Goal: Task Accomplishment & Management: Manage account settings

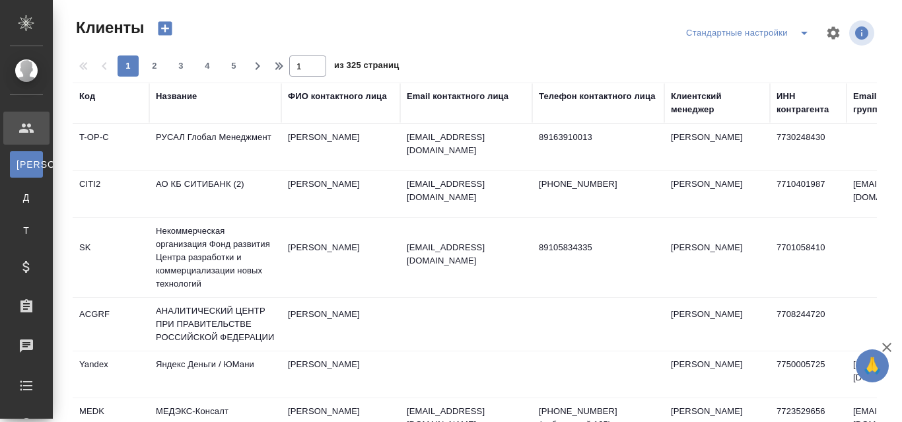
select select "RU"
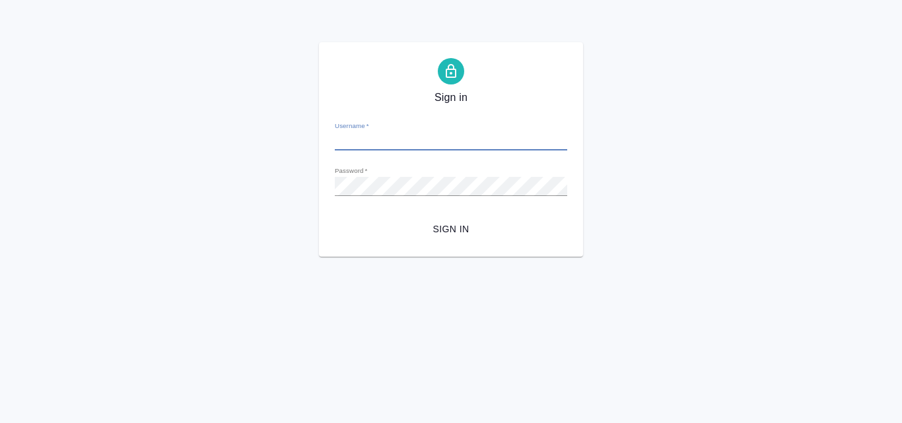
type input "a.valyaeva@awatera.com"
click at [445, 230] on span "Sign in" at bounding box center [450, 229] width 211 height 17
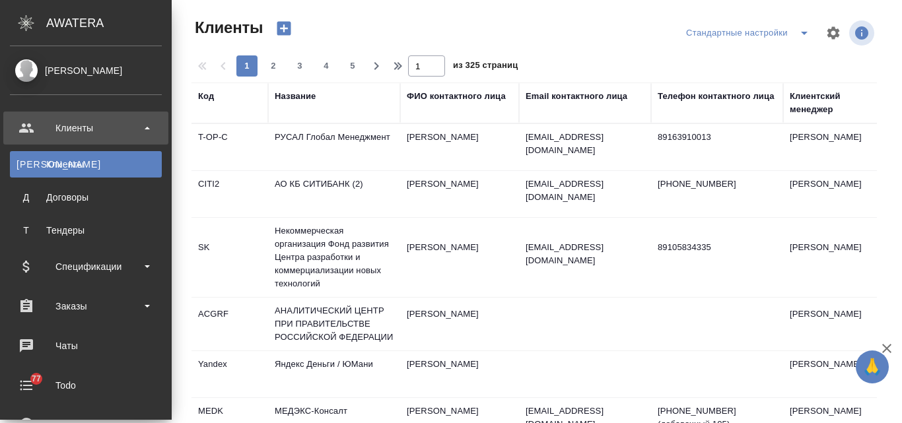
select select "RU"
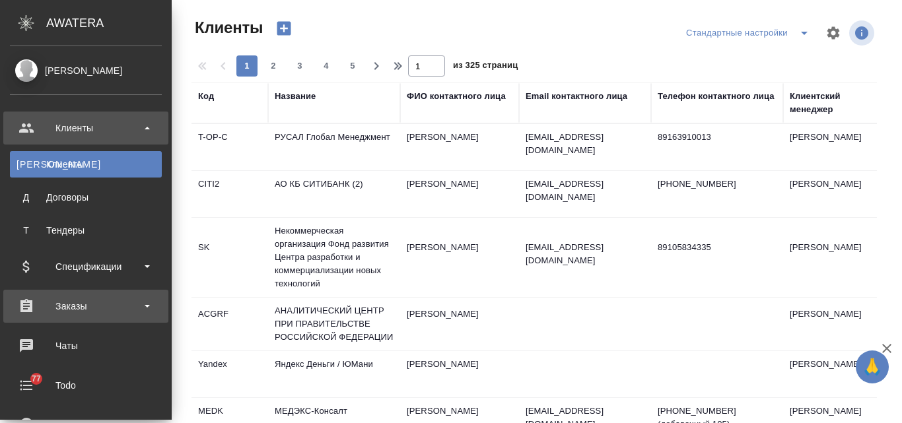
click at [91, 309] on div "Заказы" at bounding box center [86, 306] width 152 height 20
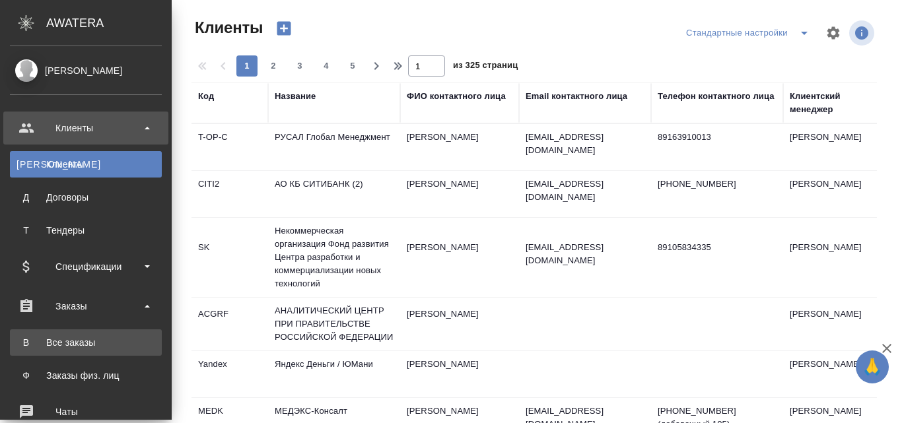
click at [96, 339] on div "Все заказы" at bounding box center [86, 342] width 139 height 13
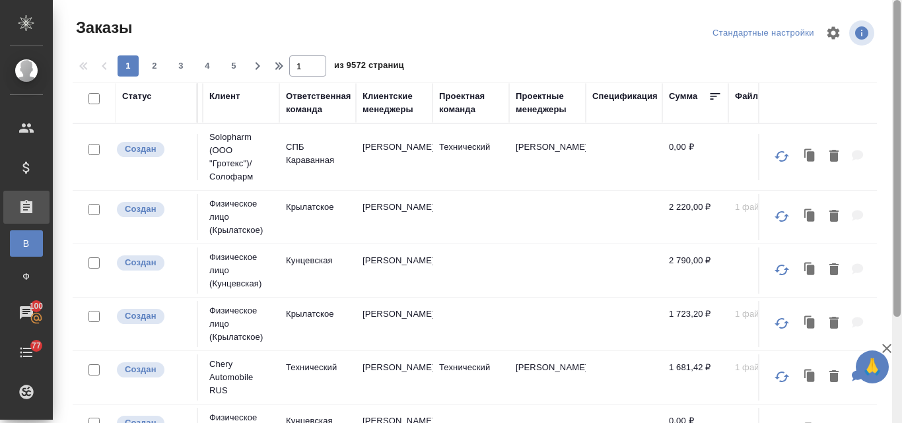
drag, startPoint x: 896, startPoint y: 187, endPoint x: 873, endPoint y: 49, distance: 139.9
click at [895, 59] on div at bounding box center [896, 158] width 7 height 317
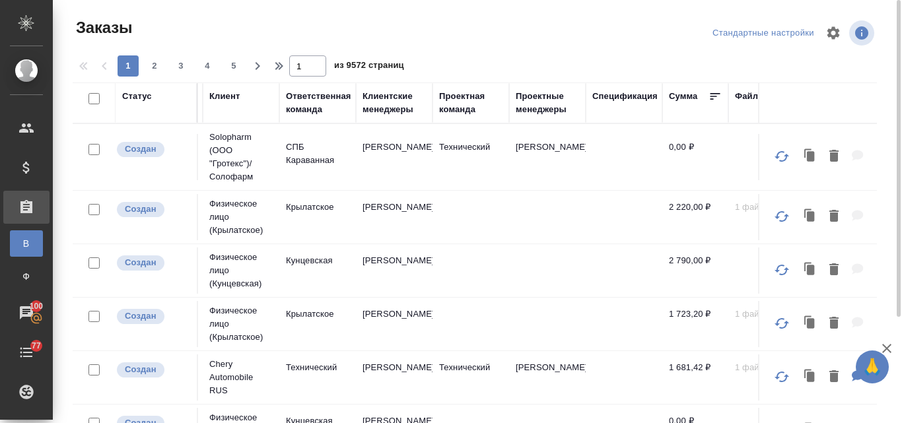
click at [380, 96] on div "Клиентские менеджеры" at bounding box center [394, 103] width 63 height 26
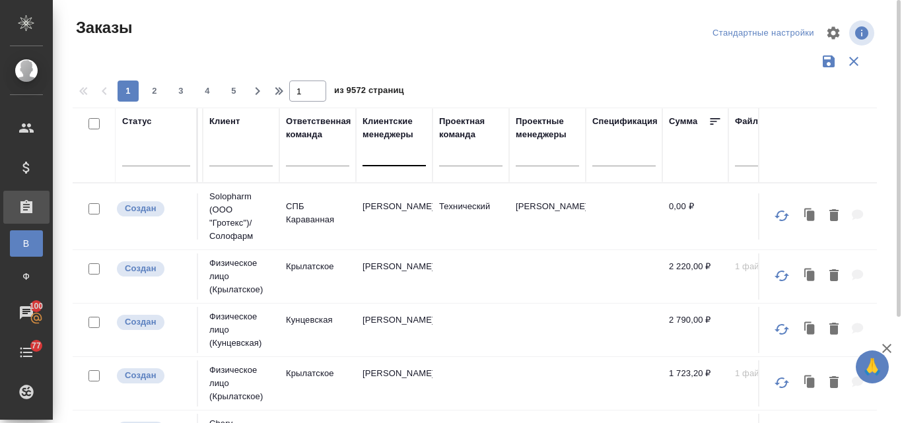
click at [374, 149] on div at bounding box center [394, 152] width 63 height 19
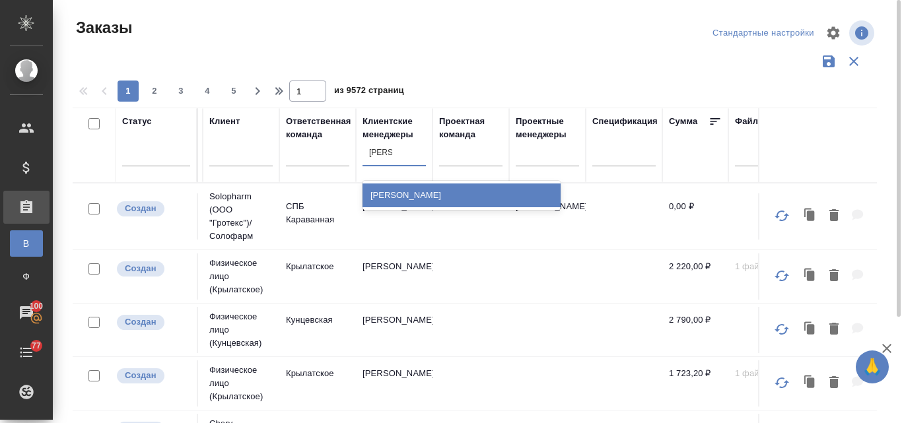
type input "валяева"
click at [430, 194] on div "Валяева Анна" at bounding box center [462, 196] width 198 height 24
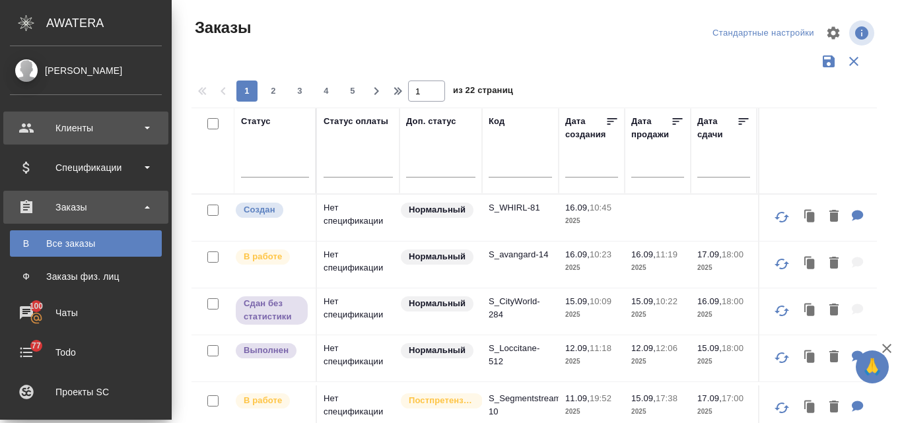
click at [77, 128] on div "Клиенты" at bounding box center [86, 128] width 152 height 20
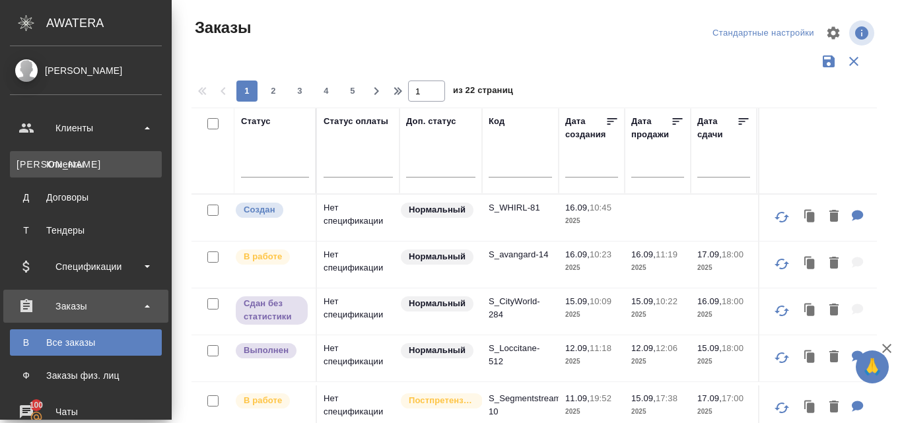
click at [73, 166] on div "Клиенты" at bounding box center [86, 164] width 139 height 13
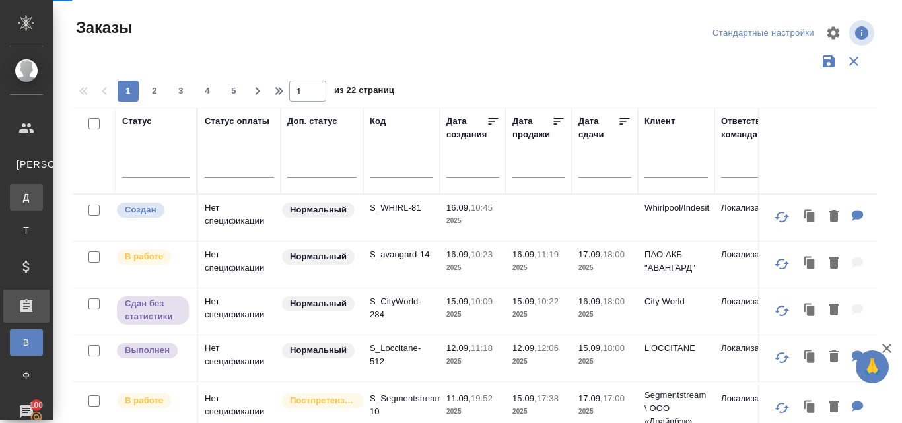
select select "RU"
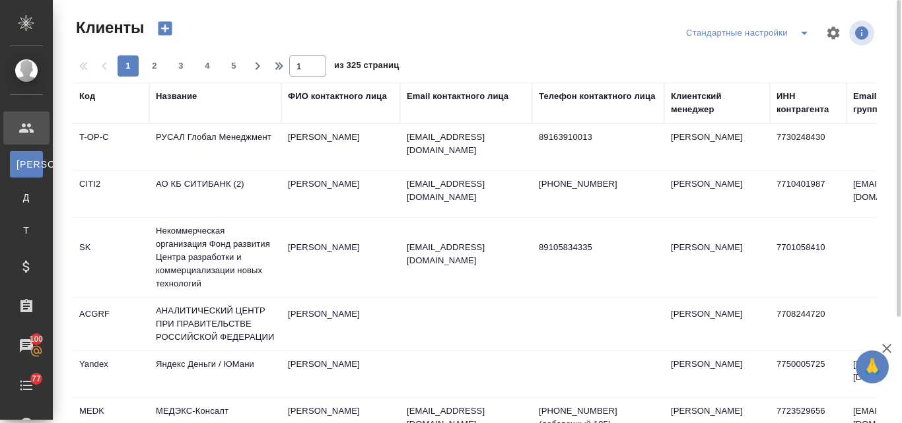
click at [173, 97] on div "Название" at bounding box center [176, 96] width 41 height 13
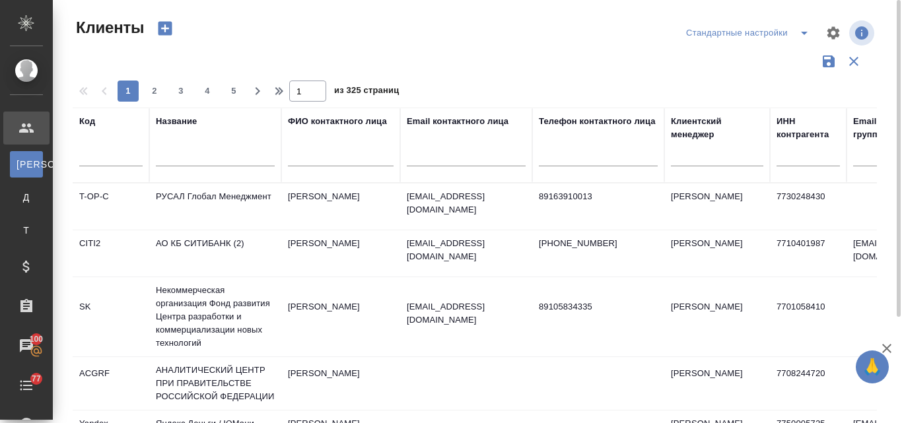
click at [178, 157] on input "text" at bounding box center [215, 158] width 119 height 17
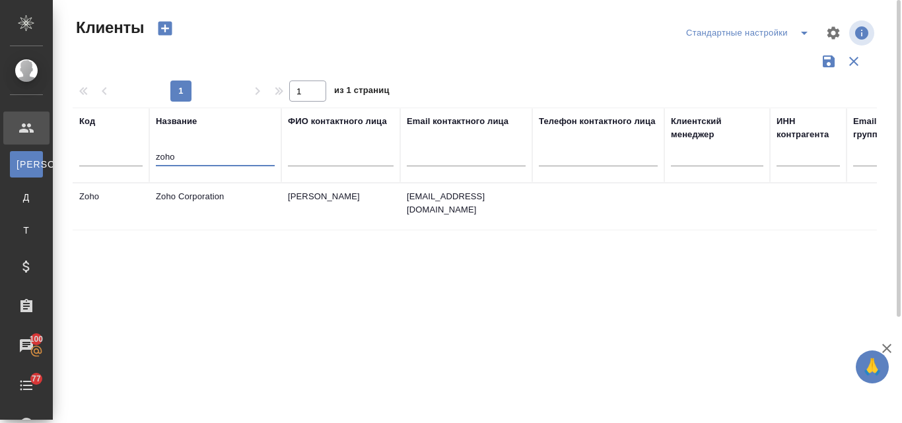
type input "zoho"
click at [180, 192] on td "Zoho Corporation" at bounding box center [215, 207] width 132 height 46
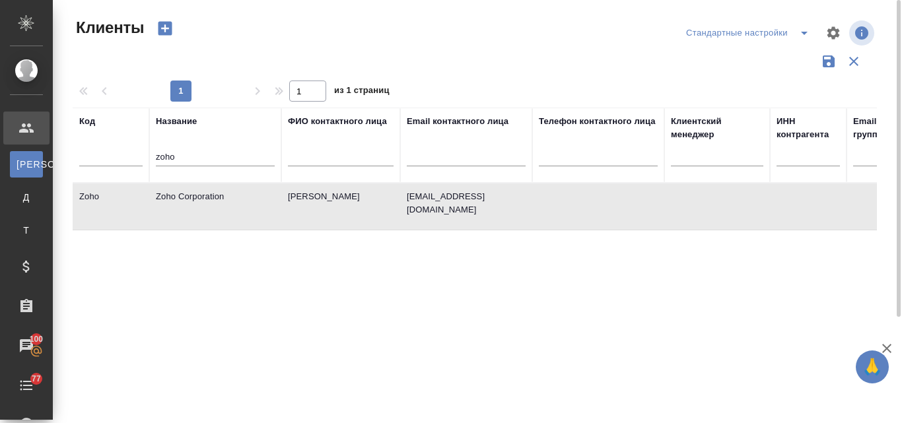
click at [180, 192] on td "Zoho Corporation" at bounding box center [215, 207] width 132 height 46
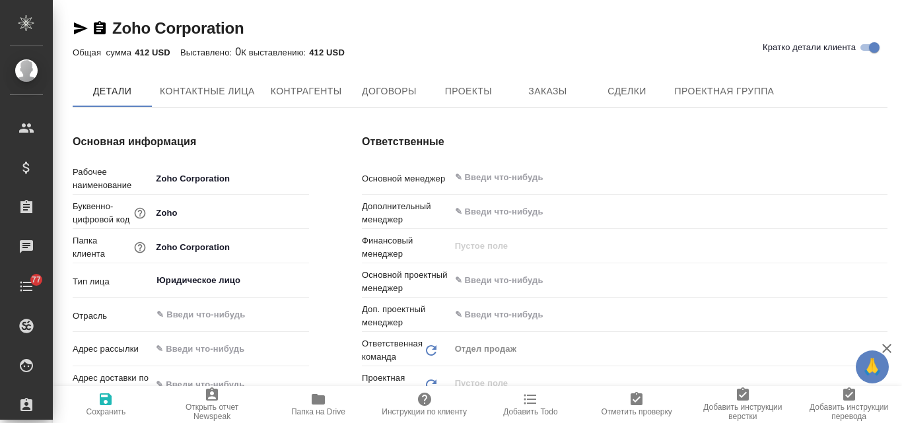
type textarea "x"
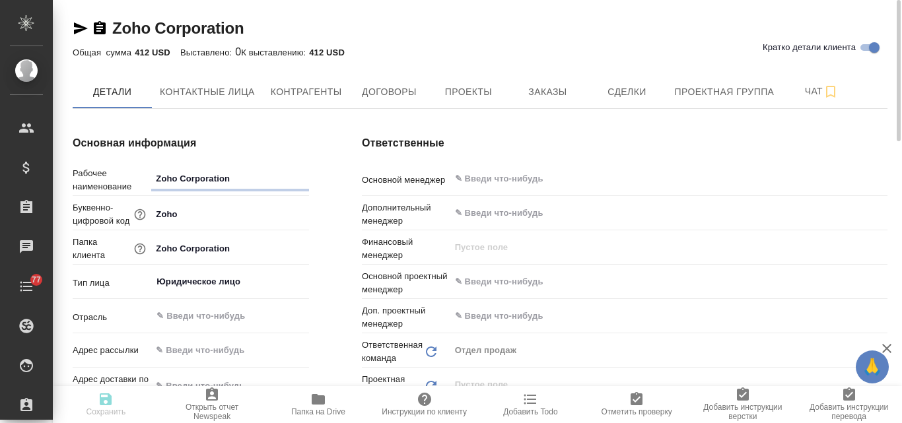
type textarea "x"
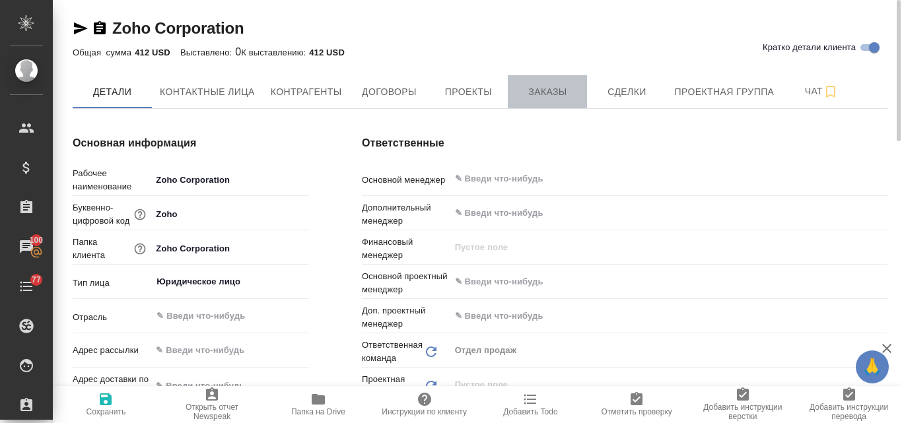
click at [532, 93] on span "Заказы" at bounding box center [547, 92] width 63 height 17
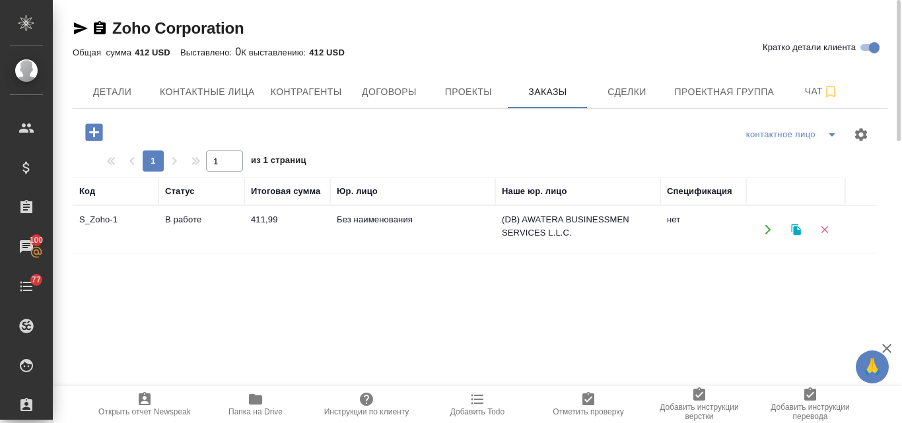
click at [269, 212] on td "411,99" at bounding box center [287, 230] width 86 height 46
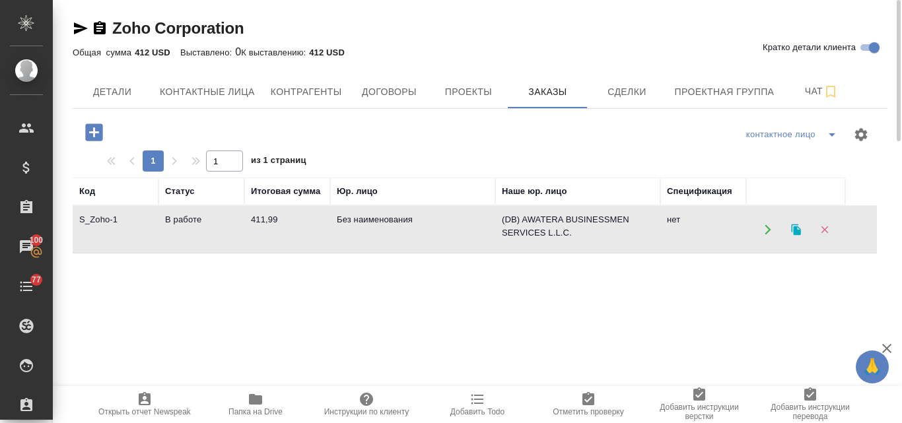
click at [269, 212] on td "411,99" at bounding box center [287, 230] width 86 height 46
drag, startPoint x: 256, startPoint y: 27, endPoint x: 116, endPoint y: 28, distance: 140.0
click at [116, 28] on div "Zoho Corporation Кратко детали клиента" at bounding box center [480, 28] width 815 height 21
copy link "Zoho Corporation"
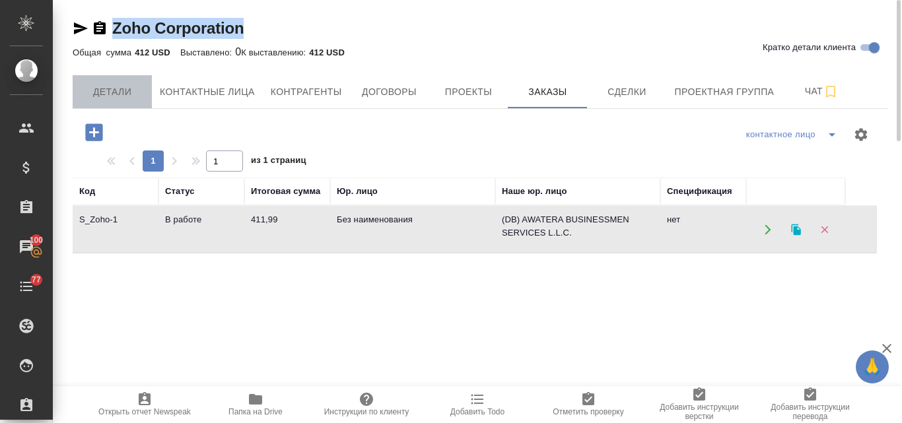
click at [113, 82] on button "Детали" at bounding box center [112, 91] width 79 height 33
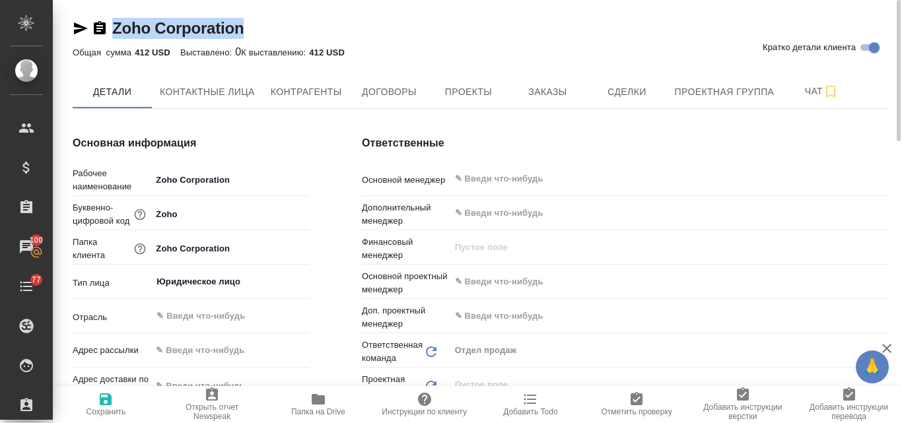
type textarea "x"
click at [557, 90] on span "Заказы" at bounding box center [547, 92] width 63 height 17
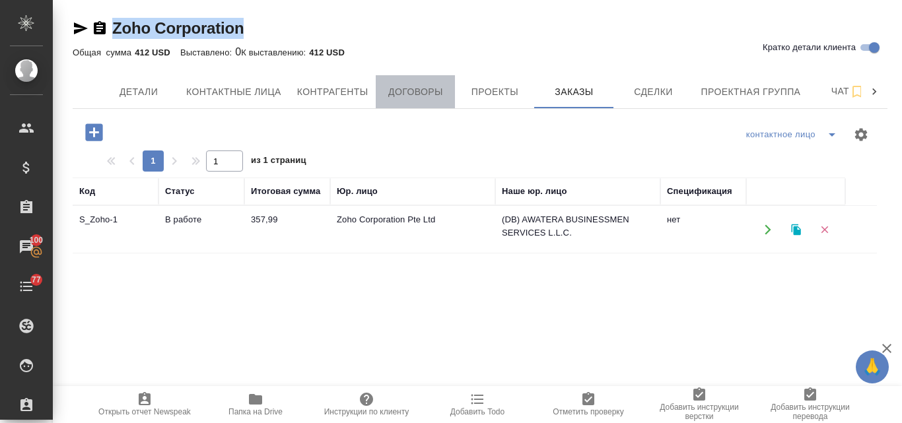
click at [421, 94] on span "Договоры" at bounding box center [415, 92] width 63 height 17
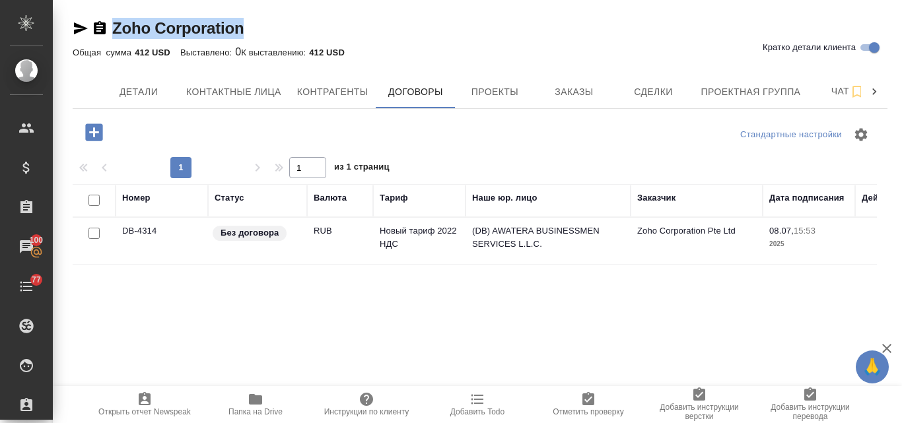
click at [147, 228] on td "DB-4314" at bounding box center [162, 241] width 92 height 46
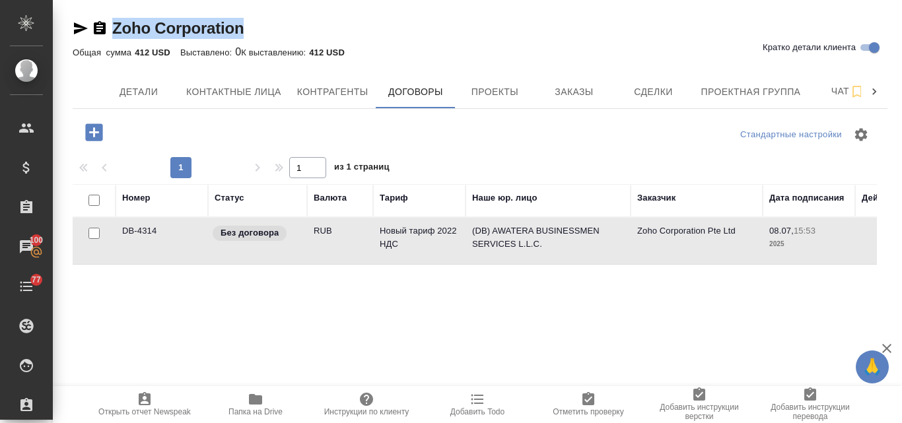
click at [147, 228] on td "DB-4314" at bounding box center [162, 241] width 92 height 46
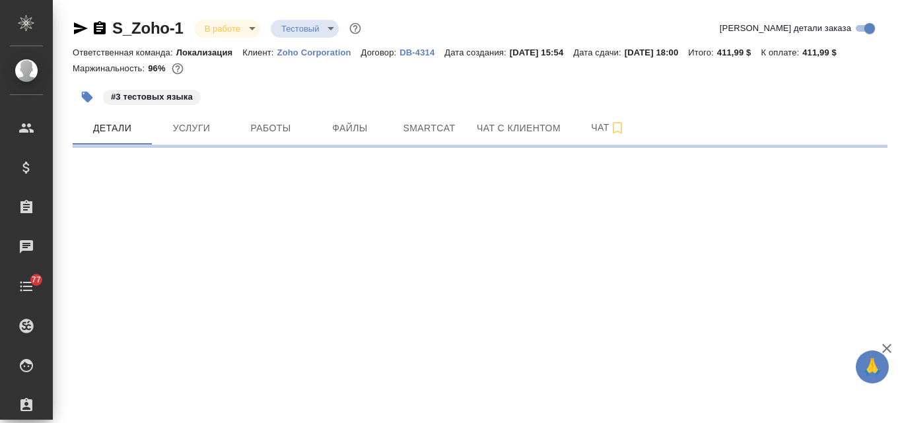
select select "RU"
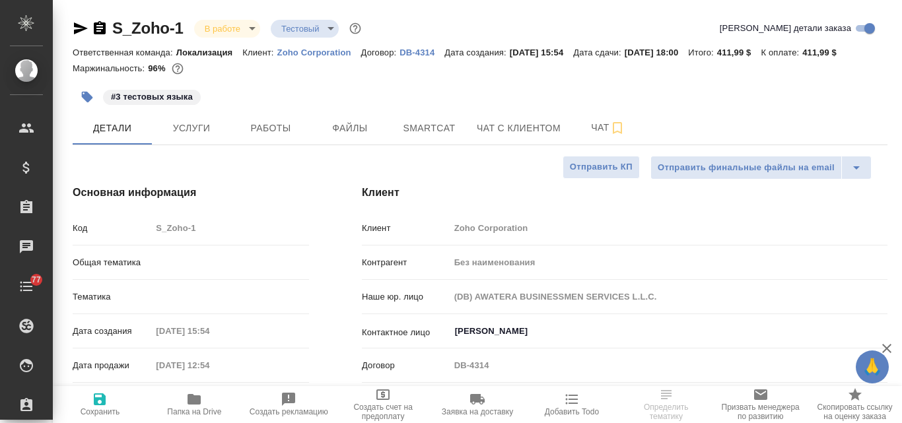
type textarea "x"
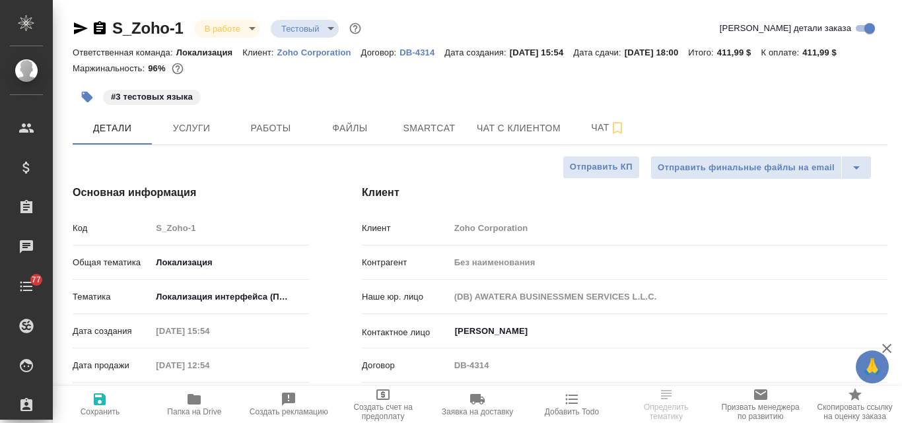
type textarea "x"
click at [367, 128] on span "Файлы" at bounding box center [349, 128] width 63 height 17
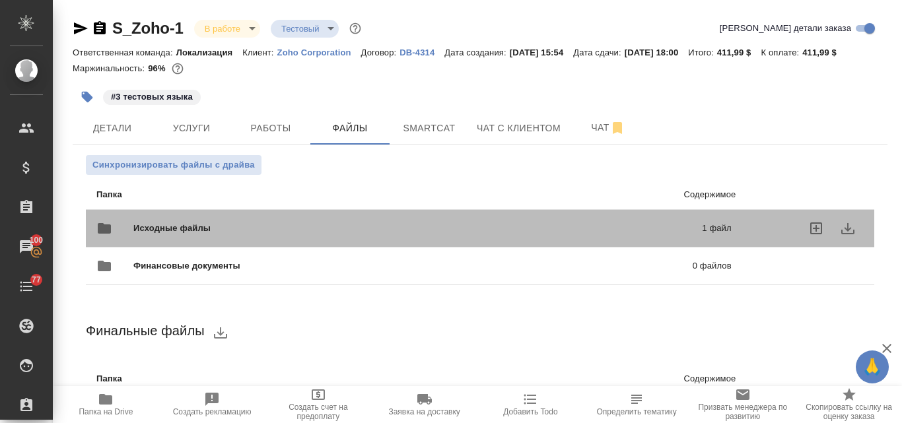
click at [258, 220] on div "Исходные файлы 1 файл" at bounding box center [413, 229] width 635 height 32
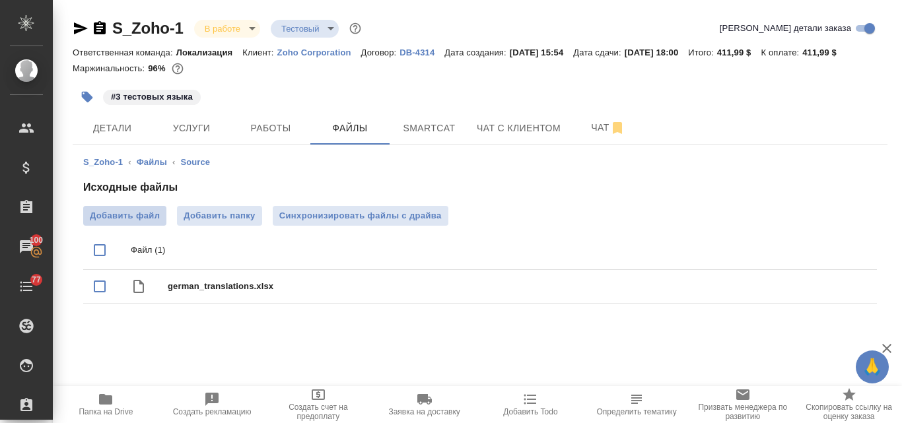
click at [145, 213] on span "Добавить файл" at bounding box center [125, 215] width 70 height 13
click at [0, 0] on input "Добавить файл" at bounding box center [0, 0] width 0 height 0
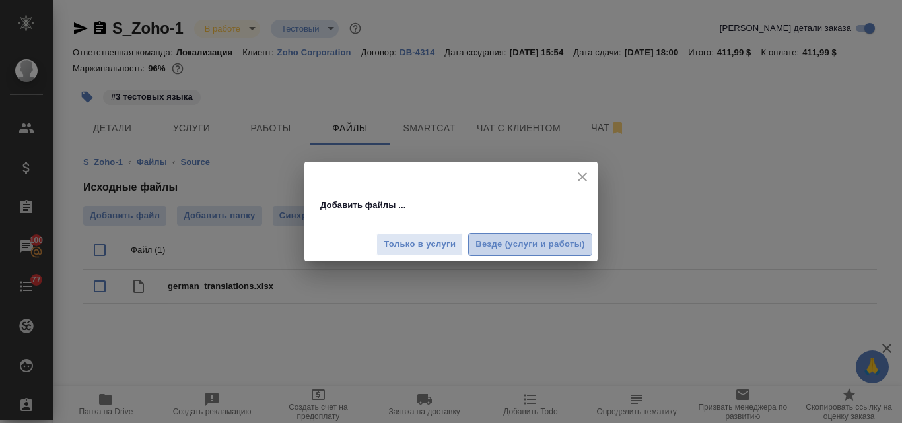
click at [521, 250] on span "Везде (услуги и работы)" at bounding box center [530, 244] width 110 height 15
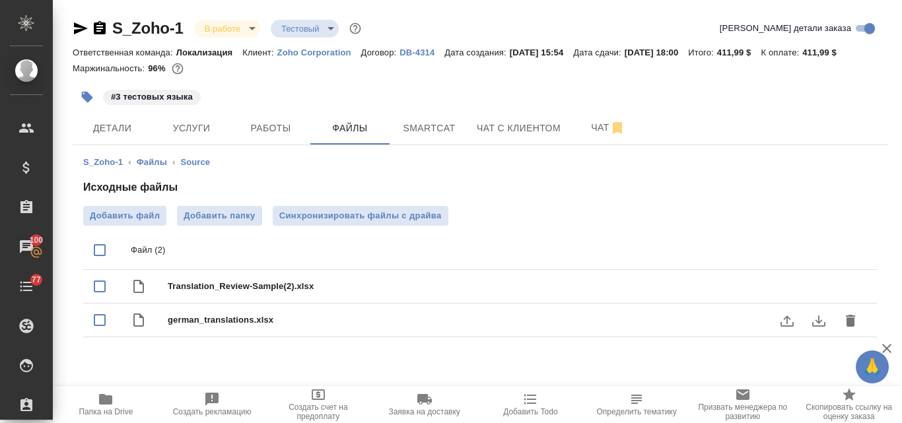
click at [852, 315] on icon "delete" at bounding box center [850, 321] width 9 height 12
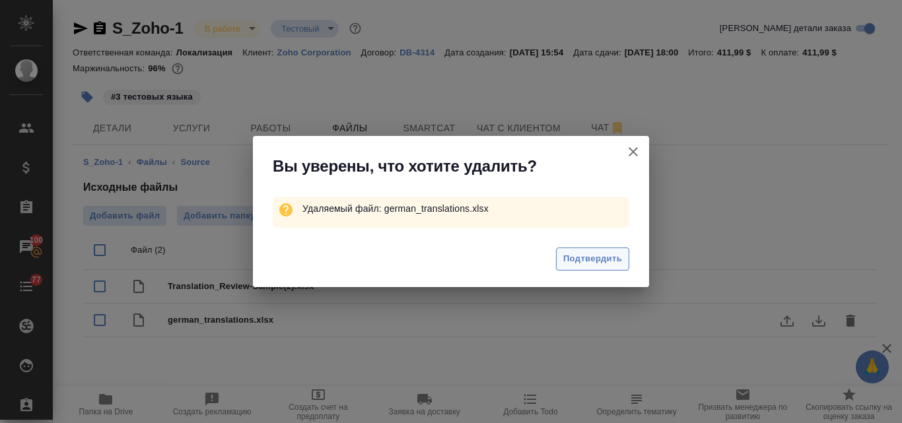
click at [571, 258] on span "Подтвердить" at bounding box center [592, 259] width 59 height 15
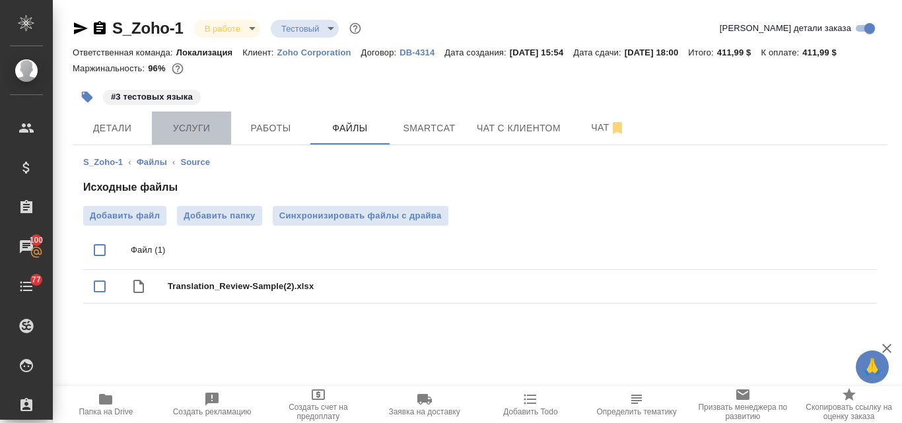
click at [197, 122] on span "Услуги" at bounding box center [191, 128] width 63 height 17
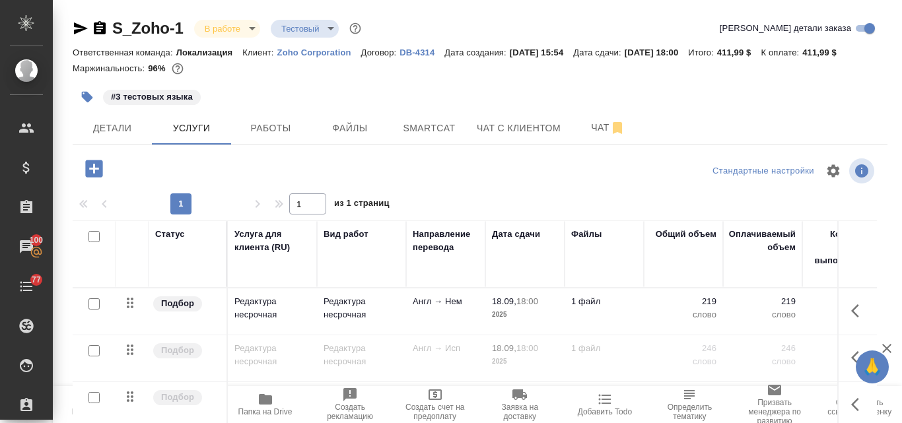
click at [92, 310] on input "checkbox" at bounding box center [93, 303] width 11 height 11
checkbox input "true"
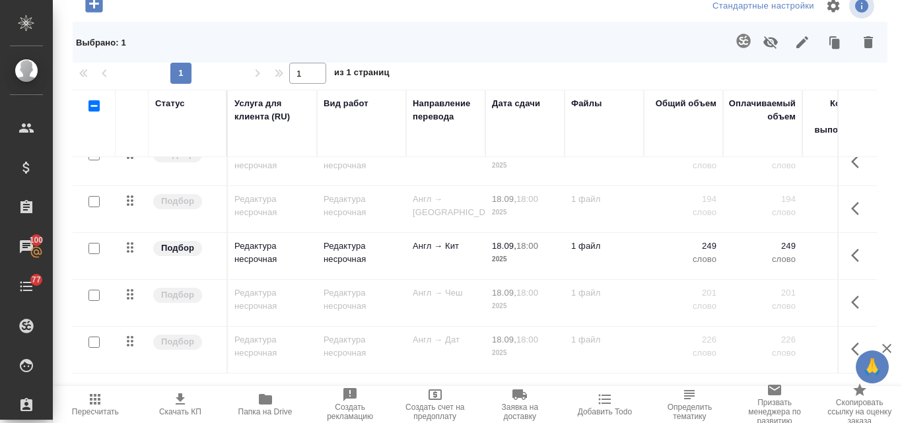
scroll to position [264, 0]
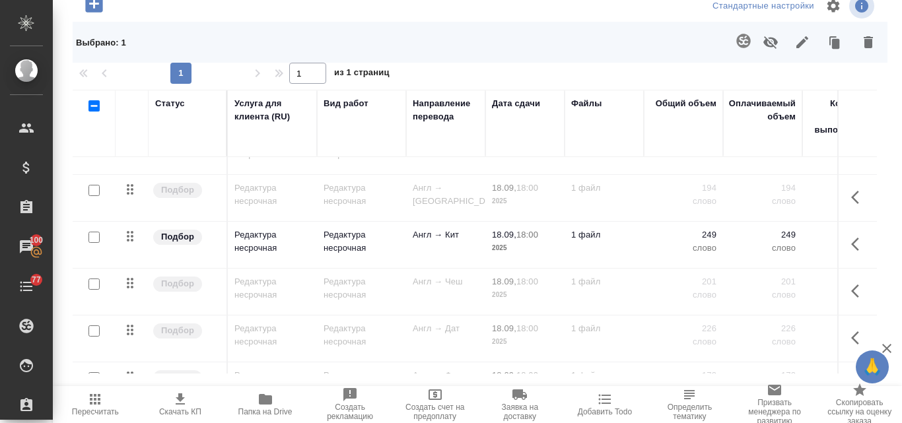
click at [94, 243] on input "checkbox" at bounding box center [93, 237] width 11 height 11
checkbox input "true"
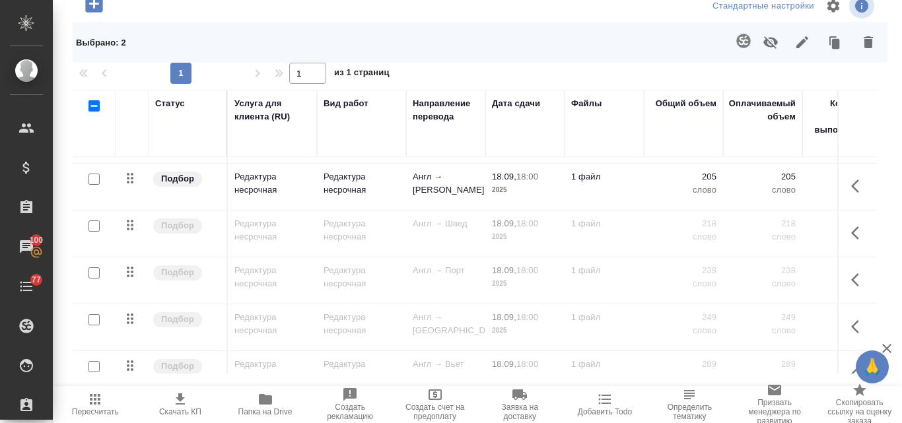
scroll to position [660, 0]
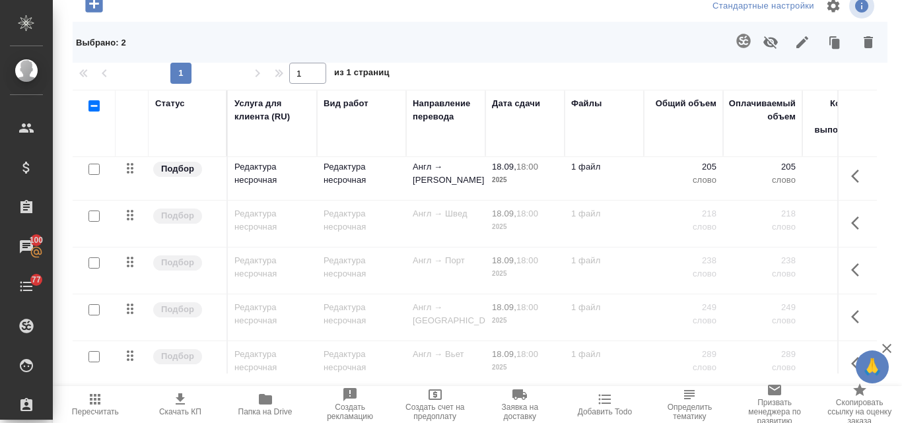
click at [93, 175] on input "checkbox" at bounding box center [93, 169] width 11 height 11
checkbox input "true"
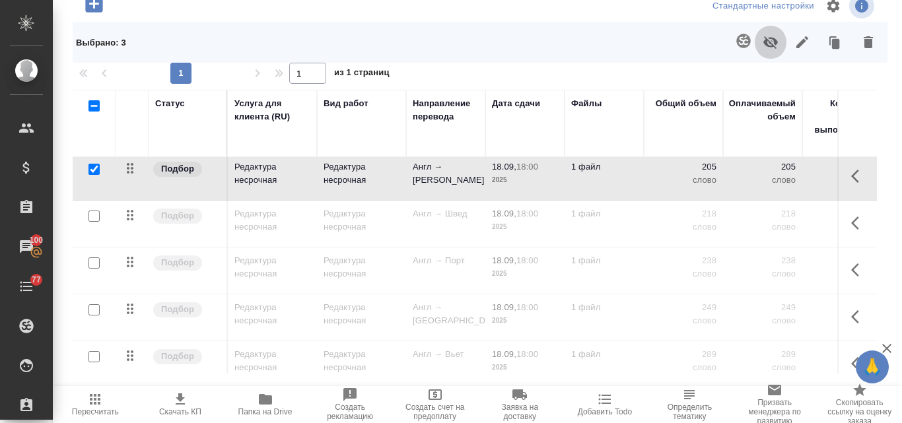
click at [767, 50] on icon "button" at bounding box center [771, 42] width 16 height 16
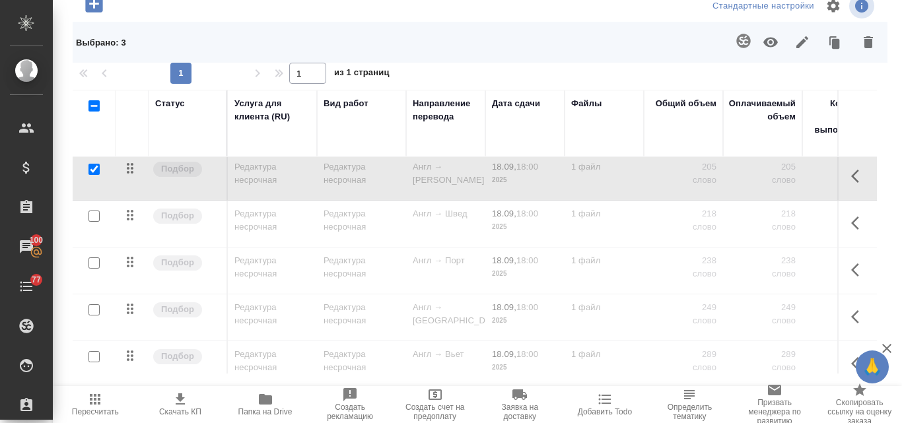
click at [92, 112] on input "checkbox" at bounding box center [93, 105] width 11 height 11
checkbox input "true"
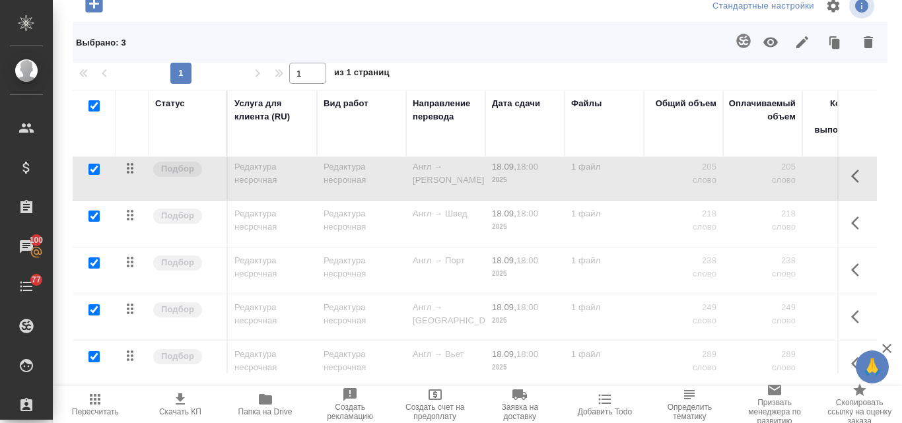
checkbox input "true"
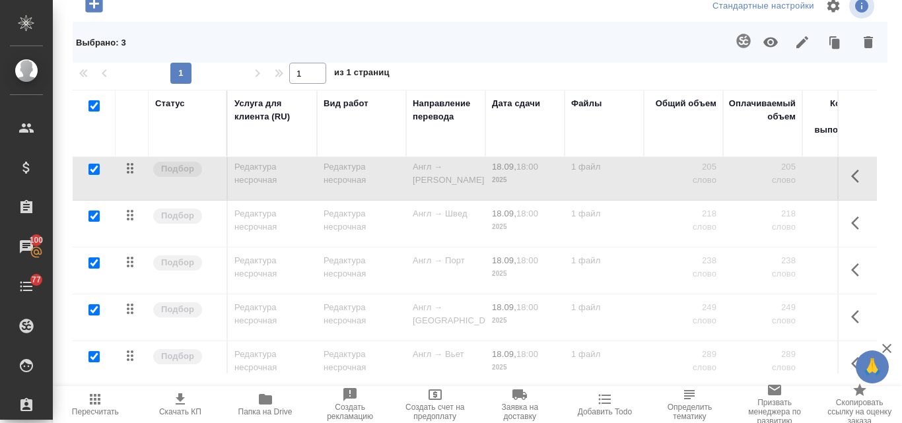
checkbox input "true"
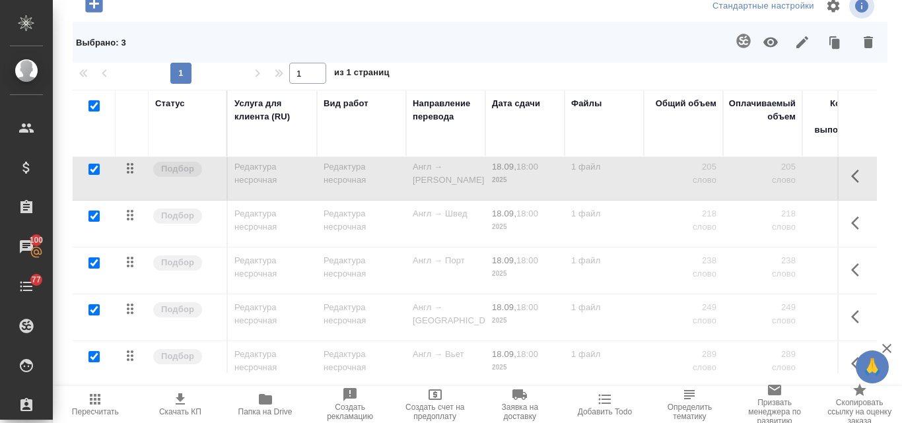
checkbox input "true"
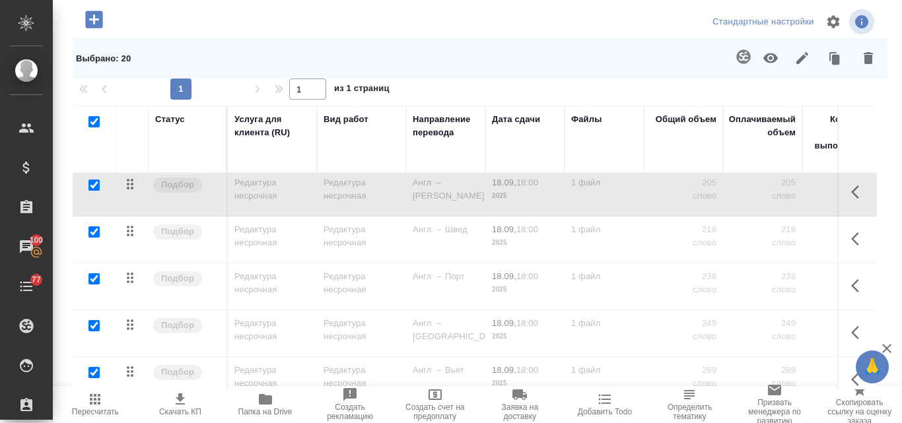
click at [92, 186] on input "checkbox" at bounding box center [93, 185] width 11 height 11
checkbox input "false"
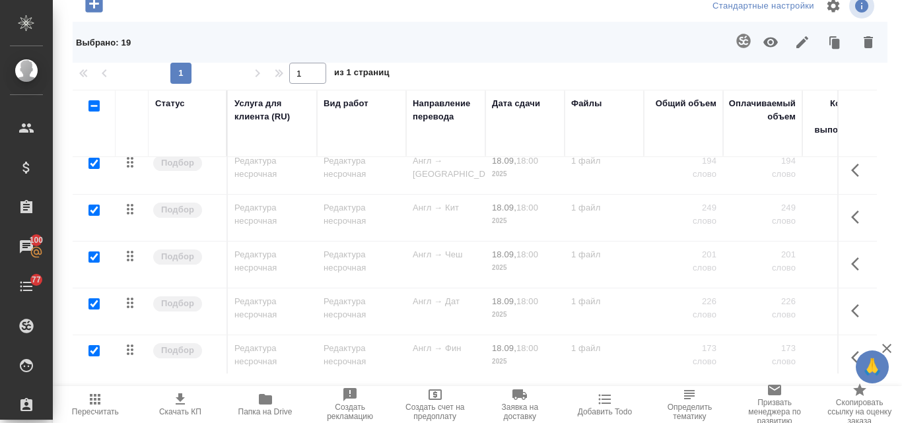
scroll to position [269, 0]
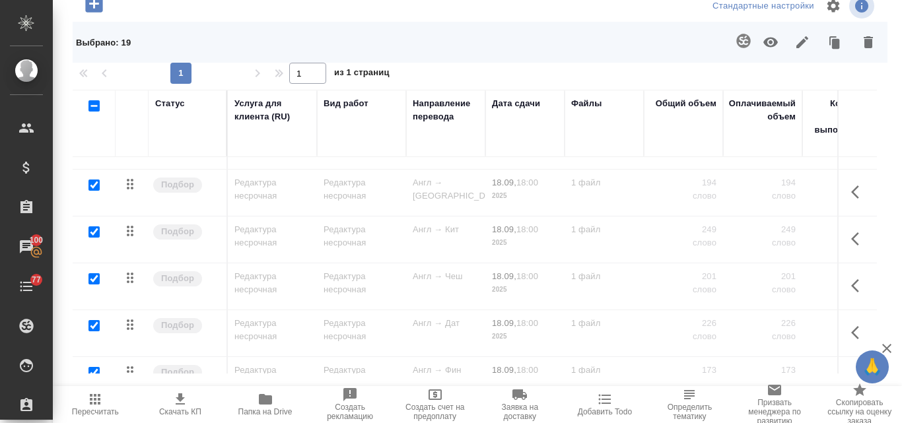
click at [94, 238] on input "checkbox" at bounding box center [93, 232] width 11 height 11
checkbox input "false"
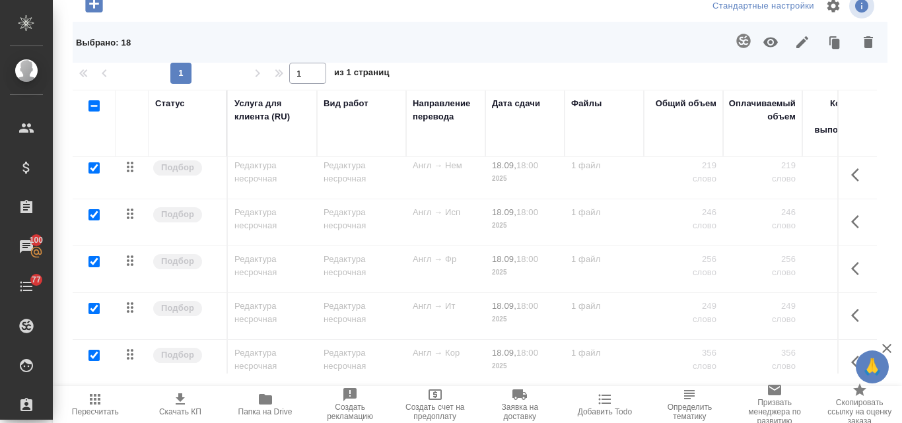
scroll to position [0, 0]
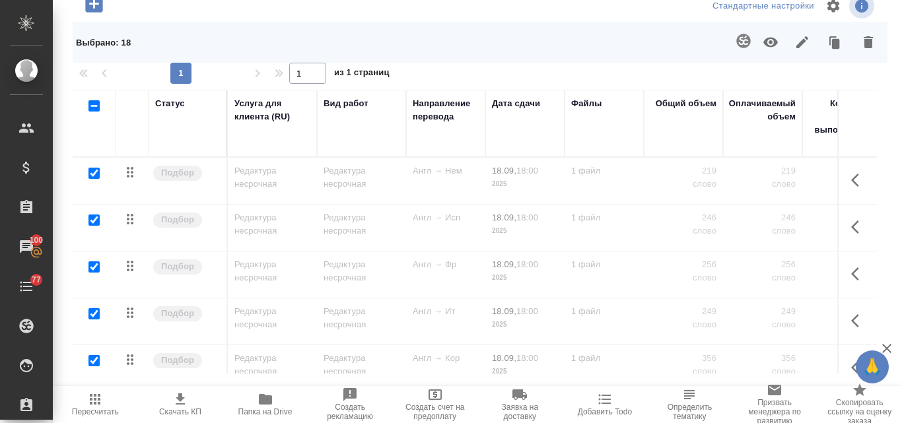
click at [96, 179] on input "checkbox" at bounding box center [93, 173] width 11 height 11
checkbox input "false"
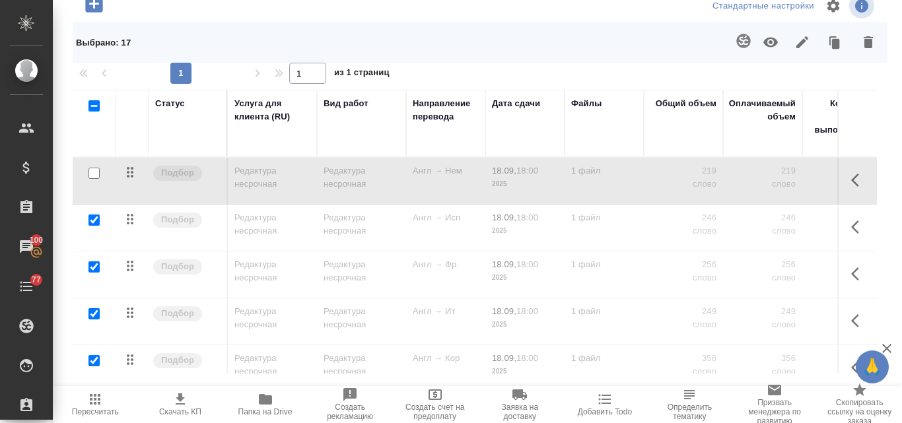
click at [763, 50] on icon "button" at bounding box center [771, 42] width 16 height 16
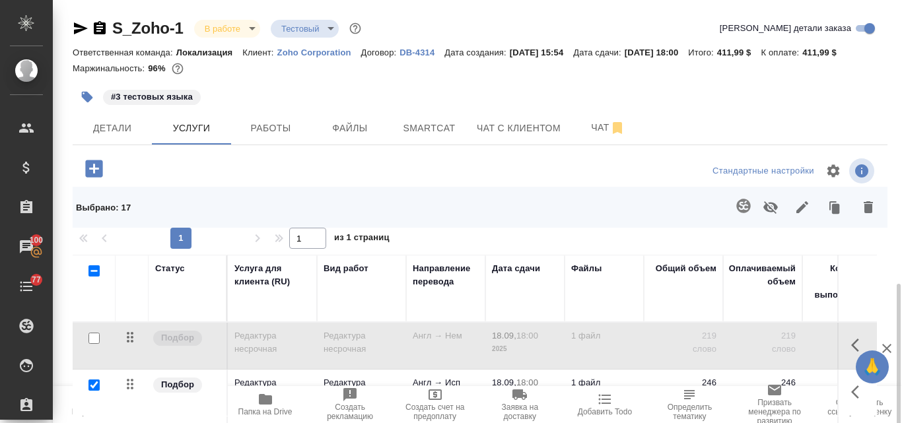
scroll to position [165, 0]
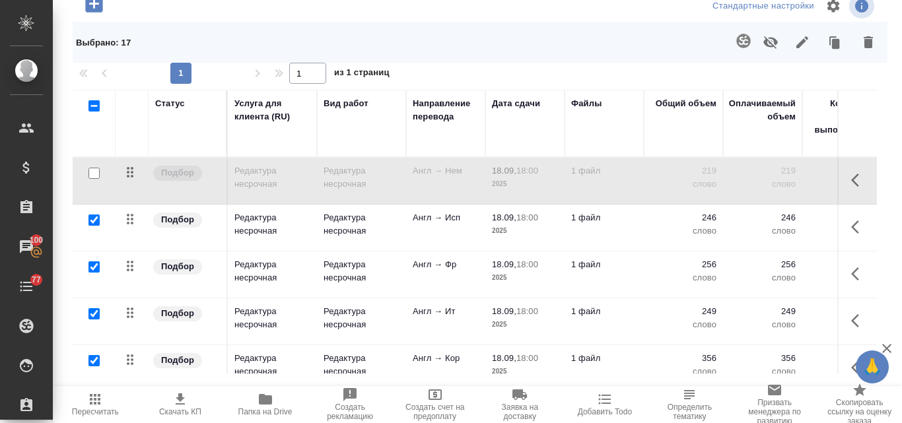
click at [93, 403] on icon "button" at bounding box center [95, 400] width 16 height 16
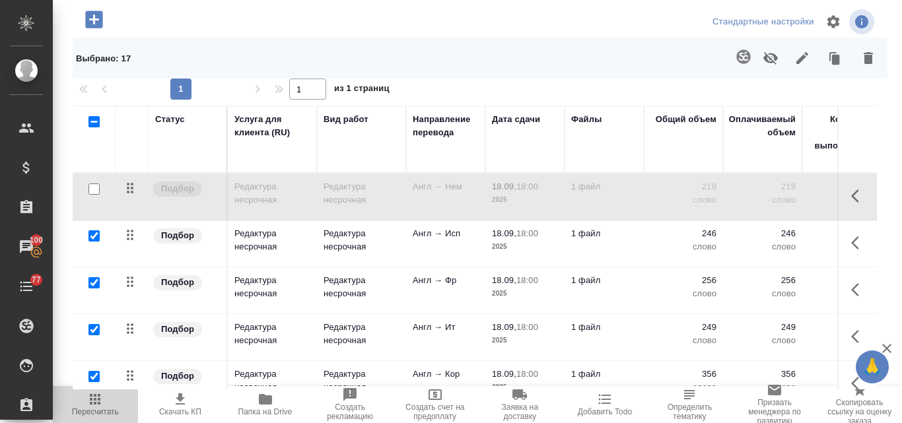
click at [97, 406] on icon "button" at bounding box center [95, 400] width 16 height 16
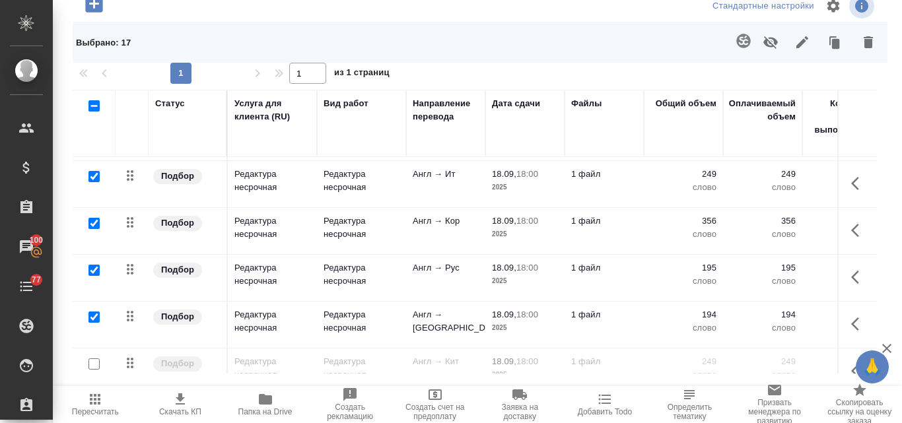
scroll to position [0, 0]
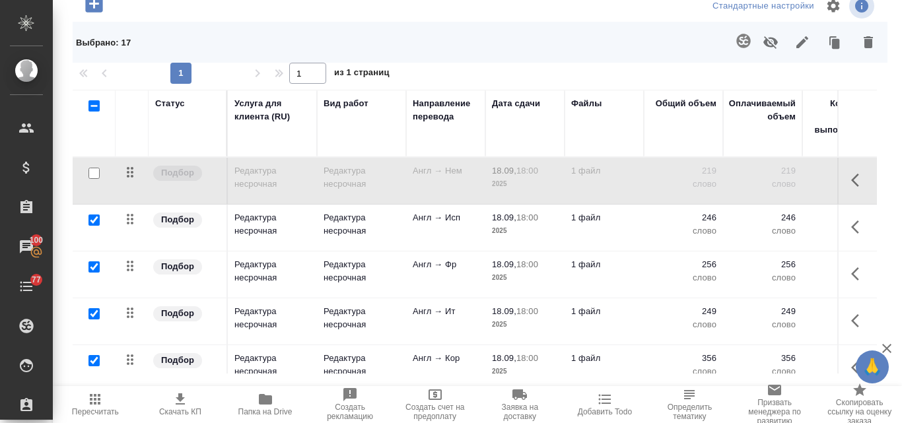
click at [452, 225] on p "Англ → Исп" at bounding box center [446, 217] width 66 height 13
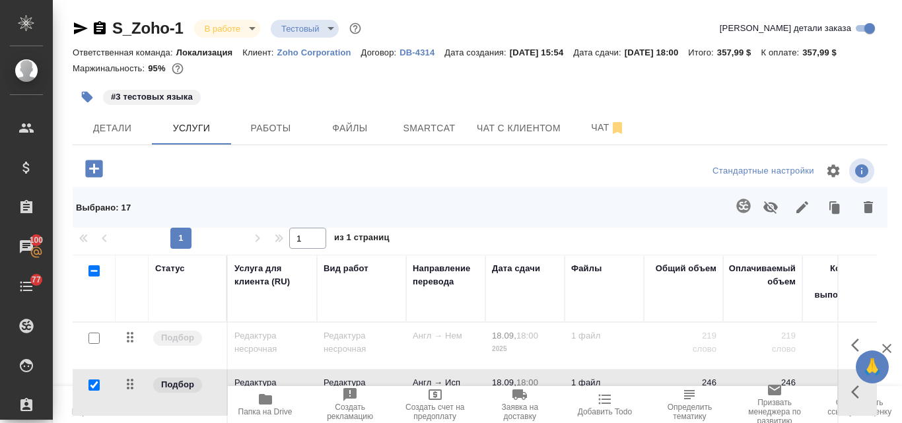
click at [411, 54] on p "DB-4314" at bounding box center [422, 53] width 45 height 10
click at [73, 26] on icon "button" at bounding box center [81, 28] width 16 height 16
click at [298, 50] on p "Zoho Corporation" at bounding box center [319, 53] width 84 height 10
click at [323, 55] on p "Zoho Corporation" at bounding box center [319, 53] width 84 height 10
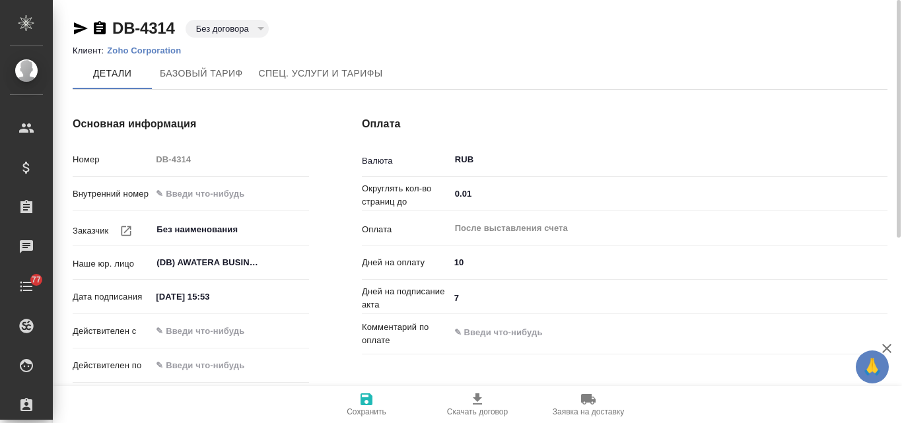
type input "Новый тариф 2022 НДС"
type input "Стандартный шаблон - [PHONE_NUMBER] - ВЫБЕРИ МЕНЯ!"
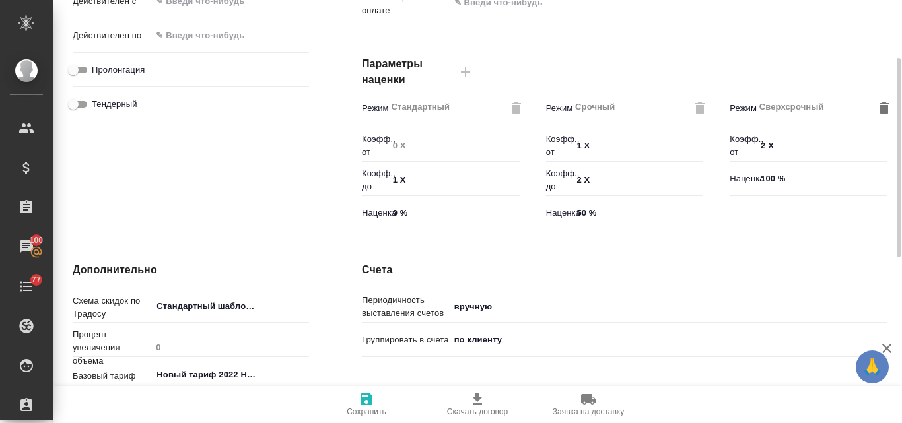
scroll to position [132, 0]
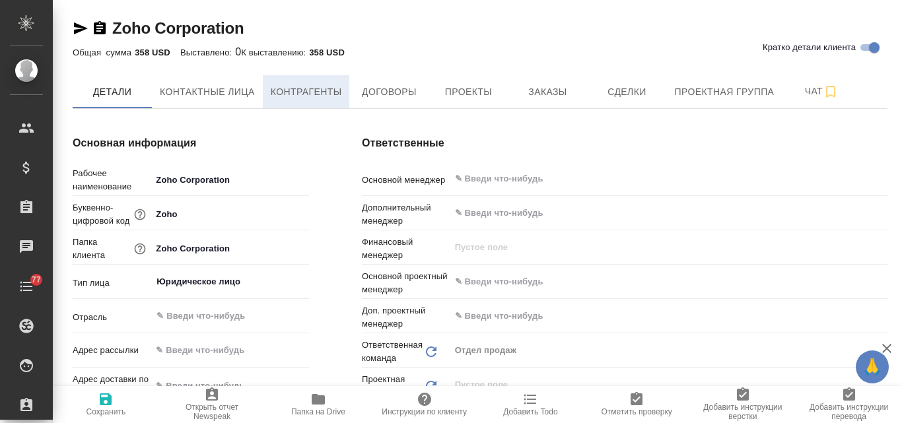
type textarea "x"
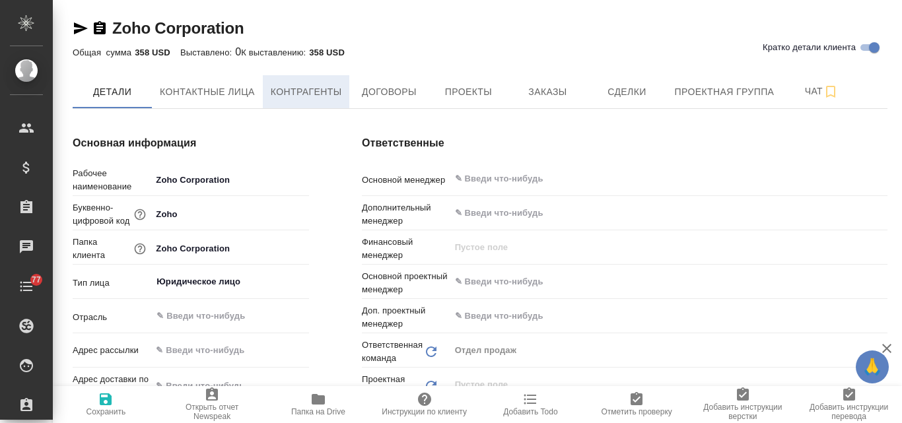
type textarea "x"
click at [299, 94] on span "Контрагенты" at bounding box center [306, 92] width 71 height 17
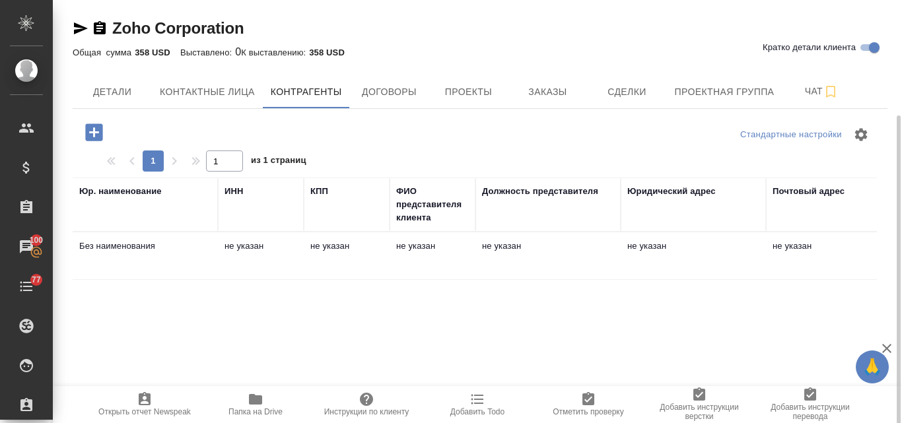
scroll to position [66, 0]
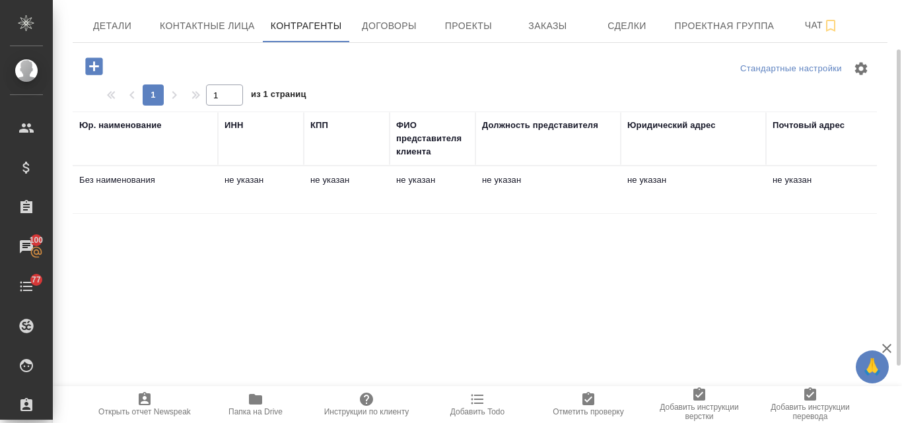
click at [346, 178] on td "не указан" at bounding box center [347, 190] width 86 height 46
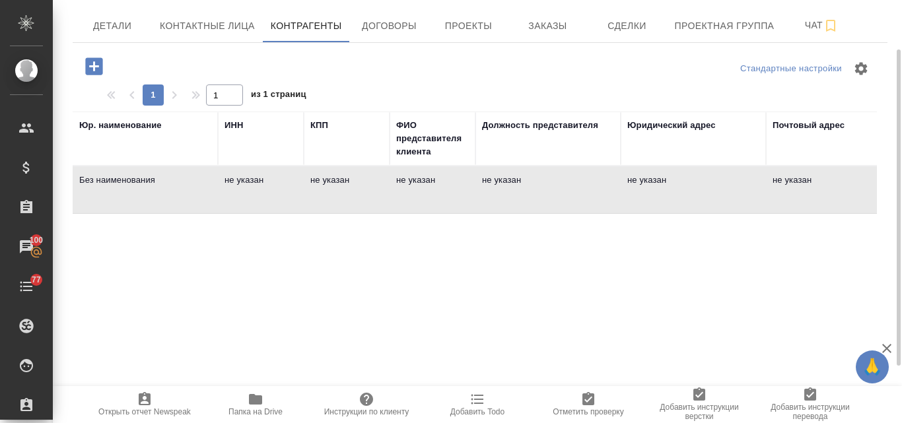
click at [349, 177] on td "не указан" at bounding box center [347, 190] width 86 height 46
type textarea "Без наименования"
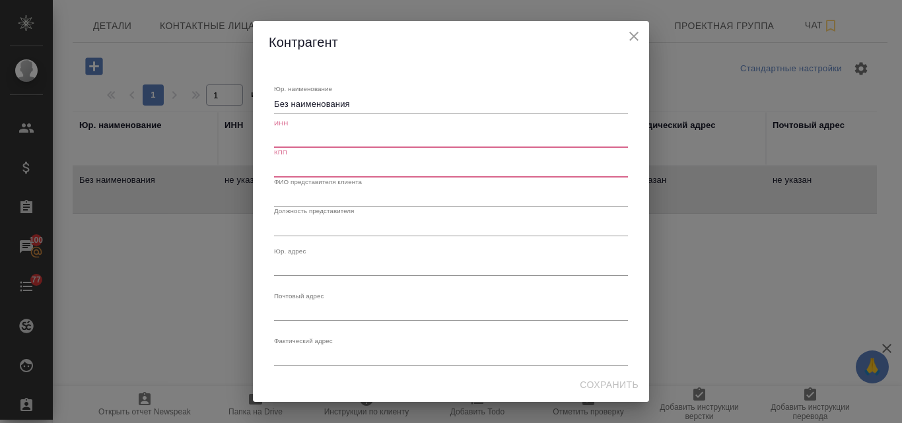
click at [298, 133] on input "text" at bounding box center [451, 138] width 354 height 18
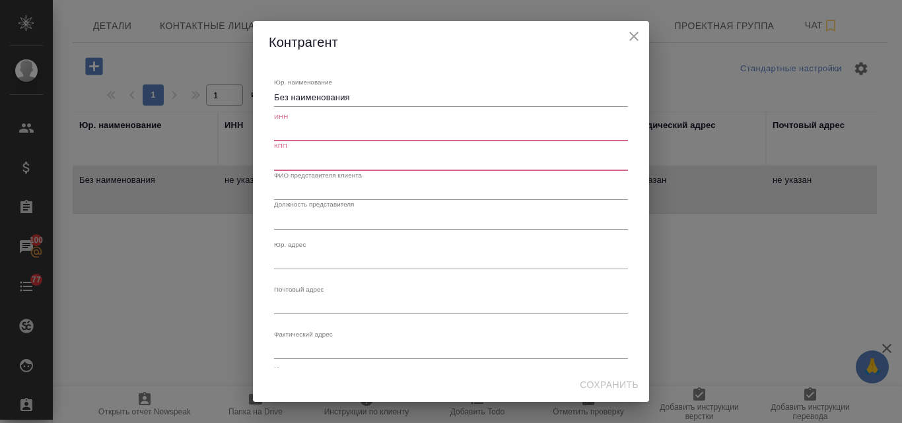
scroll to position [0, 0]
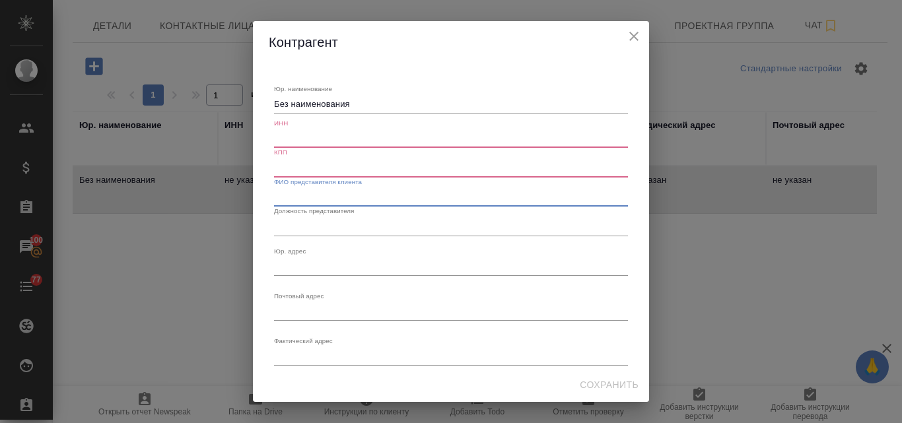
click at [306, 195] on input "text" at bounding box center [451, 197] width 354 height 18
drag, startPoint x: 368, startPoint y: 100, endPoint x: 263, endPoint y: 103, distance: 105.0
click at [263, 103] on div "Юр. наименование Без наименования x ИНН КПП ФИО представителя клиента Должность…" at bounding box center [451, 215] width 396 height 304
paste textarea "Zoho Corporation Pte Ltd"
type textarea "Zoho Corporation Pte Ltd"
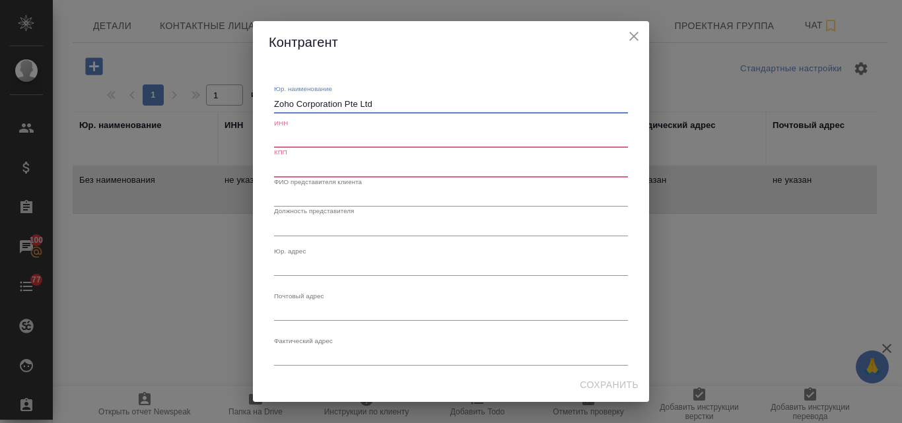
click at [325, 262] on textarea "Юр. наименование" at bounding box center [451, 266] width 354 height 10
paste textarea "105 Cecil Street, #10-04 , The Octagon, Singapore 069534"
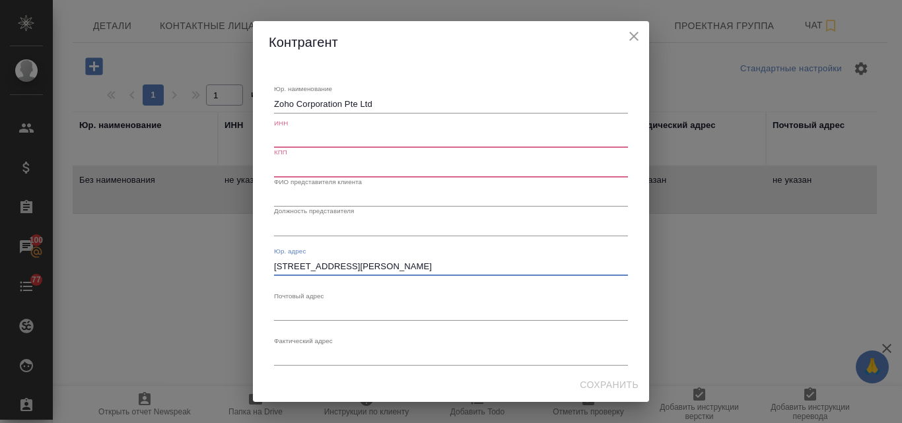
type textarea "105 Cecil Street, #10-04 , The Octagon, Singapore 069534"
click at [314, 134] on input "text" at bounding box center [451, 138] width 354 height 18
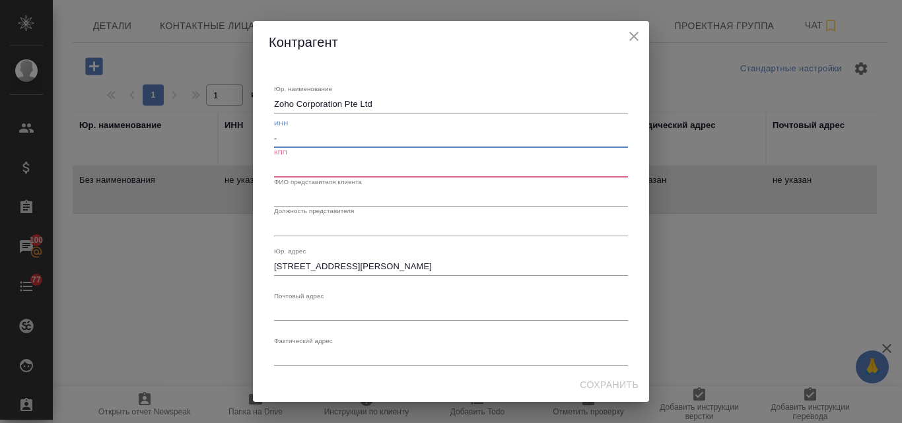
type input "-"
click at [296, 164] on input "text" at bounding box center [451, 167] width 354 height 18
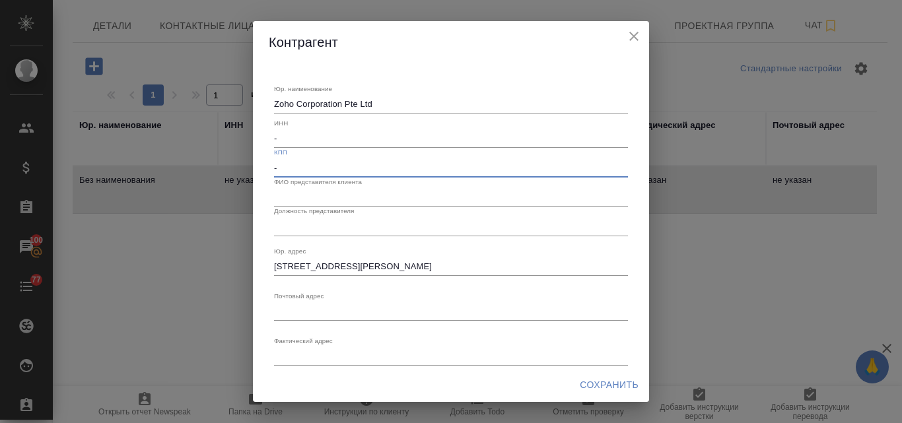
type input "-"
click at [602, 380] on span "Сохранить" at bounding box center [609, 385] width 59 height 17
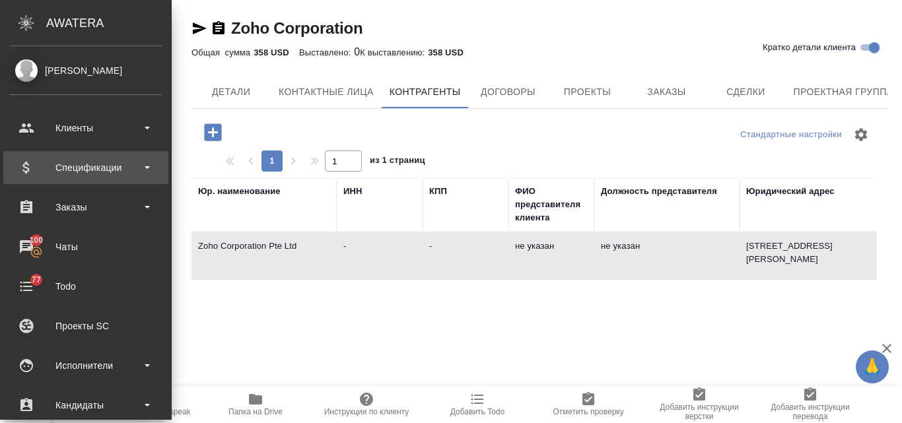
click at [106, 171] on div "Спецификации" at bounding box center [86, 168] width 152 height 20
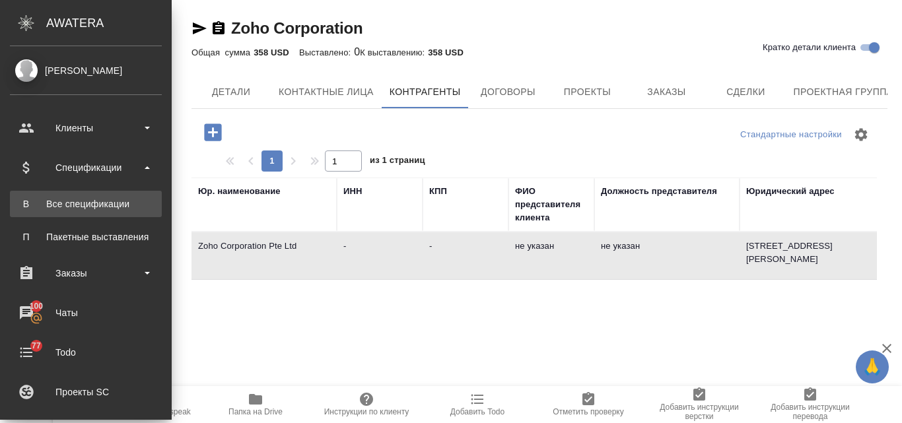
click at [92, 210] on div "Все спецификации" at bounding box center [86, 203] width 139 height 13
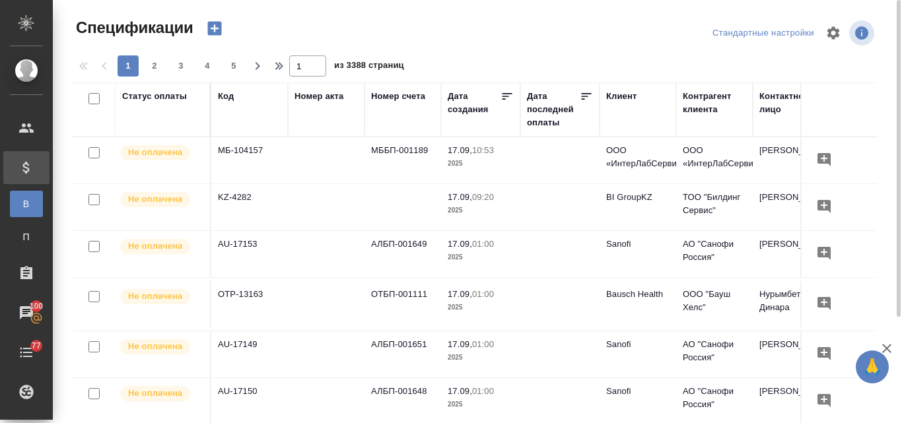
click at [216, 26] on icon "button" at bounding box center [214, 29] width 14 height 14
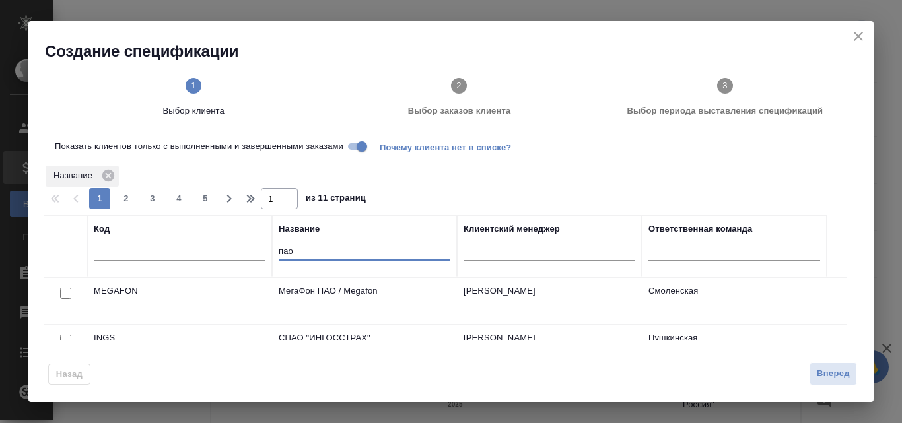
drag, startPoint x: 291, startPoint y: 253, endPoint x: 265, endPoint y: 247, distance: 26.4
click at [265, 247] on tr "Код Название пао Клиентский менеджер Ответственная команда" at bounding box center [435, 246] width 783 height 62
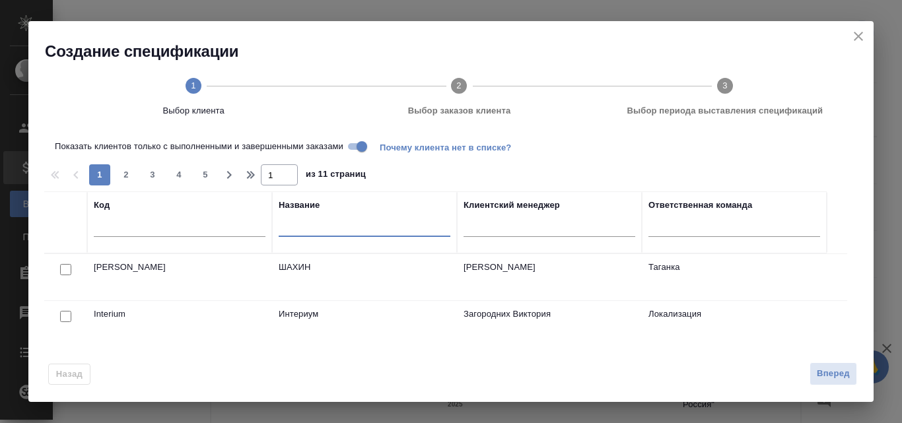
click at [108, 229] on input "text" at bounding box center [180, 229] width 172 height 17
click at [332, 225] on input "text" at bounding box center [365, 229] width 172 height 17
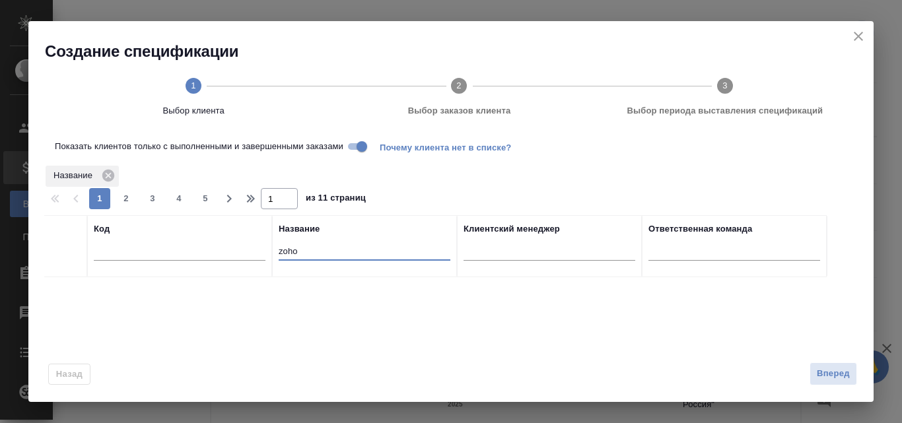
type input "zoho"
drag, startPoint x: 300, startPoint y: 250, endPoint x: 263, endPoint y: 255, distance: 37.9
click at [263, 255] on tr "Код Название zoho Клиентский менеджер Ответственная команда" at bounding box center [435, 246] width 783 height 62
paste input "Zoho Corporation"
type input "Zoho Corporation"
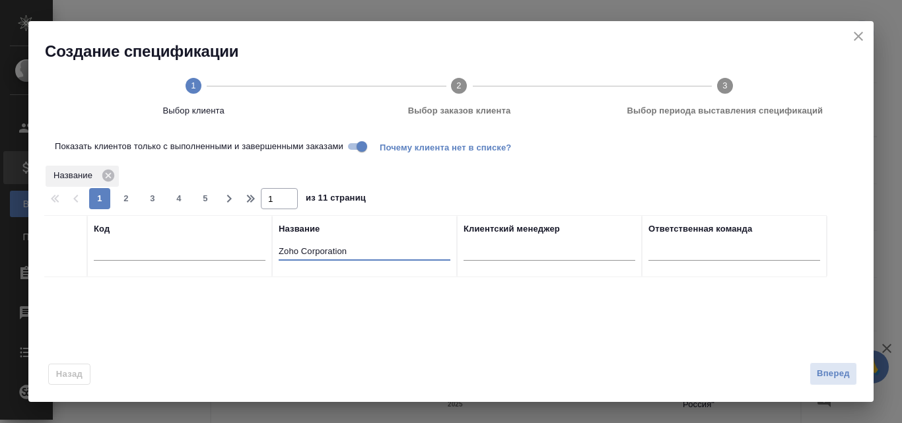
click at [353, 149] on input "Показать клиентов только с выполненными и завершенными заказами" at bounding box center [362, 147] width 48 height 16
click at [394, 175] on div "Название" at bounding box center [445, 176] width 803 height 24
click at [363, 148] on input "Показать клиентов только с выполненными и завершенными заказами" at bounding box center [352, 147] width 48 height 16
click at [353, 148] on input "Показать клиентов только с выполненными и завершенными заказами" at bounding box center [362, 147] width 48 height 16
click at [830, 369] on span "Вперед" at bounding box center [833, 373] width 33 height 15
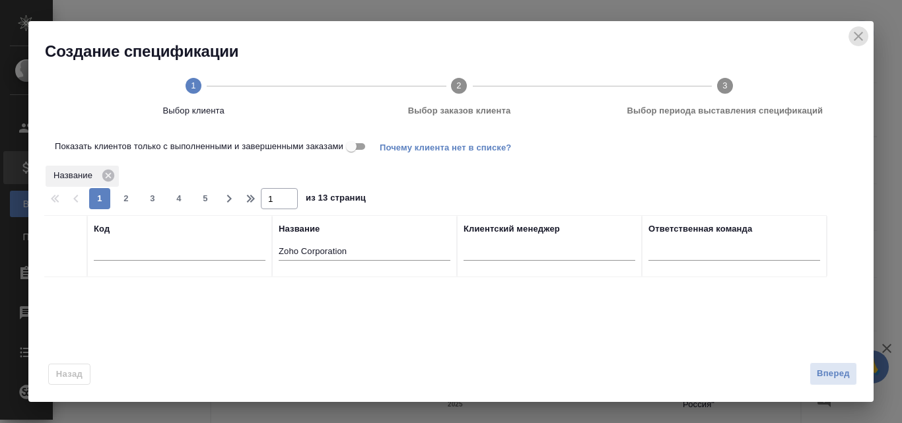
click at [861, 32] on icon "close" at bounding box center [859, 36] width 16 height 16
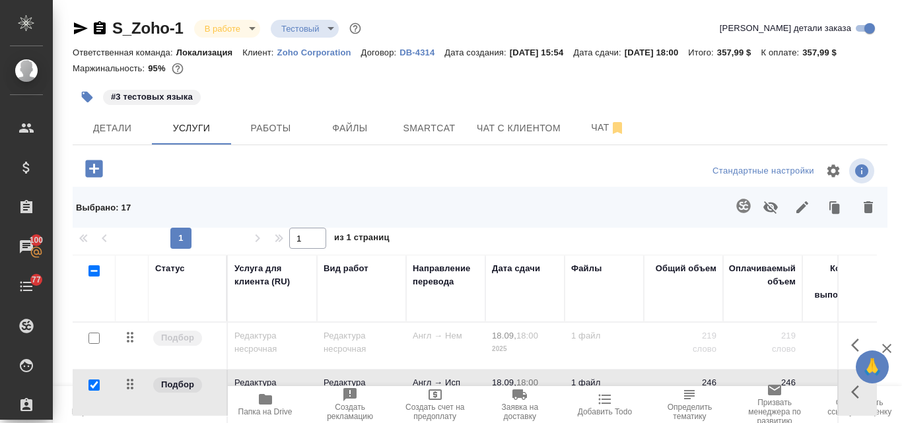
click at [435, 397] on icon "button" at bounding box center [435, 395] width 13 height 11
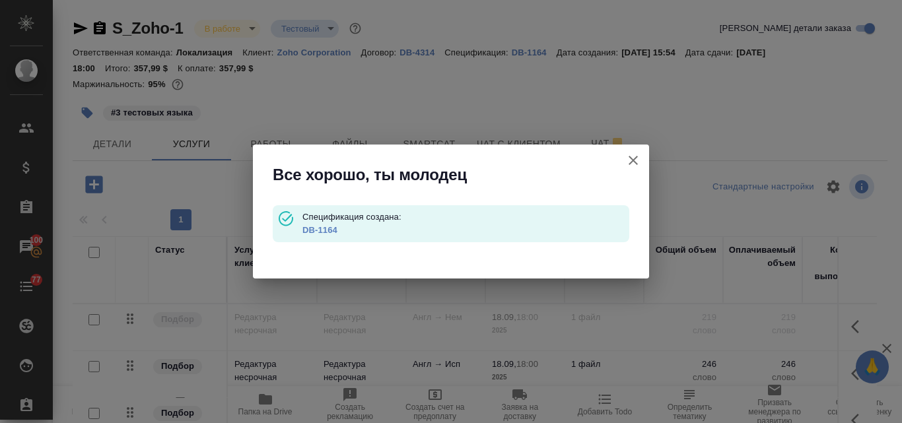
click at [323, 229] on link "DB-1164" at bounding box center [319, 230] width 35 height 10
click at [635, 160] on icon "button" at bounding box center [633, 160] width 9 height 9
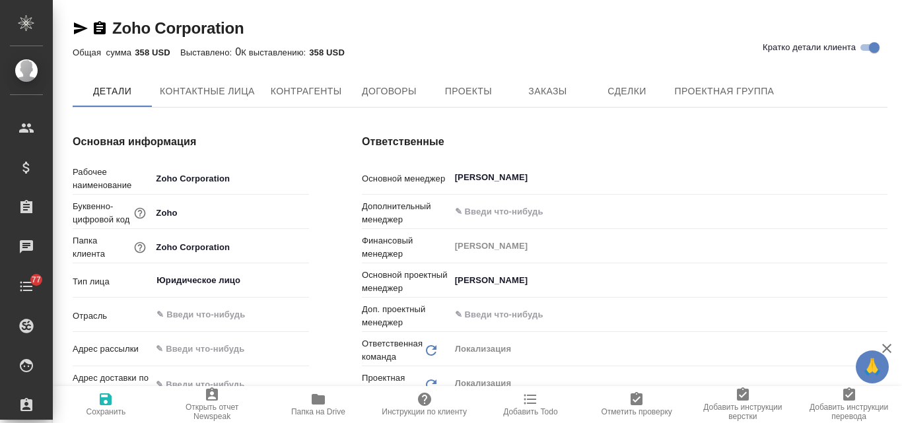
type textarea "x"
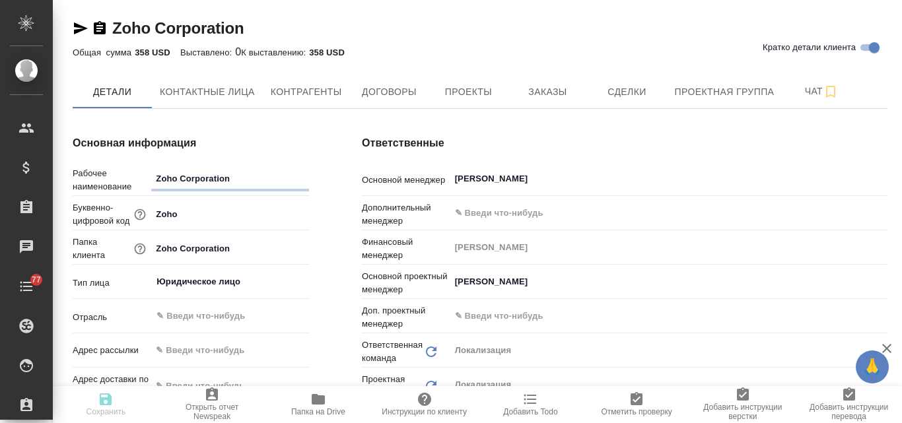
type textarea "x"
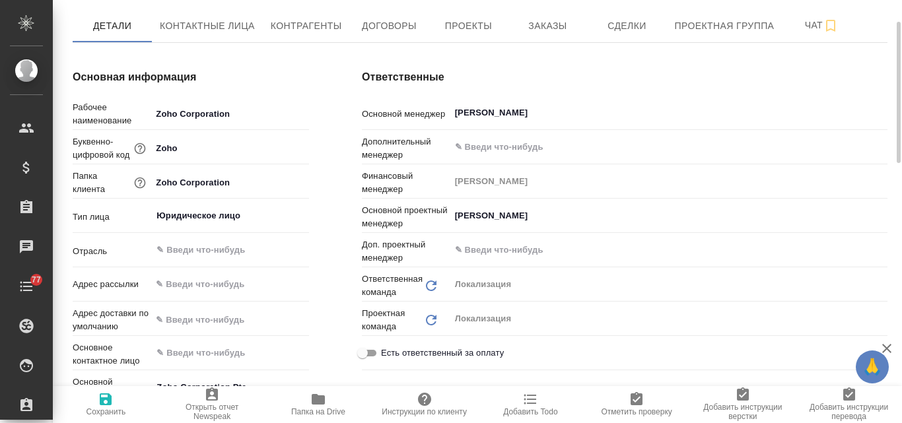
type textarea "x"
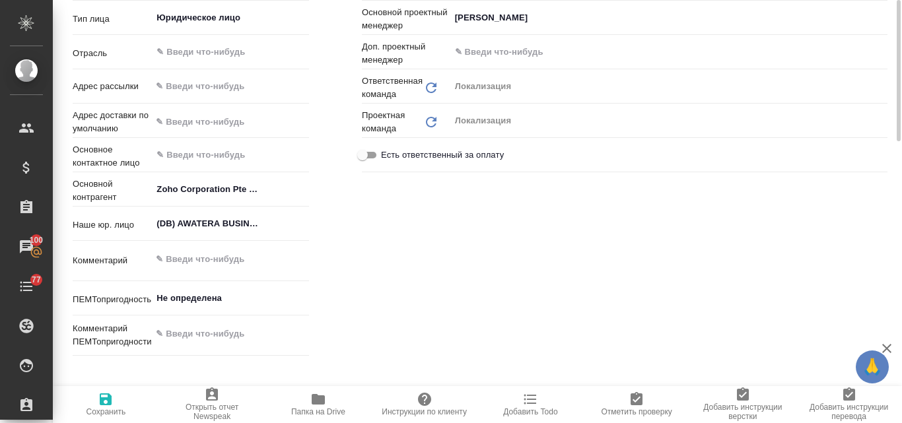
scroll to position [0, 0]
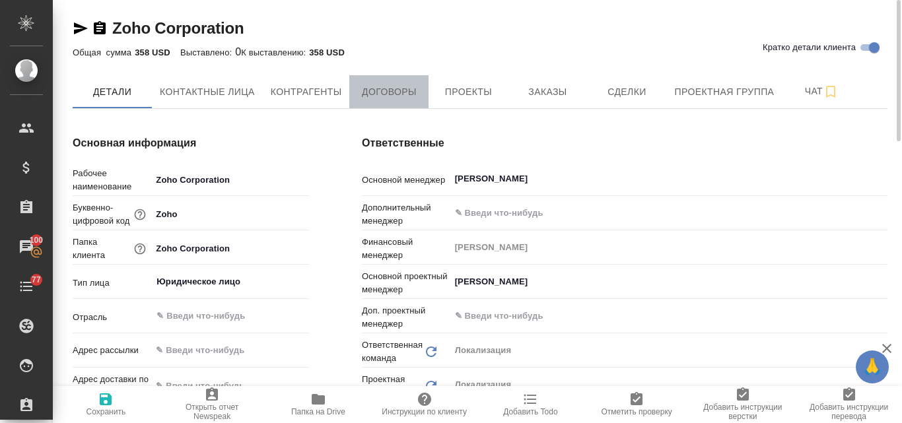
click at [366, 92] on span "Договоры" at bounding box center [388, 92] width 63 height 17
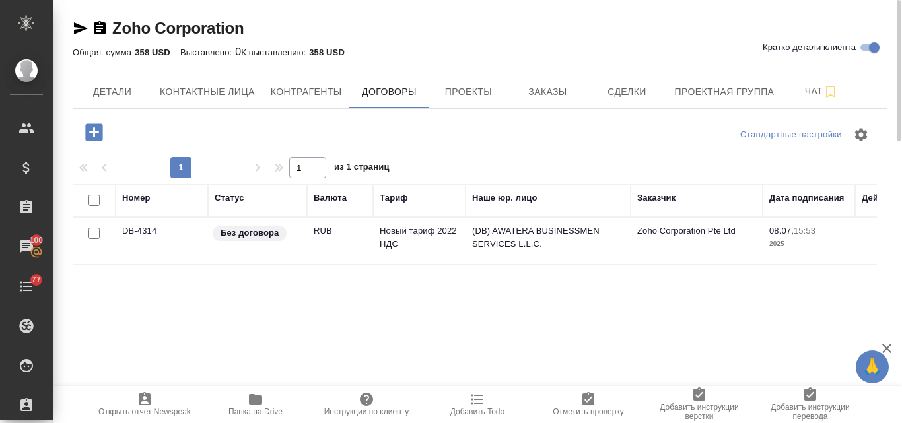
click at [272, 236] on p "Без договора" at bounding box center [250, 233] width 58 height 13
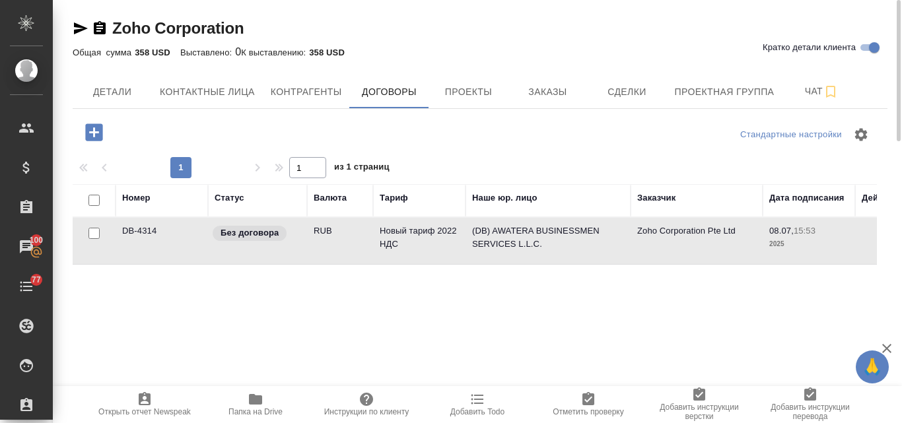
click at [282, 235] on span "Без договора" at bounding box center [250, 233] width 74 height 13
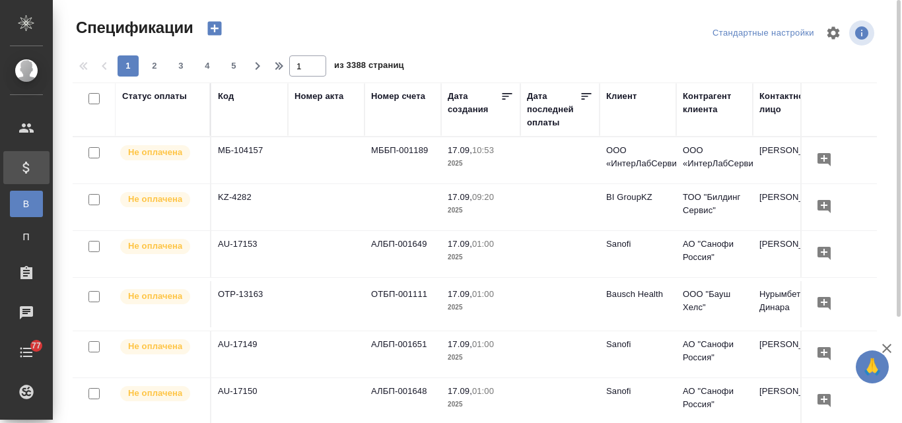
click at [216, 27] on icon "button" at bounding box center [214, 29] width 14 height 14
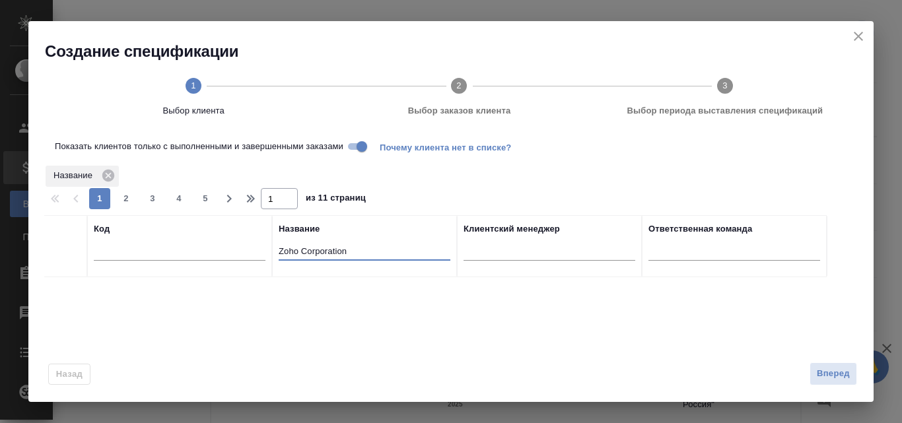
drag, startPoint x: 355, startPoint y: 250, endPoint x: 260, endPoint y: 247, distance: 95.1
click at [261, 247] on tr "Код Название Zoho Corporation Клиентский менеджер Ответственная команда" at bounding box center [435, 246] width 783 height 62
click at [352, 142] on input "Показать клиентов только с выполненными и завершенными заказами" at bounding box center [362, 147] width 48 height 16
click at [302, 250] on input "zoh" at bounding box center [365, 252] width 172 height 17
type input "zoho"
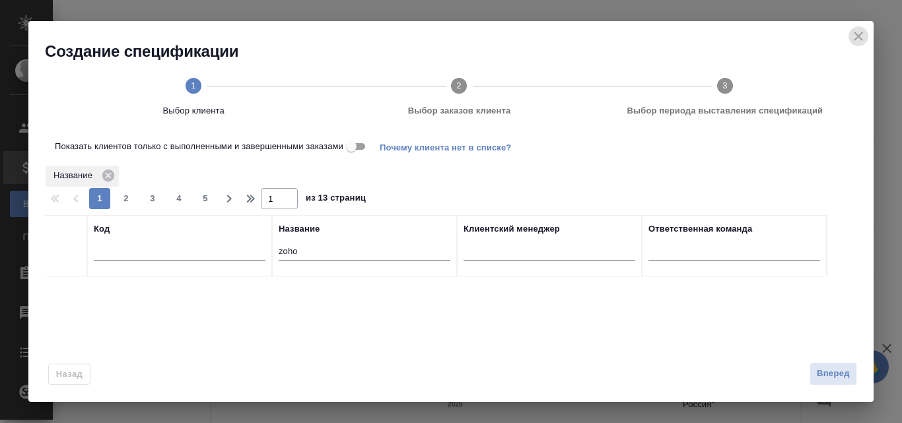
click at [858, 36] on icon "close" at bounding box center [858, 36] width 9 height 9
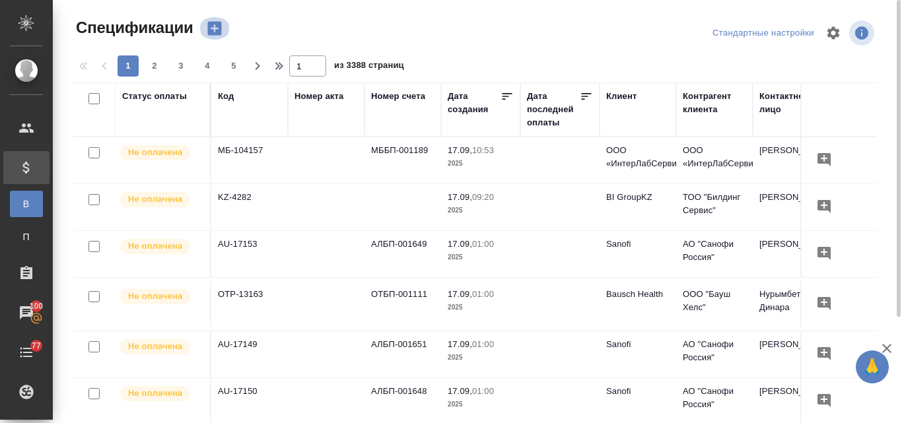
click at [215, 27] on icon "button" at bounding box center [214, 29] width 14 height 14
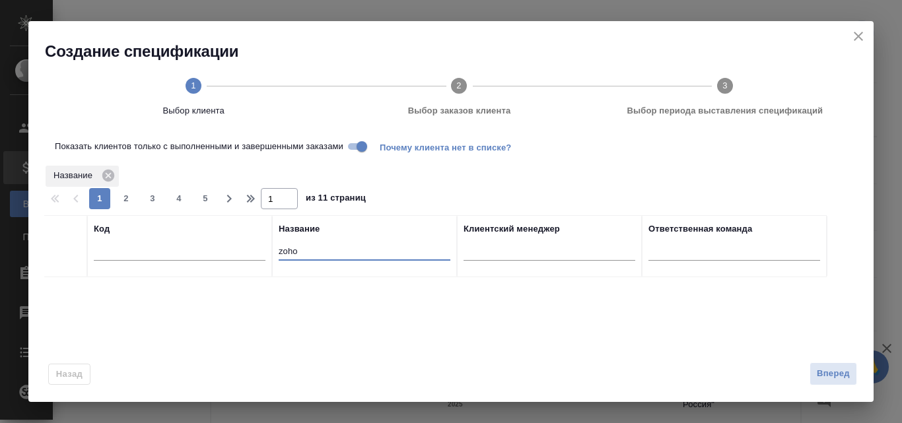
drag, startPoint x: 304, startPoint y: 252, endPoint x: 267, endPoint y: 252, distance: 37.0
click at [267, 252] on tr "Код Название zoho Клиентский менеджер Ответственная команда" at bounding box center [435, 246] width 783 height 62
type input "zoho"
click at [353, 145] on input "Показать клиентов только с выполненными и завершенными заказами" at bounding box center [362, 147] width 48 height 16
click at [399, 185] on div "Название" at bounding box center [445, 176] width 803 height 24
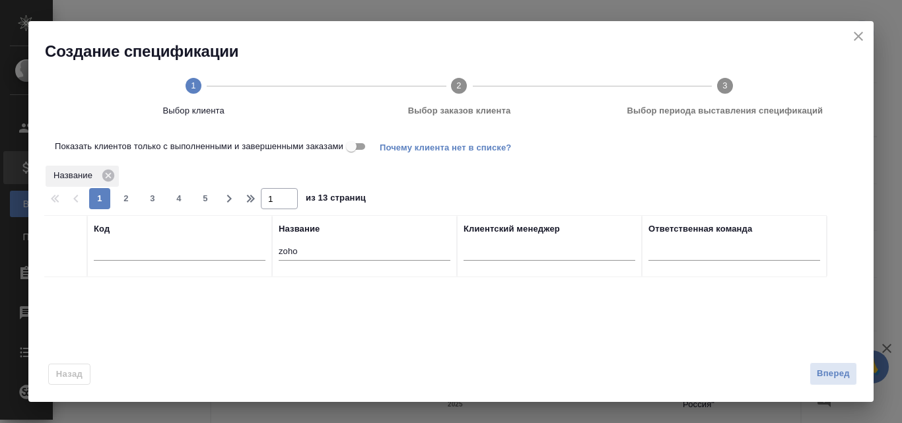
click at [860, 35] on icon "close" at bounding box center [858, 36] width 9 height 9
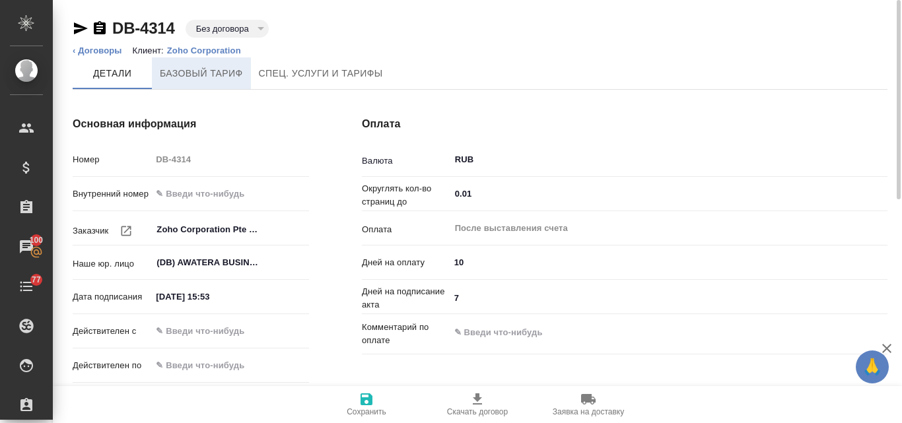
click at [199, 67] on span "Базовый тариф" at bounding box center [201, 73] width 83 height 17
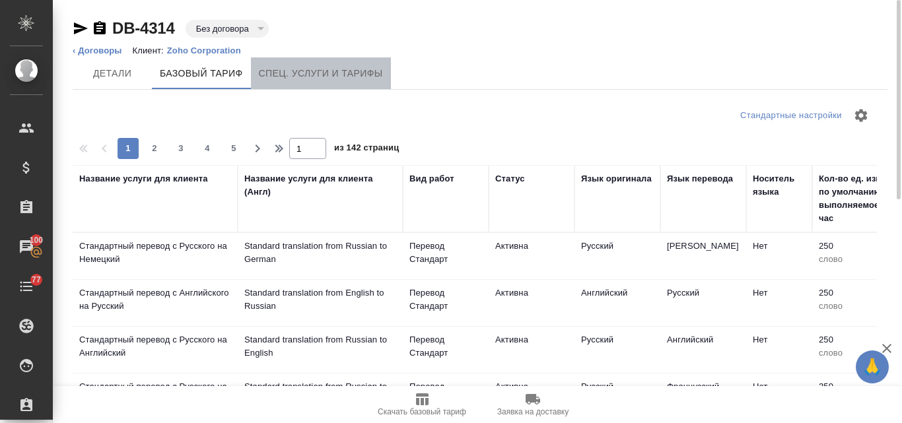
click at [327, 68] on span "Спец. услуги и тарифы" at bounding box center [321, 73] width 124 height 17
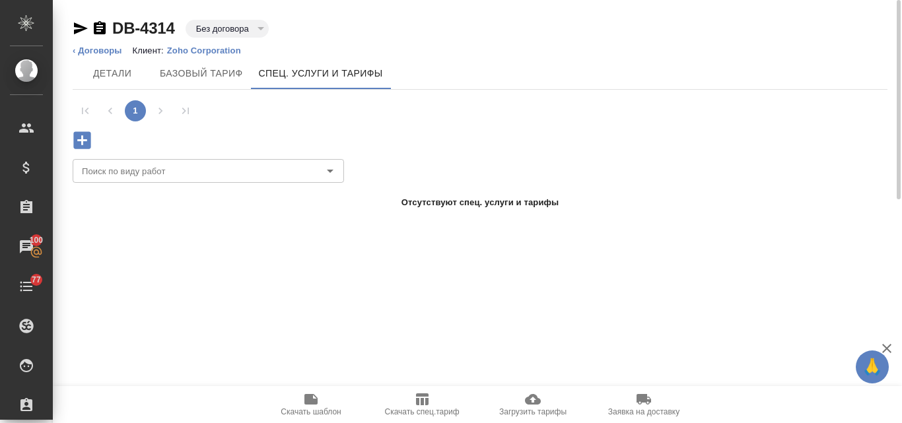
click at [189, 49] on p "Zoho Corporation" at bounding box center [209, 51] width 84 height 10
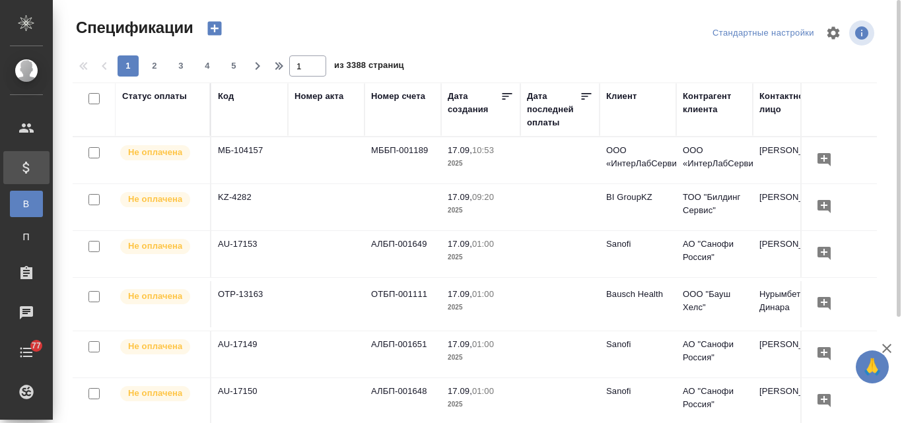
click at [210, 19] on icon "button" at bounding box center [214, 28] width 18 height 18
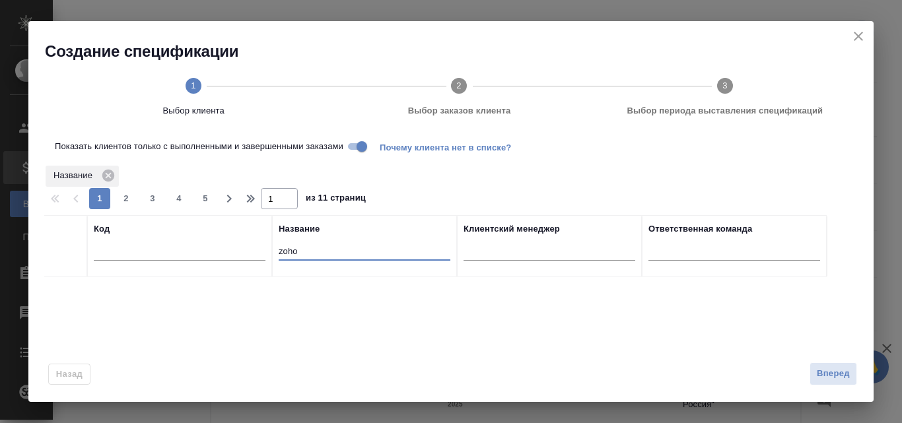
drag, startPoint x: 311, startPoint y: 254, endPoint x: 278, endPoint y: 250, distance: 33.2
click at [278, 250] on th "Название zoho" at bounding box center [364, 246] width 185 height 62
type input "x"
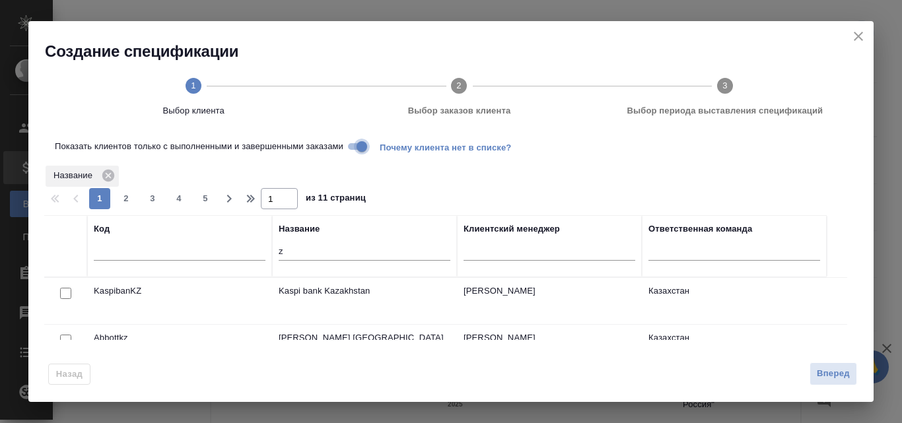
click at [355, 145] on input "Показать клиентов только с выполненными и завершенными заказами" at bounding box center [362, 147] width 48 height 16
click at [283, 255] on input "z" at bounding box center [365, 252] width 172 height 17
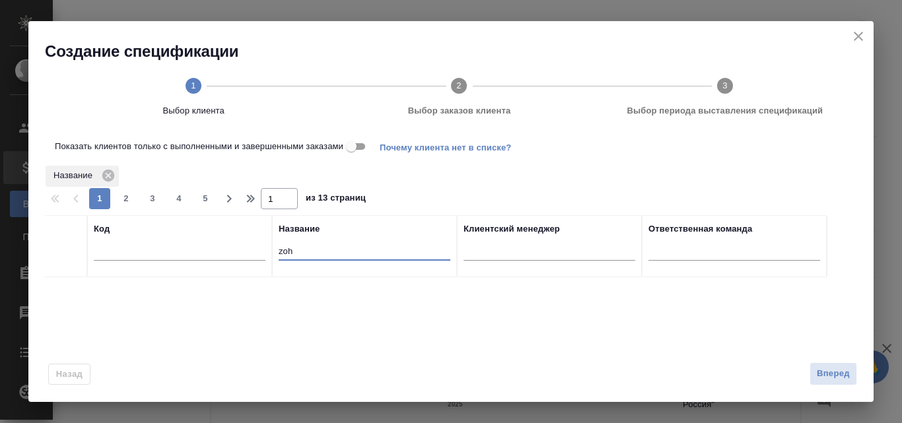
type input "zoh"
click at [363, 147] on input "Показать клиентов только с выполненными и завершенными заказами" at bounding box center [352, 147] width 48 height 16
click at [866, 32] on icon "close" at bounding box center [859, 36] width 16 height 16
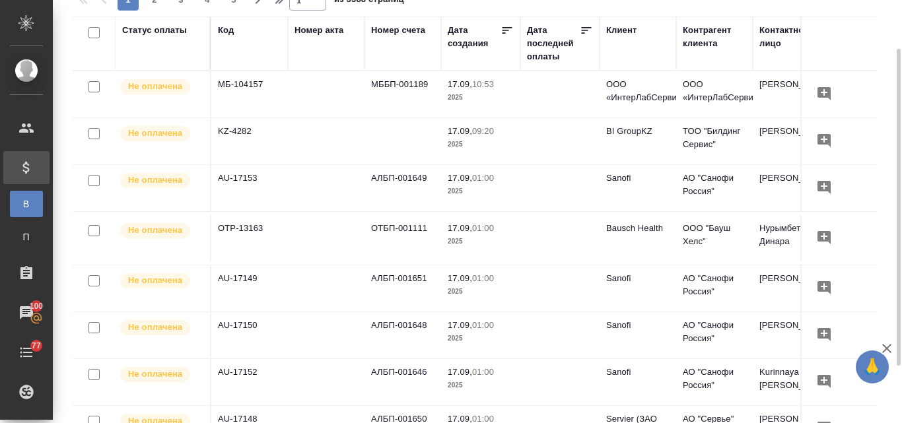
scroll to position [132, 0]
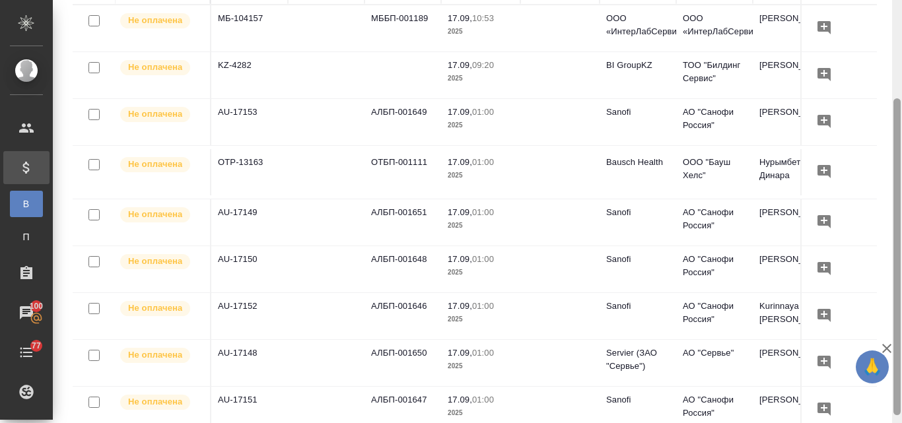
drag, startPoint x: 889, startPoint y: 187, endPoint x: 901, endPoint y: 65, distance: 122.7
click at [901, 65] on div "Спецификации Стандартные настройки 1 2 3 4 5 1 из 3388 страниц Статус оплаты Ко…" at bounding box center [477, 211] width 849 height 423
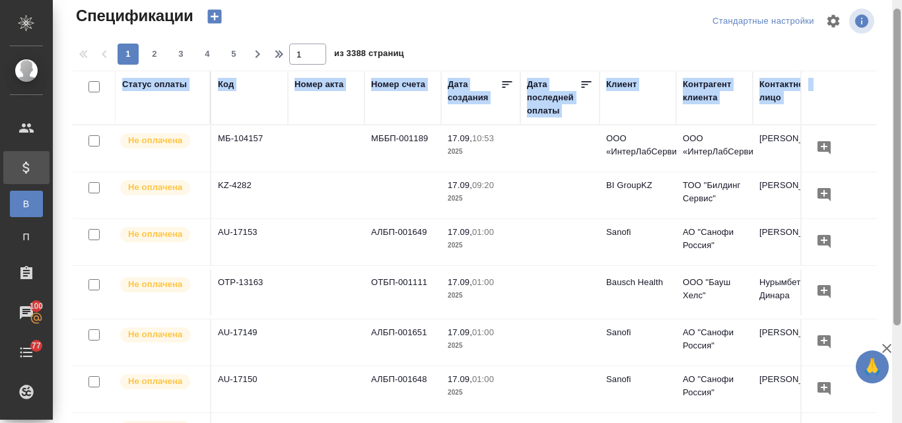
scroll to position [0, 0]
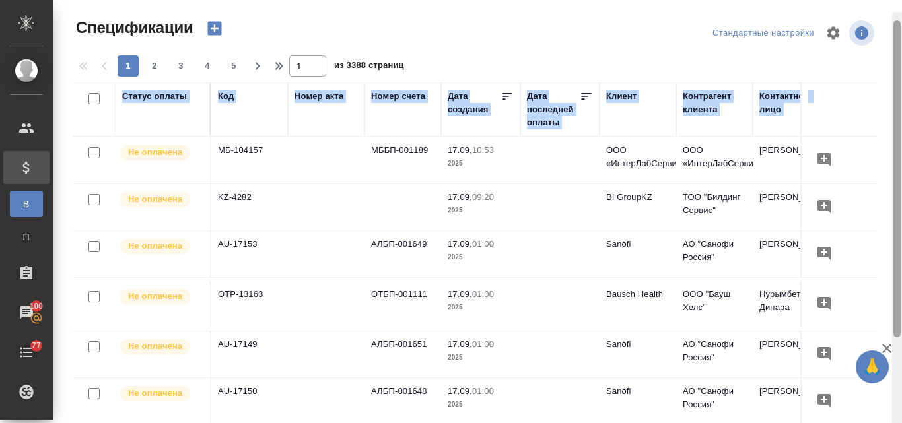
drag, startPoint x: 899, startPoint y: 114, endPoint x: 901, endPoint y: -13, distance: 127.5
click at [901, 0] on html "🙏 .cls-1 fill:#fff; AWATERA Valyaeva Anna Клиенты Спецификации В Все спецификац…" at bounding box center [451, 211] width 902 height 423
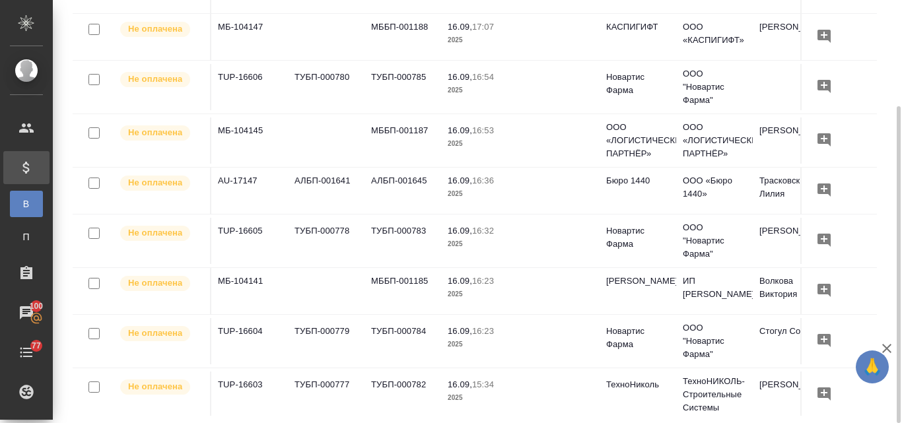
scroll to position [528, 0]
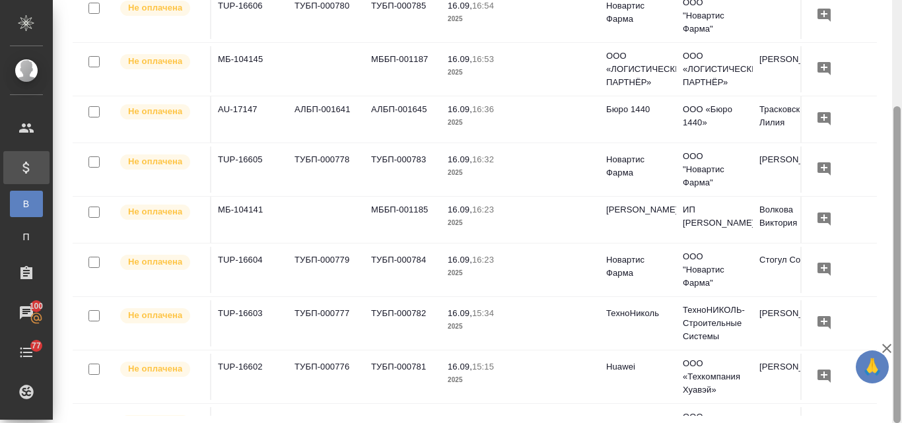
drag, startPoint x: 897, startPoint y: 168, endPoint x: 891, endPoint y: 219, distance: 51.2
click at [891, 219] on div "Спецификации Стандартные настройки 1 2 3 4 5 1 из 3388 страниц Статус оплаты Ко…" at bounding box center [477, 211] width 849 height 423
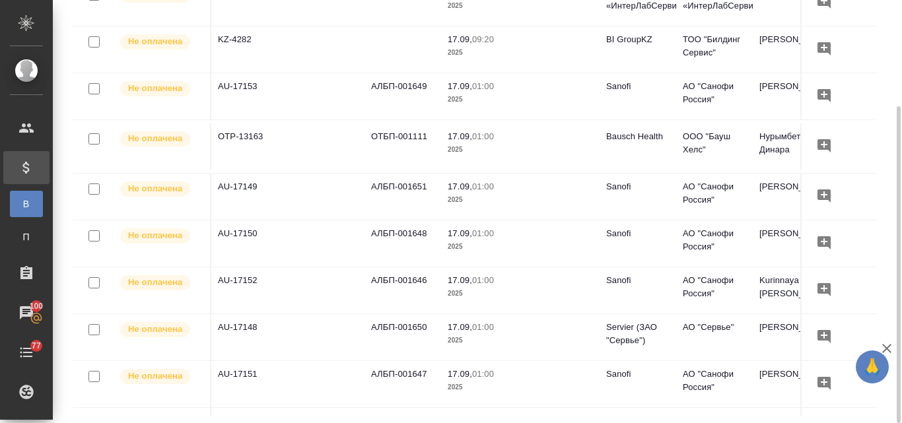
scroll to position [0, 0]
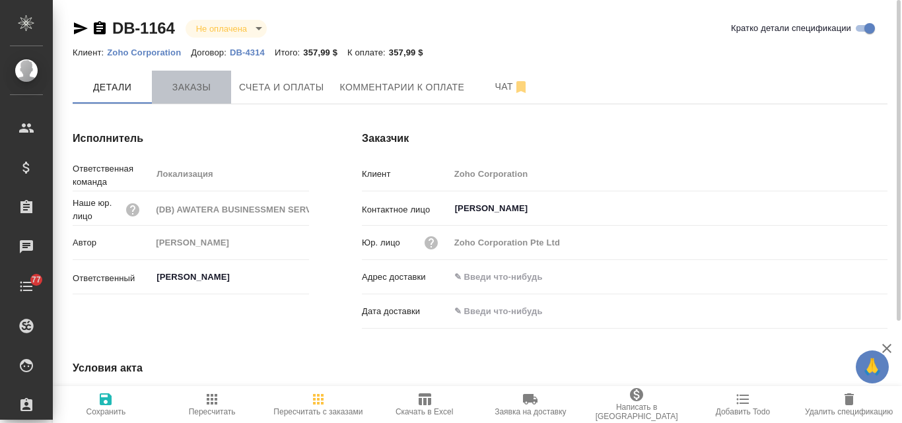
click at [186, 83] on span "Заказы" at bounding box center [191, 87] width 63 height 17
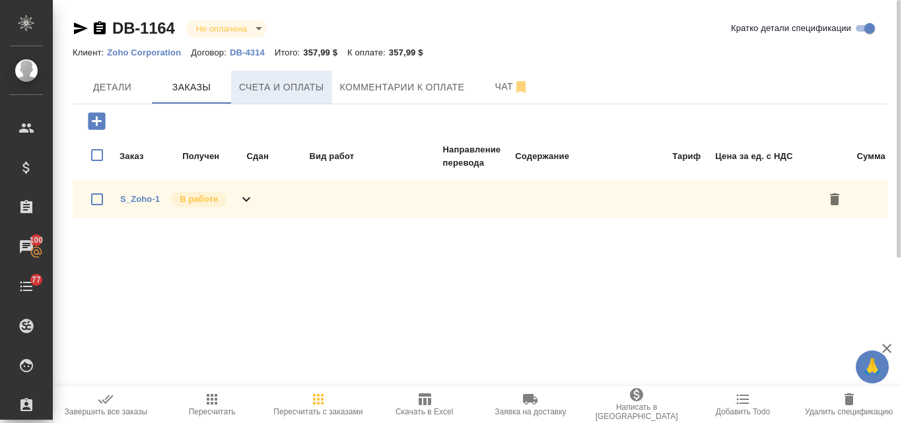
click at [293, 90] on span "Счета и оплаты" at bounding box center [281, 87] width 85 height 17
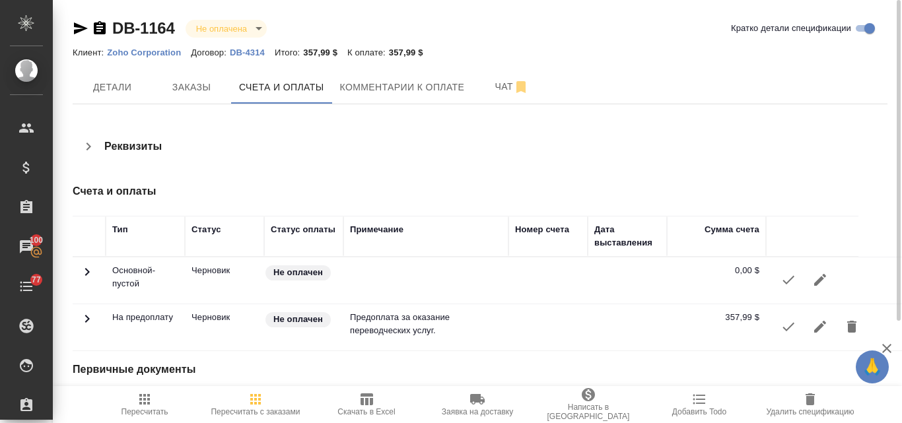
scroll to position [4, 0]
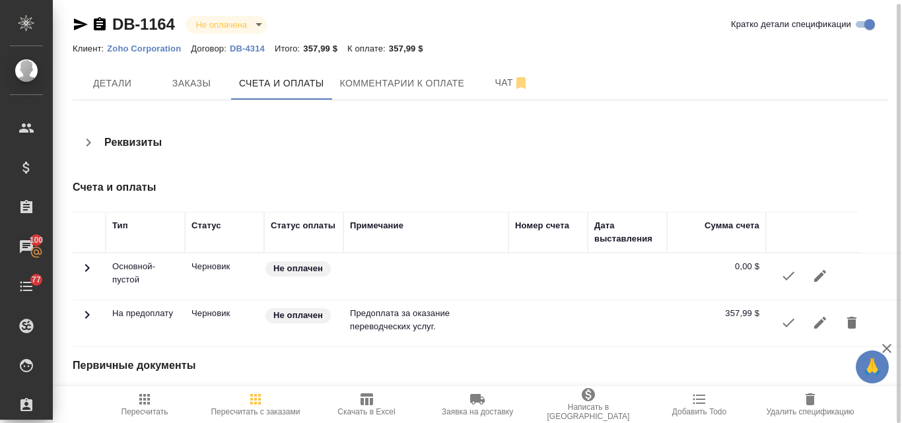
click at [784, 328] on icon "button" at bounding box center [789, 323] width 16 height 16
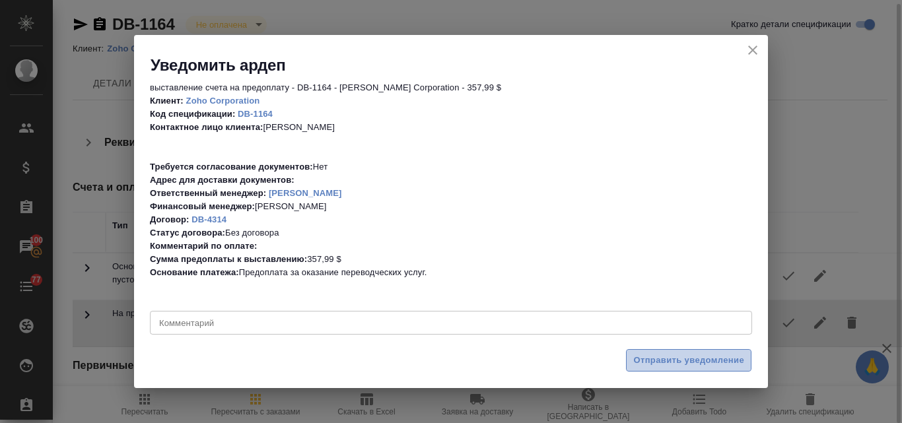
click at [685, 360] on span "Отправить уведомление" at bounding box center [688, 360] width 111 height 15
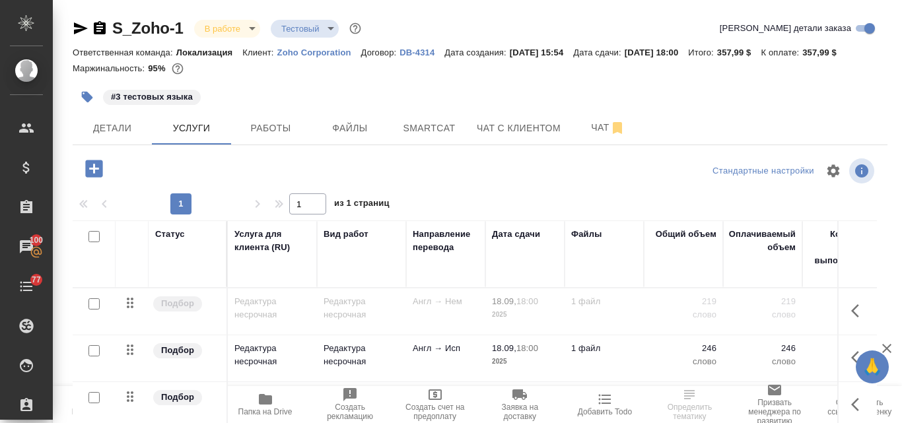
click at [431, 407] on span "Создать счет на предоплату" at bounding box center [434, 412] width 69 height 18
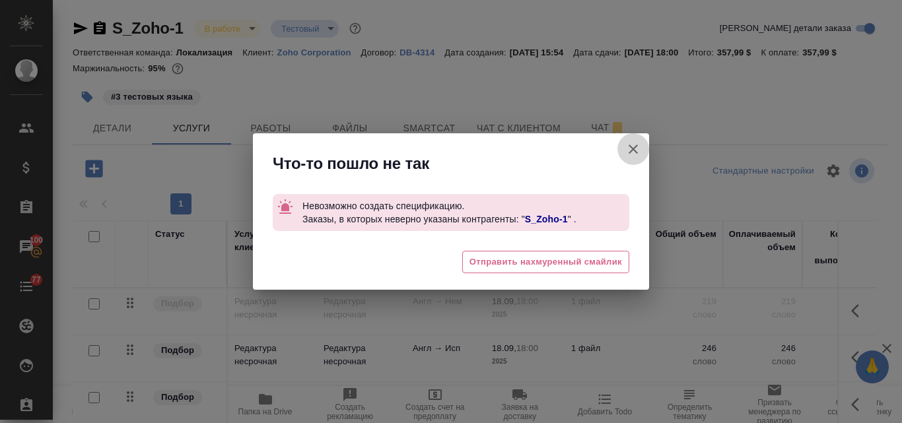
click at [641, 145] on button "[PERSON_NAME] детали заказа" at bounding box center [633, 149] width 32 height 32
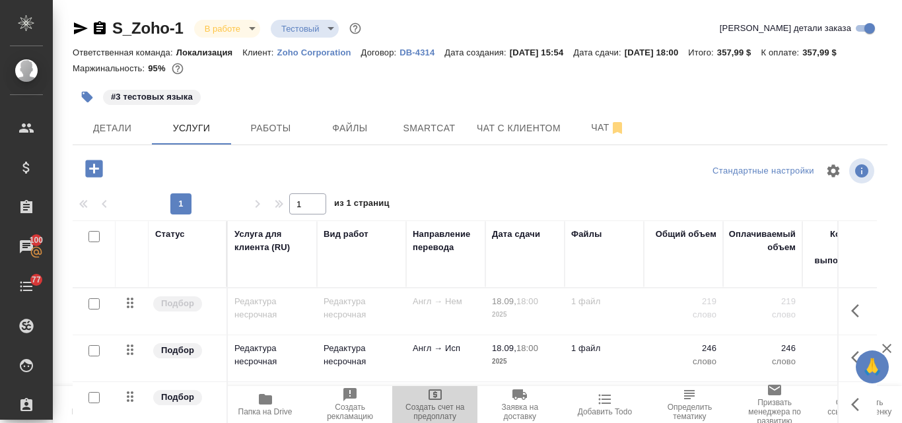
click at [429, 400] on icon "button" at bounding box center [435, 395] width 13 height 11
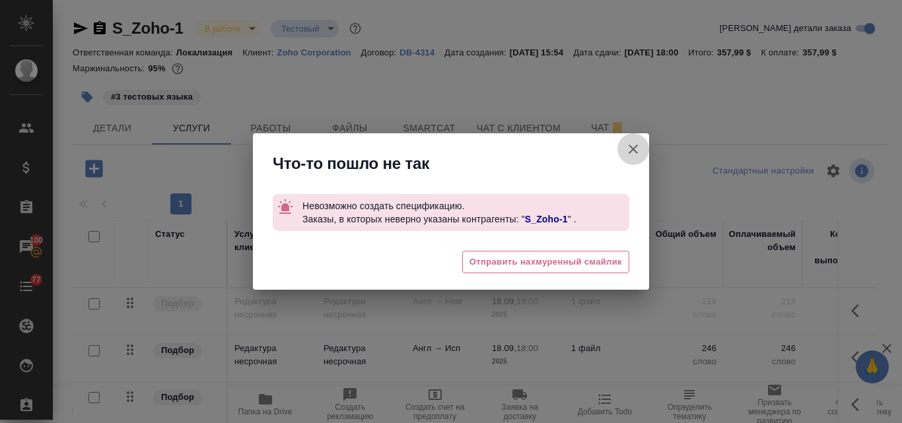
click at [631, 145] on icon "button" at bounding box center [633, 149] width 16 height 16
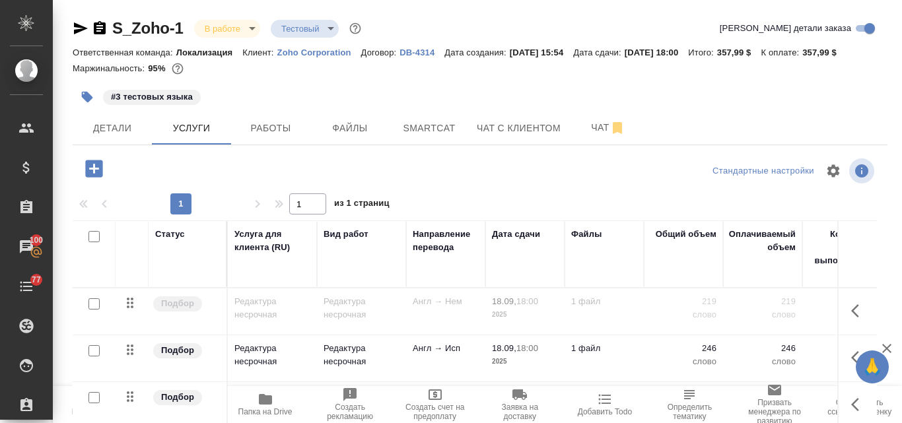
click at [317, 51] on p "Zoho Corporation" at bounding box center [319, 53] width 84 height 10
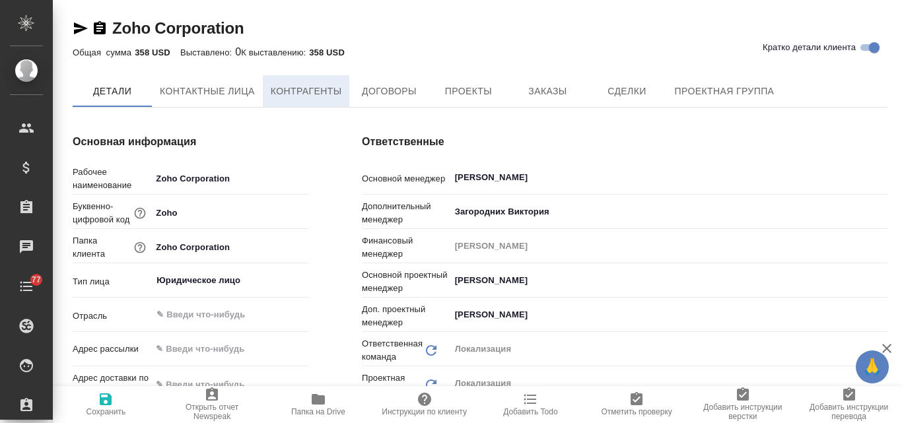
click at [320, 90] on span "Контрагенты" at bounding box center [306, 91] width 71 height 17
type textarea "x"
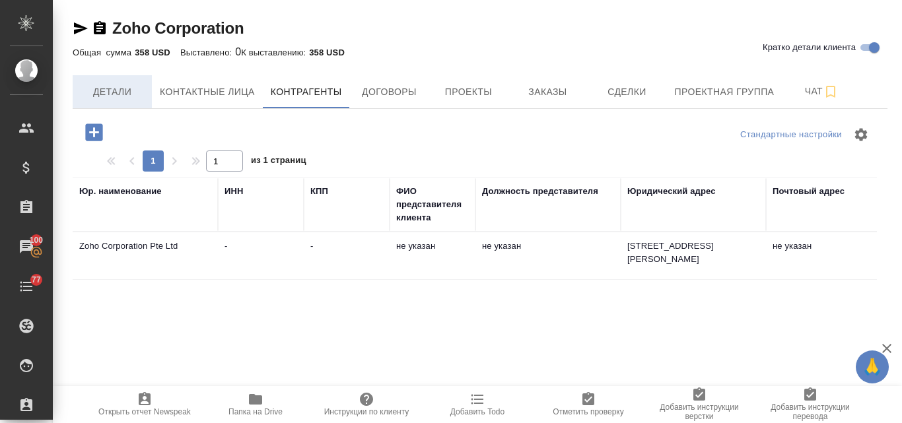
click at [112, 96] on span "Детали" at bounding box center [112, 92] width 63 height 17
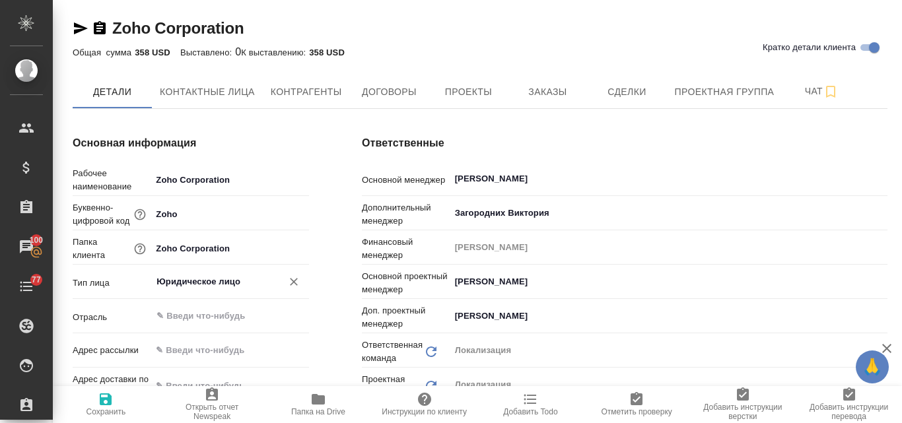
type textarea "x"
click at [403, 87] on span "Договоры" at bounding box center [388, 92] width 63 height 17
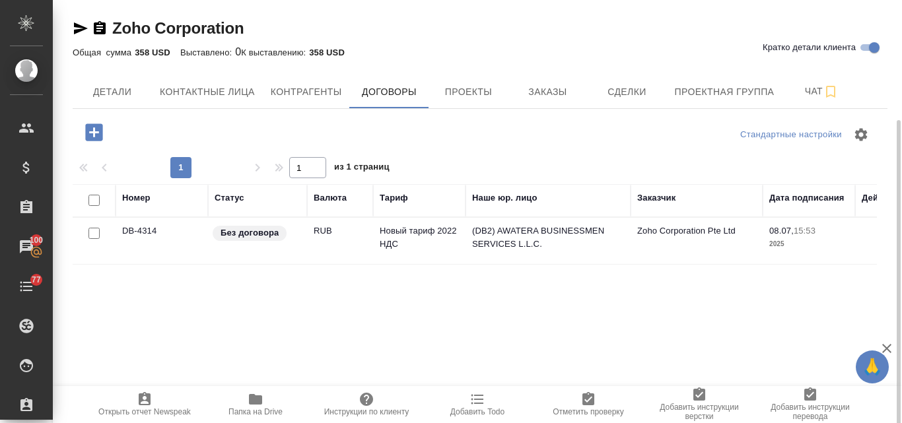
scroll to position [92, 0]
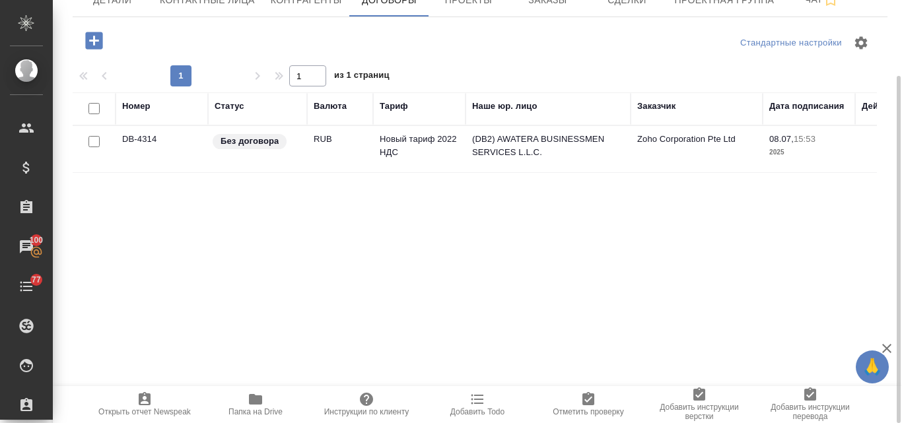
click at [175, 157] on td "DB-4314" at bounding box center [162, 149] width 92 height 46
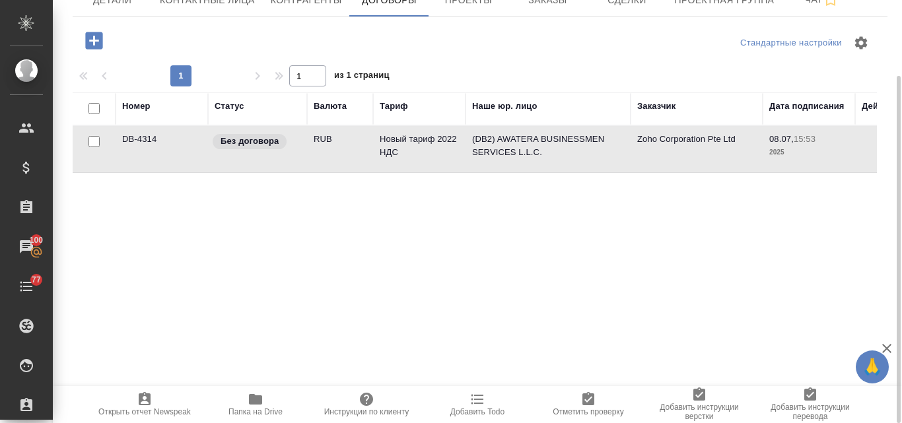
click at [175, 157] on td "DB-4314" at bounding box center [162, 149] width 92 height 46
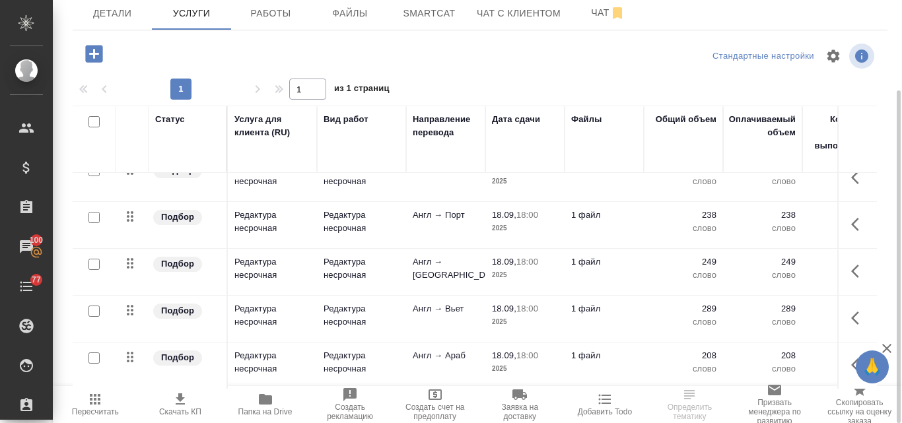
scroll to position [726, 0]
click at [436, 403] on span "Создать счет на предоплату" at bounding box center [434, 412] width 69 height 18
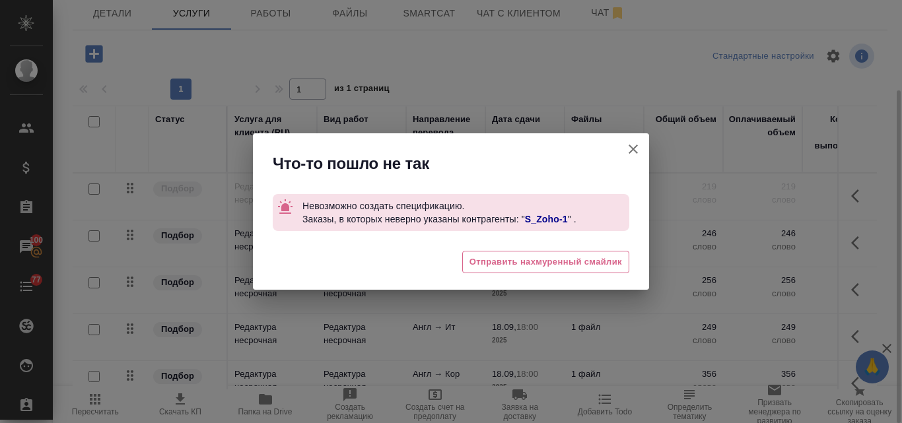
click at [635, 145] on icon "button" at bounding box center [633, 149] width 16 height 16
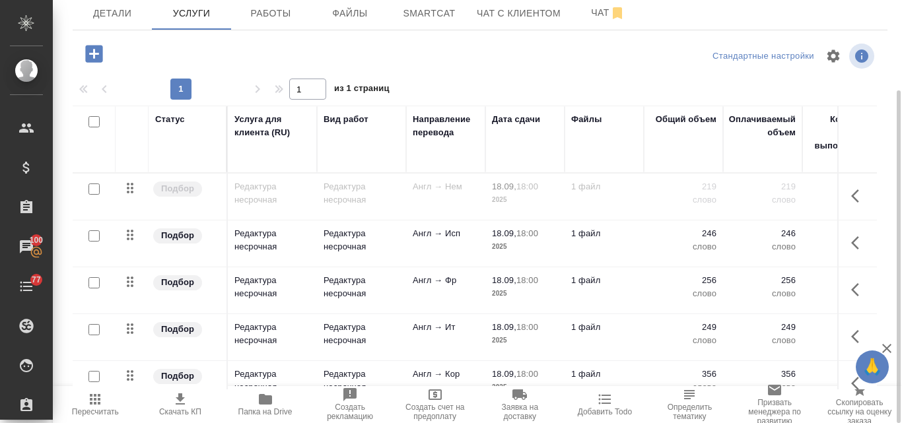
scroll to position [0, 0]
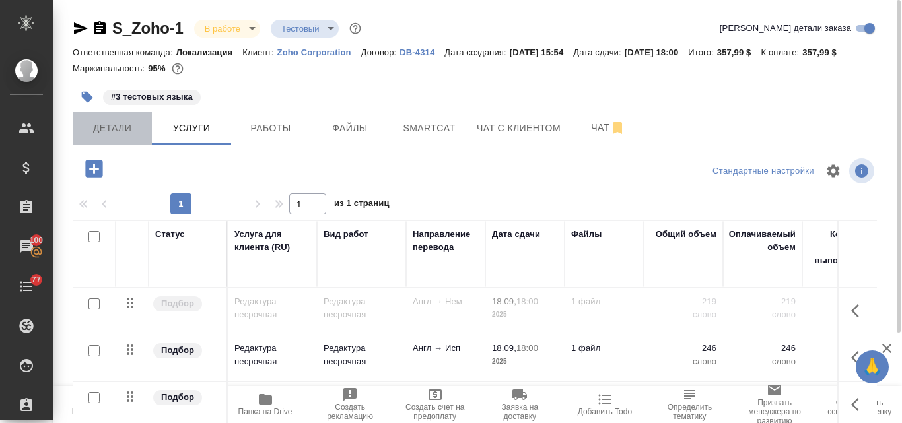
click at [101, 114] on button "Детали" at bounding box center [112, 128] width 79 height 33
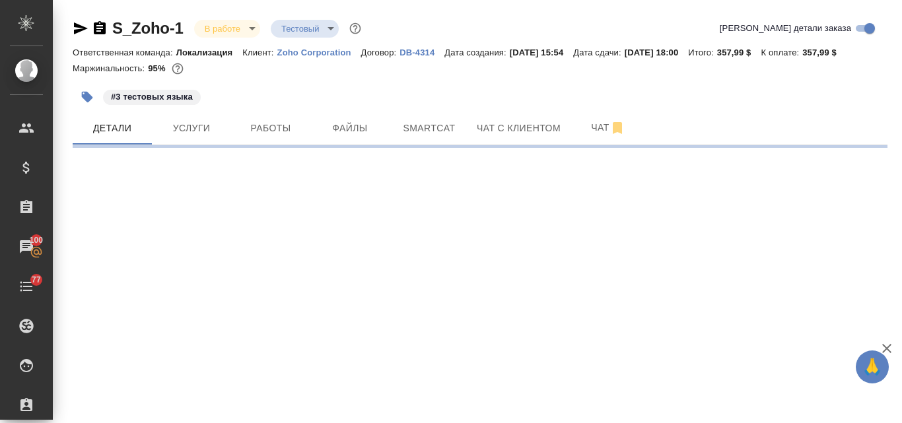
select select "RU"
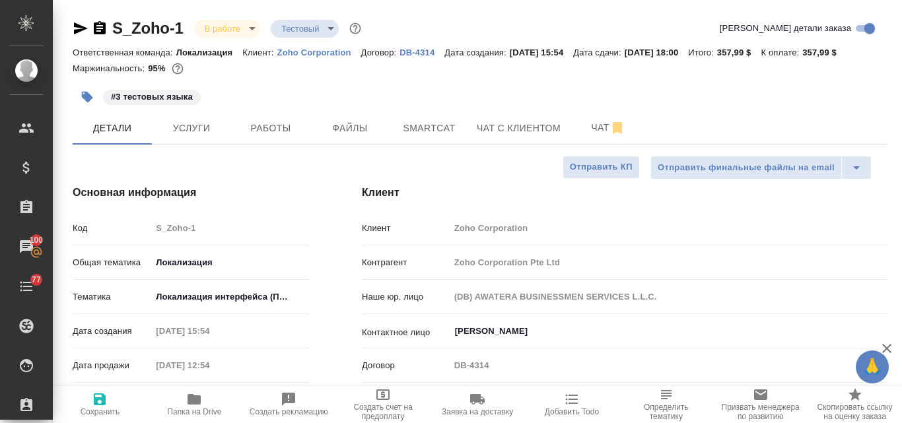
type textarea "x"
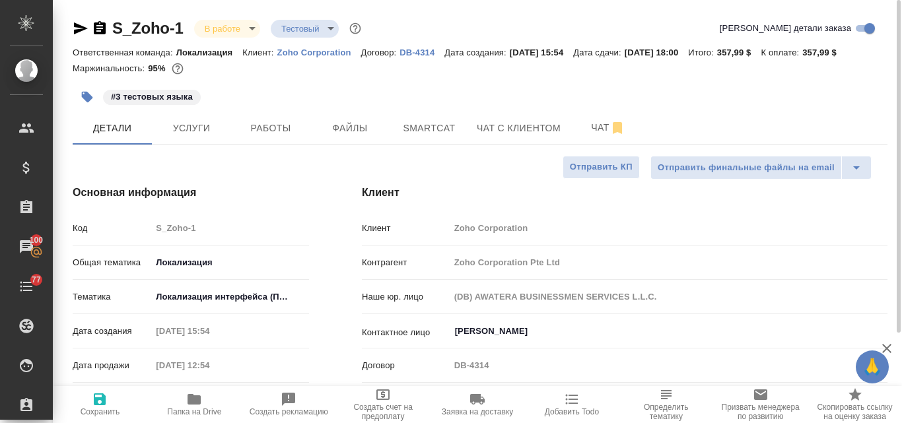
type textarea "x"
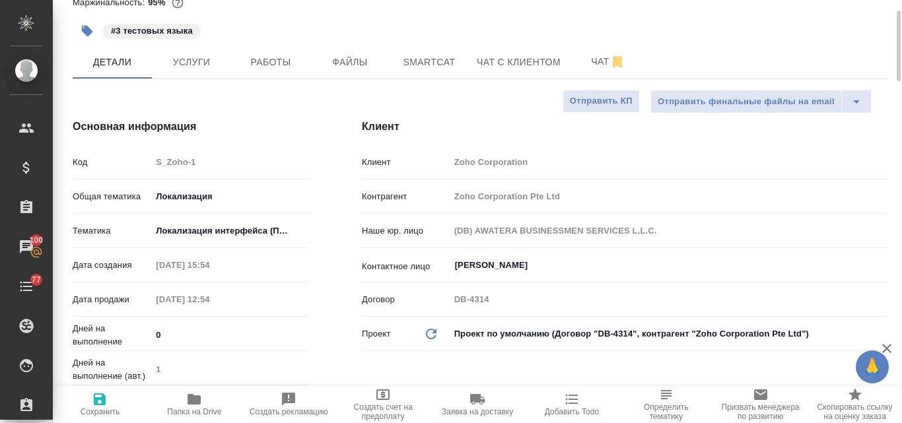
click at [604, 333] on body "🙏 .cls-1 fill:#fff; AWATERA Valyaeva Anna Клиенты Спецификации Заказы 100 Чаты …" at bounding box center [451, 211] width 902 height 423
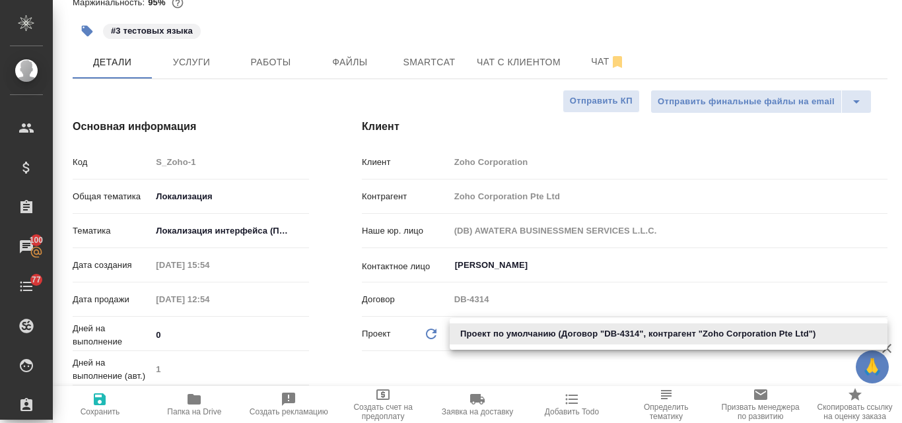
click at [514, 335] on li "Проект по умолчанию (Договор "DB-4314", контрагент "Zoho Corporation Pte Ltd")" at bounding box center [669, 334] width 438 height 21
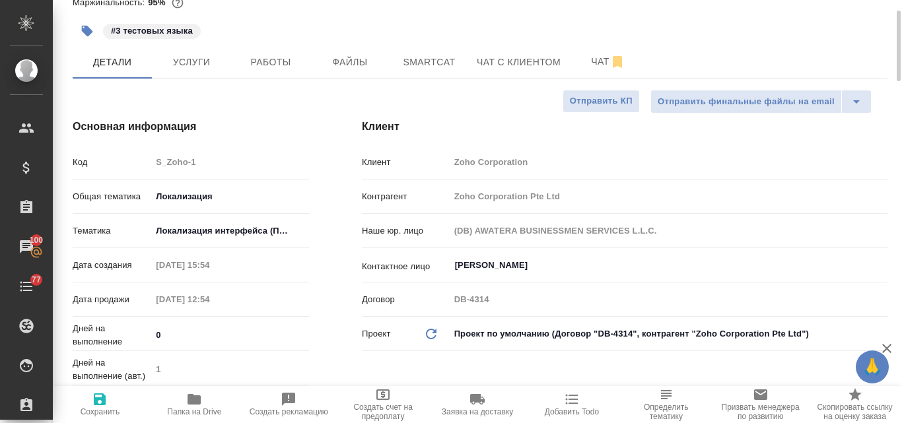
click at [433, 333] on icon "Обновить данные" at bounding box center [431, 334] width 16 height 16
type textarea "x"
type input "(DB2) AWATERA BUSINESSMEN SERVICES L.L.C."
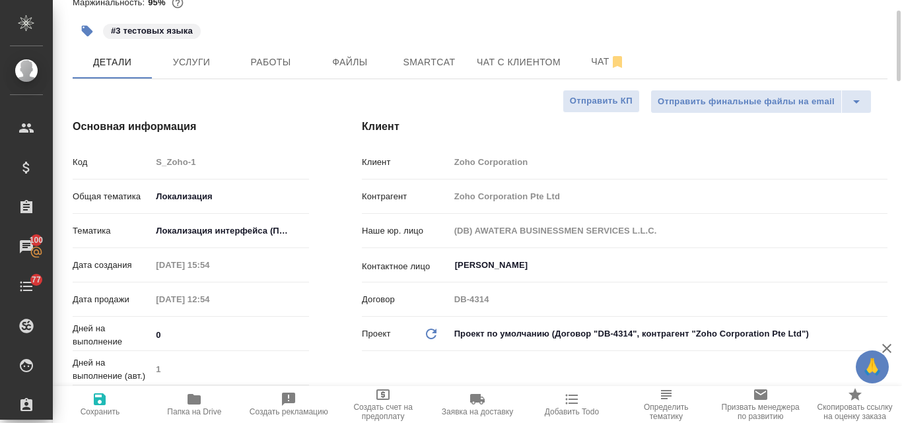
type textarea "x"
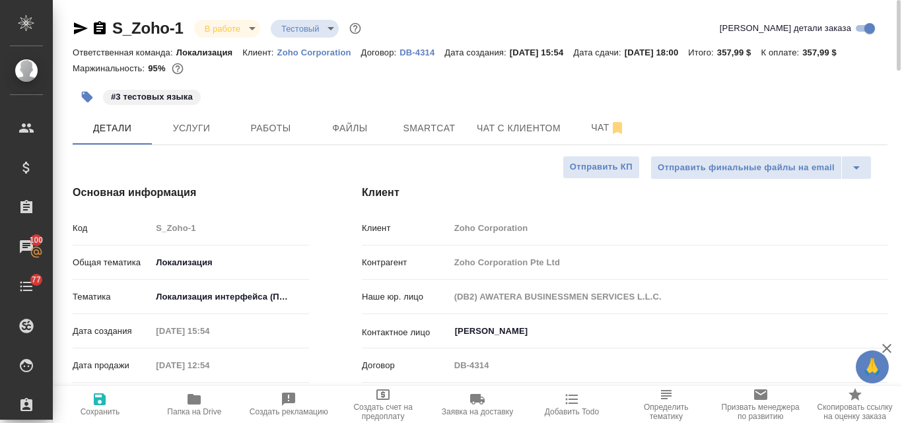
click at [415, 50] on p "DB-4314" at bounding box center [422, 53] width 45 height 10
type textarea "x"
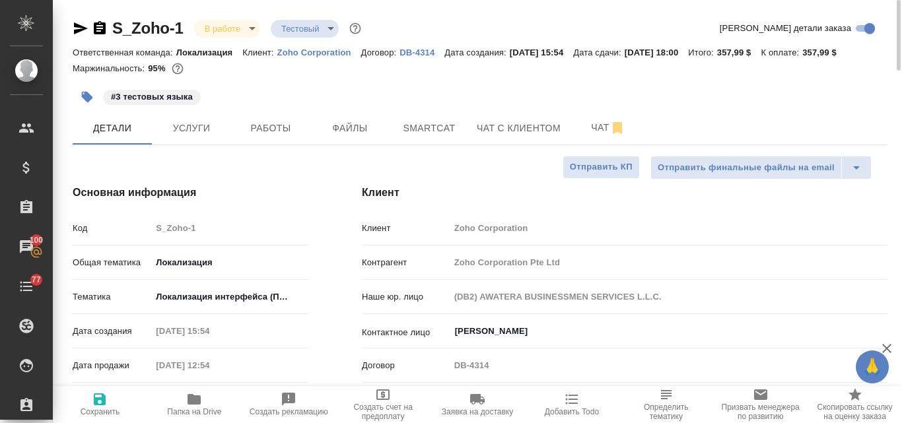
type textarea "x"
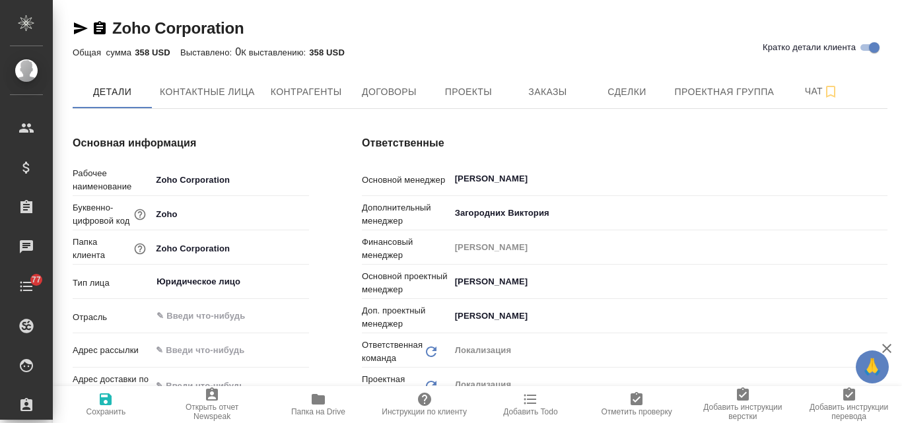
type textarea "x"
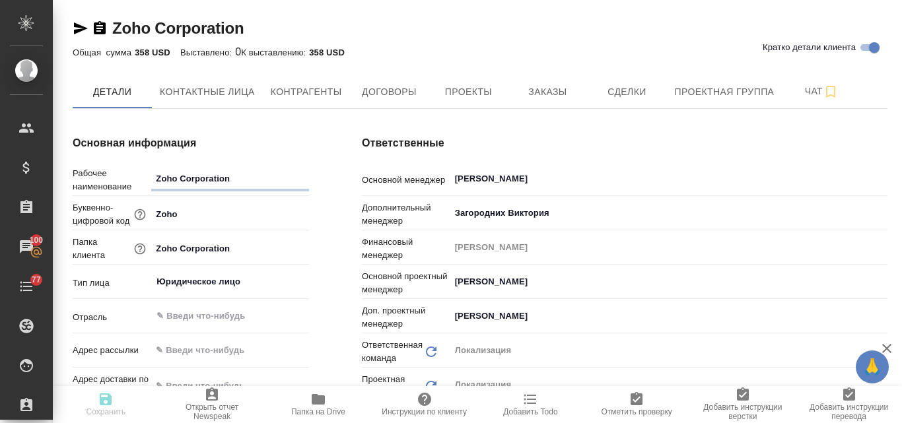
type textarea "x"
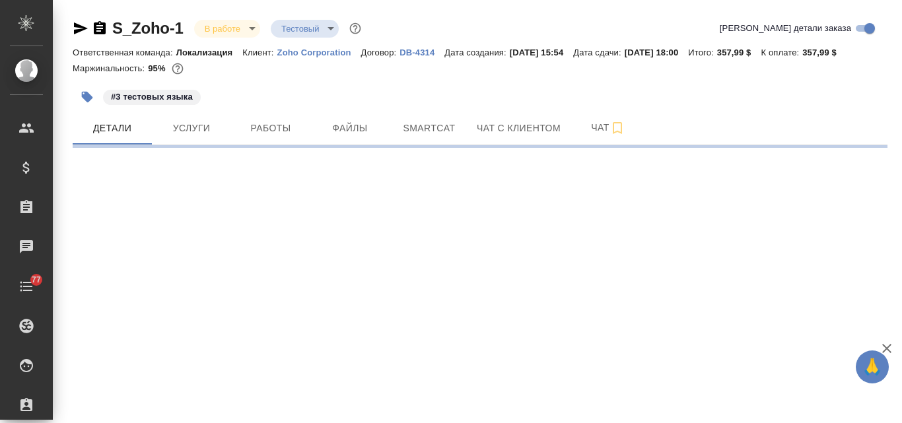
select select "RU"
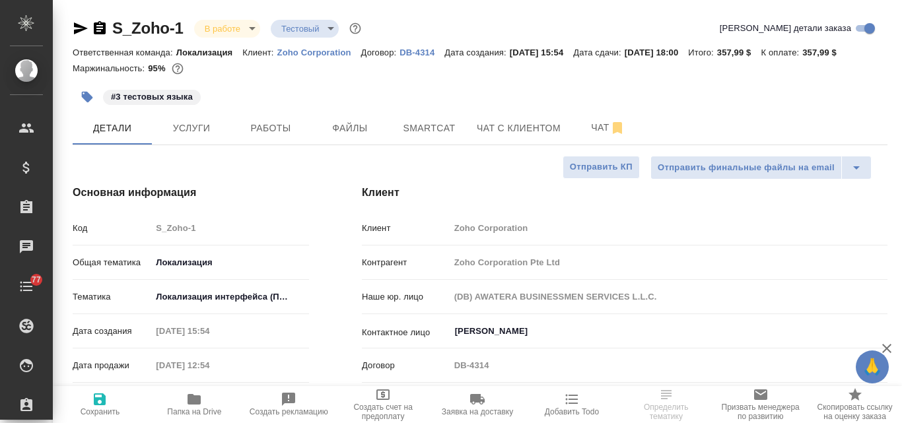
type textarea "x"
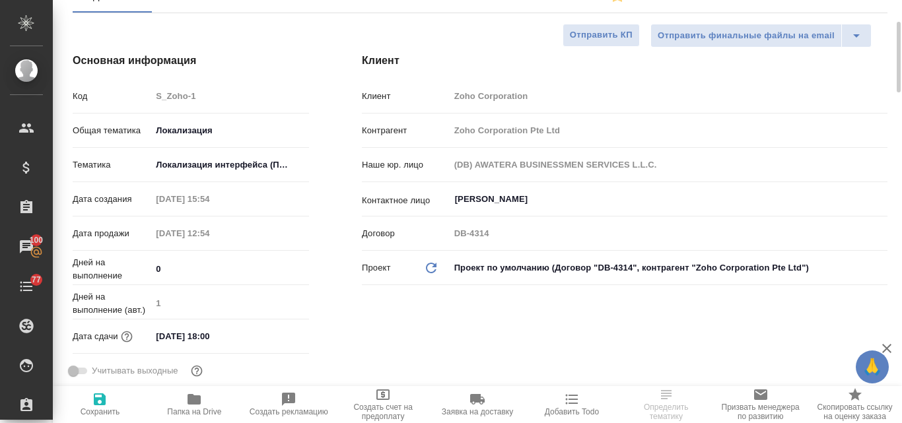
click at [430, 267] on icon "Обновить данные" at bounding box center [431, 268] width 16 height 16
type textarea "x"
type input "(DB2) AWATERA BUSINESSMEN SERVICES L.L.C."
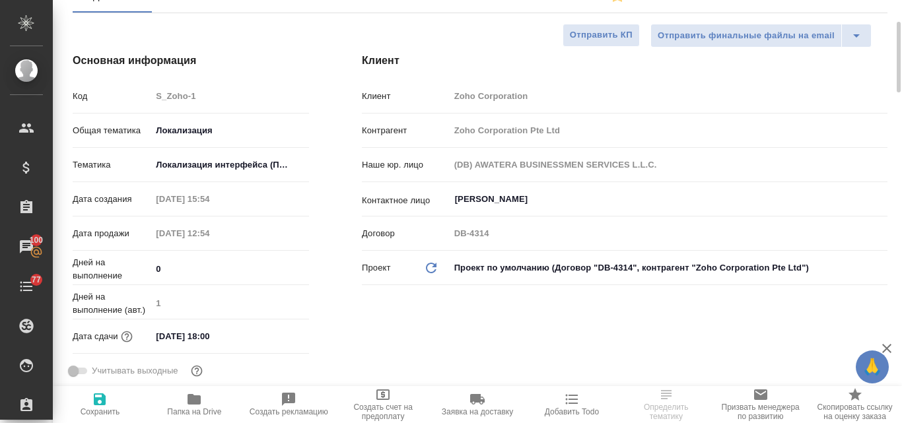
type textarea "x"
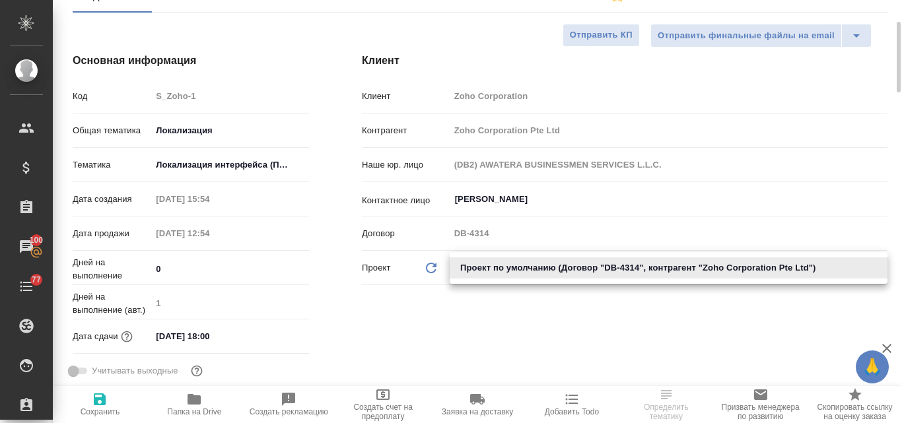
click at [524, 269] on body "🙏 .cls-1 fill:#fff; AWATERA Valyaeva Anna Клиенты Спецификации Заказы 100 Чаты …" at bounding box center [451, 211] width 902 height 423
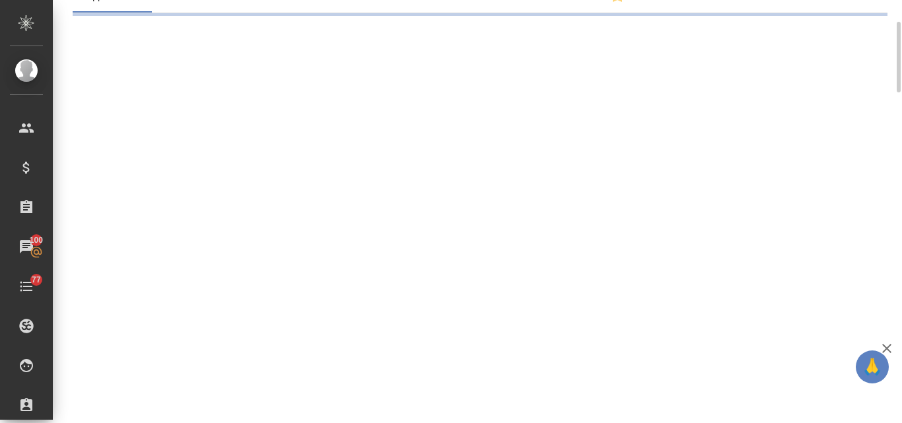
select select "RU"
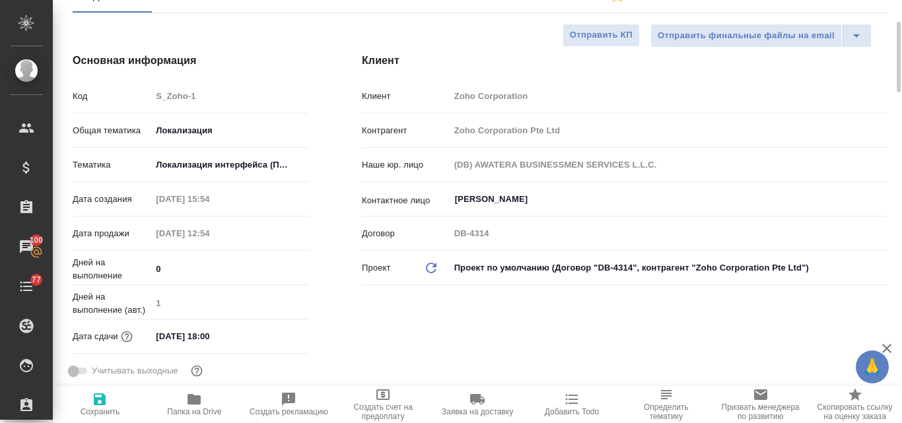
type textarea "x"
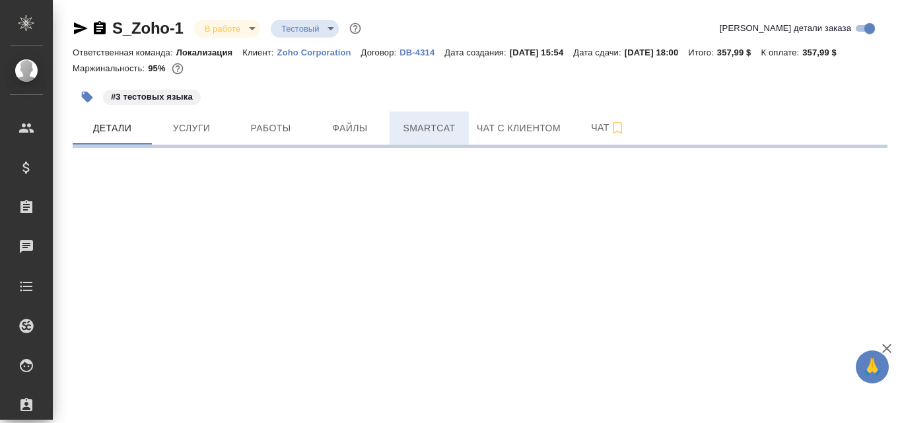
select select "RU"
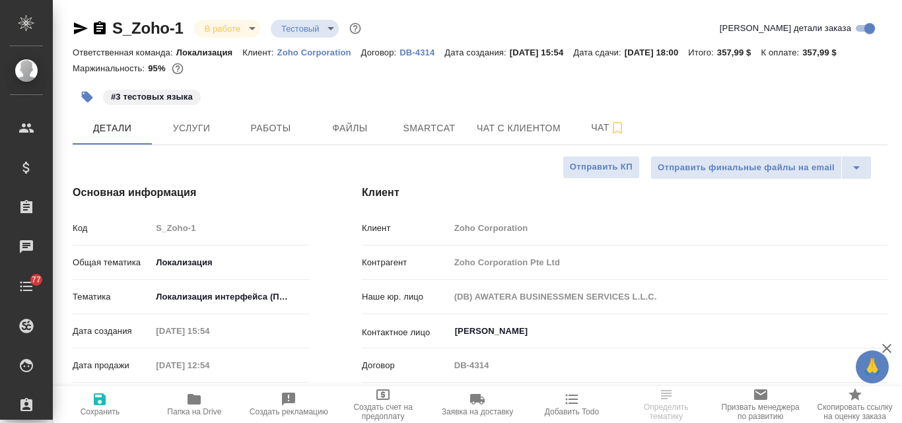
type textarea "x"
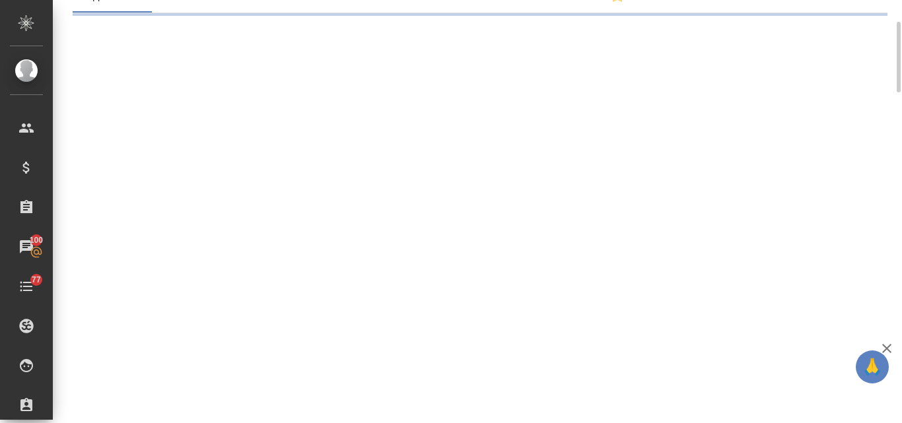
select select "RU"
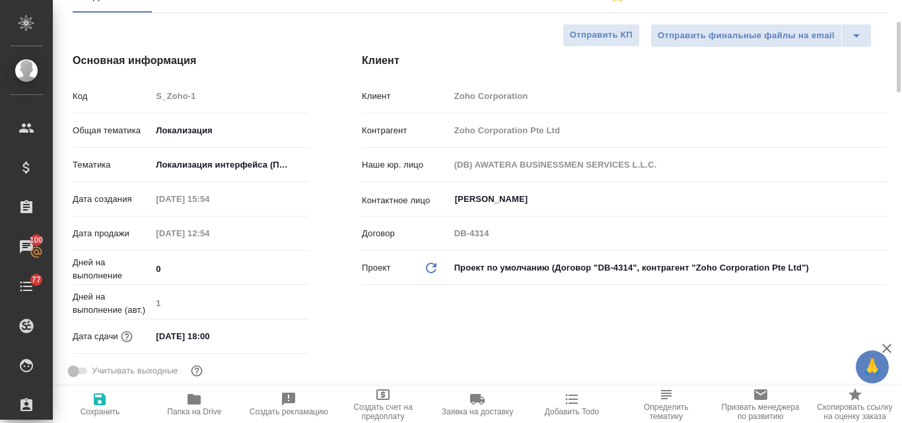
type textarea "x"
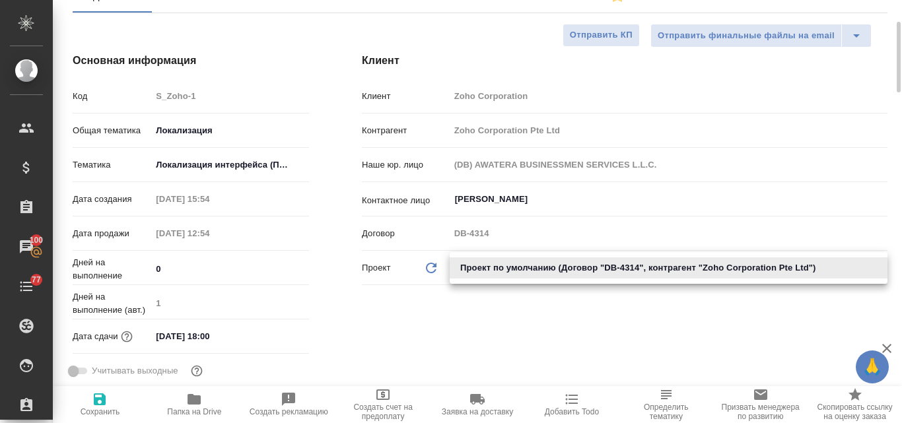
click at [522, 269] on body "🙏 .cls-1 fill:#fff; AWATERA Valyaeva [PERSON_NAME] Спецификации Заказы 100 Чаты…" at bounding box center [451, 211] width 902 height 423
drag, startPoint x: 431, startPoint y: 264, endPoint x: 433, endPoint y: 271, distance: 6.9
click at [433, 267] on div at bounding box center [451, 211] width 902 height 423
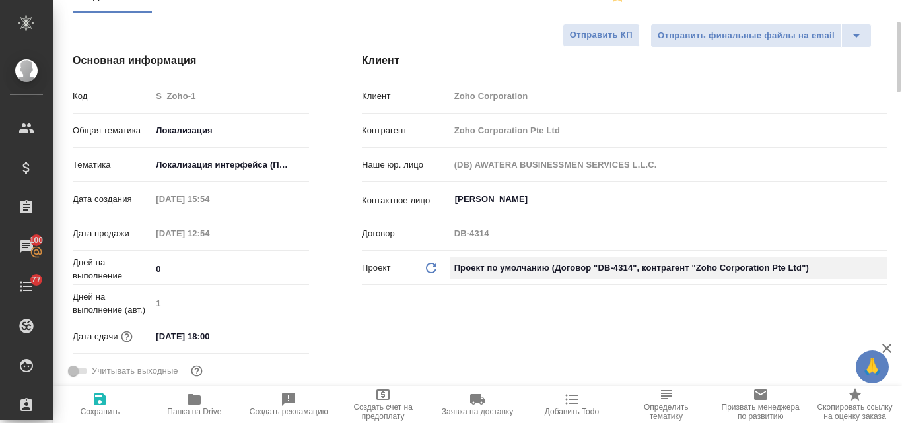
scroll to position [0, 0]
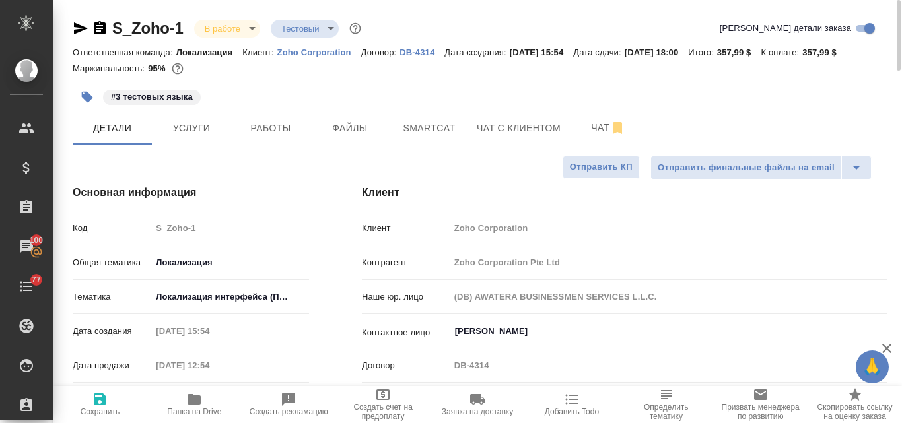
click at [411, 52] on p "DB-4314" at bounding box center [422, 53] width 45 height 10
type textarea "x"
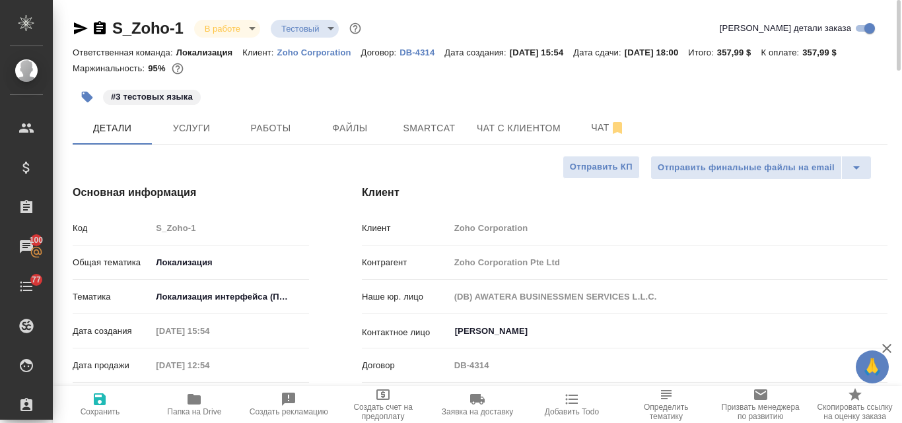
type textarea "x"
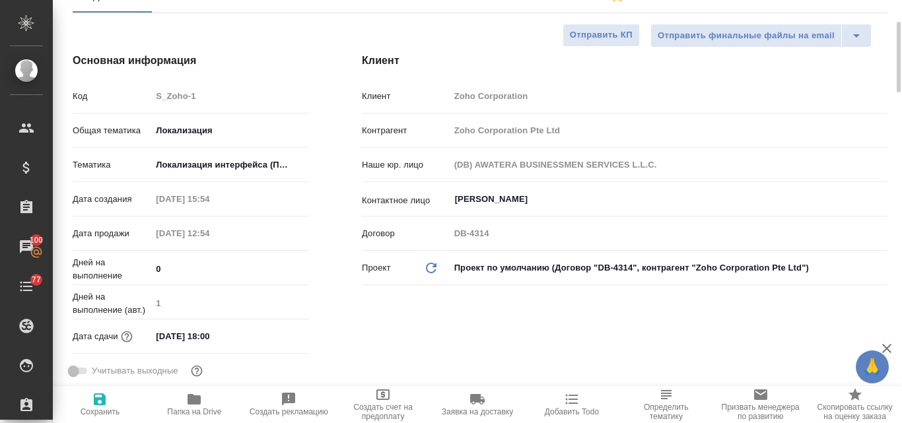
click at [469, 266] on body "🙏 .cls-1 fill:#fff; AWATERA Valyaeva Anna Клиенты Спецификации Заказы 100 Чаты …" at bounding box center [451, 211] width 902 height 423
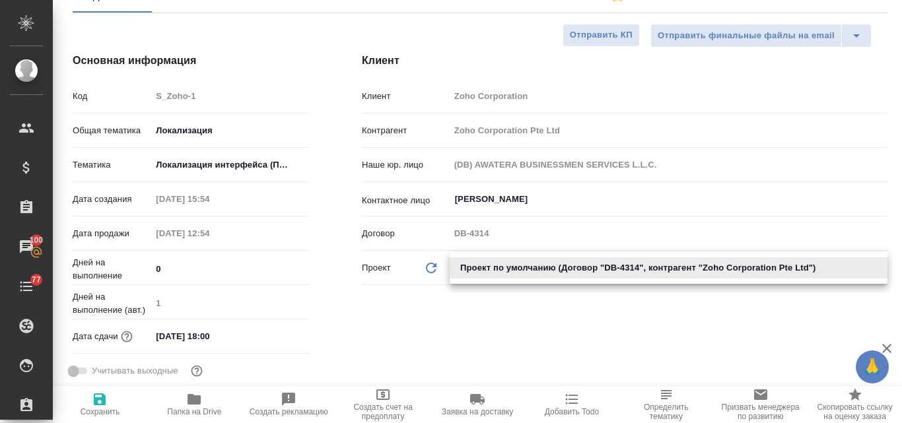
click at [427, 272] on div at bounding box center [451, 211] width 902 height 423
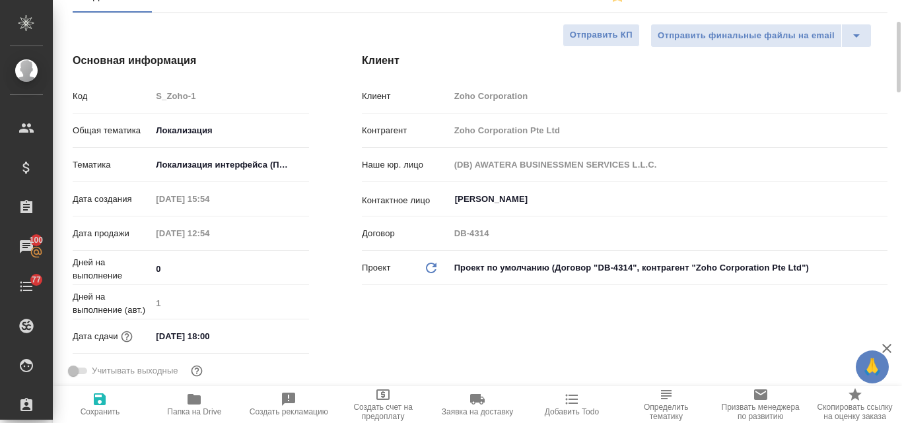
click at [435, 266] on icon at bounding box center [431, 268] width 11 height 11
type textarea "x"
type input "(DB2) AWATERA BUSINESSMEN SERVICES L.L.C."
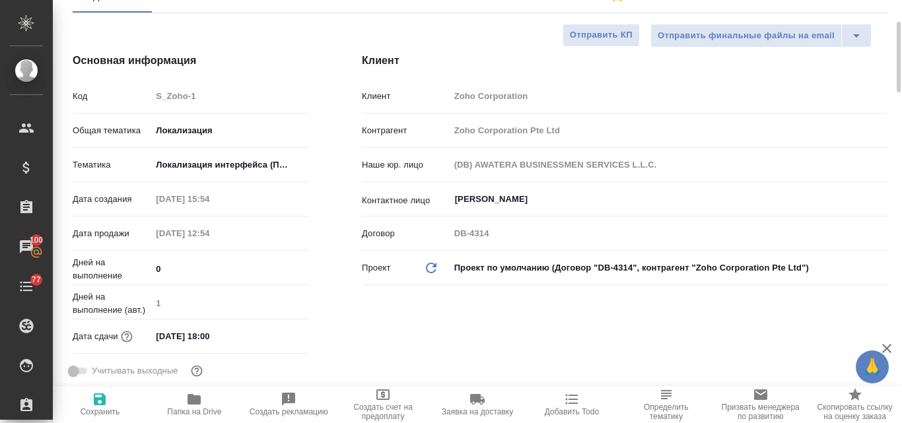
type textarea "x"
click at [102, 391] on button "Сохранить" at bounding box center [100, 404] width 94 height 37
type textarea "x"
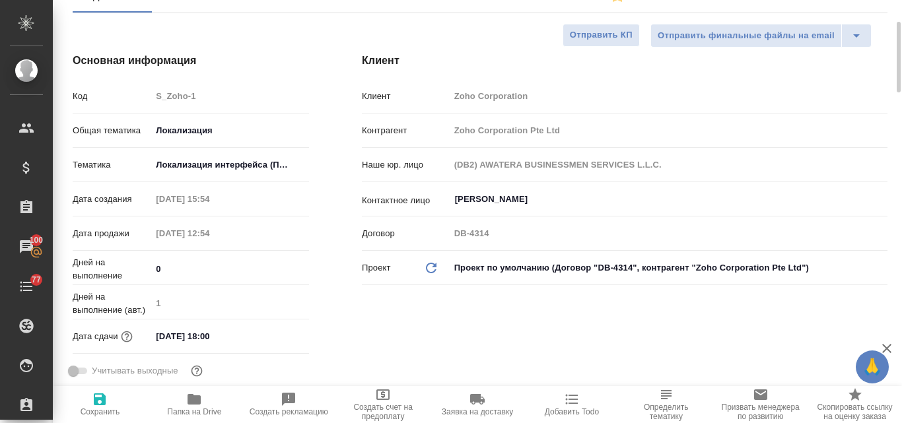
type textarea "x"
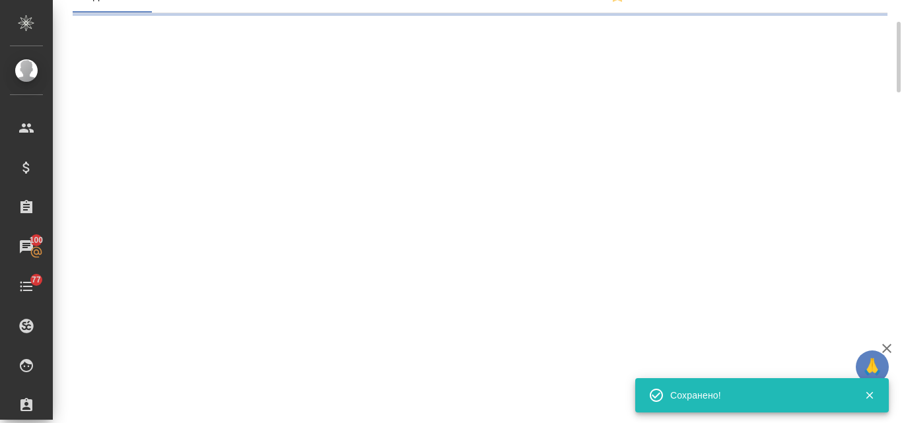
select select "RU"
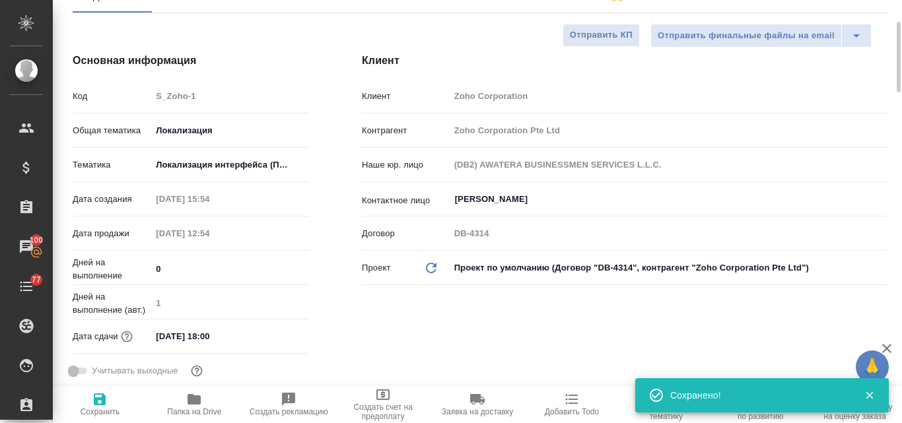
type textarea "x"
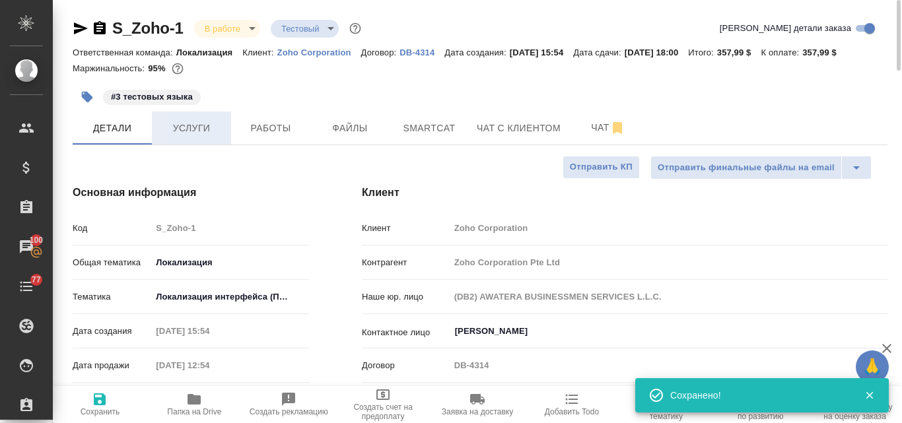
click at [197, 134] on span "Услуги" at bounding box center [191, 128] width 63 height 17
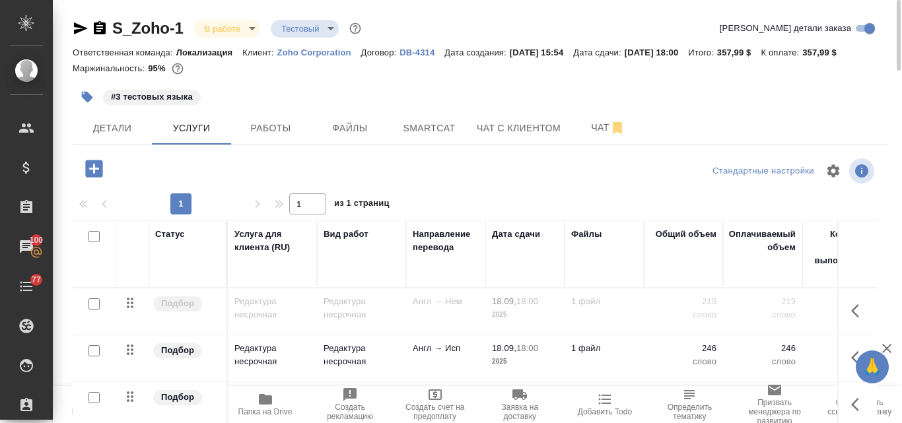
click at [429, 401] on icon "button" at bounding box center [435, 395] width 16 height 16
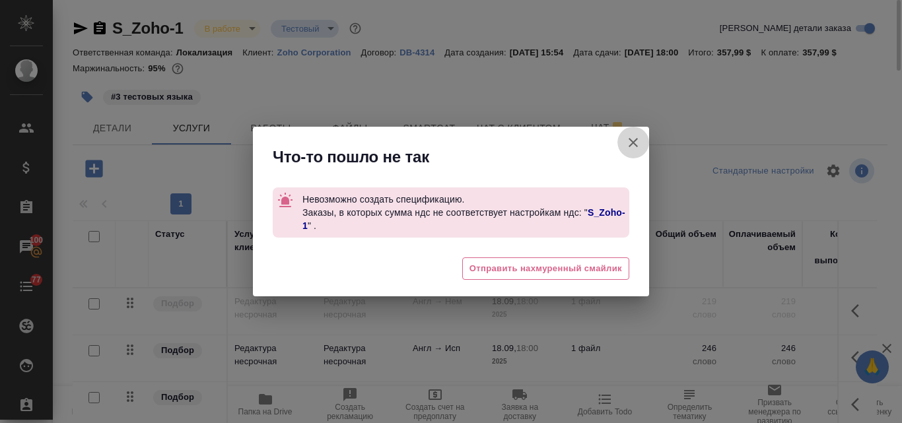
click at [628, 142] on icon "button" at bounding box center [633, 143] width 16 height 16
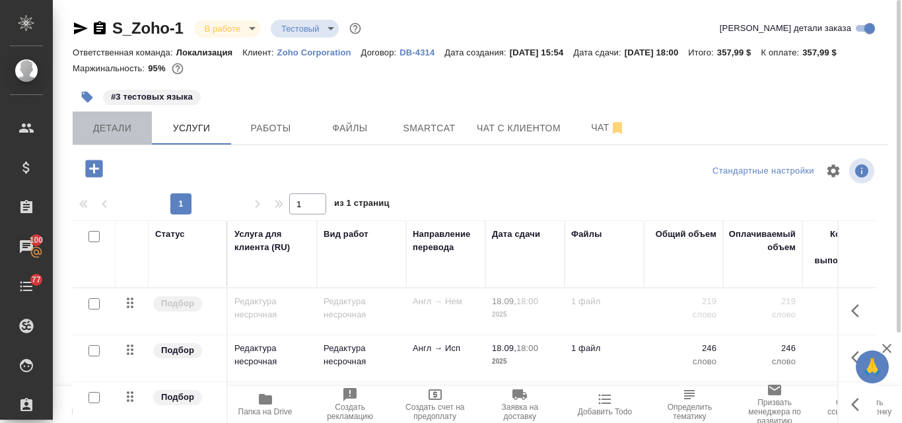
click at [137, 127] on span "Детали" at bounding box center [112, 128] width 63 height 17
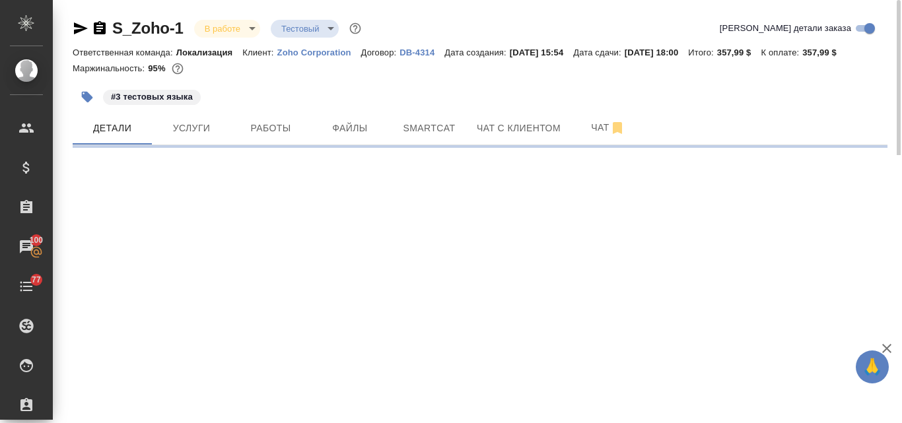
select select "RU"
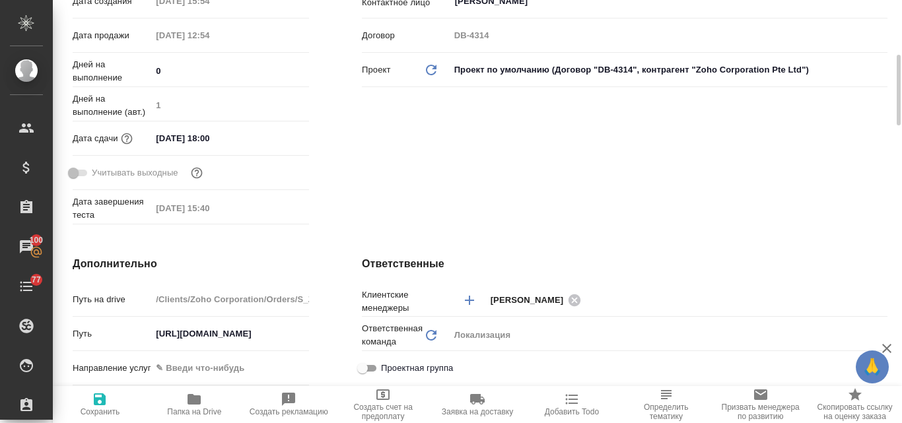
type textarea "x"
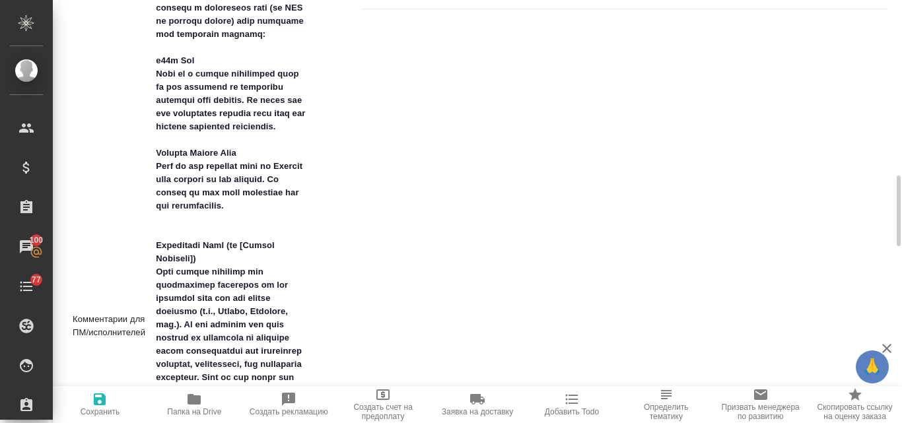
scroll to position [854, 0]
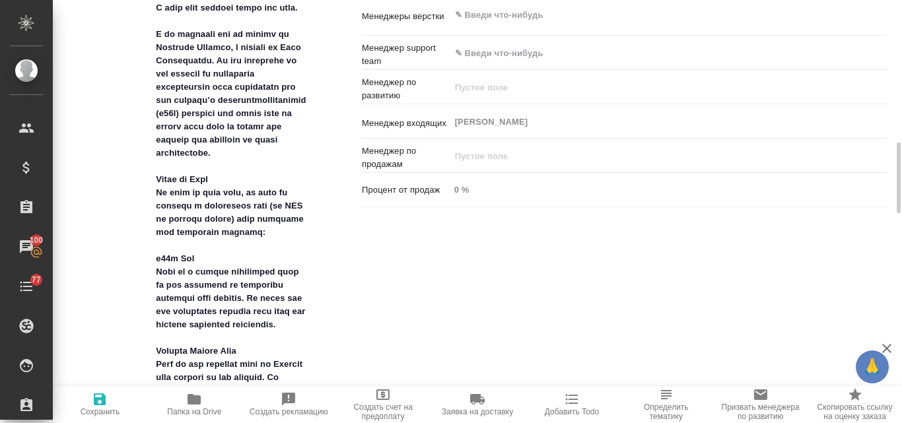
type textarea "x"
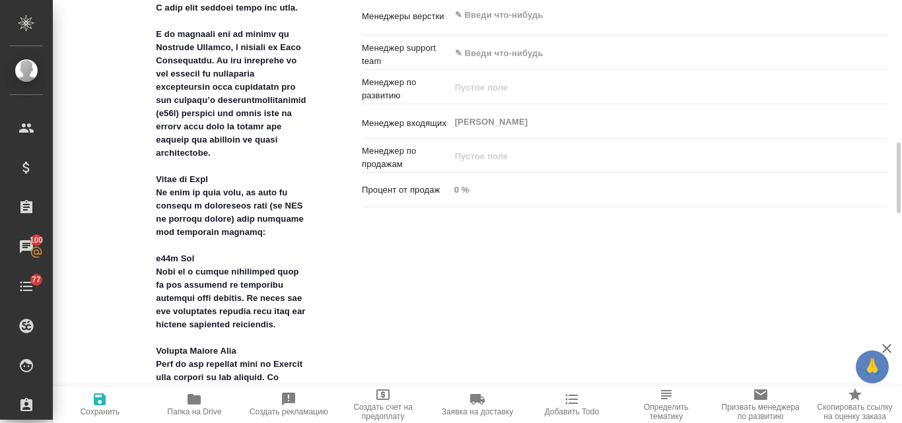
type textarea "x"
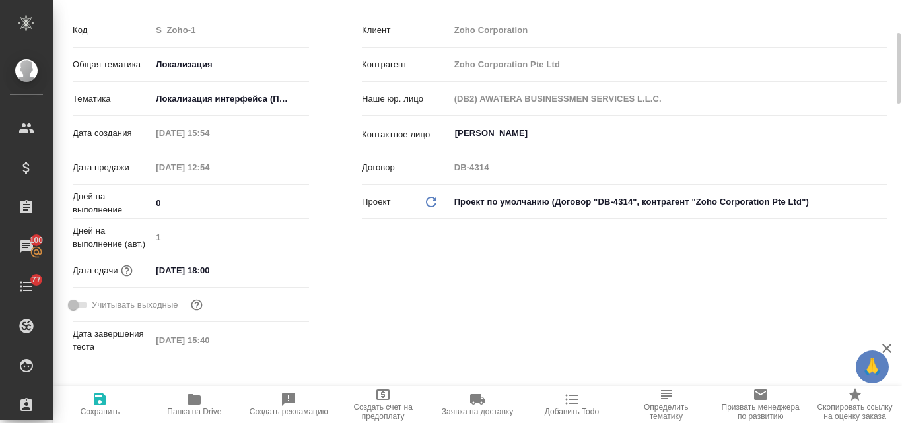
scroll to position [0, 0]
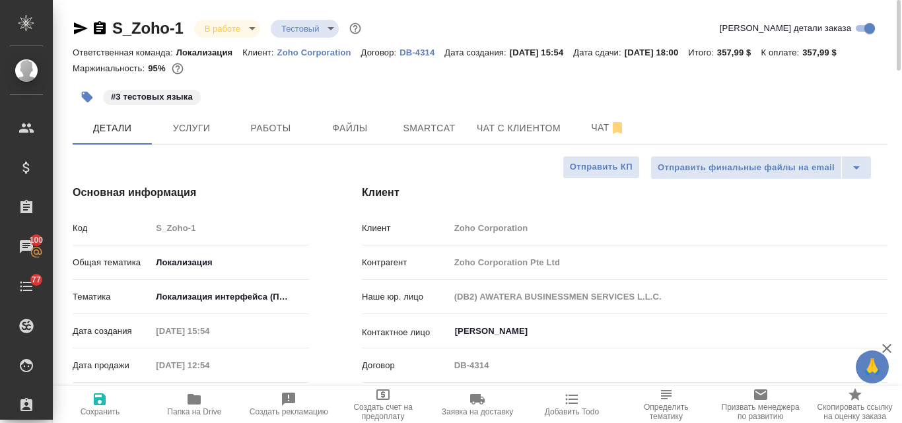
type textarea "x"
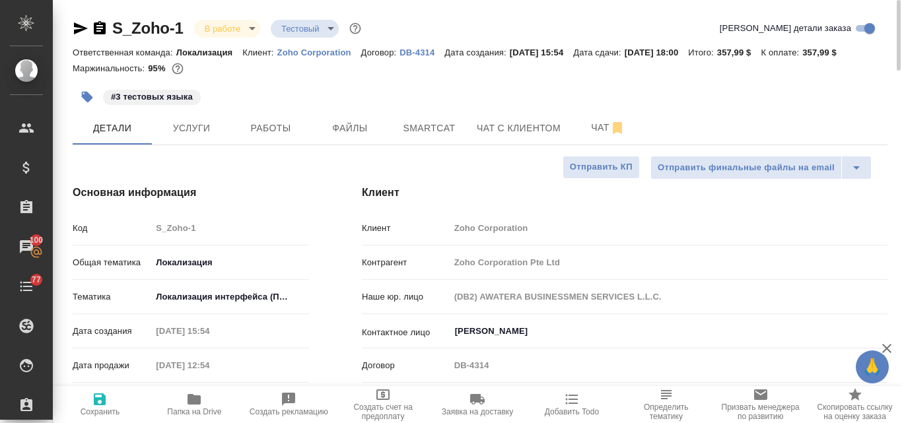
type textarea "x"
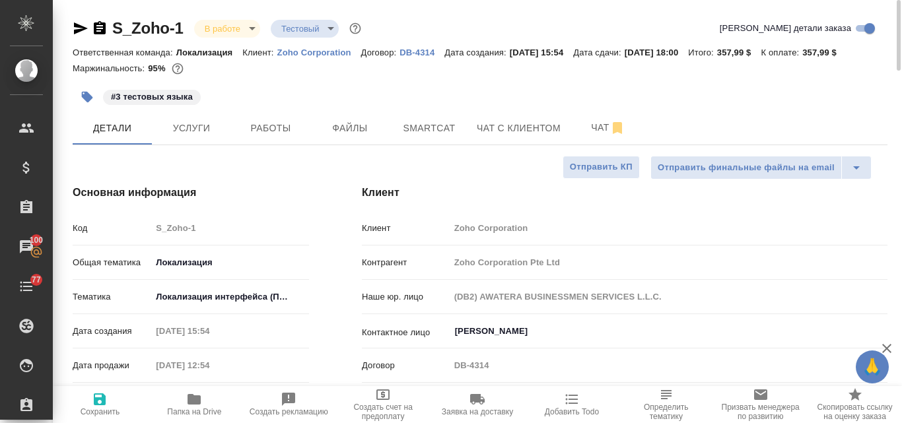
type textarea "x"
click at [424, 54] on p "DB-4314" at bounding box center [422, 53] width 45 height 10
type textarea "x"
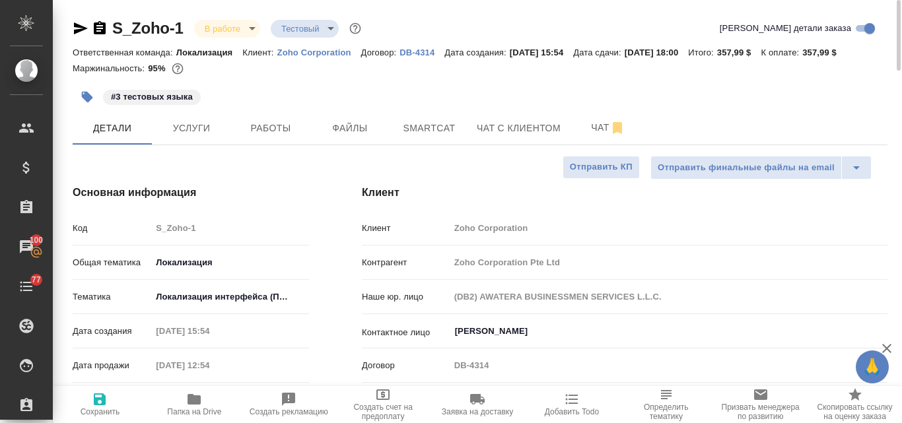
type textarea "x"
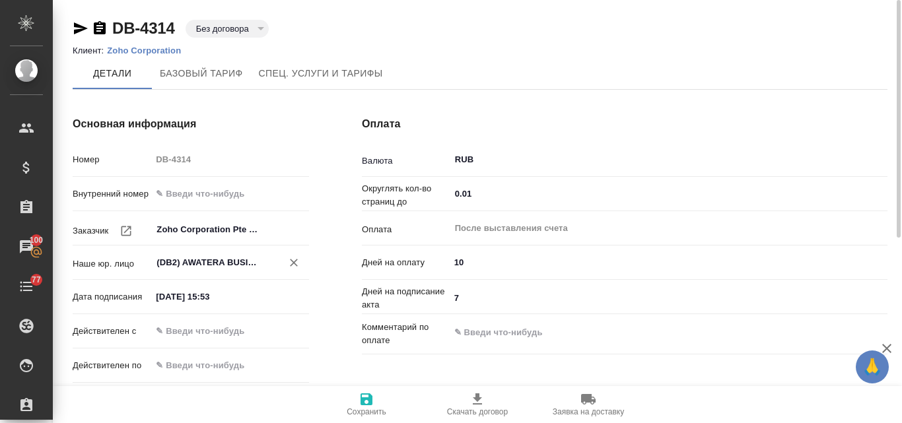
click at [207, 265] on input "(DB2) AWATERA BUSINESSMEN SERVICES L.L.C." at bounding box center [208, 263] width 106 height 16
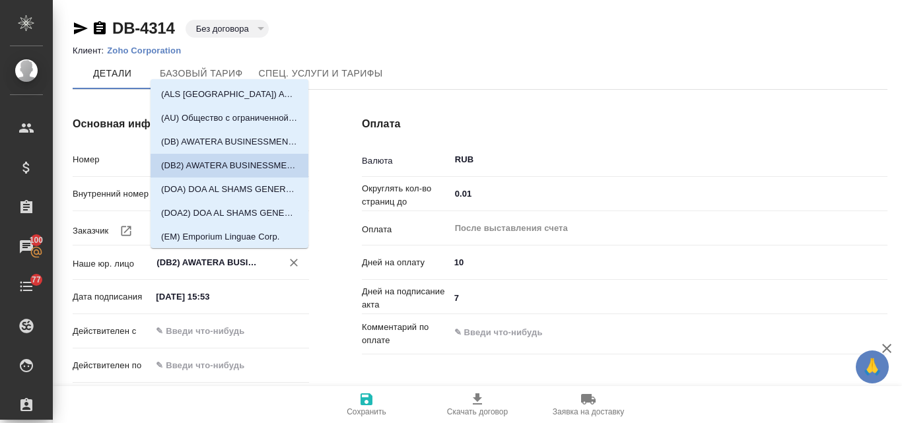
click at [192, 159] on p "(DB2) AWATERA BUSINESSMEN SERVICES L.L.C." at bounding box center [229, 165] width 137 height 13
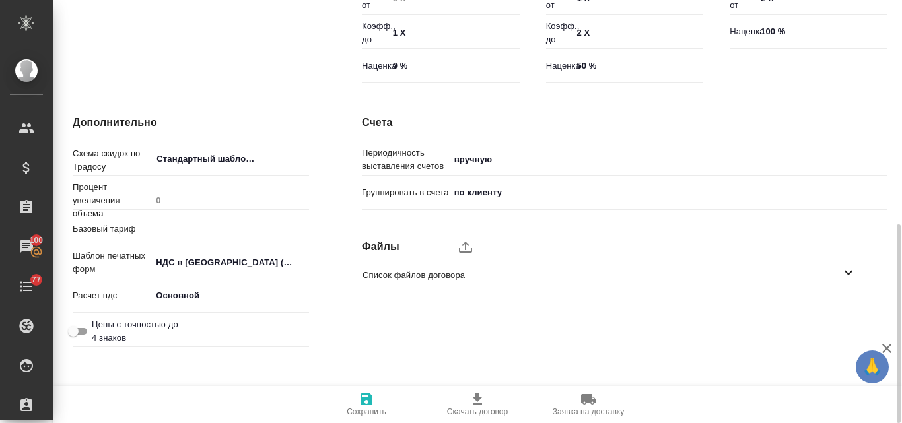
scroll to position [479, 0]
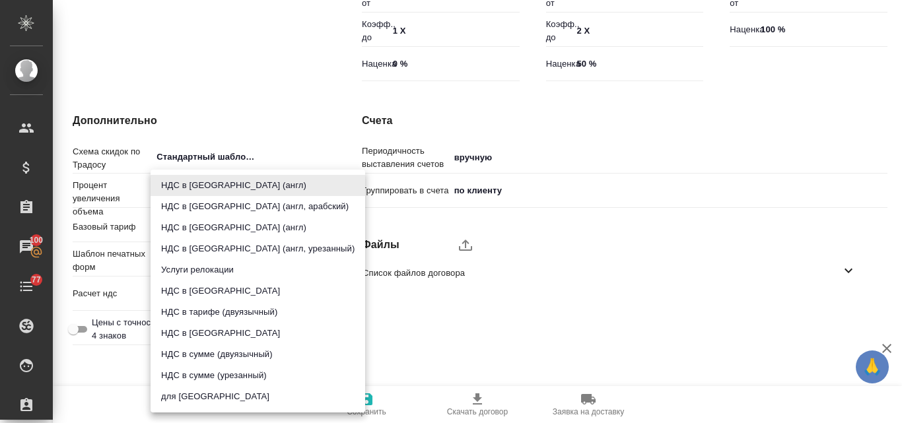
click at [193, 261] on body "🙏 .cls-1 fill:#fff; AWATERA Valyaeva Anna Клиенты Спецификации Заказы 100 Чаты …" at bounding box center [451, 211] width 902 height 423
click at [241, 61] on div at bounding box center [451, 211] width 902 height 423
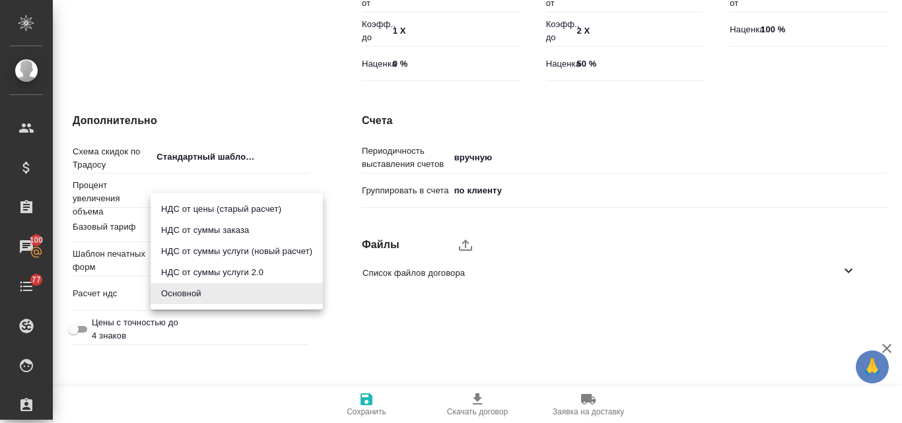
click at [172, 298] on body "🙏 .cls-1 fill:#fff; AWATERA Valyaeva Anna Клиенты Спецификации Заказы 100 Чаты …" at bounding box center [451, 211] width 902 height 423
click at [224, 112] on div at bounding box center [451, 211] width 902 height 423
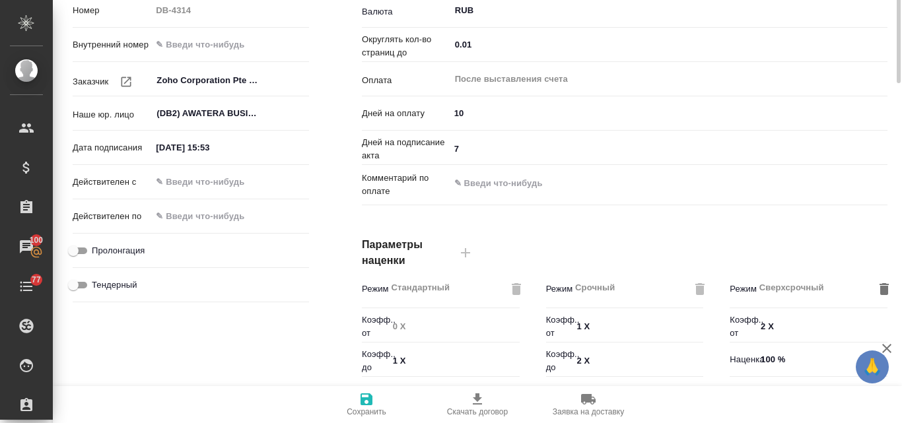
scroll to position [17, 0]
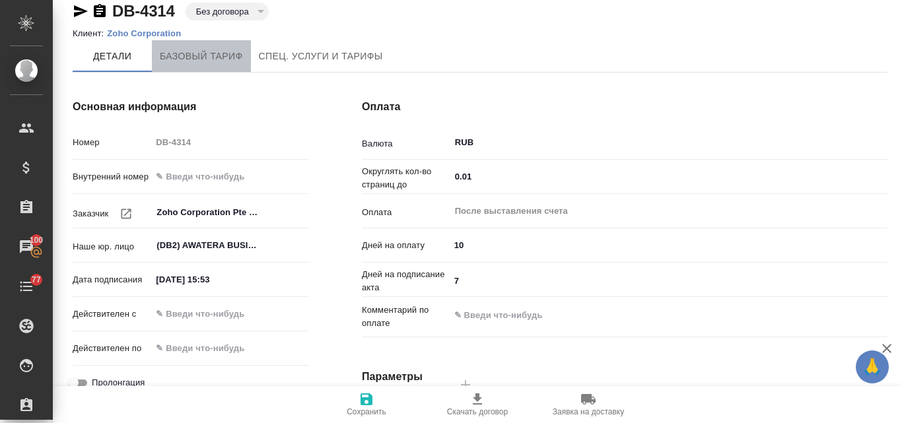
click at [213, 64] on span "Базовый тариф" at bounding box center [201, 56] width 83 height 17
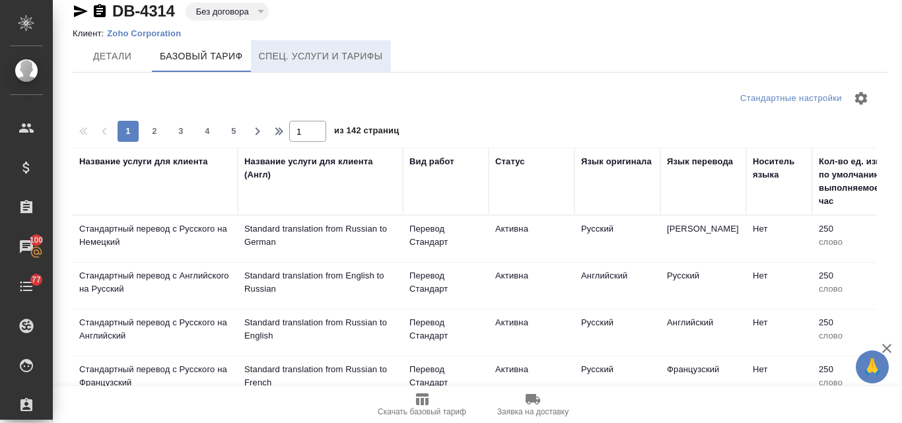
click at [289, 59] on span "Спец. услуги и тарифы" at bounding box center [321, 56] width 124 height 17
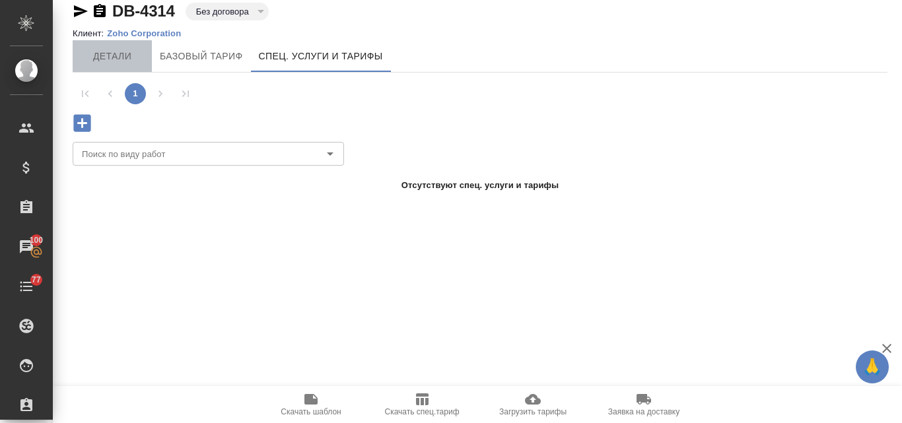
click at [106, 55] on span "Детали" at bounding box center [112, 56] width 63 height 17
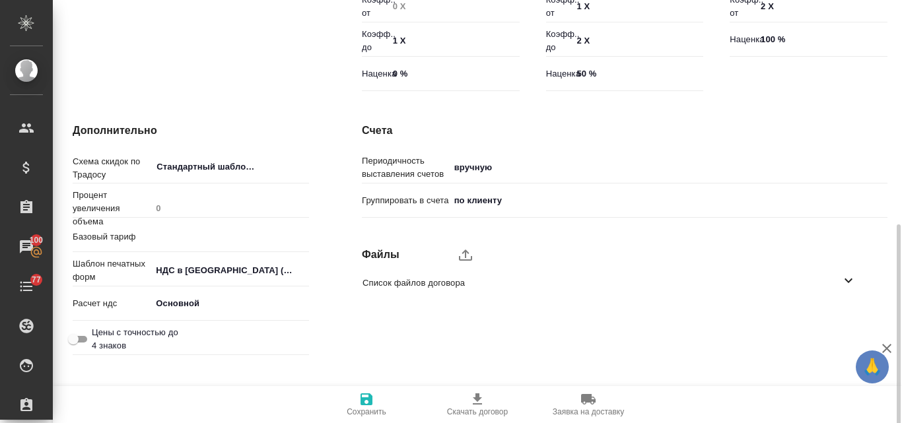
scroll to position [471, 0]
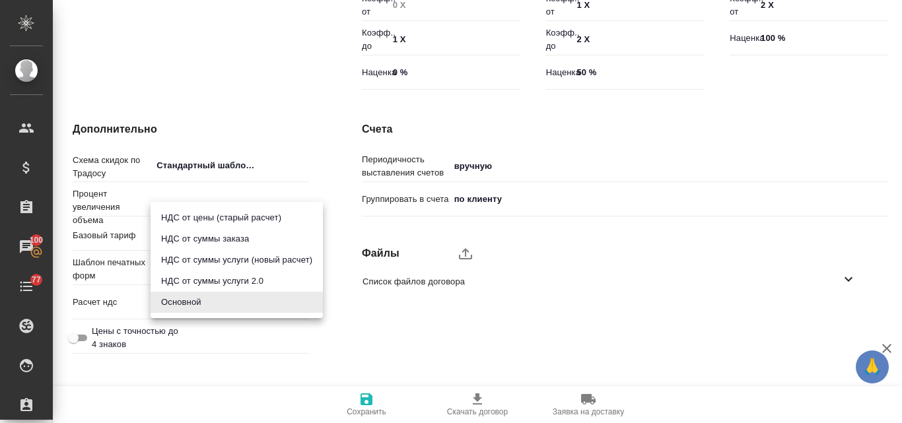
click at [191, 303] on body "🙏 .cls-1 fill:#fff; AWATERA Valyaeva Anna Клиенты Спецификации Заказы 100 Чаты …" at bounding box center [451, 211] width 902 height 423
click at [201, 357] on div at bounding box center [451, 211] width 902 height 423
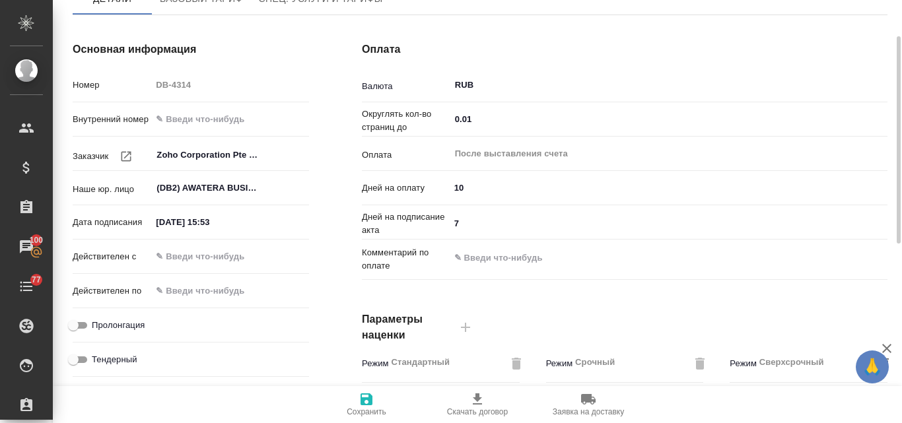
scroll to position [0, 0]
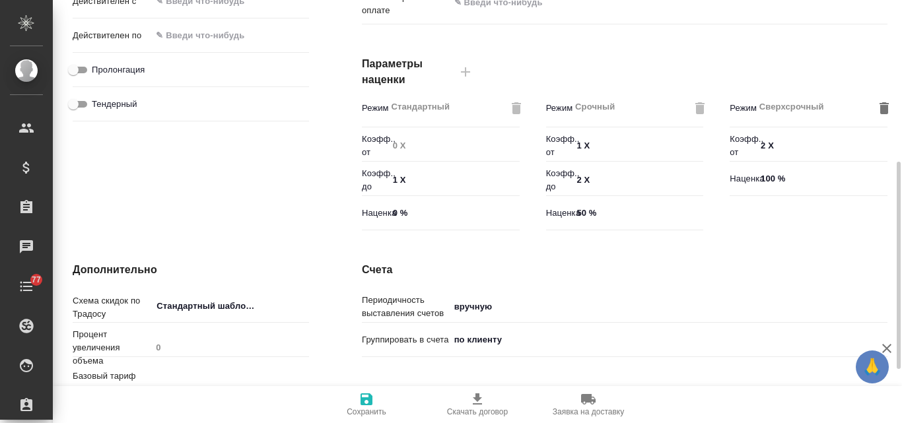
scroll to position [440, 0]
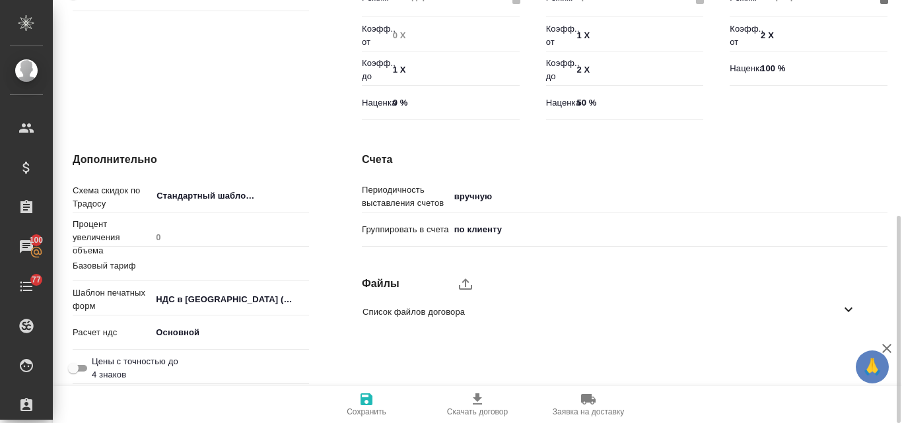
click at [197, 298] on body "🙏 .cls-1 fill:#fff; AWATERA Valyaeva Anna Клиенты Спецификации Заказы 100 Чаты …" at bounding box center [451, 211] width 902 height 423
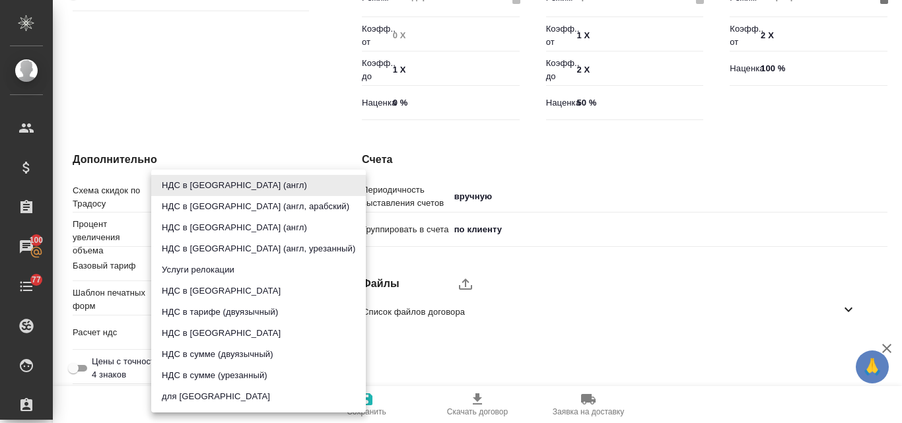
click at [199, 114] on div at bounding box center [451, 211] width 902 height 423
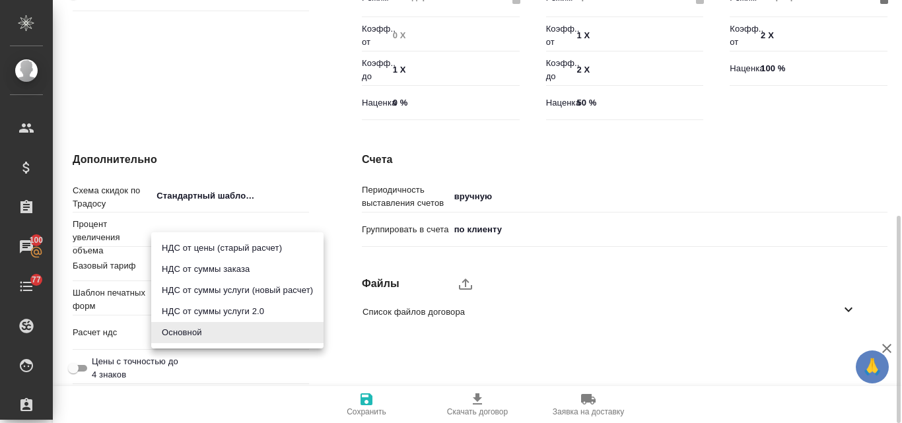
click at [178, 332] on body "🙏 .cls-1 fill:#fff; AWATERA Valyaeva Anna Клиенты Спецификации Заказы 100 Чаты …" at bounding box center [451, 211] width 902 height 423
click at [198, 77] on div at bounding box center [451, 211] width 902 height 423
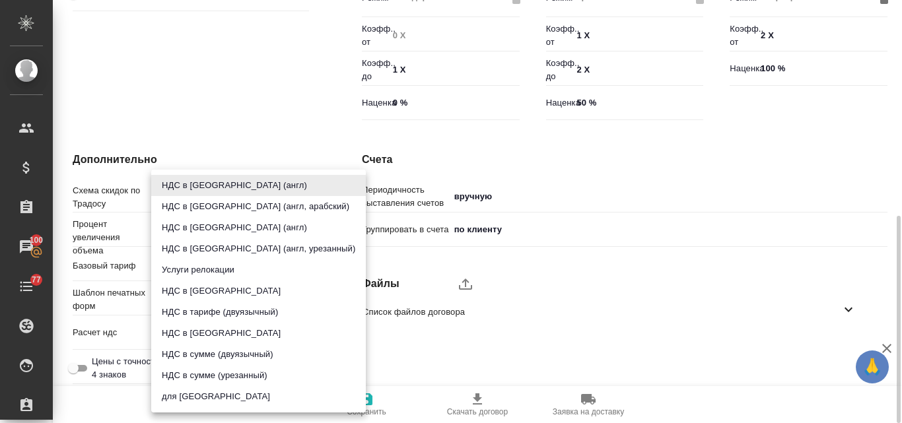
click at [190, 297] on body "🙏 .cls-1 fill:#fff; AWATERA Valyaeva Anna Клиенты Спецификации Заказы 100 Чаты …" at bounding box center [451, 211] width 902 height 423
click at [259, 107] on div at bounding box center [451, 211] width 902 height 423
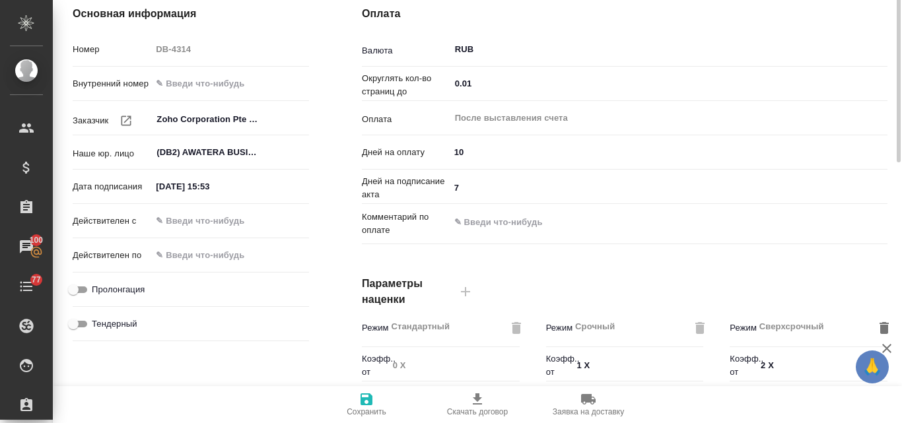
scroll to position [0, 0]
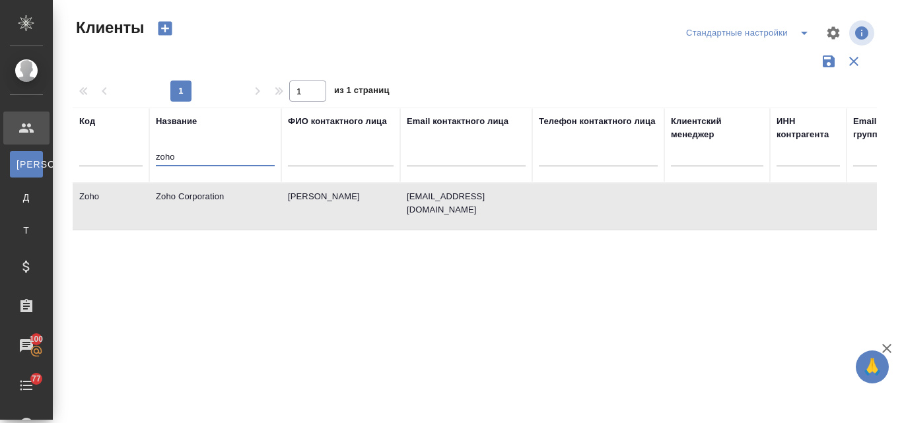
select select "RU"
click at [133, 158] on tr "Код Название zoho ФИО контактного лица Email контактного лица Телефон контактно…" at bounding box center [572, 145] width 998 height 75
type input "ш"
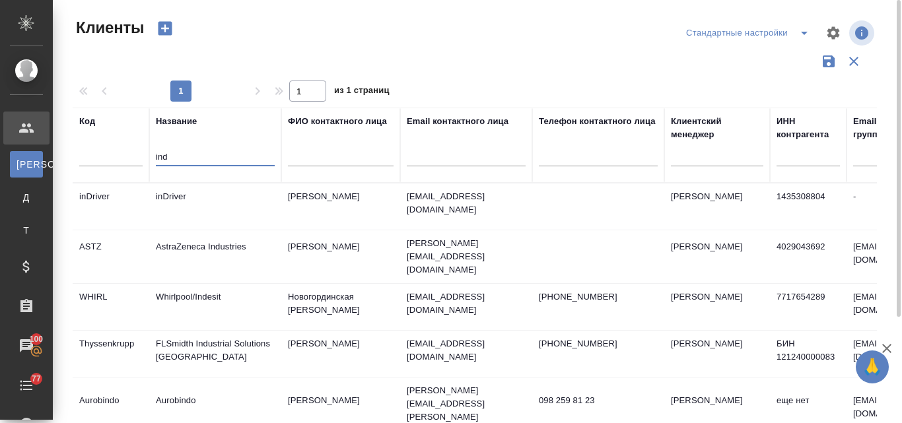
type input "ind"
click at [201, 196] on td "inDriver" at bounding box center [215, 207] width 132 height 46
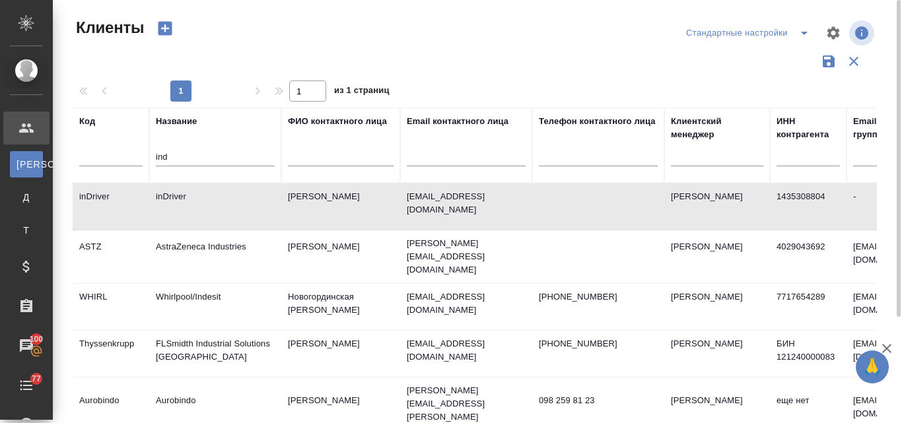
click at [201, 196] on td "inDriver" at bounding box center [215, 207] width 132 height 46
click at [238, 207] on td "inDriver" at bounding box center [215, 207] width 132 height 46
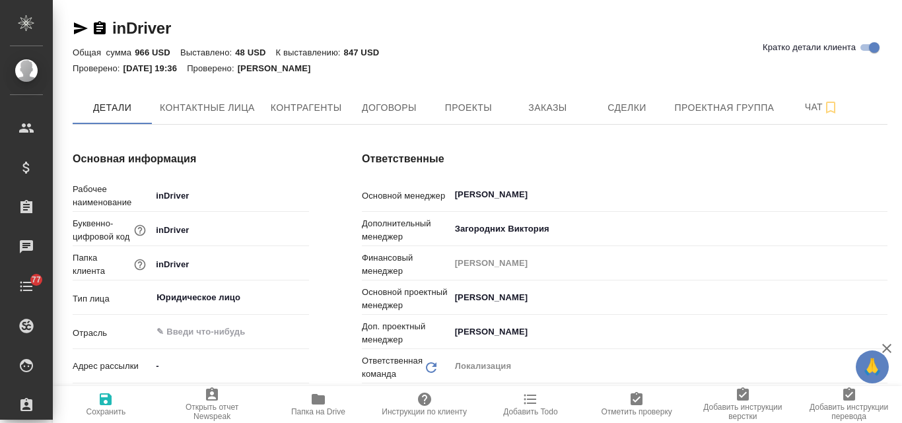
type textarea "x"
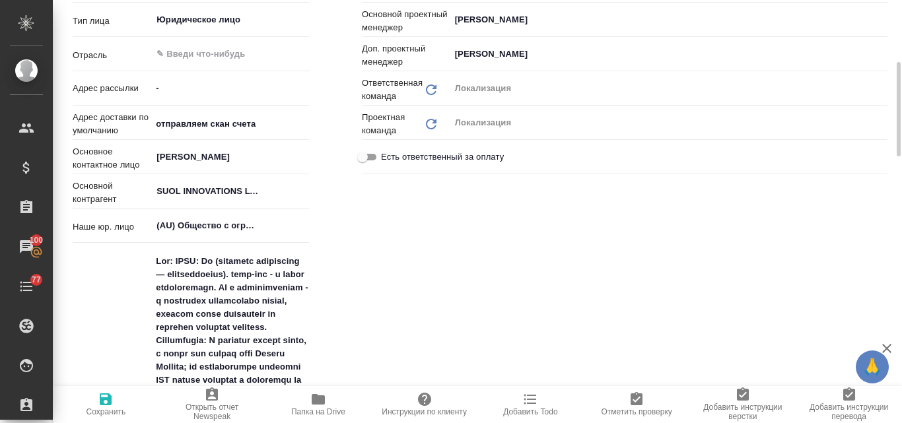
scroll to position [14, 0]
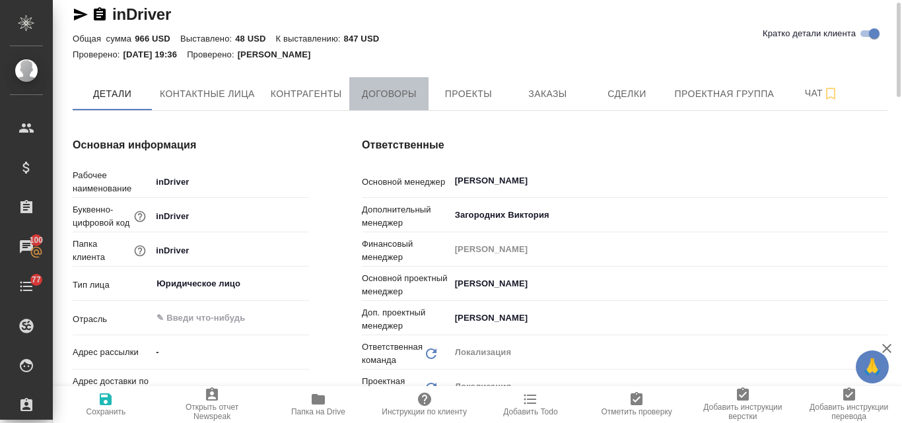
click at [400, 92] on span "Договоры" at bounding box center [388, 94] width 63 height 17
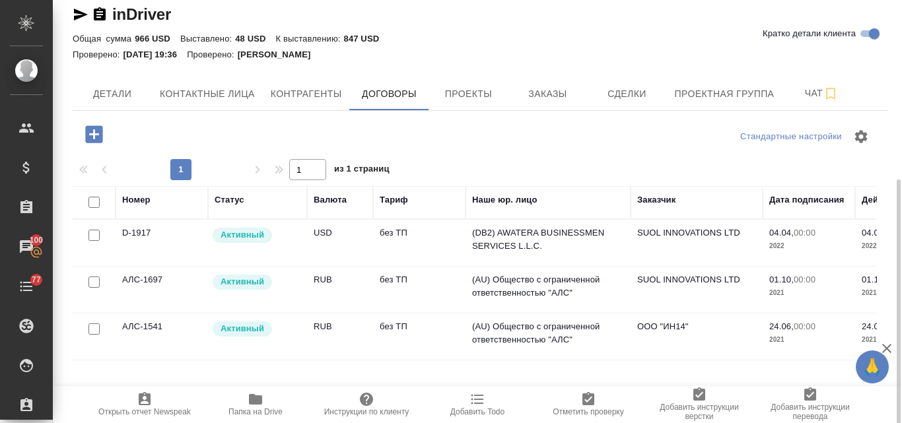
scroll to position [108, 0]
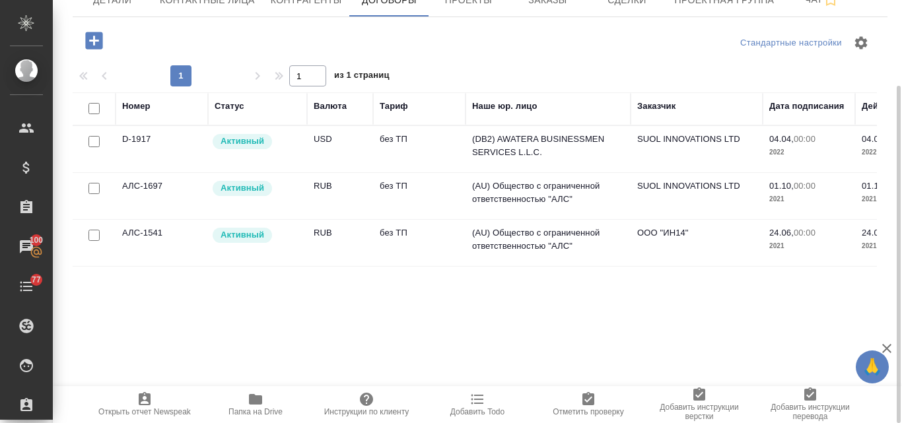
click at [319, 139] on td "USD" at bounding box center [340, 149] width 66 height 46
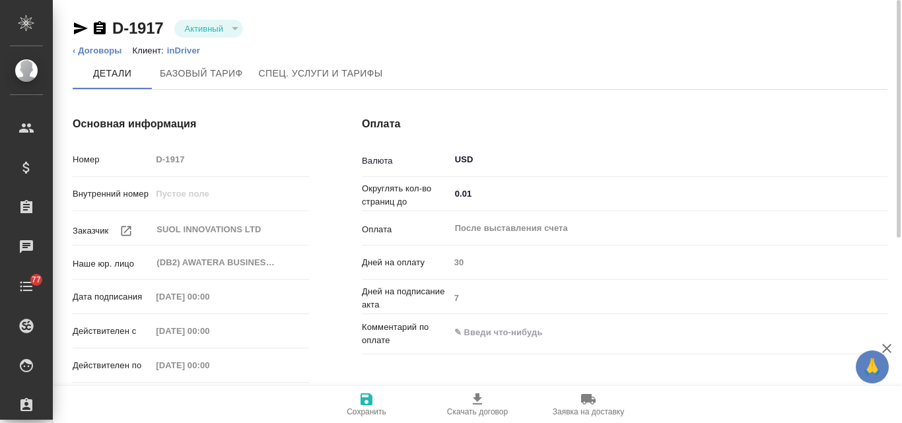
type input "без ТП"
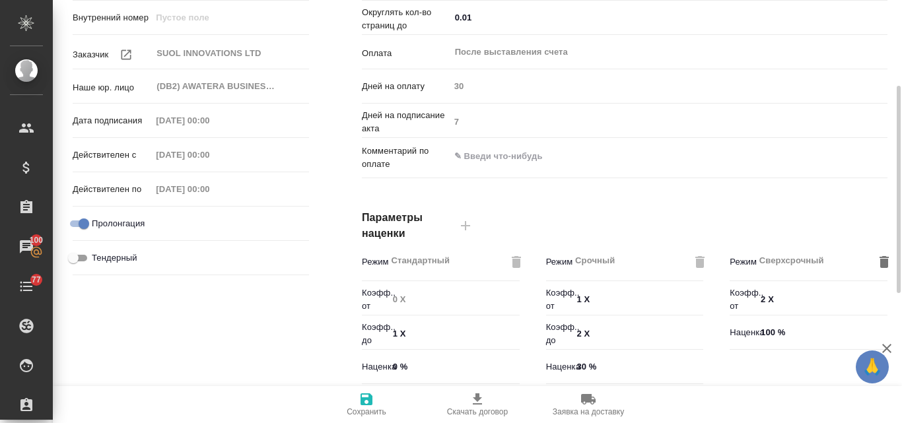
scroll to position [44, 0]
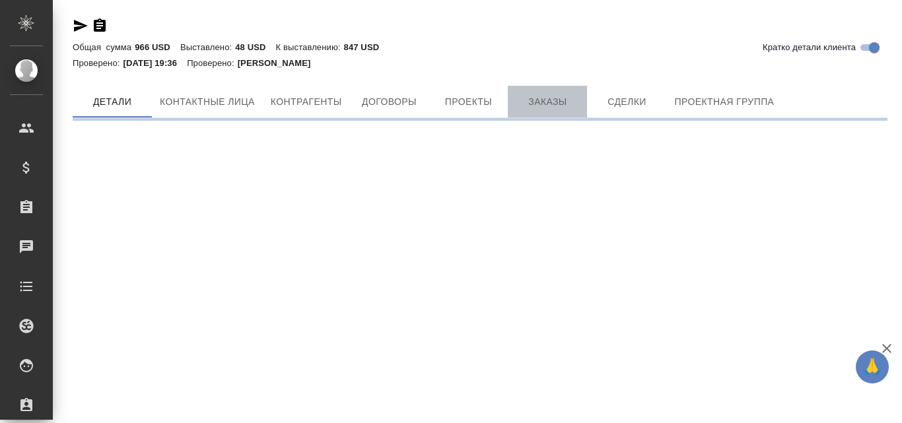
click at [538, 95] on span "Заказы" at bounding box center [547, 102] width 63 height 17
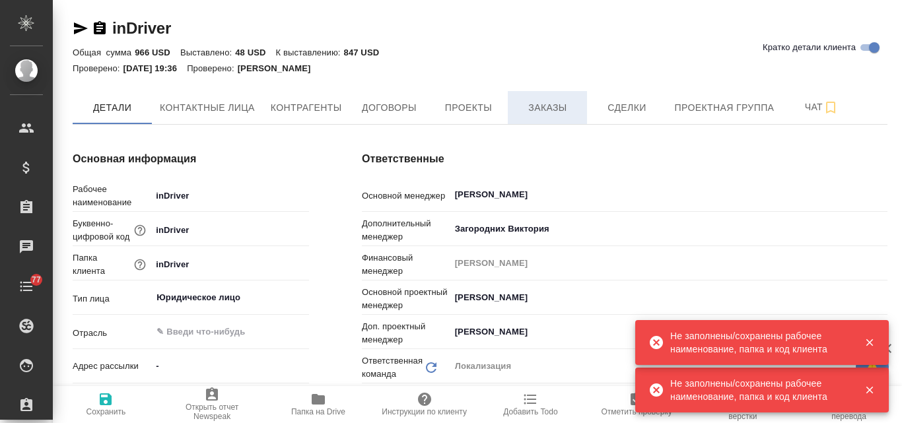
type textarea "x"
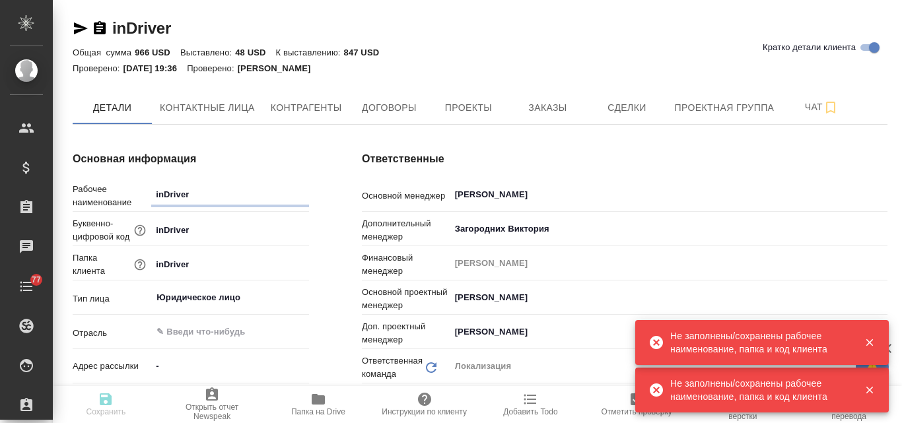
type textarea "x"
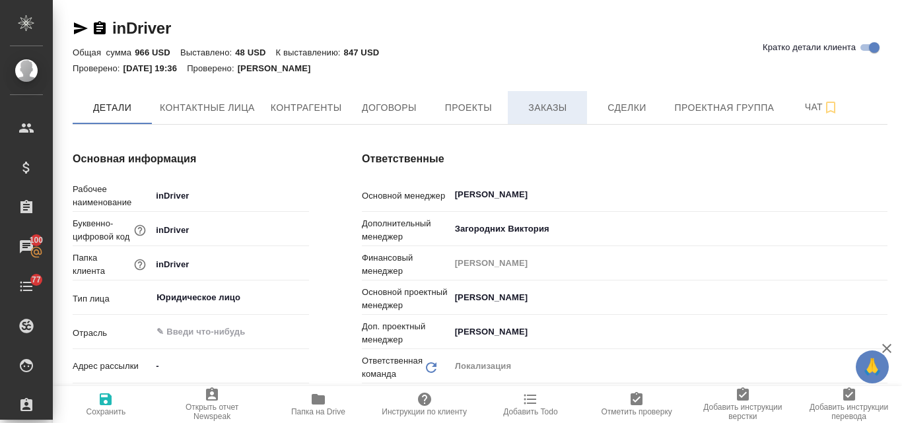
click at [516, 114] on span "Заказы" at bounding box center [547, 108] width 63 height 17
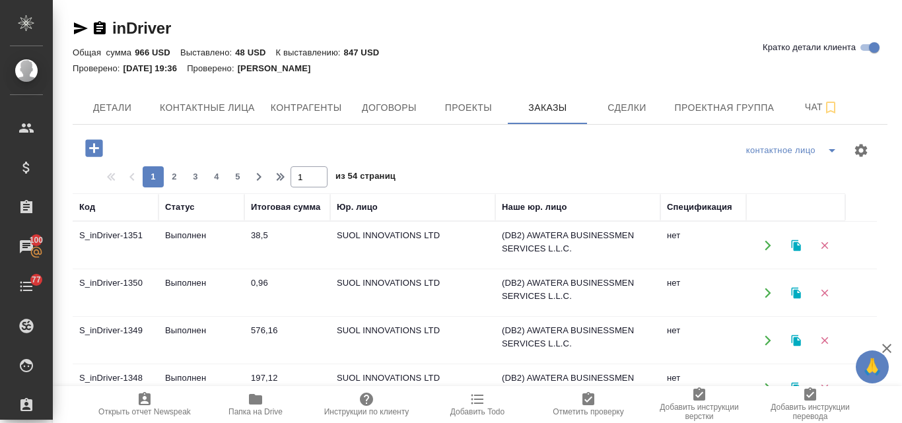
click at [199, 238] on td "Выполнен" at bounding box center [201, 246] width 86 height 46
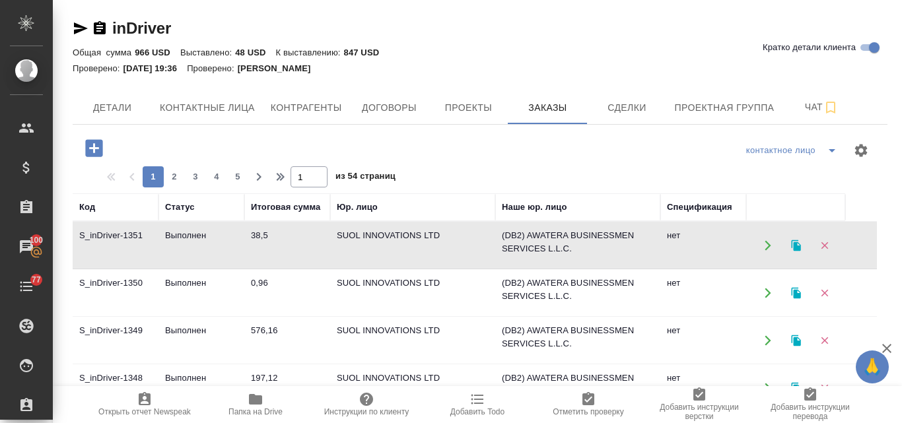
click at [199, 238] on td "Выполнен" at bounding box center [201, 246] width 86 height 46
click at [127, 109] on span "Детали" at bounding box center [112, 108] width 63 height 17
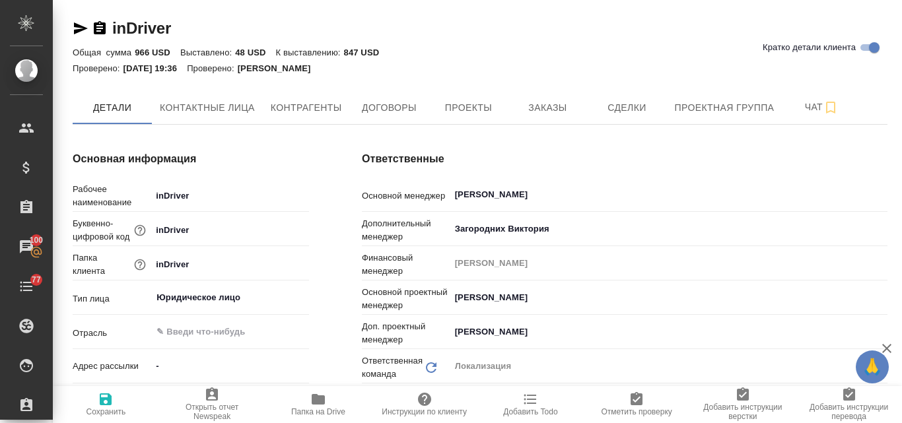
type textarea "x"
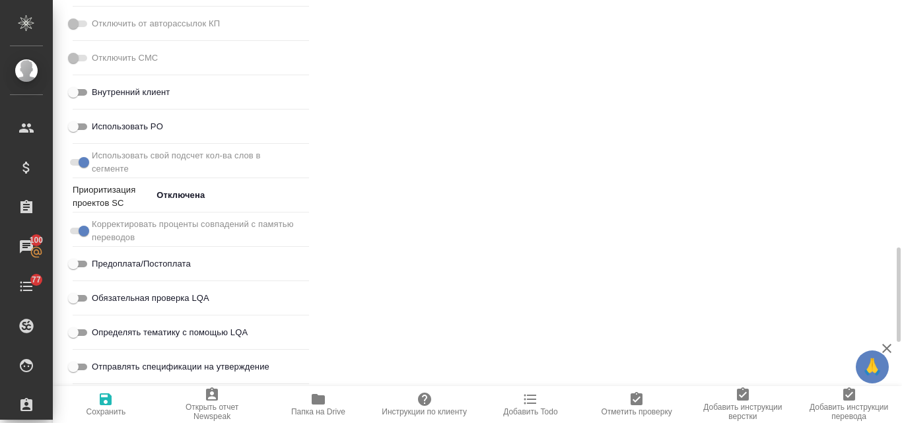
scroll to position [1401, 0]
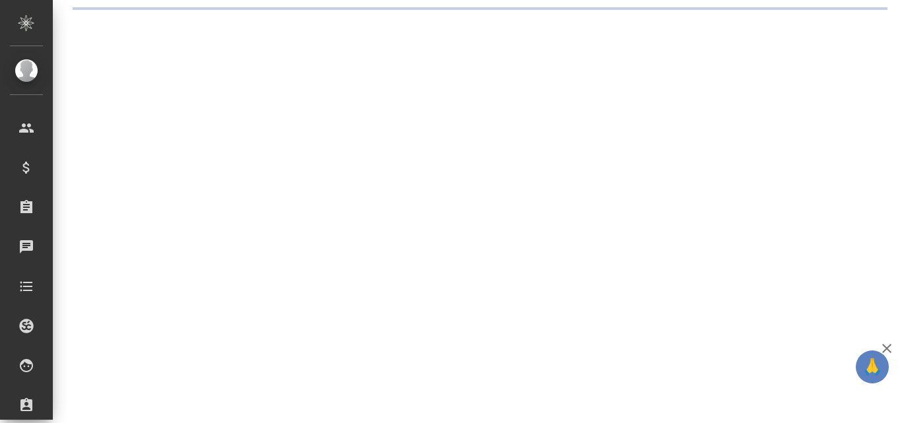
select select "RU"
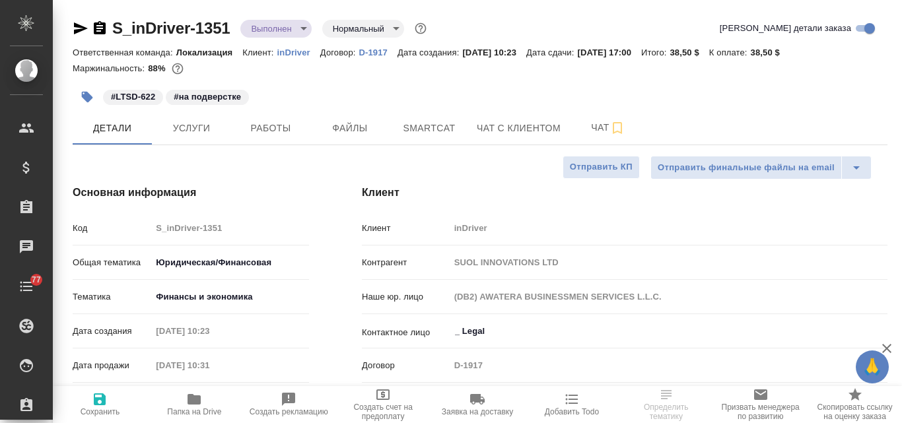
type textarea "x"
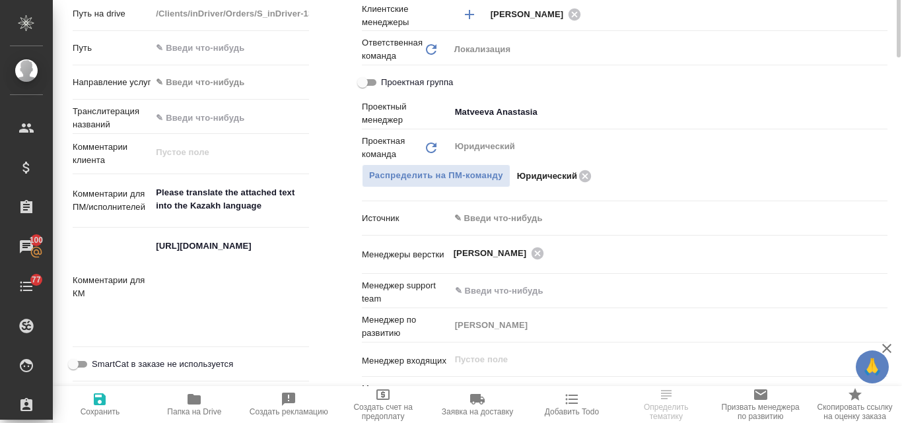
scroll to position [318, 0]
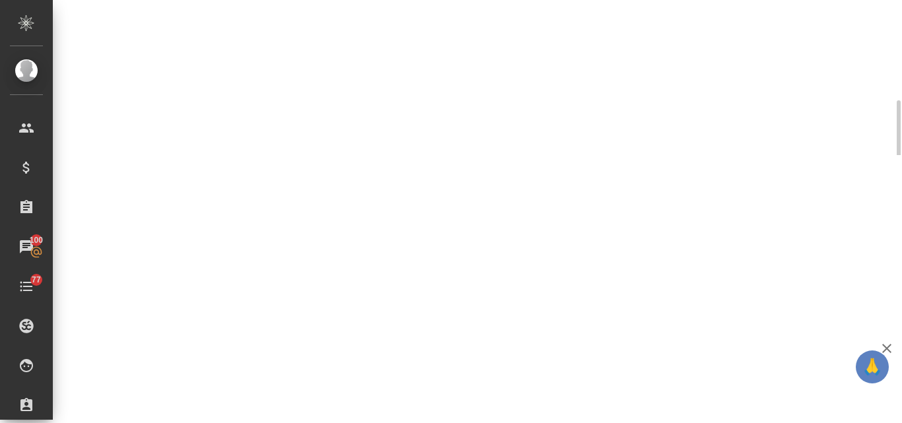
select select "RU"
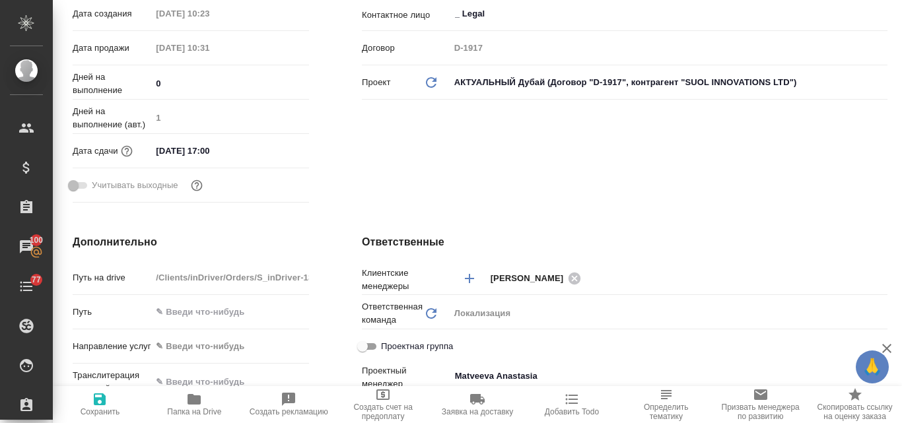
type textarea "x"
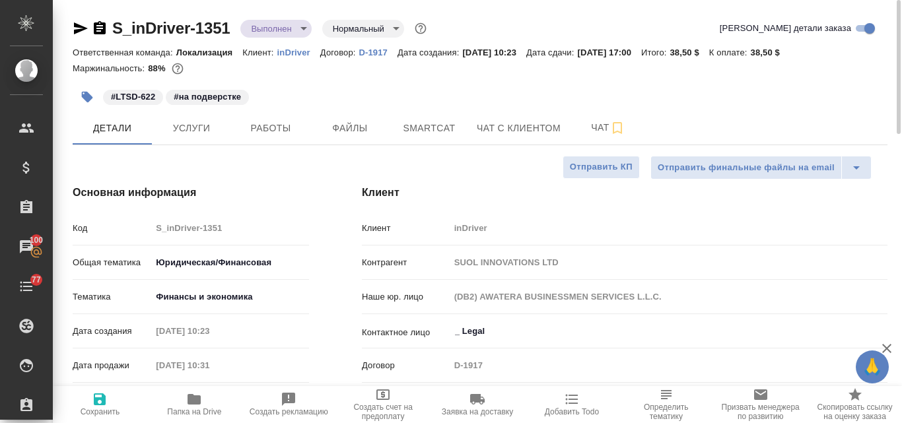
click at [370, 54] on p "D-1917" at bounding box center [378, 53] width 38 height 10
type textarea "x"
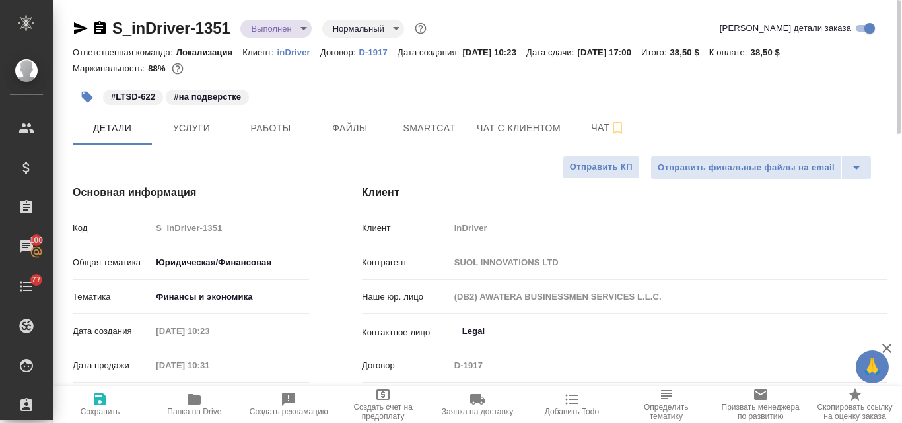
type textarea "x"
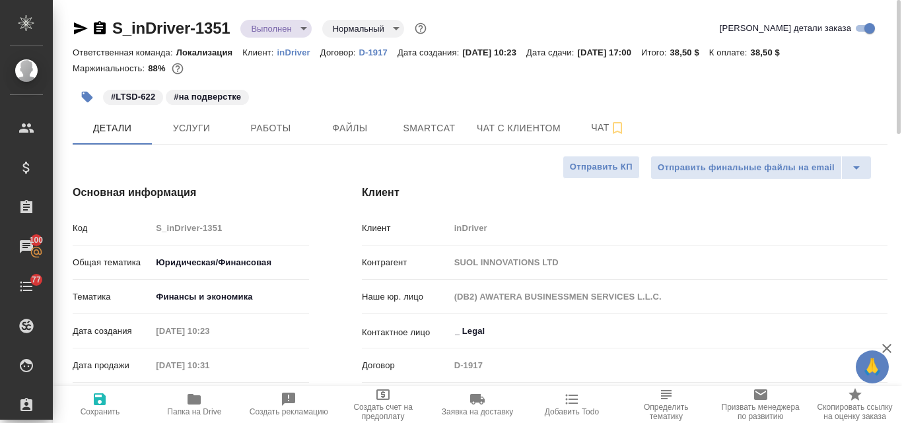
type textarea "x"
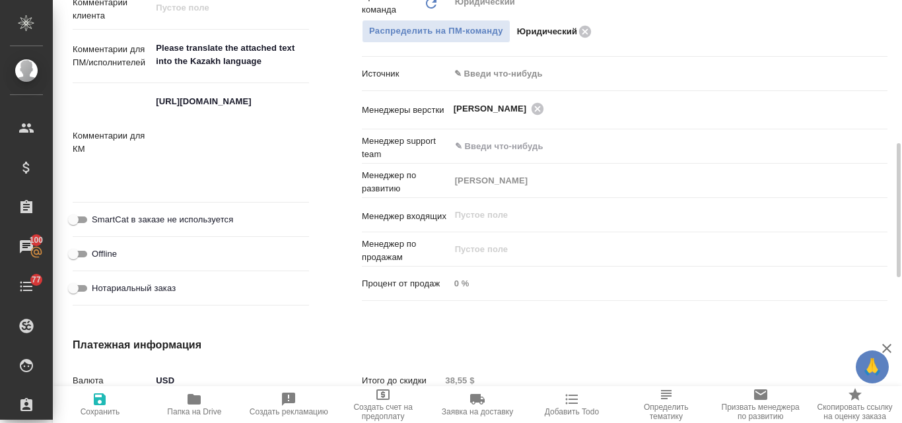
scroll to position [396, 0]
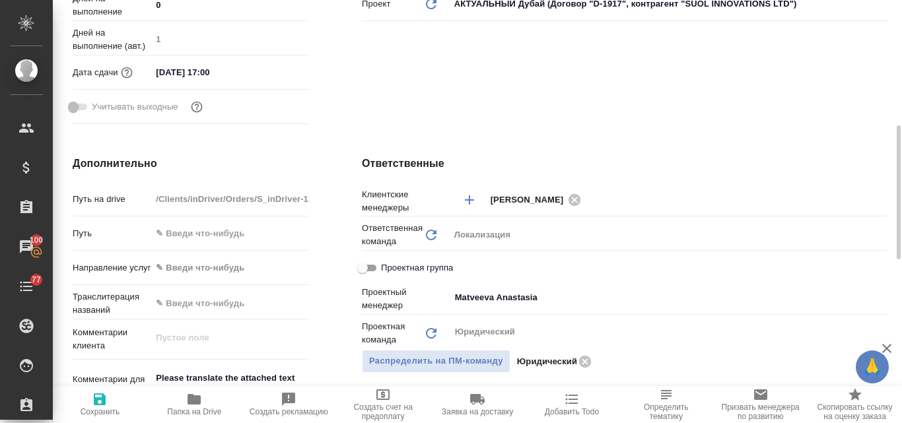
type textarea "x"
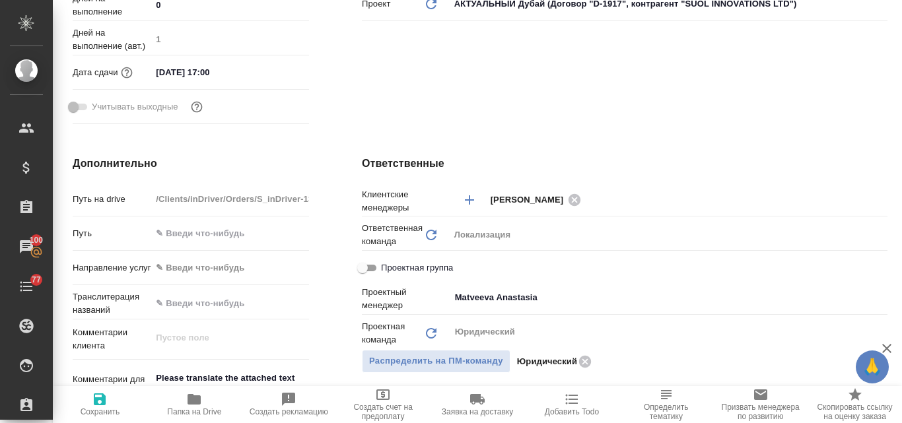
type textarea "x"
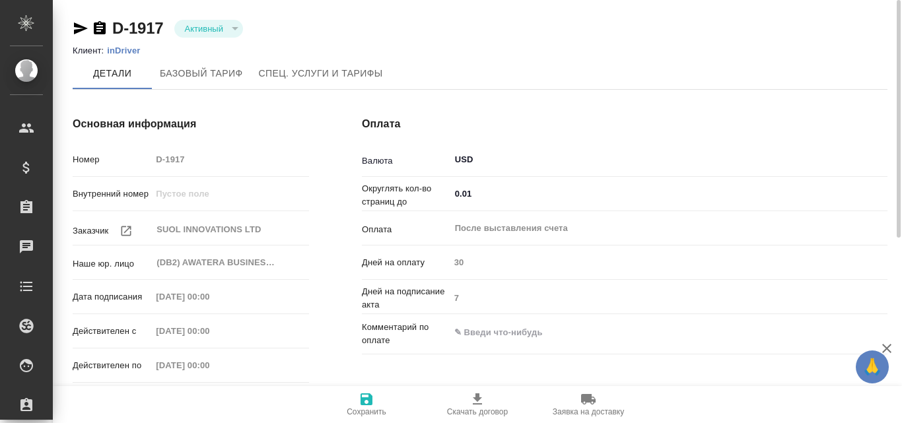
type input "без ТП"
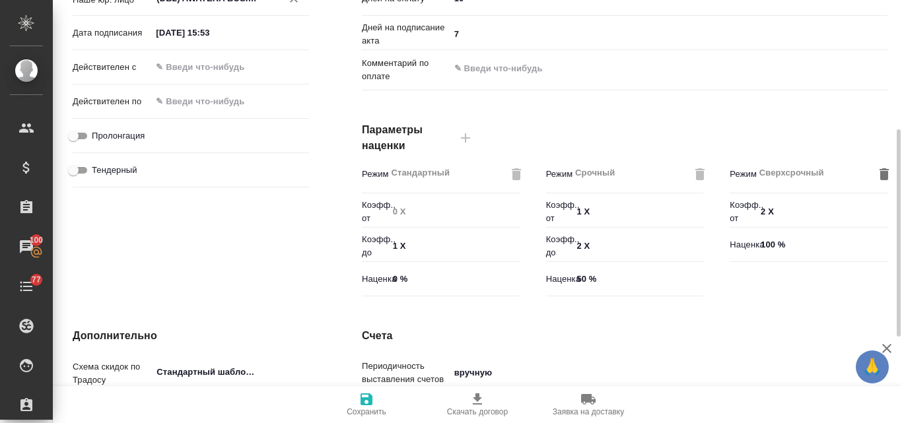
scroll to position [440, 0]
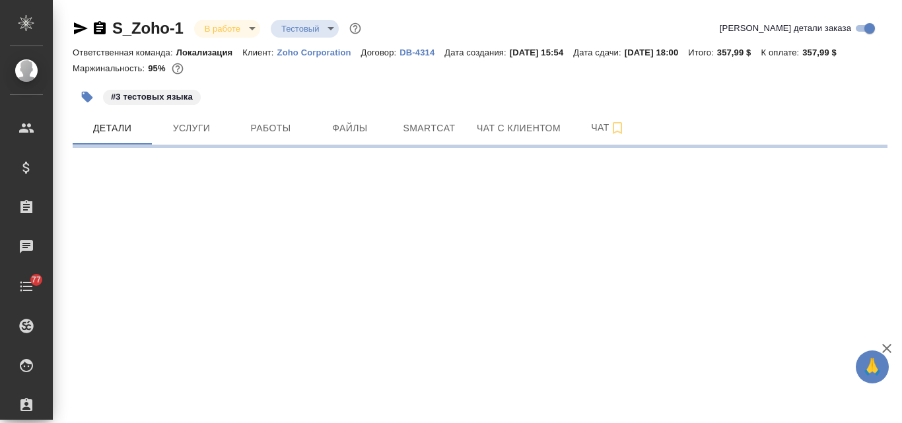
select select "RU"
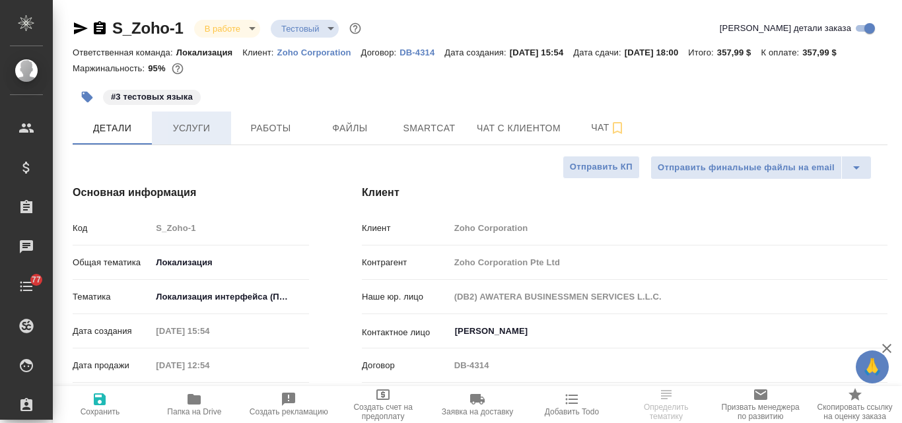
type textarea "x"
click at [176, 129] on span "Услуги" at bounding box center [191, 128] width 63 height 17
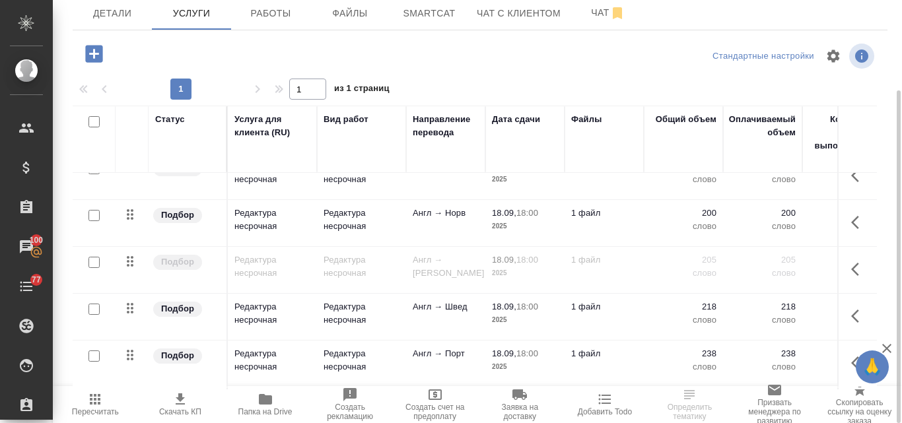
scroll to position [594, 0]
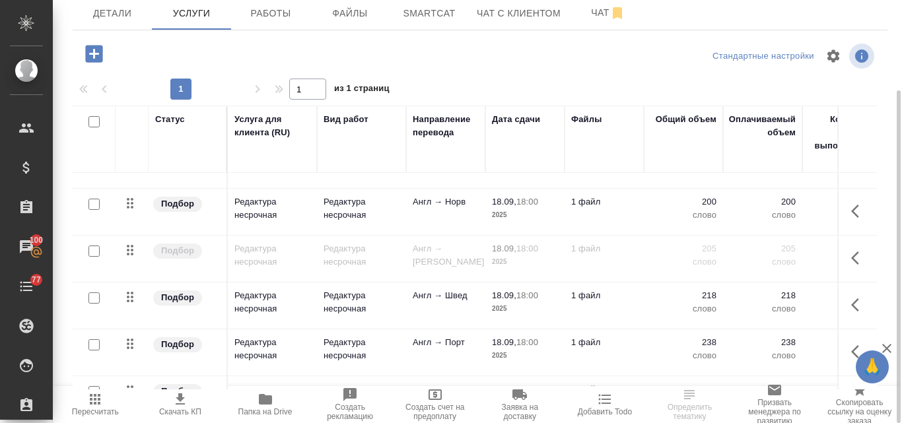
click at [103, 402] on icon "button" at bounding box center [95, 400] width 16 height 16
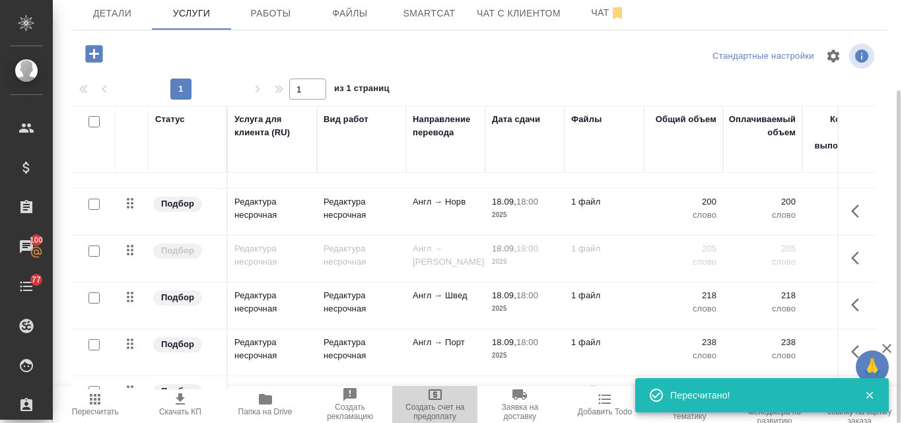
click at [441, 396] on icon "button" at bounding box center [435, 395] width 13 height 11
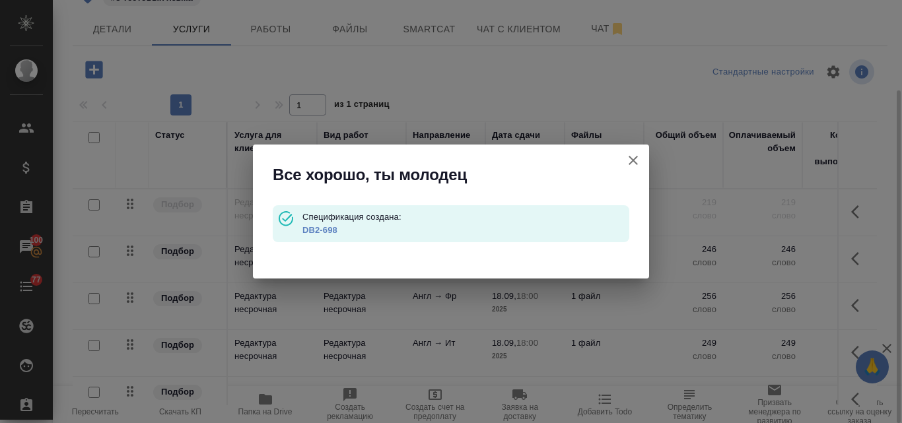
click at [322, 231] on link "DB2-698" at bounding box center [319, 230] width 35 height 10
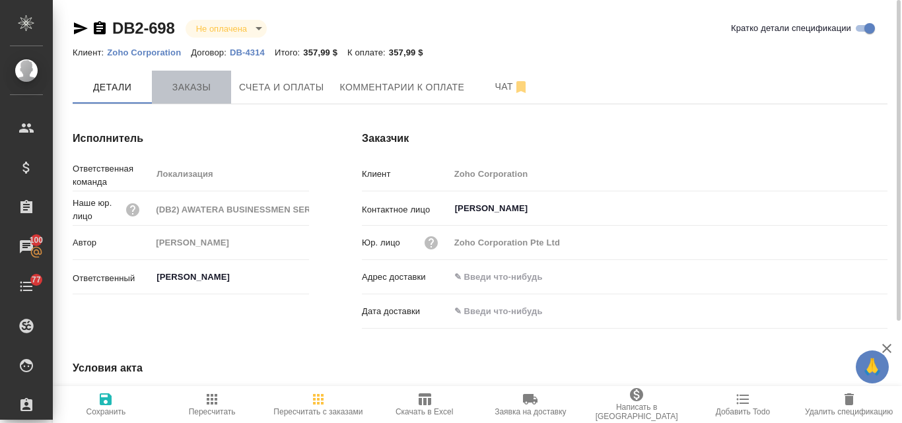
click at [199, 88] on span "Заказы" at bounding box center [191, 87] width 63 height 17
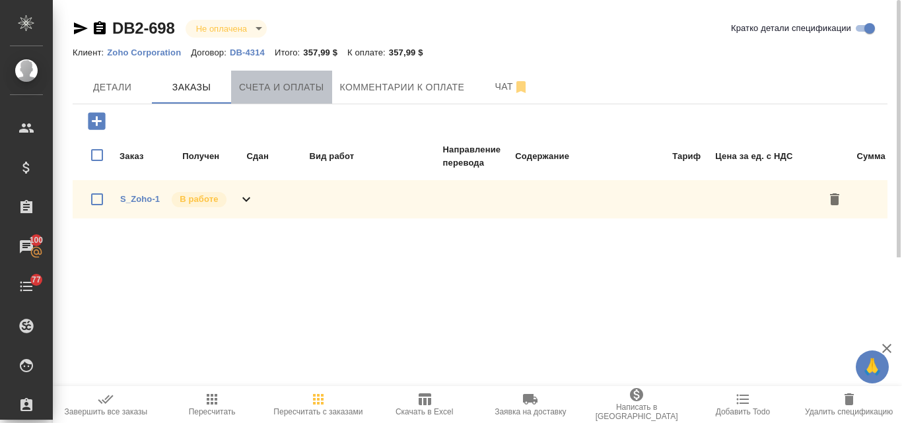
click at [316, 83] on span "Счета и оплаты" at bounding box center [281, 87] width 85 height 17
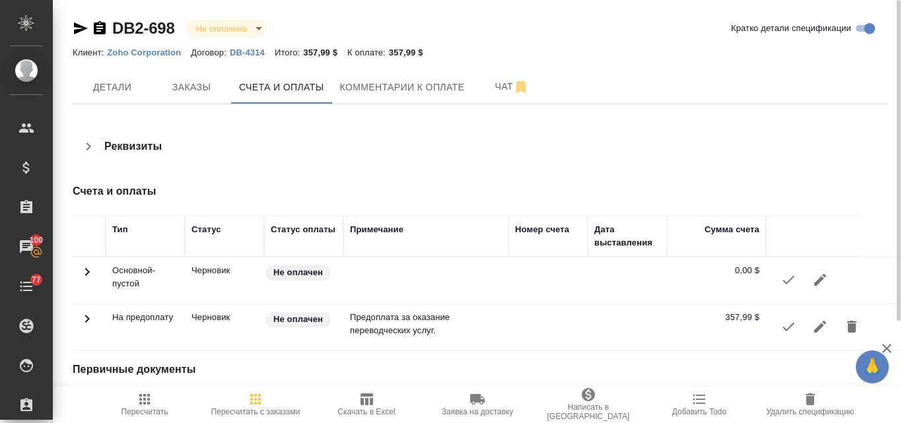
click at [780, 331] on button "button" at bounding box center [789, 327] width 32 height 32
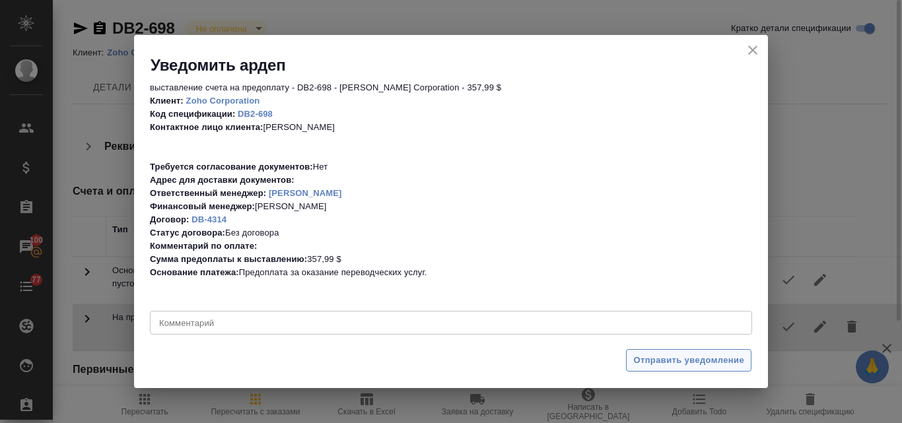
click at [656, 361] on span "Отправить уведомление" at bounding box center [688, 360] width 111 height 15
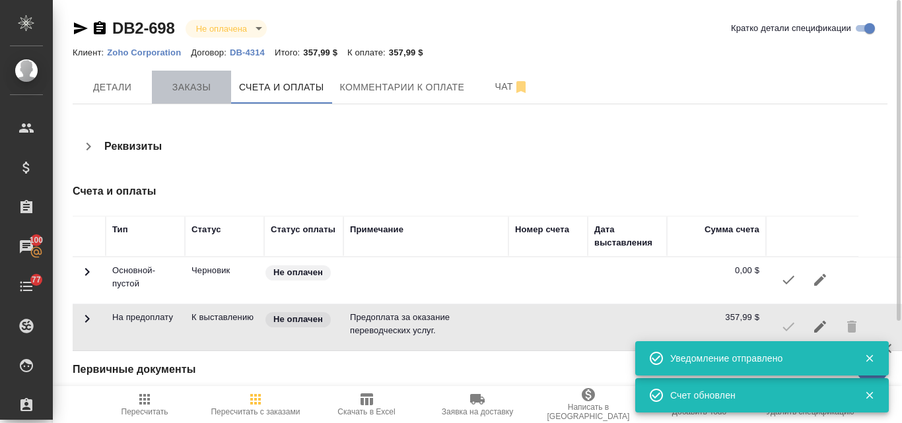
click at [183, 96] on button "Заказы" at bounding box center [191, 87] width 79 height 33
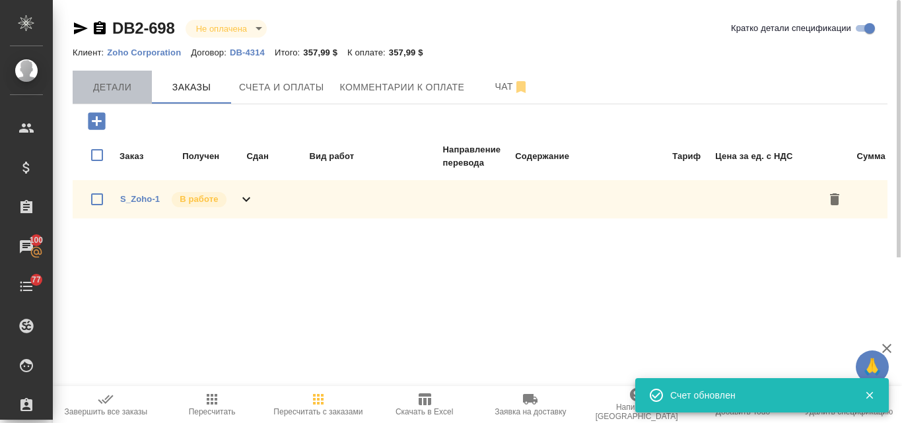
click at [110, 81] on span "Детали" at bounding box center [112, 87] width 63 height 17
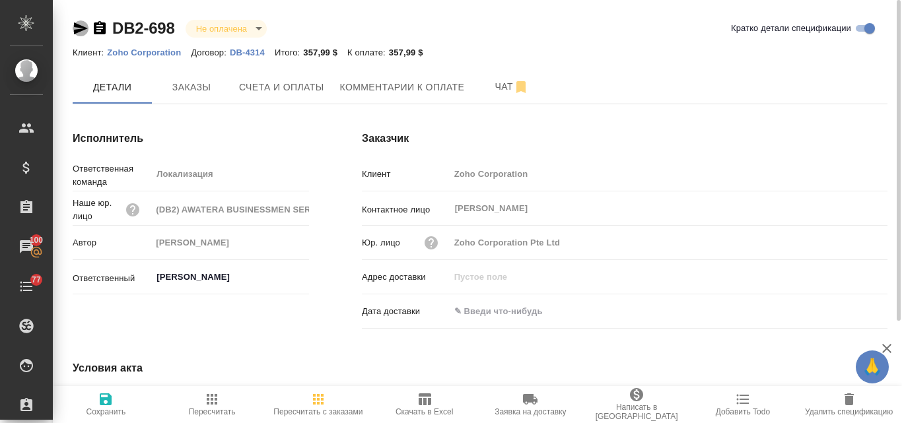
click at [77, 31] on icon "button" at bounding box center [81, 28] width 14 height 12
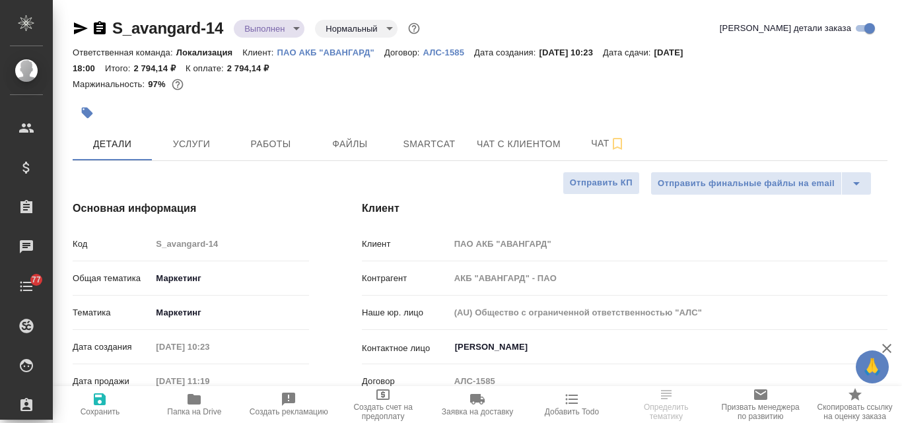
select select "RU"
click at [197, 400] on icon "button" at bounding box center [194, 399] width 13 height 11
select select "RU"
type textarea "x"
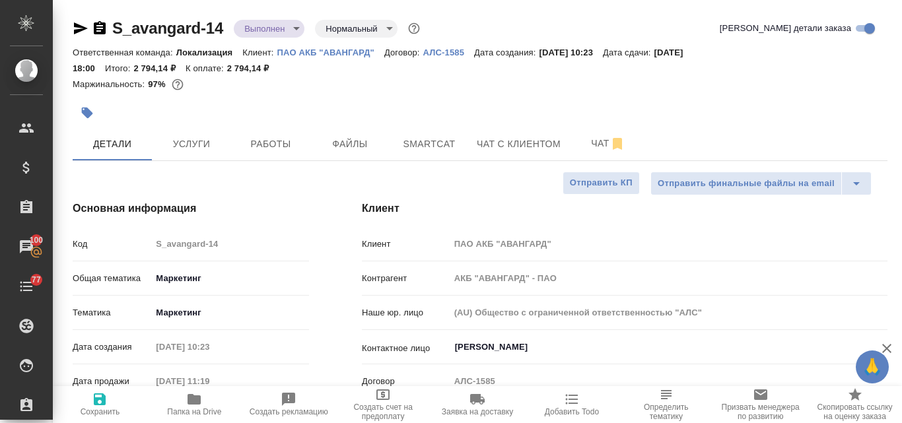
type textarea "x"
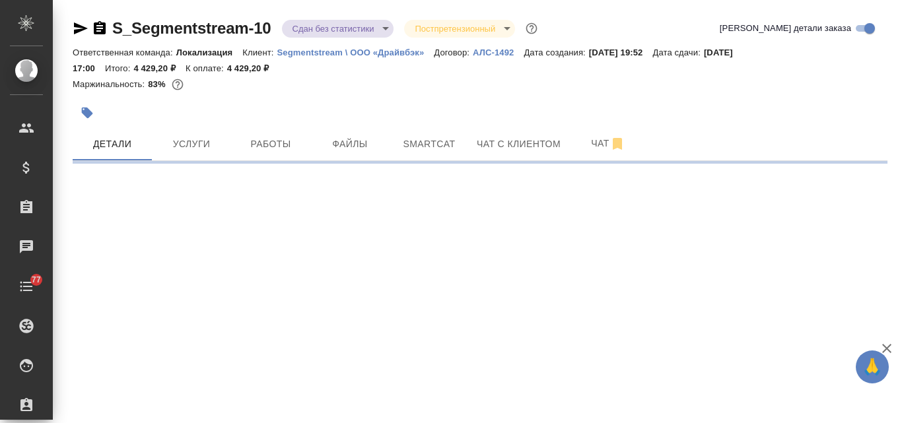
select select "RU"
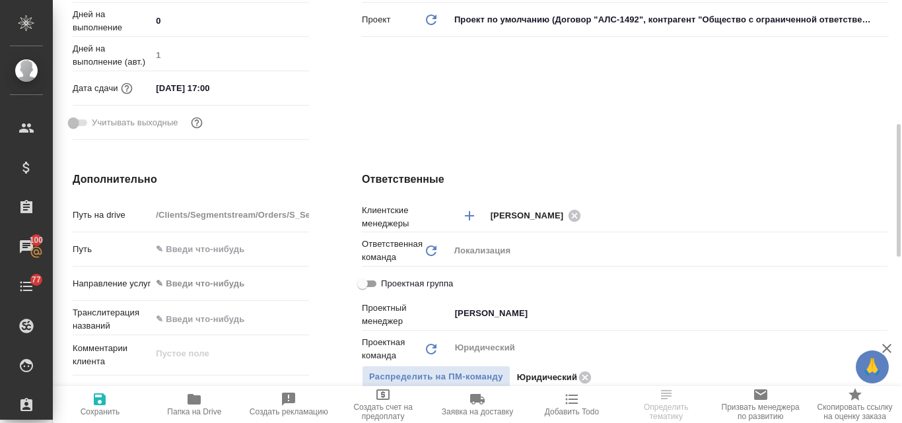
type textarea "x"
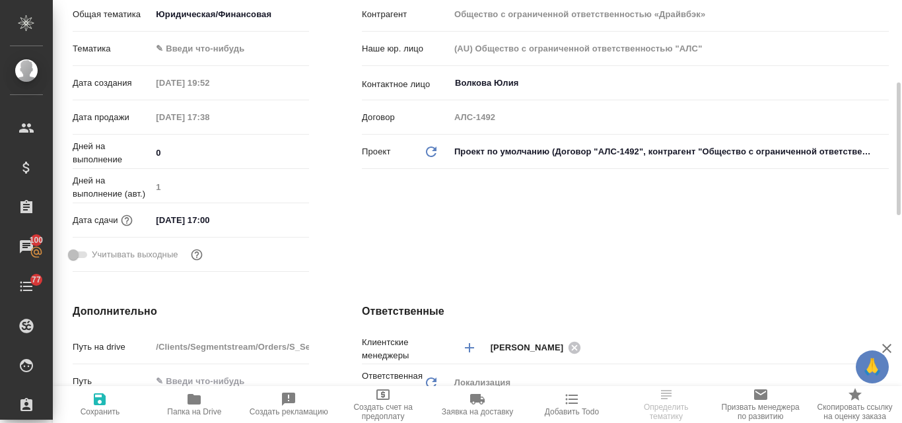
scroll to position [66, 0]
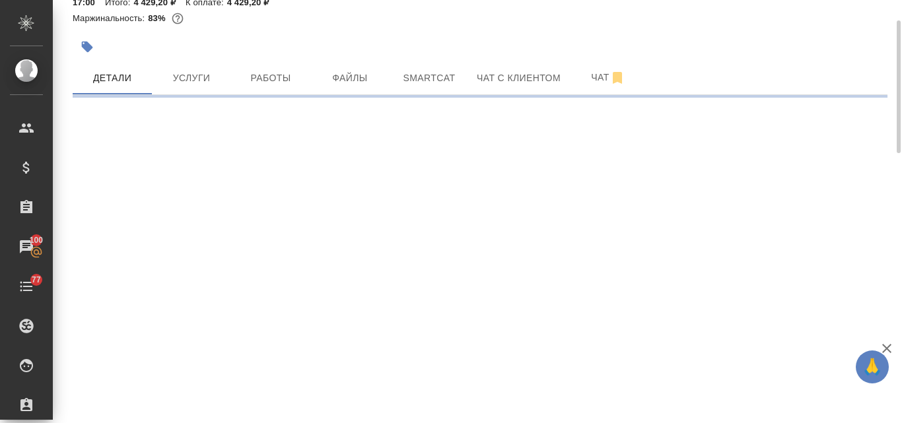
select select "RU"
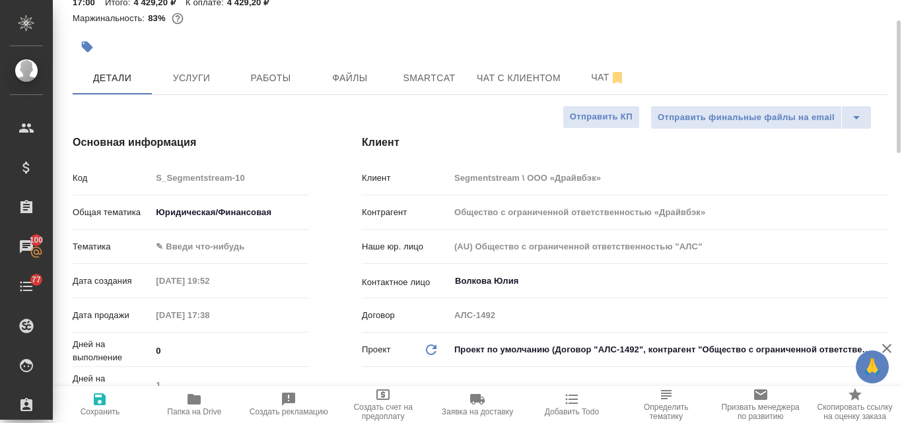
type textarea "x"
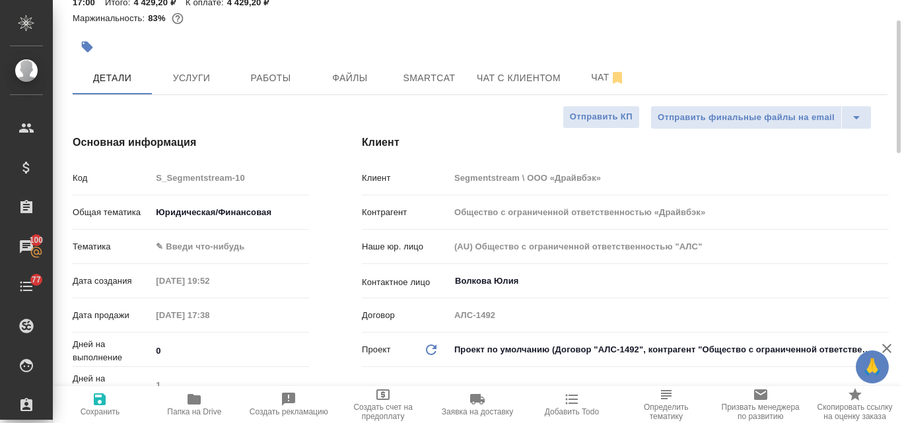
type textarea "x"
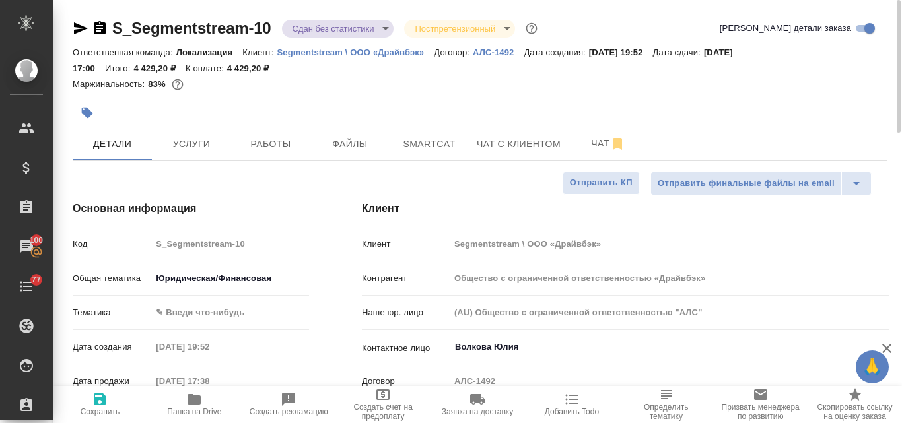
scroll to position [264, 0]
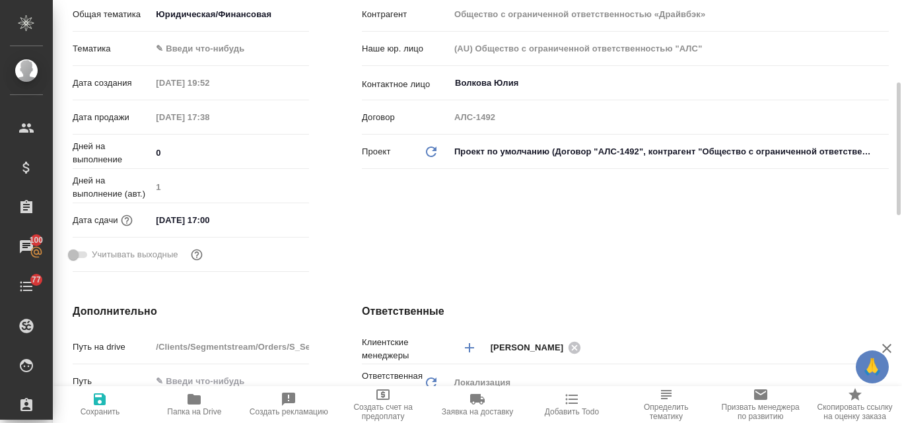
click at [197, 401] on icon "button" at bounding box center [194, 399] width 13 height 11
type textarea "x"
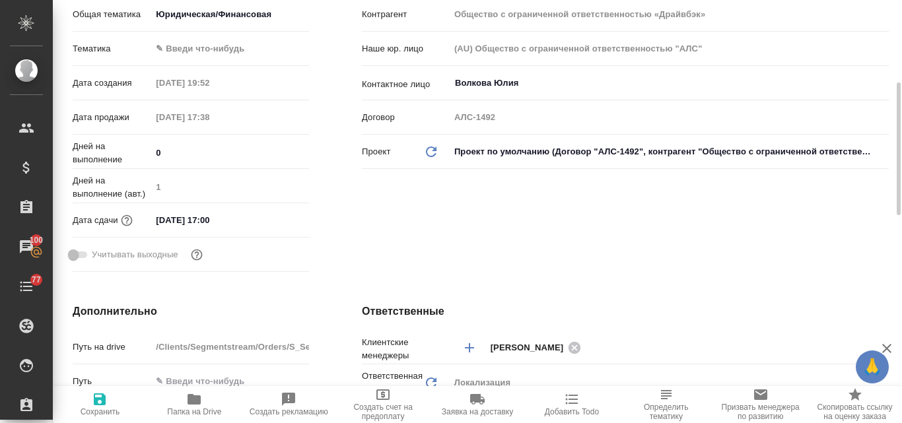
type textarea "x"
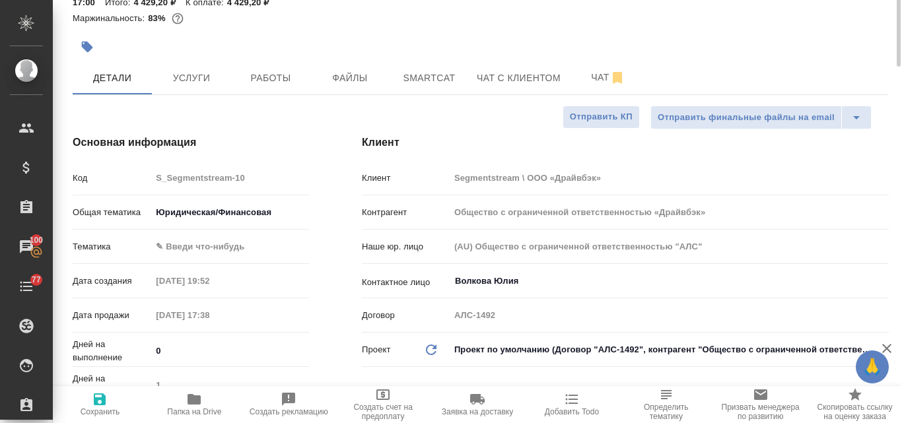
scroll to position [0, 0]
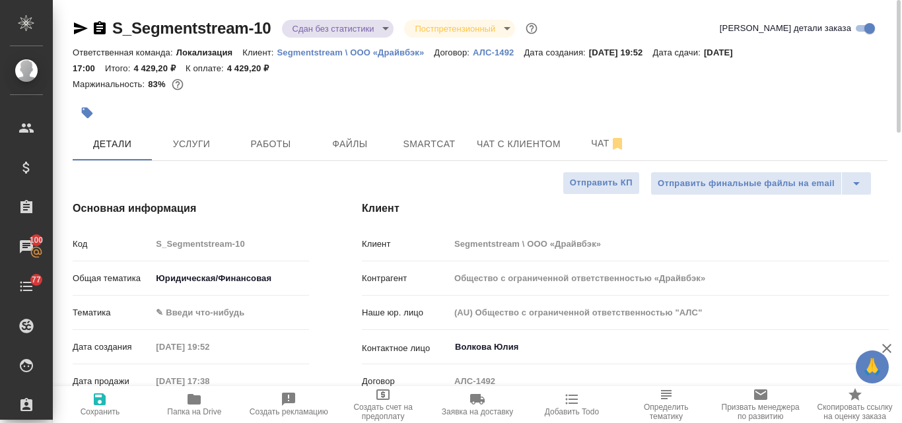
type textarea "x"
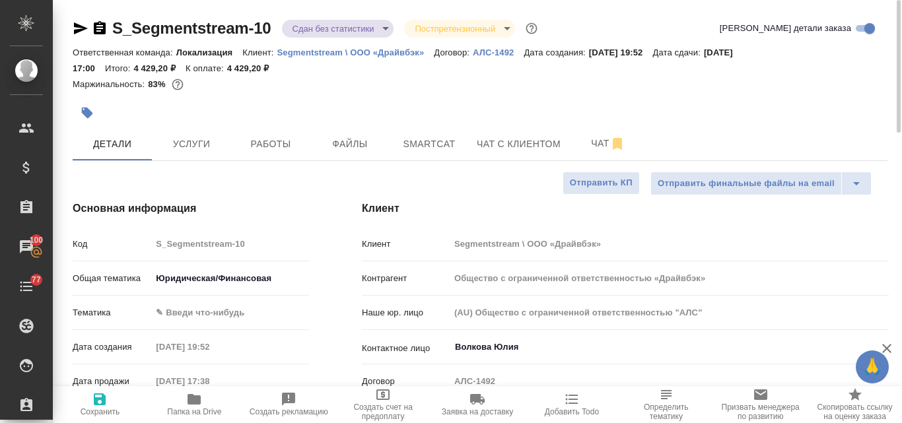
type textarea "x"
click at [352, 146] on span "Файлы" at bounding box center [349, 144] width 63 height 17
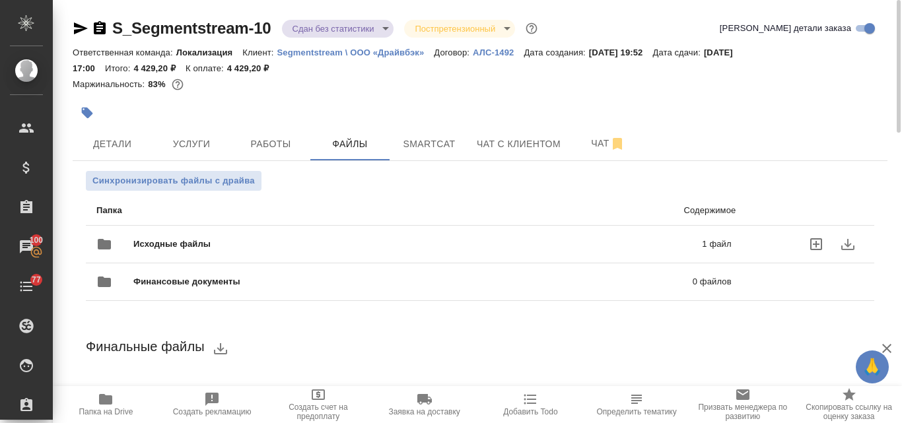
click at [291, 238] on span "Исходные файлы" at bounding box center [294, 244] width 323 height 13
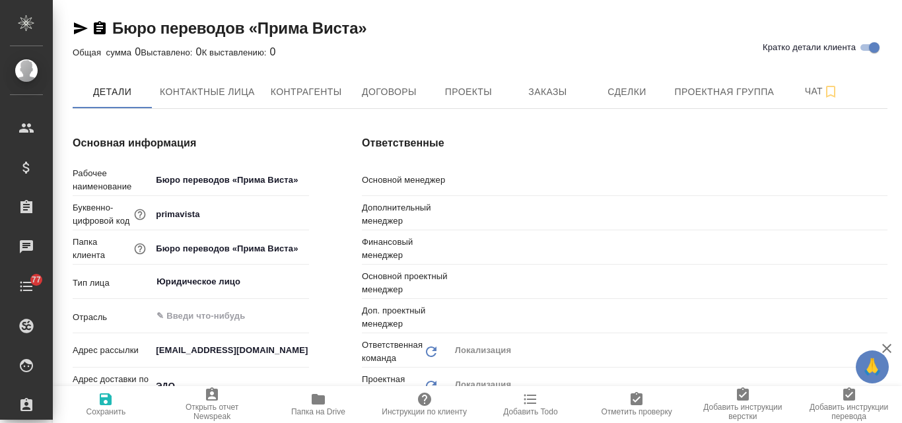
type textarea "x"
type input "[PERSON_NAME]"
type input "Загородних Виктория"
type input "Воробьёва Екатерина"
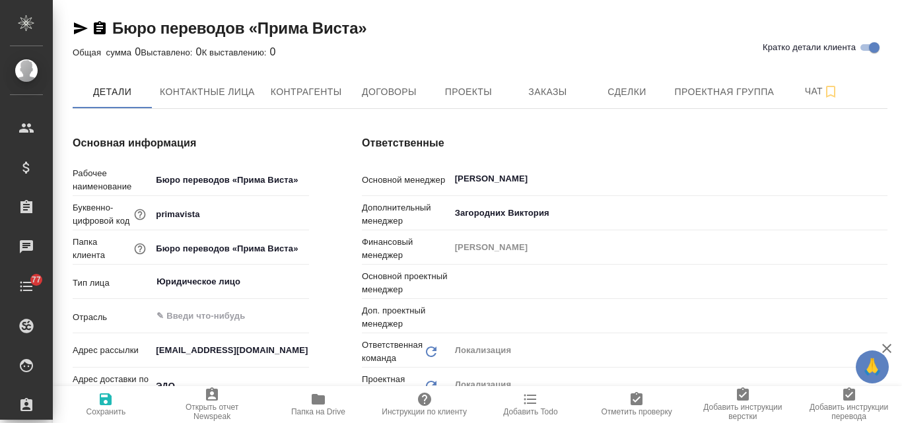
type input "[PERSON_NAME]"
type input "Третьякова Ольга"
type textarea "x"
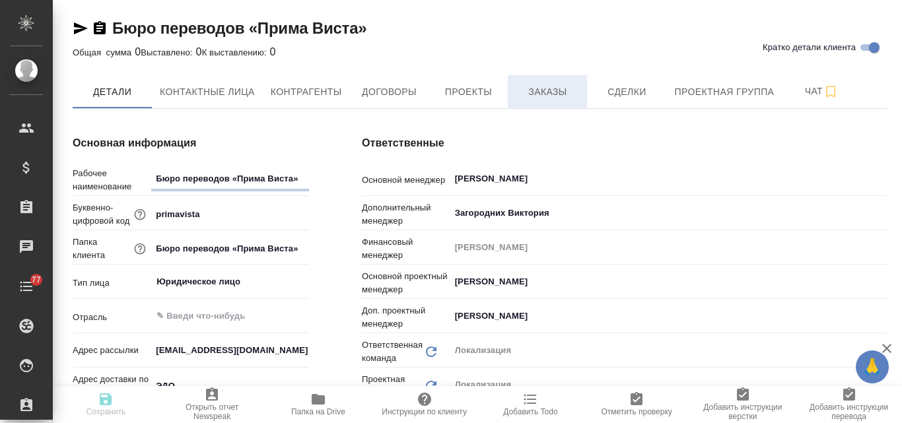
type textarea "x"
click at [553, 92] on span "Заказы" at bounding box center [547, 92] width 63 height 17
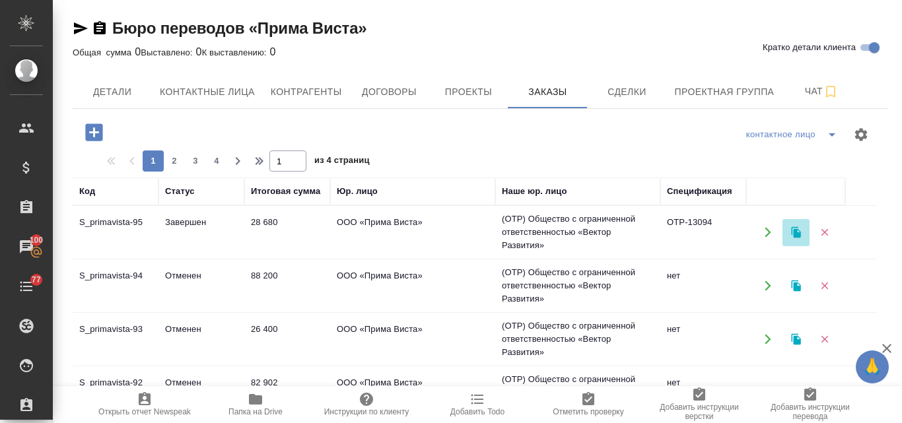
click at [794, 228] on icon "button" at bounding box center [796, 233] width 12 height 12
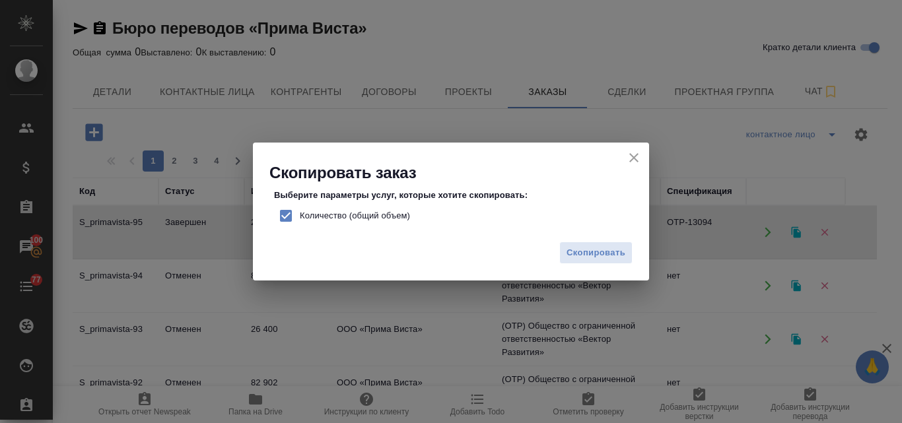
drag, startPoint x: 289, startPoint y: 217, endPoint x: 363, endPoint y: 225, distance: 73.7
click at [290, 217] on input "Количество (общий объем)" at bounding box center [286, 216] width 28 height 28
checkbox input "false"
click at [592, 252] on span "Скопировать" at bounding box center [596, 253] width 59 height 15
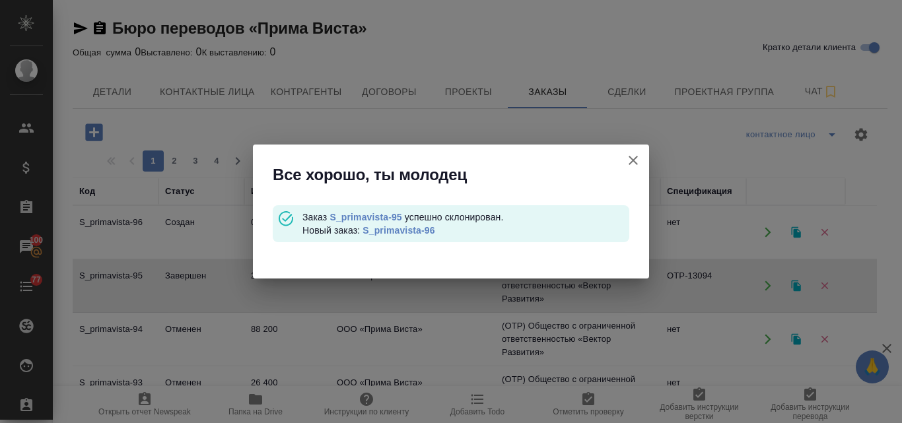
click at [392, 226] on link "S_primavista-96" at bounding box center [399, 230] width 72 height 11
click at [641, 164] on button "Кратко детали клиента" at bounding box center [633, 161] width 32 height 32
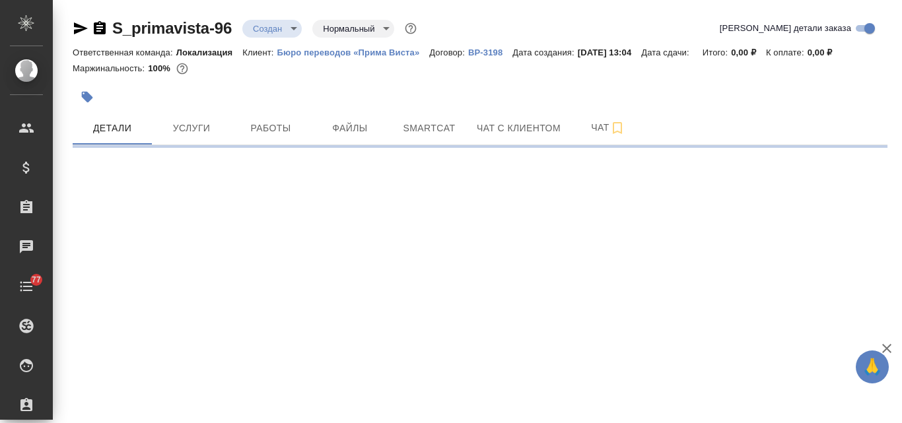
select select "RU"
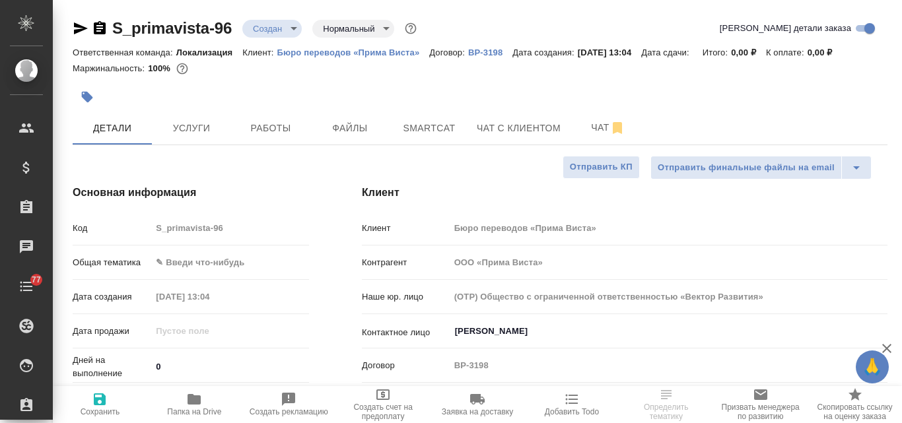
type textarea "x"
select select "RU"
type textarea "x"
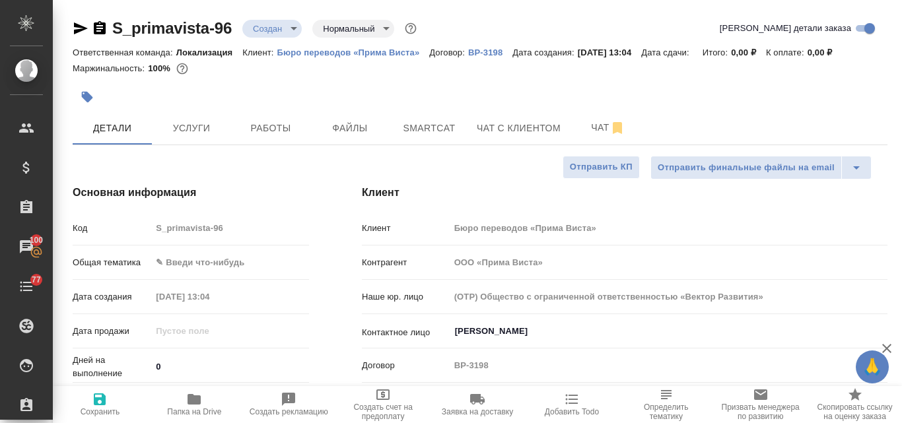
type textarea "x"
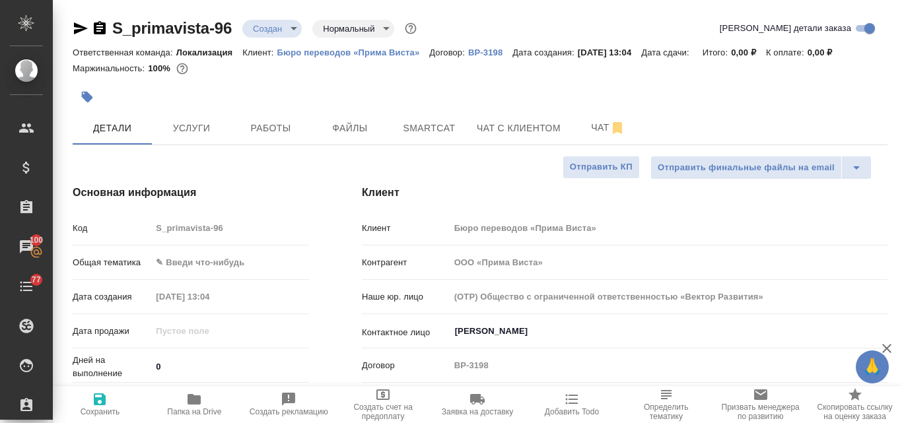
type textarea "x"
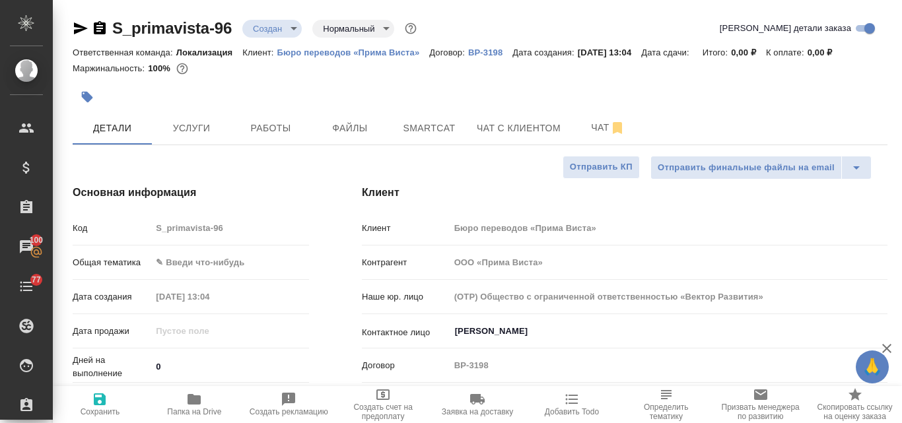
type textarea "x"
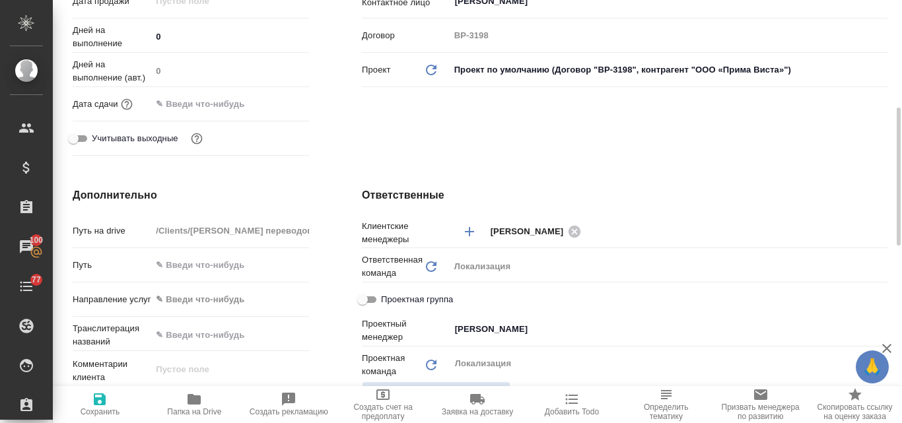
scroll to position [594, 0]
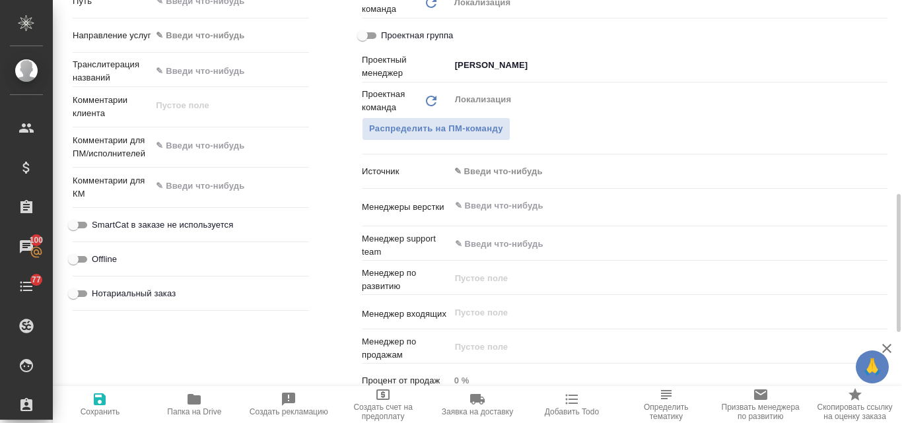
type textarea "x"
click at [190, 145] on textarea at bounding box center [230, 146] width 158 height 22
paste textarea "Получили следующий запрос, сможете подготовить смету [DATE]/[DATE]? Сколько буд…"
type textarea "Получили следующий запрос, сможете подготовить смету [DATE]/[DATE]? Сколько буд…"
type textarea "x"
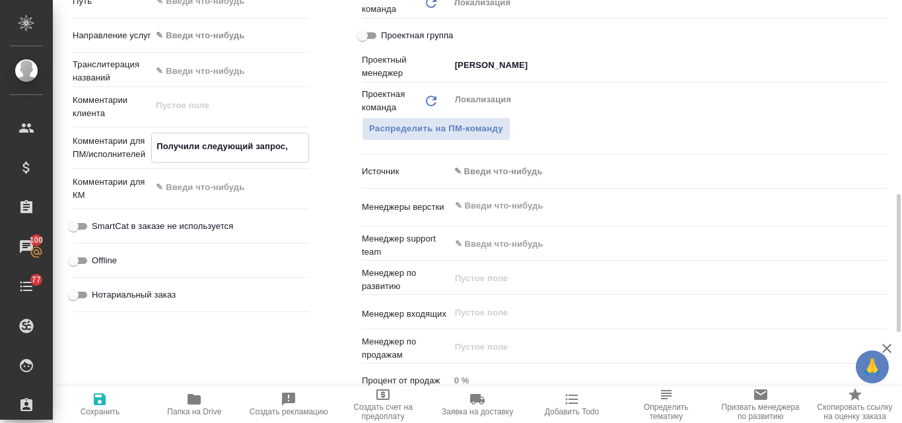
type textarea "x"
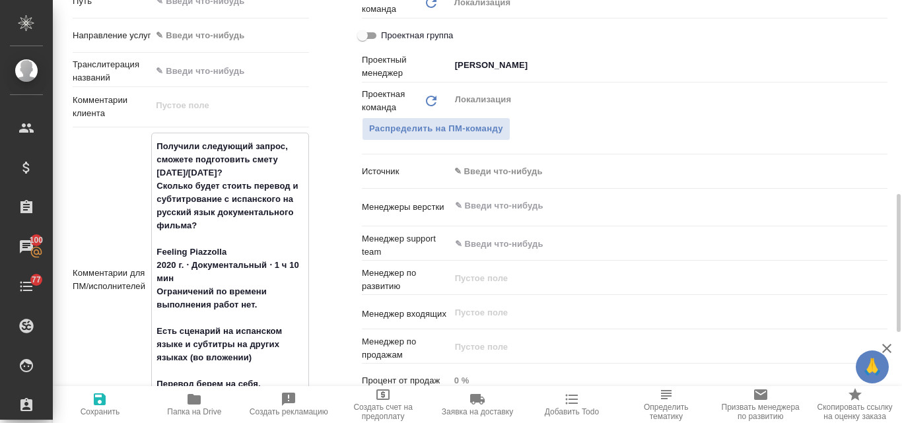
type textarea "Получили следующий запрос, сможете подготовить смету [DATE]/[DATE]? Сколько буд…"
type textarea "x"
click at [91, 404] on span "Сохранить" at bounding box center [100, 404] width 79 height 25
type textarea "x"
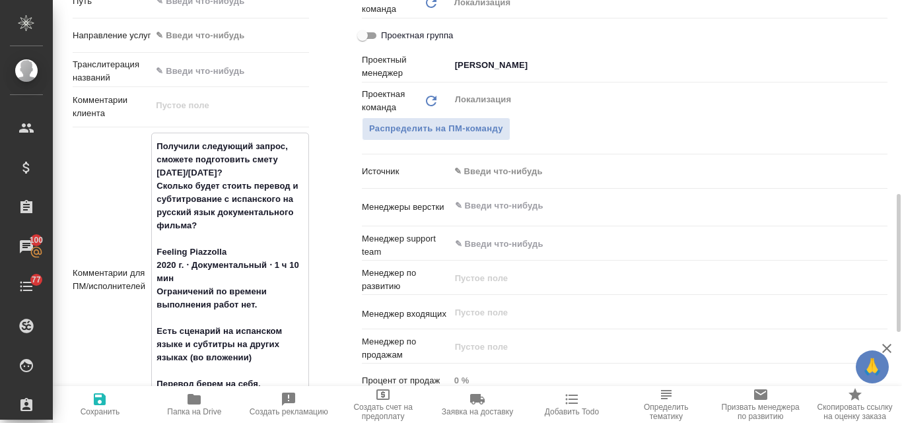
type textarea "x"
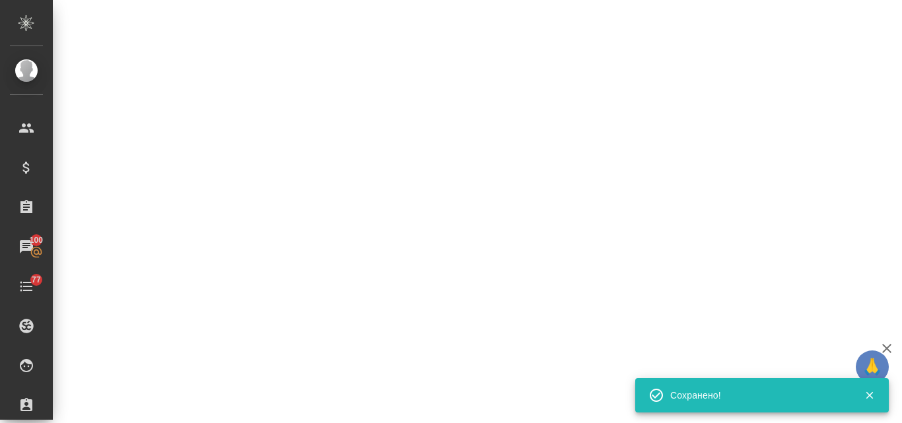
select select "RU"
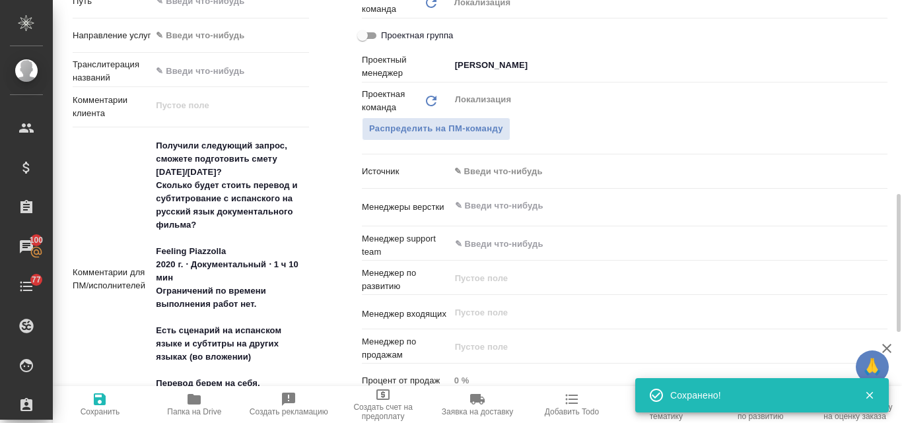
type textarea "x"
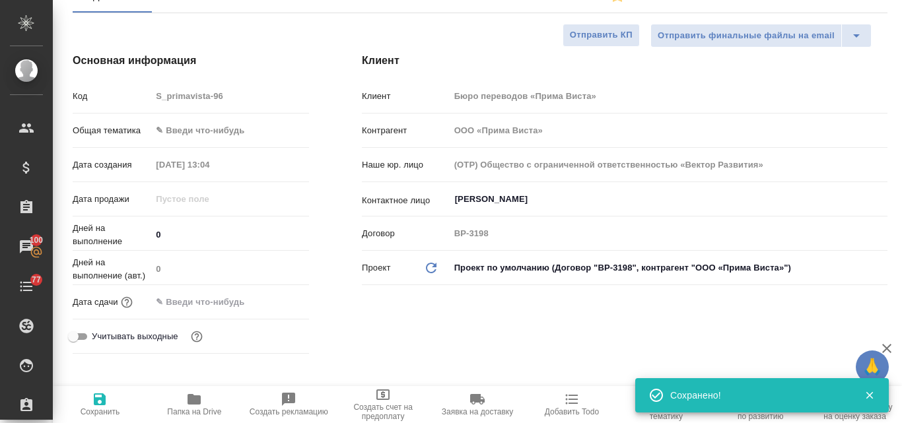
scroll to position [0, 0]
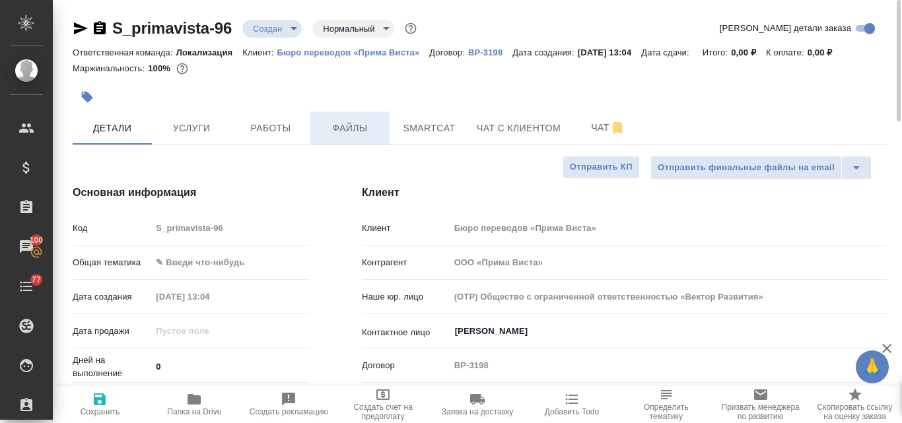
click at [351, 132] on span "Файлы" at bounding box center [349, 128] width 63 height 17
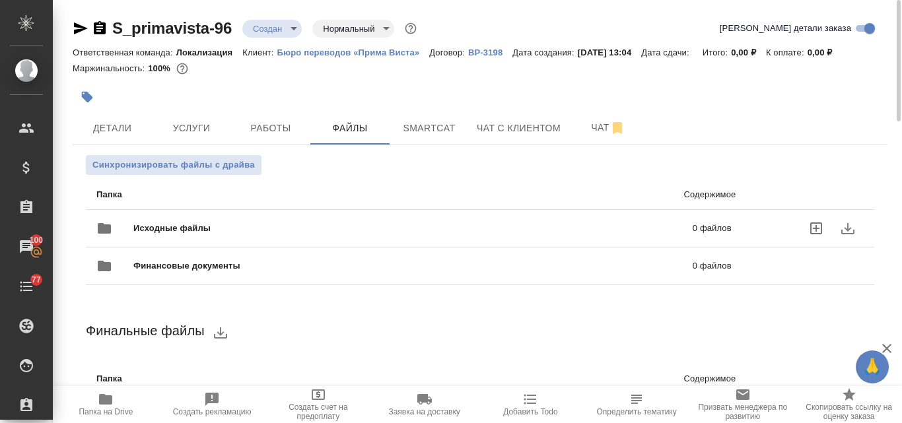
click at [192, 229] on span "Исходные файлы" at bounding box center [292, 228] width 318 height 13
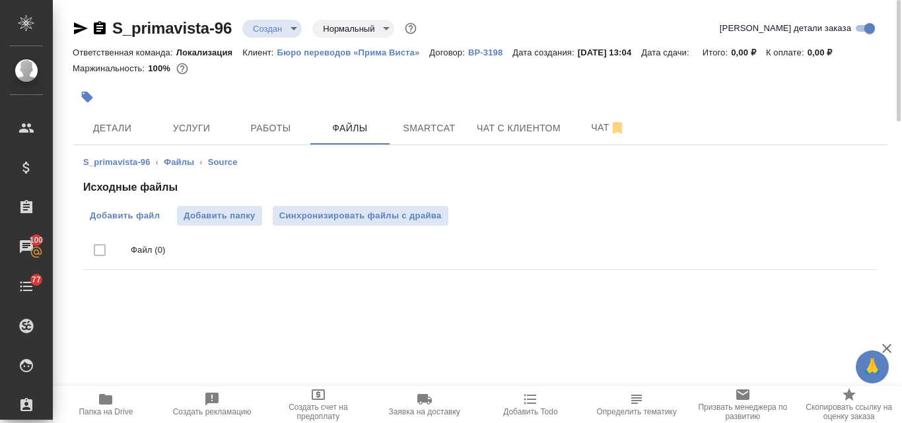
click at [127, 221] on span "Добавить файл" at bounding box center [125, 215] width 70 height 13
click at [0, 0] on input "Добавить файл" at bounding box center [0, 0] width 0 height 0
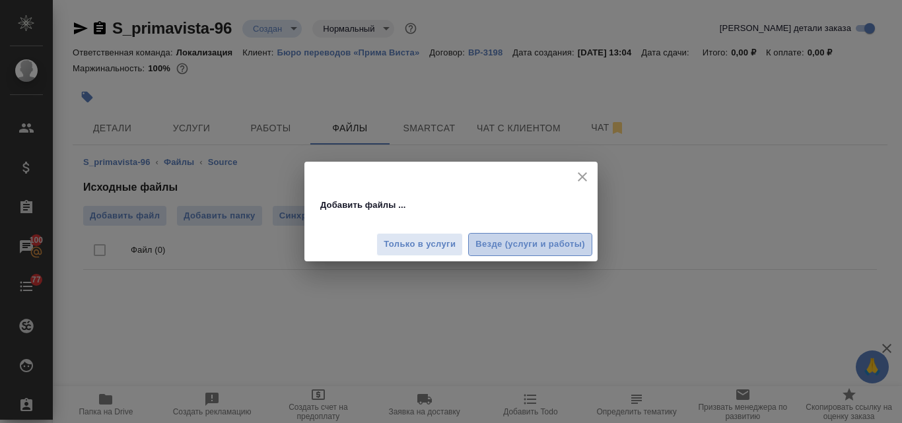
click at [508, 245] on span "Везде (услуги и работы)" at bounding box center [530, 244] width 110 height 15
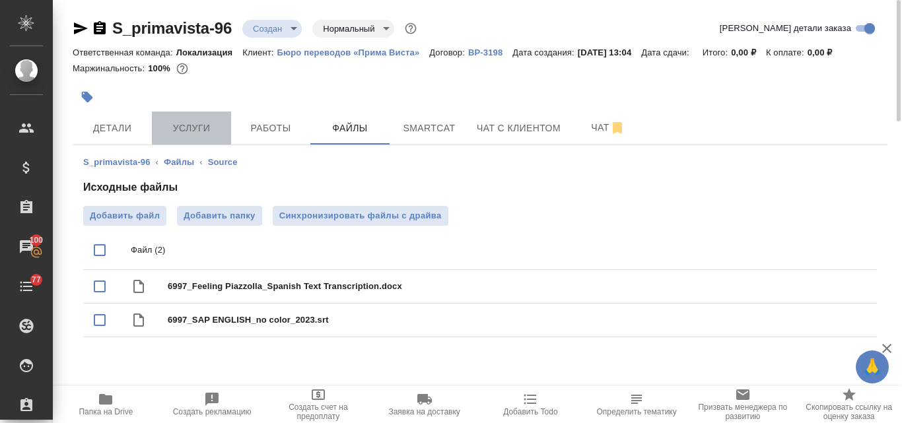
click at [213, 124] on span "Услуги" at bounding box center [191, 128] width 63 height 17
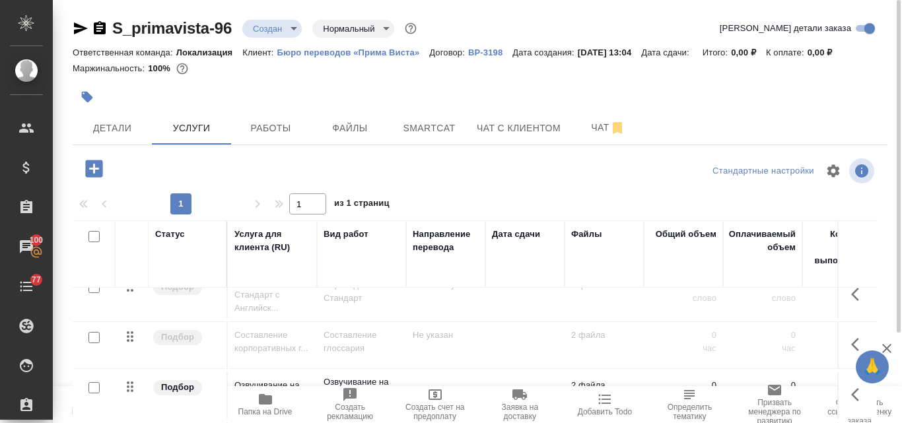
scroll to position [44, 0]
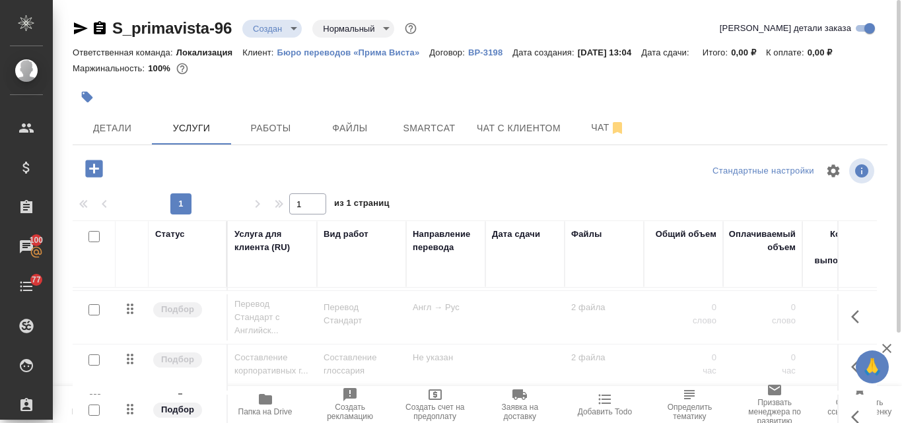
click at [96, 241] on input "checkbox" at bounding box center [93, 236] width 11 height 11
checkbox input "true"
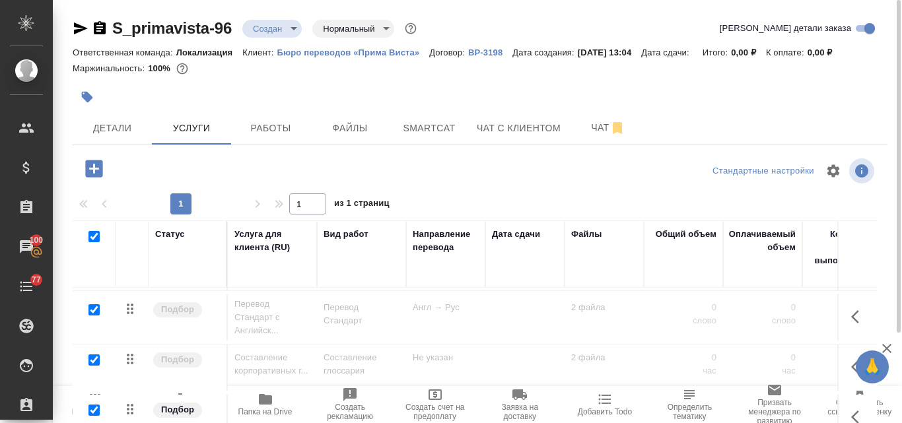
checkbox input "true"
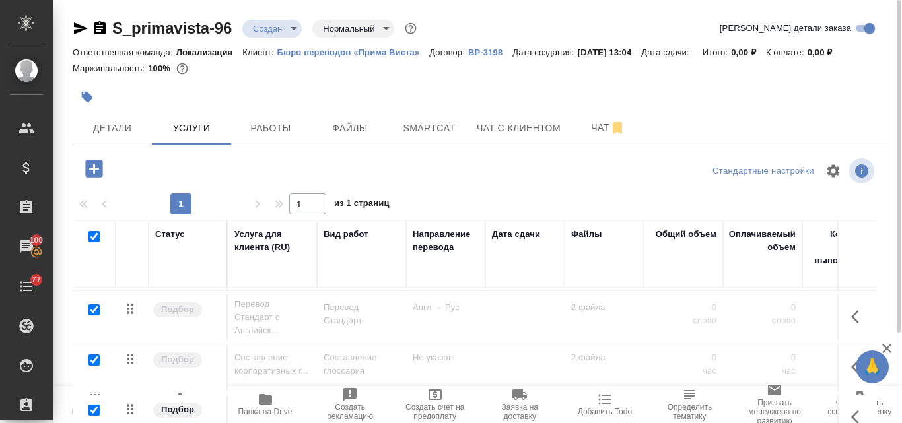
checkbox input "true"
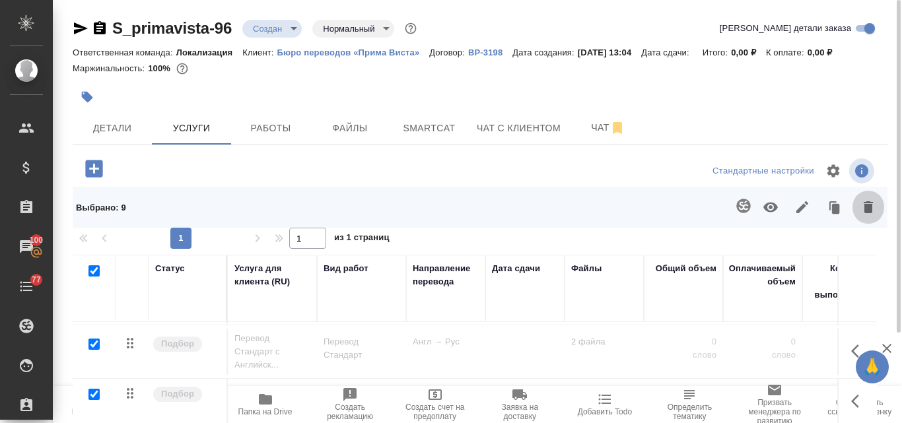
click at [874, 208] on icon "button" at bounding box center [868, 207] width 16 height 16
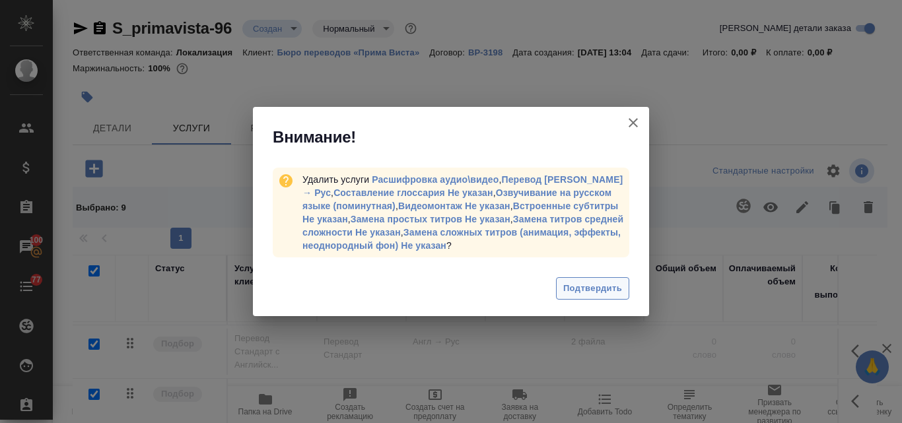
click at [610, 288] on span "Подтвердить" at bounding box center [592, 288] width 59 height 15
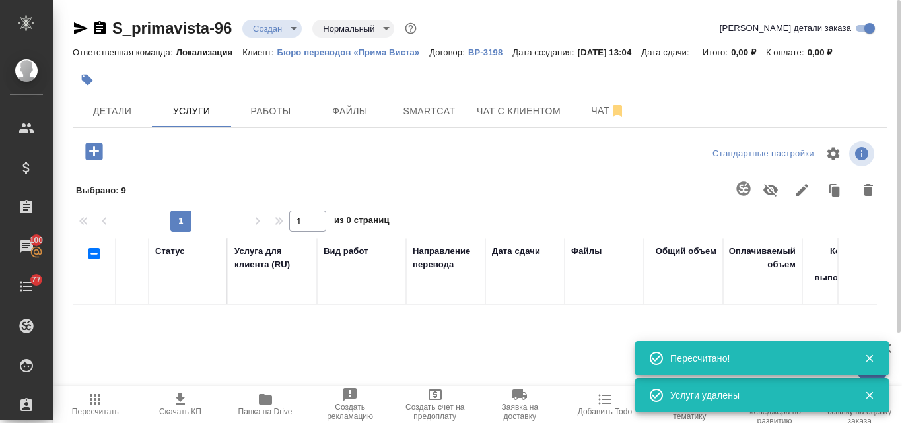
scroll to position [0, 0]
click at [102, 113] on span "Детали" at bounding box center [112, 111] width 63 height 17
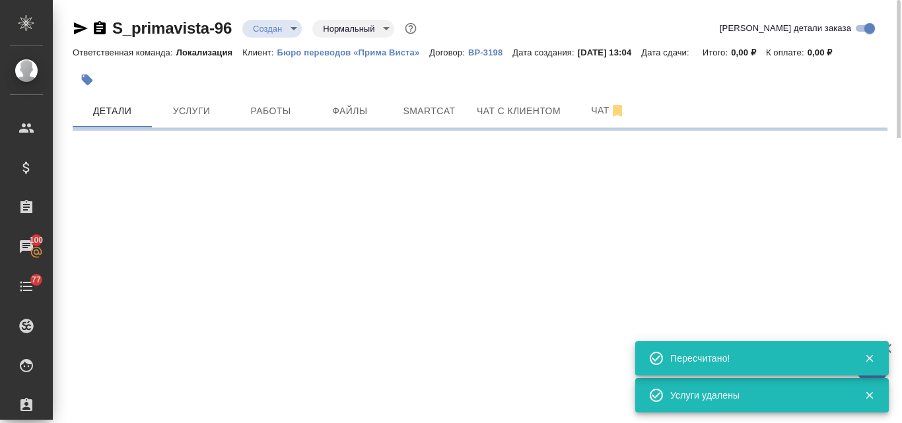
select select "RU"
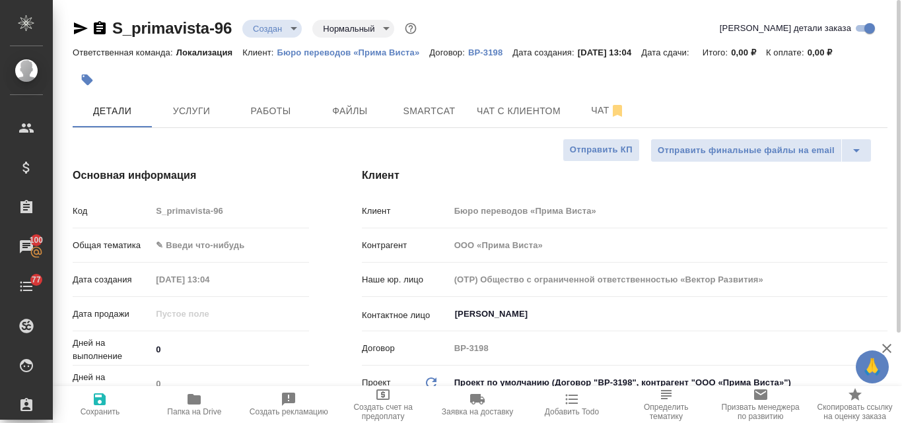
type textarea "x"
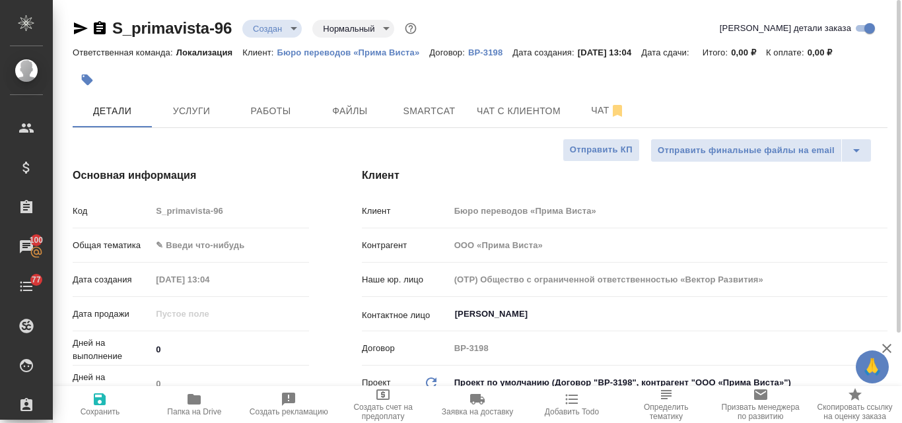
type textarea "x"
click at [503, 314] on input "Осинцева Юлия" at bounding box center [647, 314] width 386 height 16
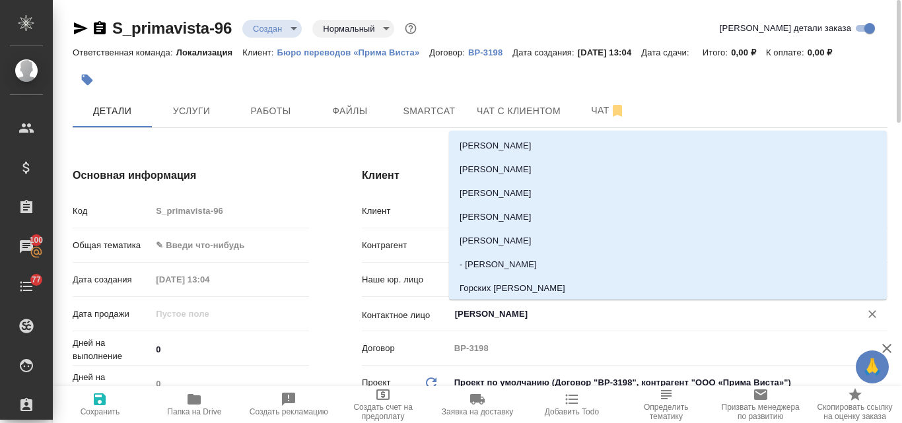
scroll to position [120, 0]
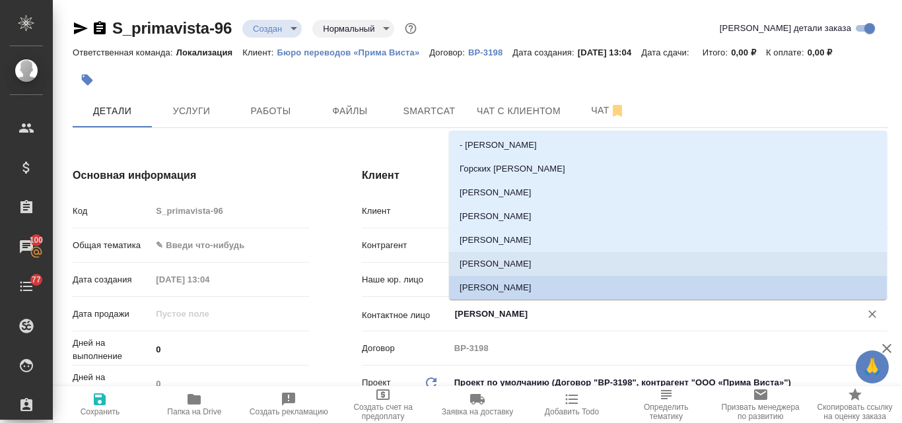
click at [474, 263] on li "Медведева Марина" at bounding box center [668, 264] width 438 height 24
type input "Медведева Марина"
type textarea "x"
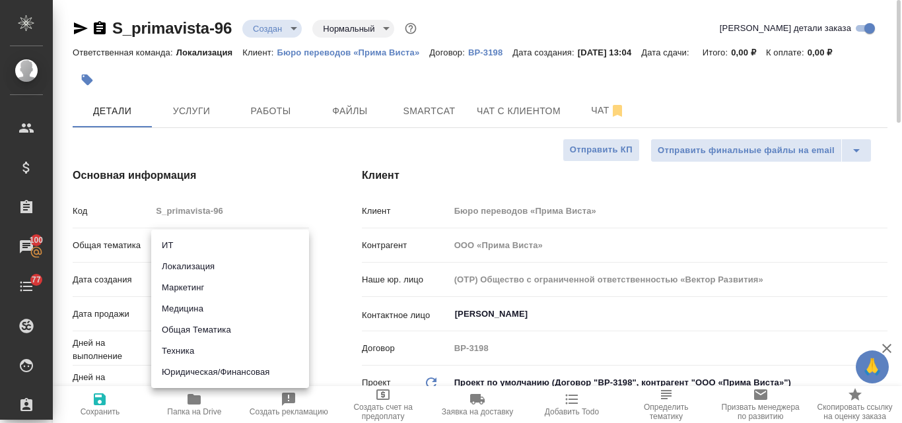
click at [189, 241] on body "🙏 .cls-1 fill:#fff; AWATERA Valyaeva Anna Клиенты Спецификации Заказы 100 Чаты …" at bounding box center [451, 211] width 902 height 423
click at [203, 286] on li "Маркетинг" at bounding box center [230, 287] width 158 height 21
type input "marketing"
type textarea "x"
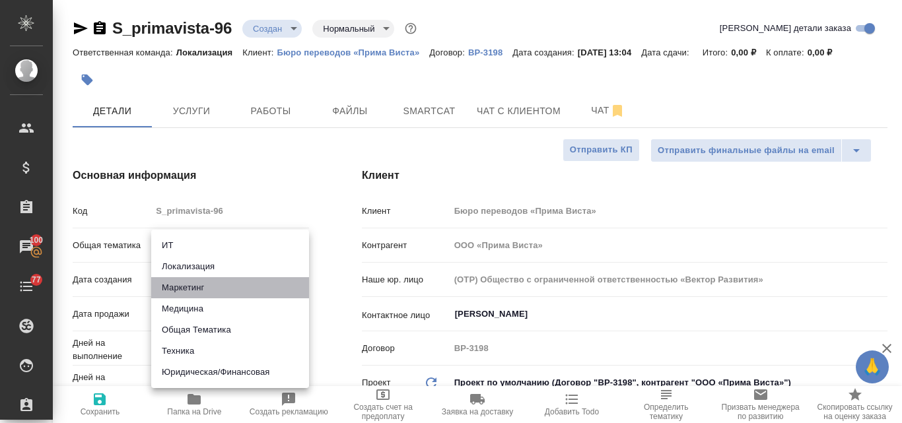
type textarea "x"
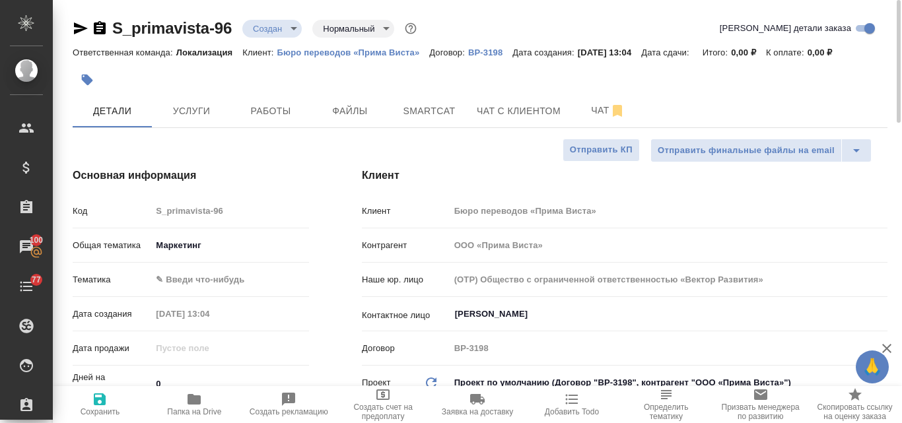
click at [208, 278] on body "🙏 .cls-1 fill:#fff; AWATERA Valyaeva Anna Клиенты Спецификации Заказы 100 Чаты …" at bounding box center [451, 211] width 902 height 423
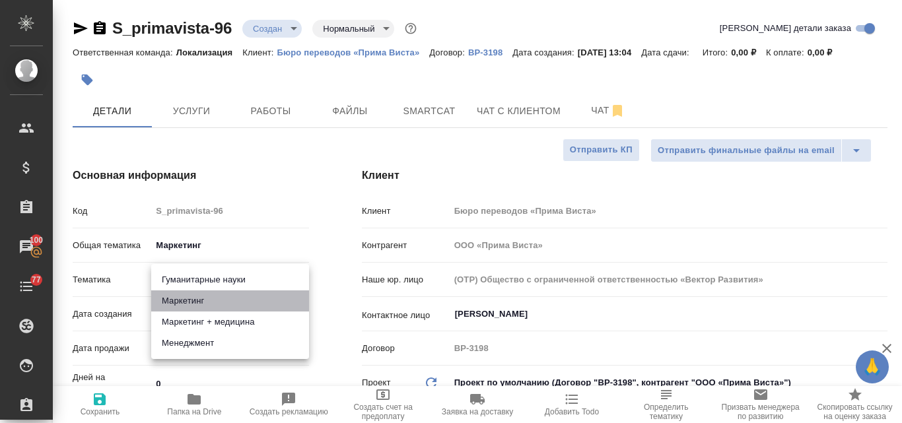
click at [203, 302] on li "Маркетинг" at bounding box center [230, 301] width 158 height 21
type textarea "x"
type input "5a8b8b956a9677013d343d63"
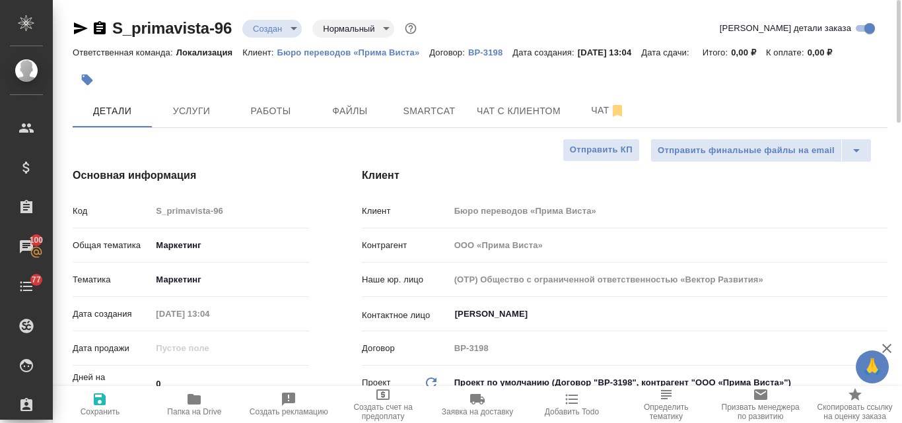
click at [94, 403] on icon "button" at bounding box center [100, 400] width 12 height 12
type textarea "x"
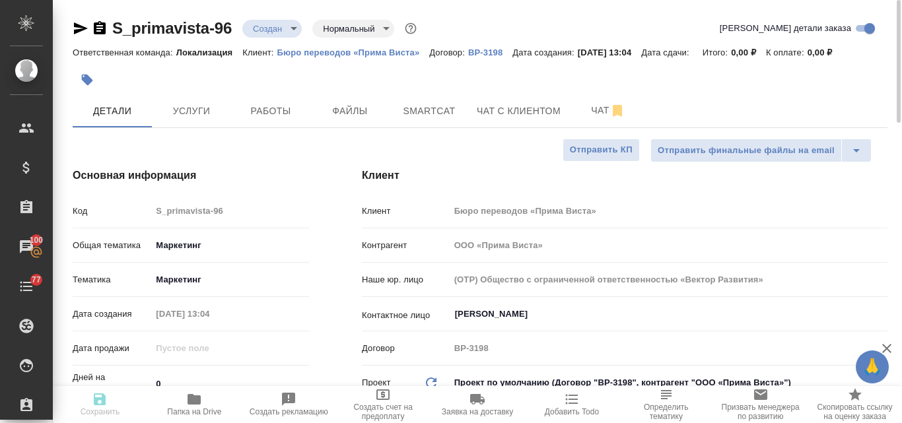
type textarea "x"
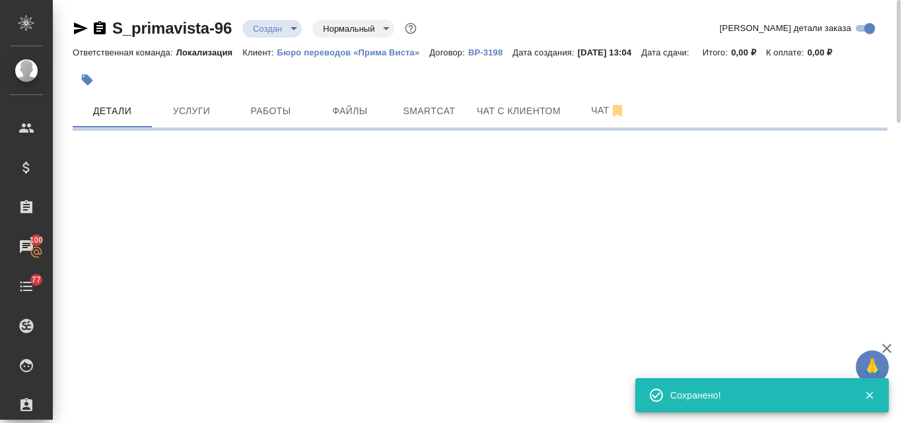
select select "RU"
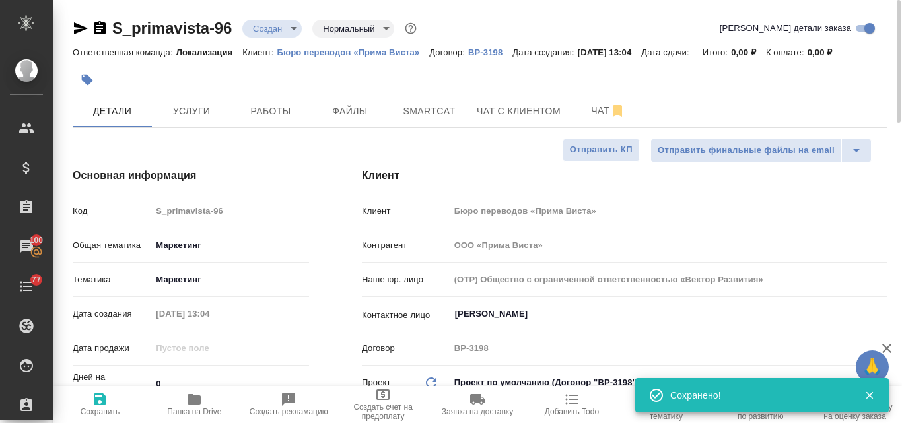
type textarea "x"
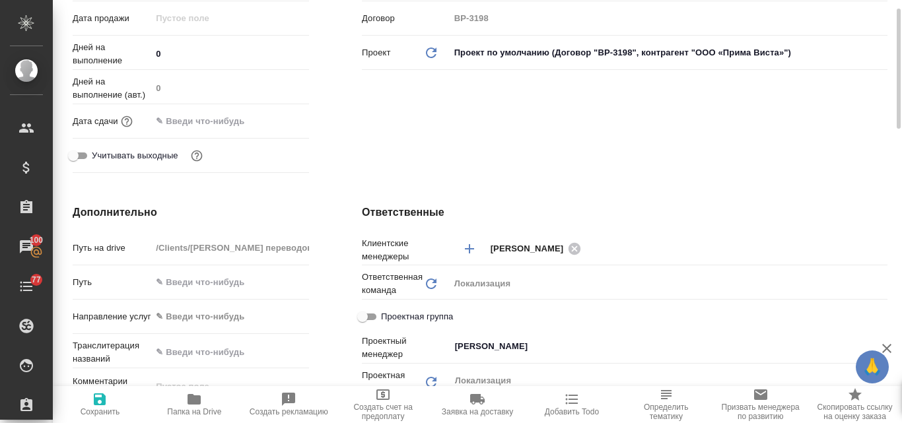
scroll to position [0, 0]
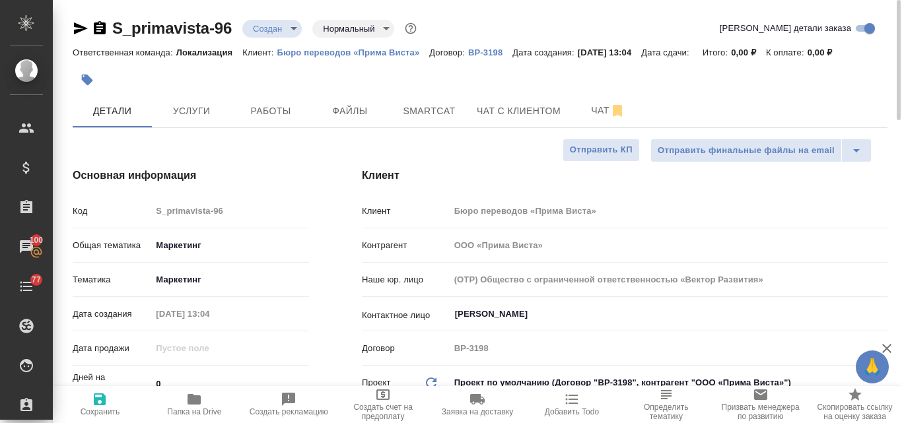
type textarea "x"
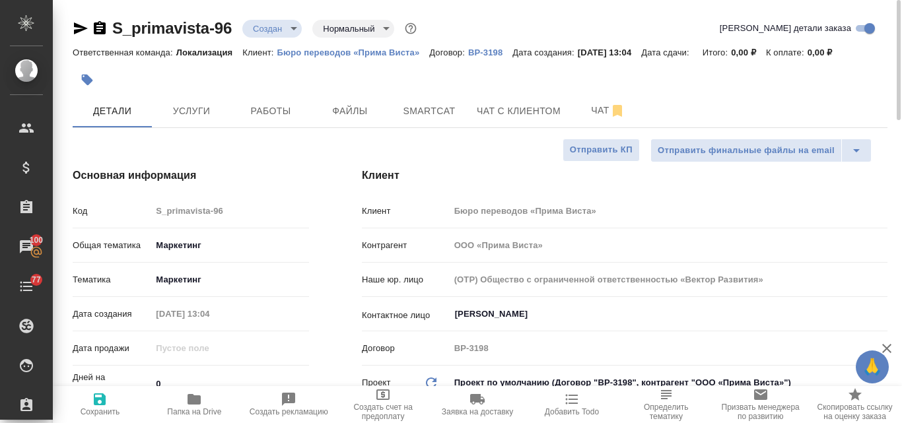
type textarea "x"
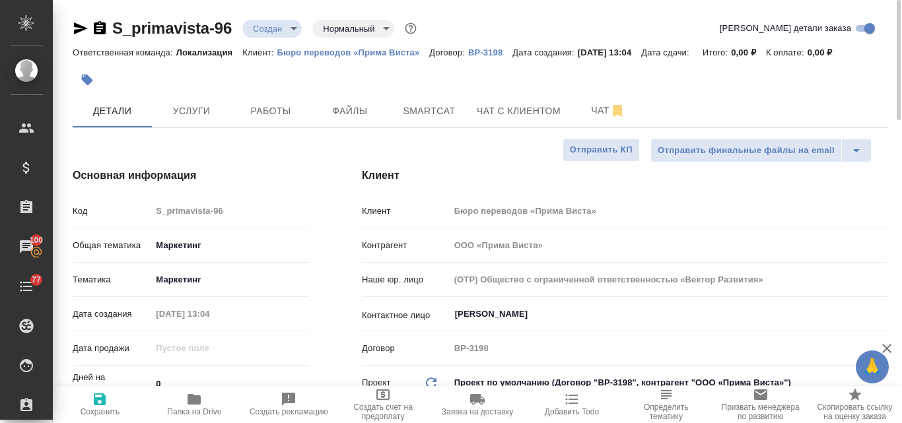
type textarea "x"
click at [79, 28] on icon "button" at bounding box center [81, 28] width 14 height 12
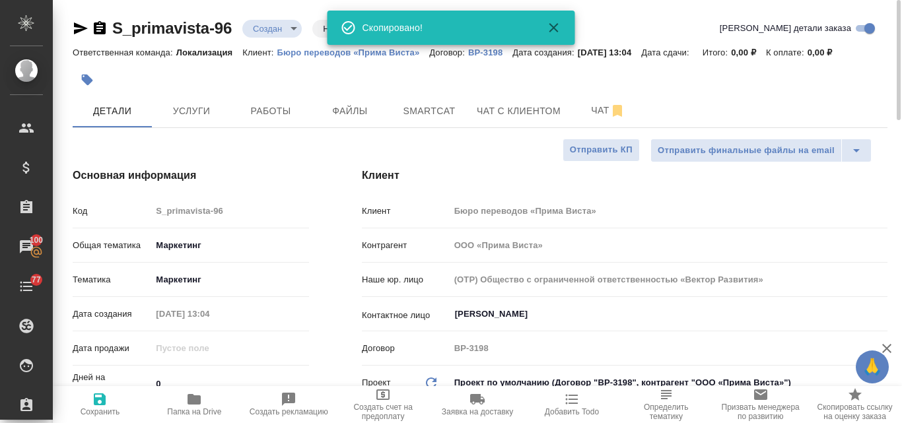
type textarea "x"
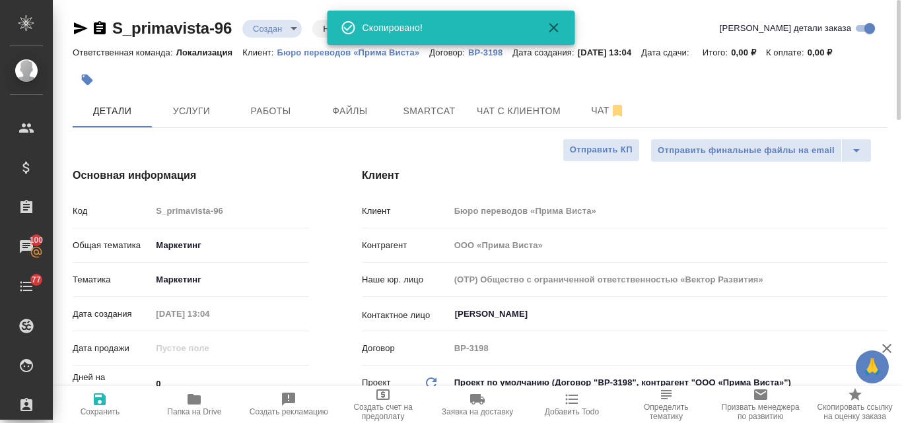
type textarea "x"
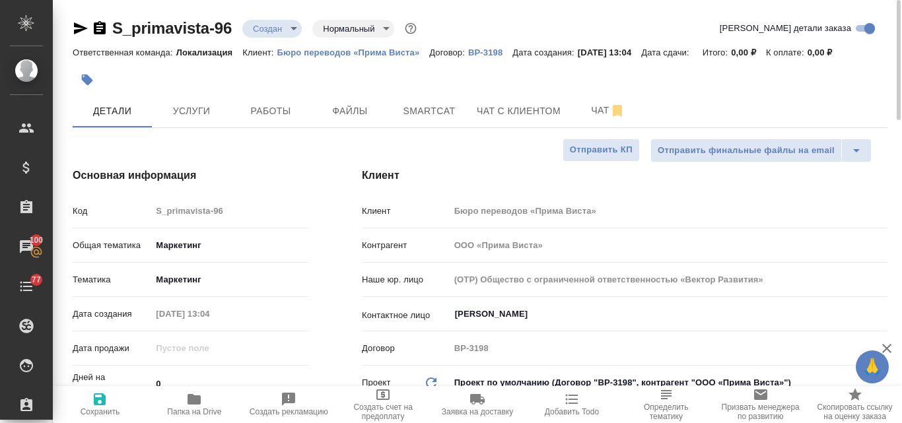
type textarea "x"
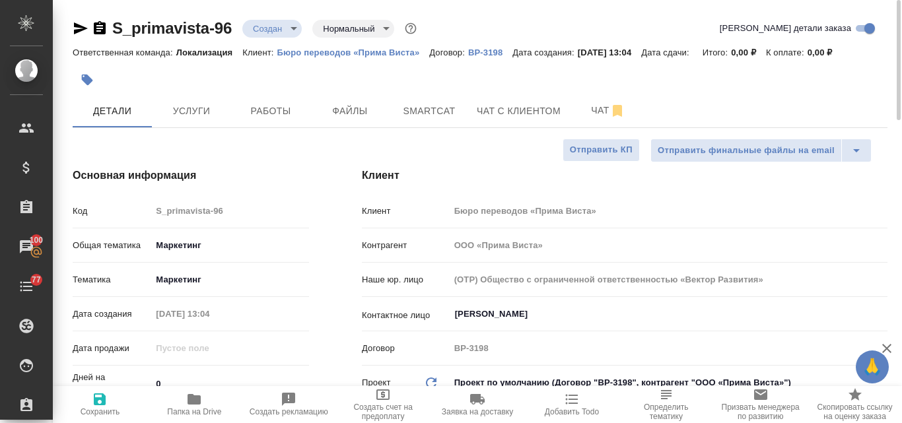
type textarea "x"
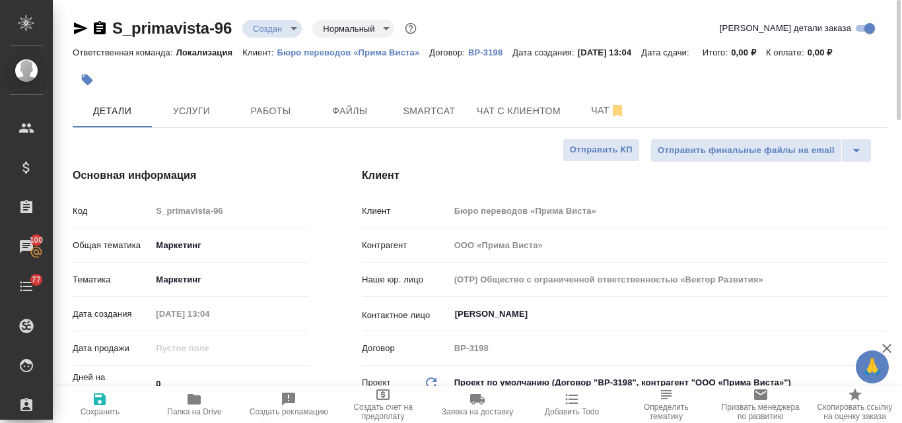
type textarea "x"
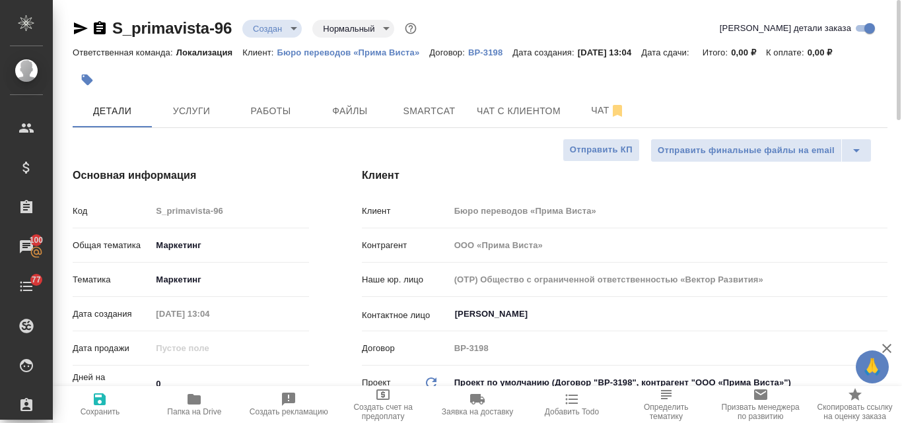
type textarea "x"
click at [335, 108] on span "Файлы" at bounding box center [349, 111] width 63 height 17
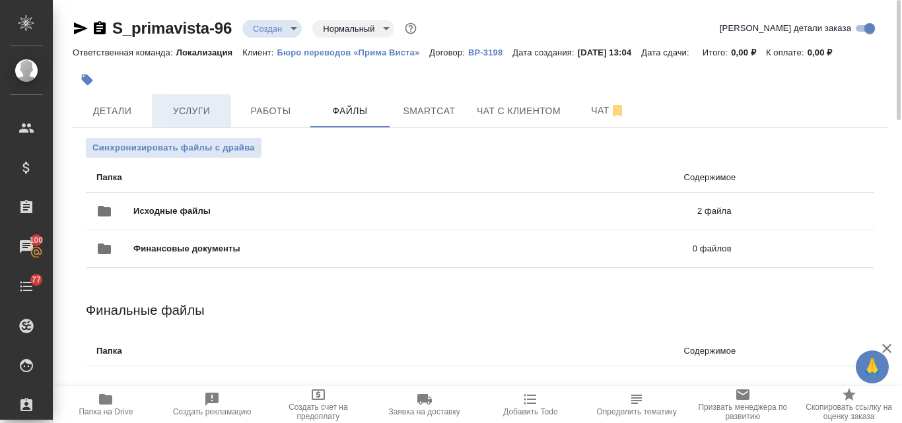
click at [174, 107] on span "Услуги" at bounding box center [191, 111] width 63 height 17
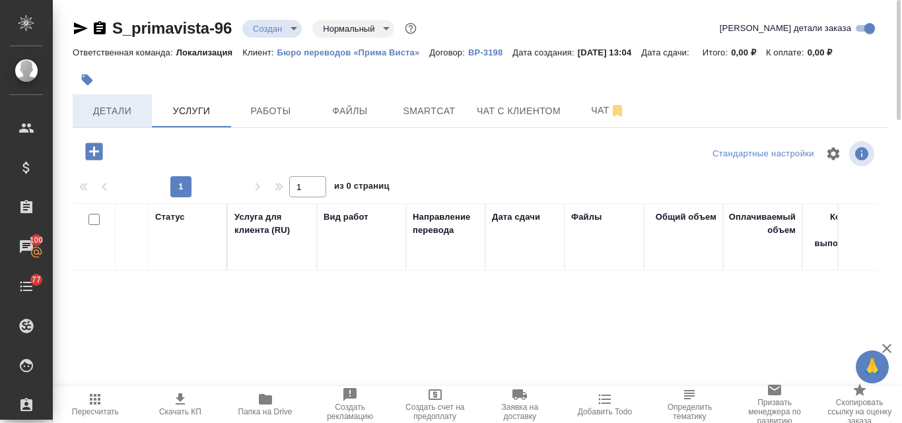
click at [123, 116] on span "Детали" at bounding box center [112, 111] width 63 height 17
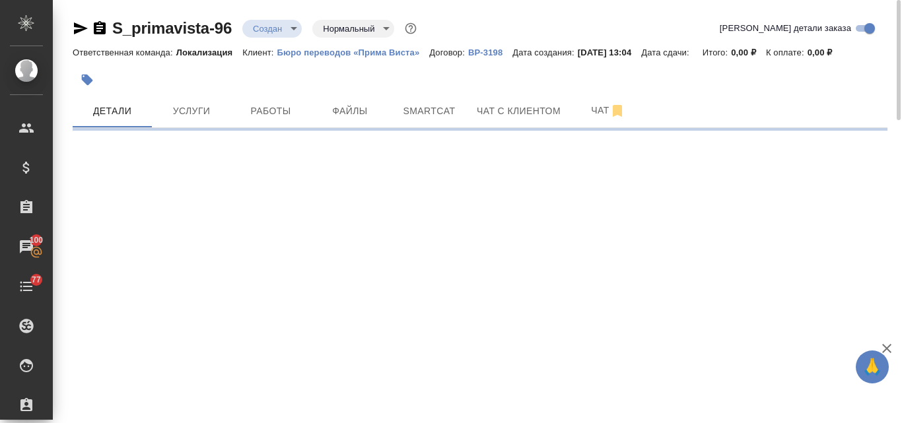
select select "RU"
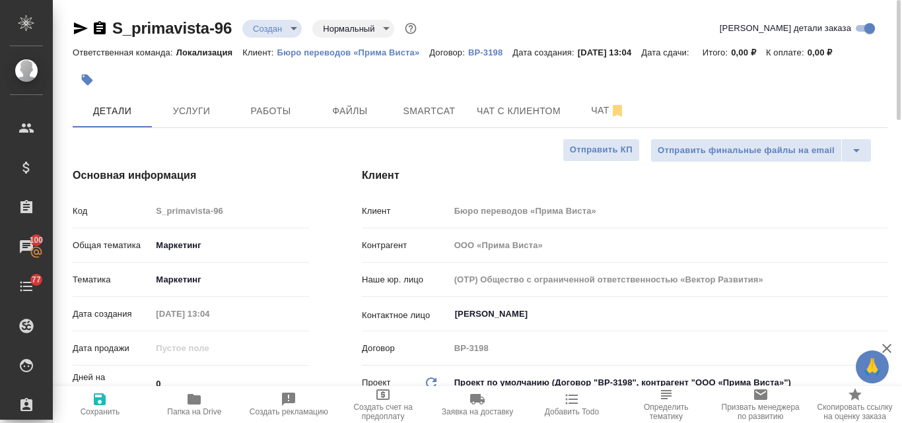
type textarea "x"
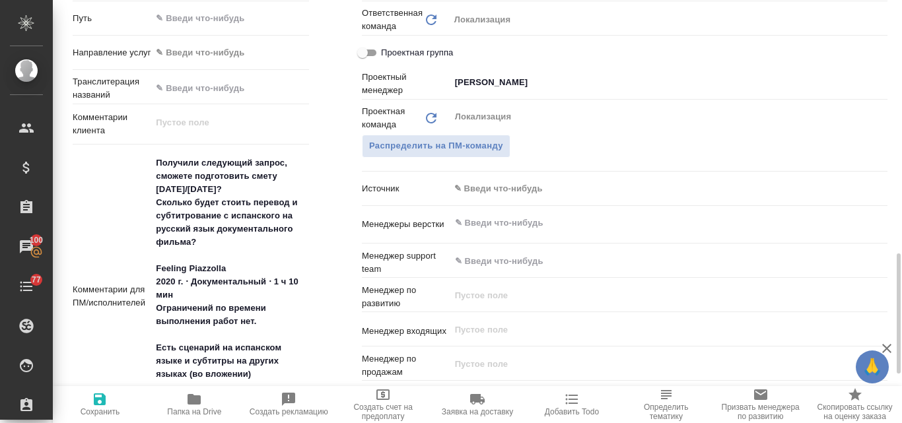
scroll to position [660, 0]
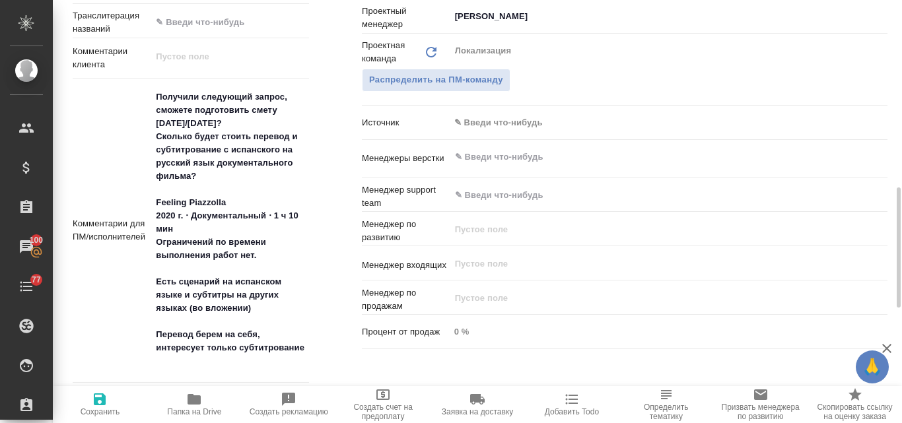
type textarea "x"
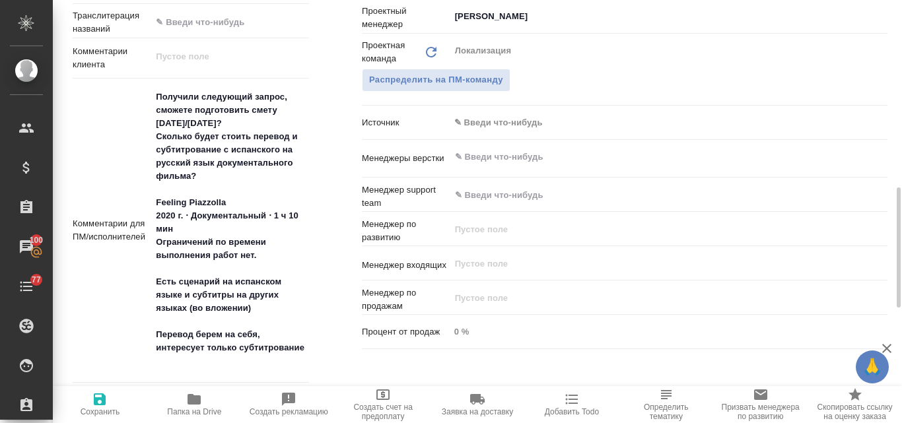
type textarea "x"
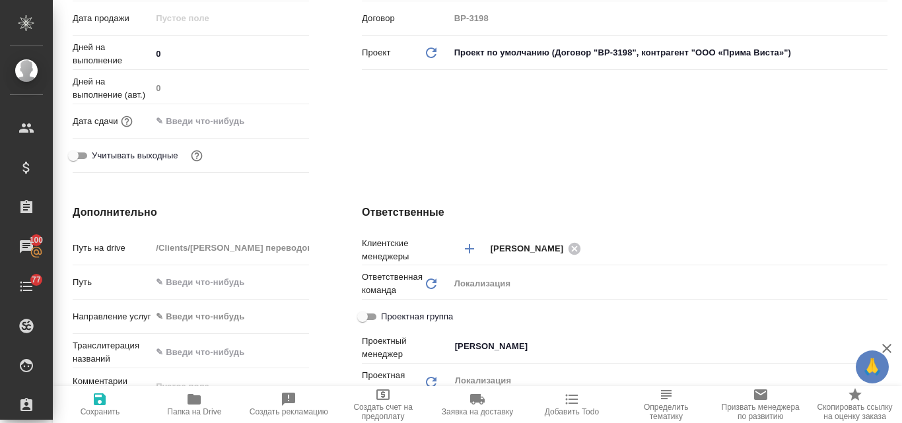
scroll to position [0, 0]
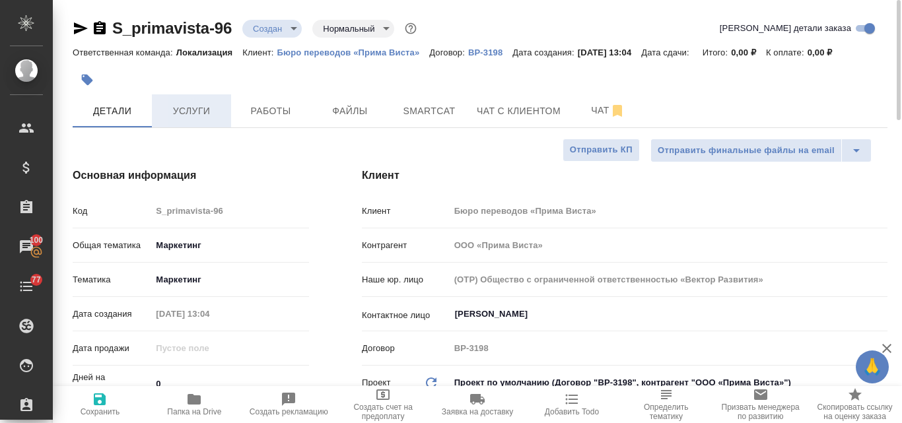
click at [194, 110] on span "Услуги" at bounding box center [191, 111] width 63 height 17
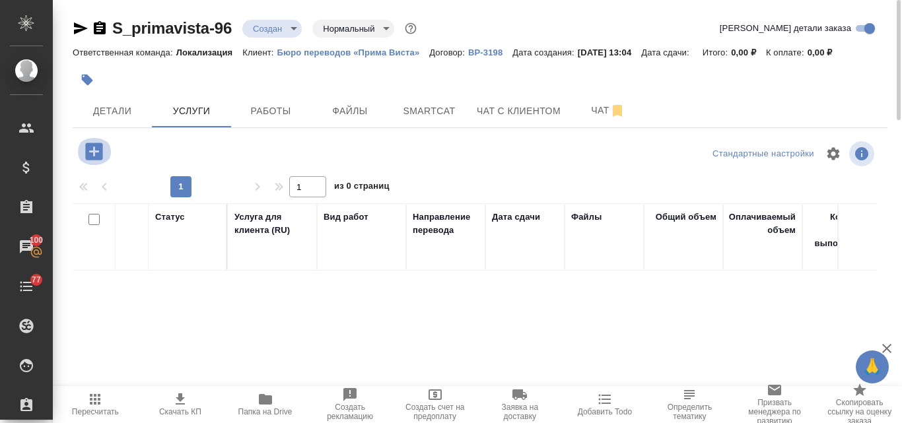
click at [97, 153] on icon "button" at bounding box center [93, 151] width 17 height 17
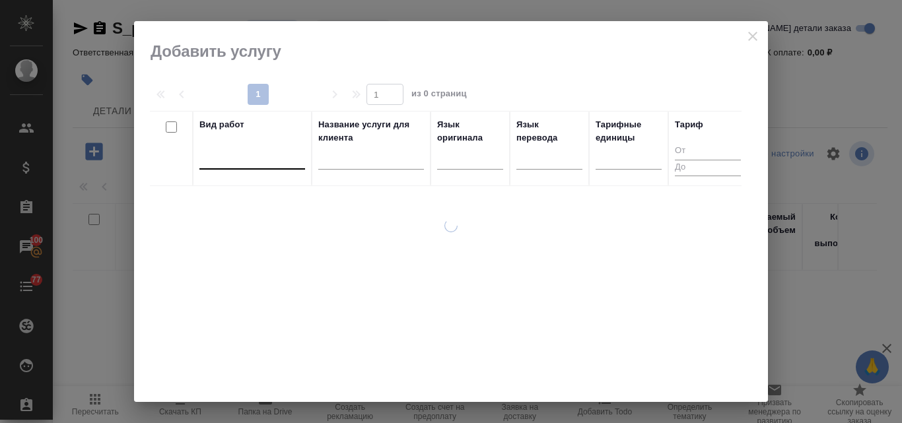
click at [227, 159] on div at bounding box center [252, 156] width 106 height 19
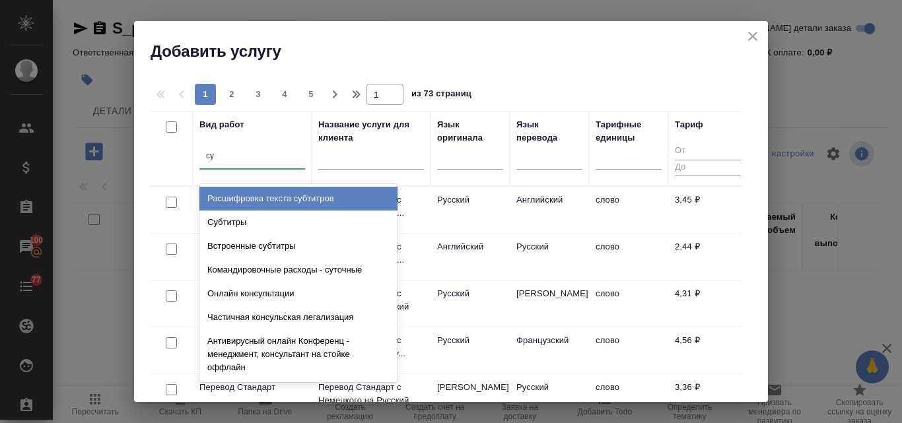
type input "суб"
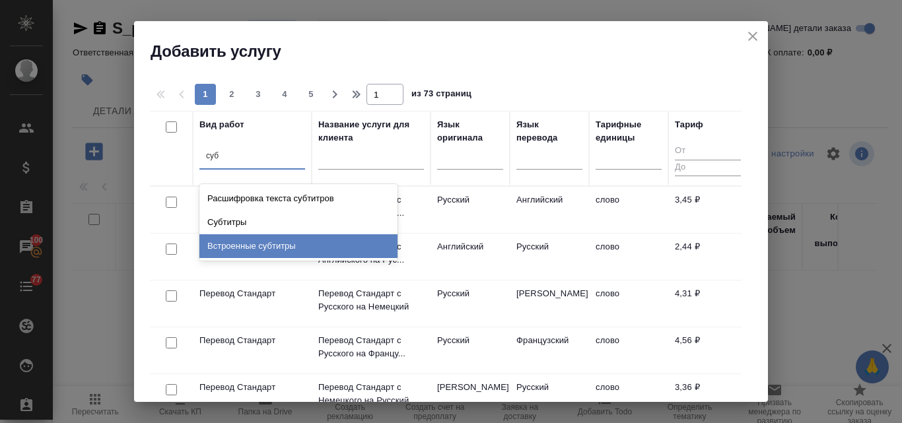
click at [277, 248] on div "Встроенные субтитры" at bounding box center [298, 246] width 198 height 24
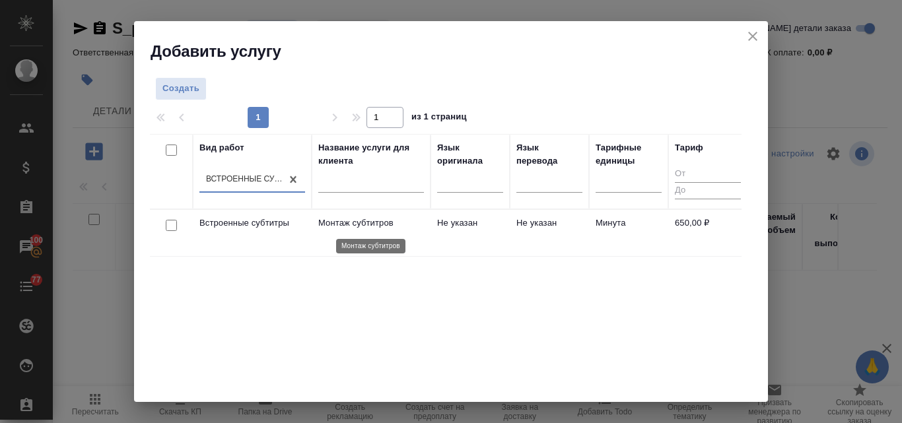
click at [355, 222] on p "Монтаж субтитров" at bounding box center [371, 223] width 106 height 13
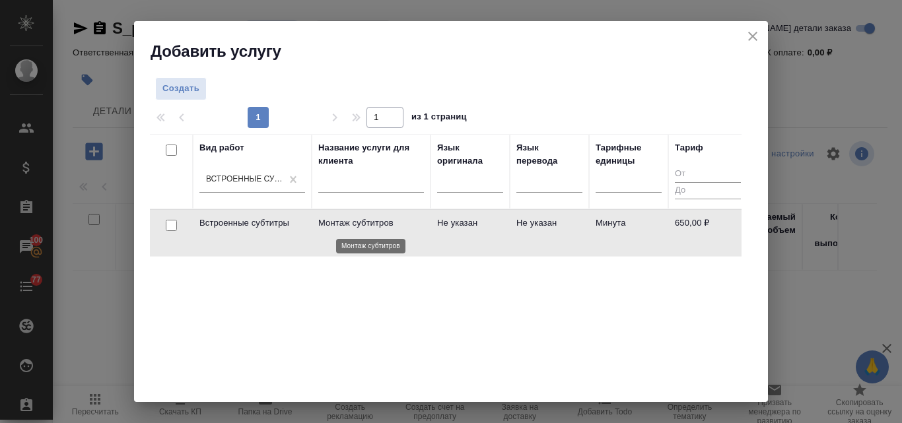
click at [355, 222] on p "Монтаж субтитров" at bounding box center [371, 223] width 106 height 13
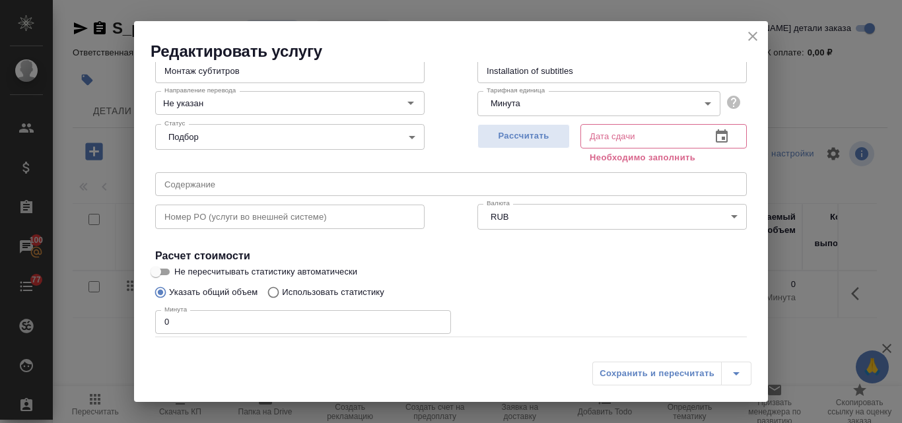
scroll to position [149, 0]
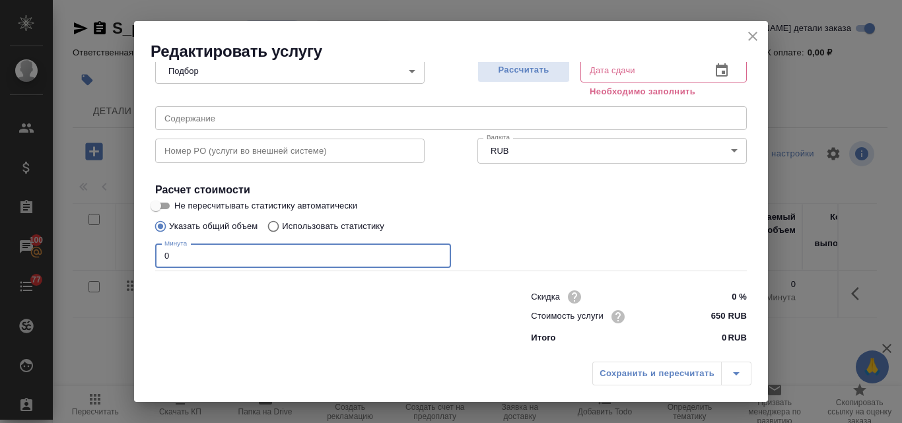
drag, startPoint x: 176, startPoint y: 255, endPoint x: 162, endPoint y: 253, distance: 14.7
click at [162, 253] on input "0" at bounding box center [303, 256] width 296 height 24
type input "70"
click at [528, 76] on span "Рассчитать" at bounding box center [524, 70] width 78 height 15
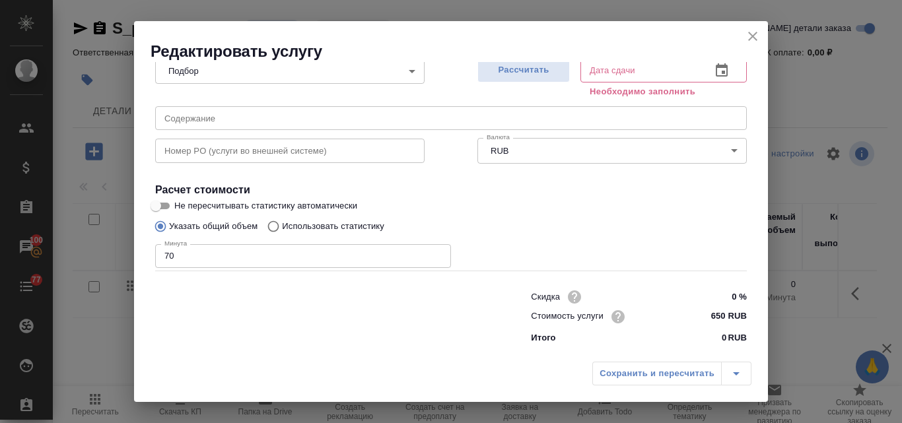
type input "18.09.2025 10:08"
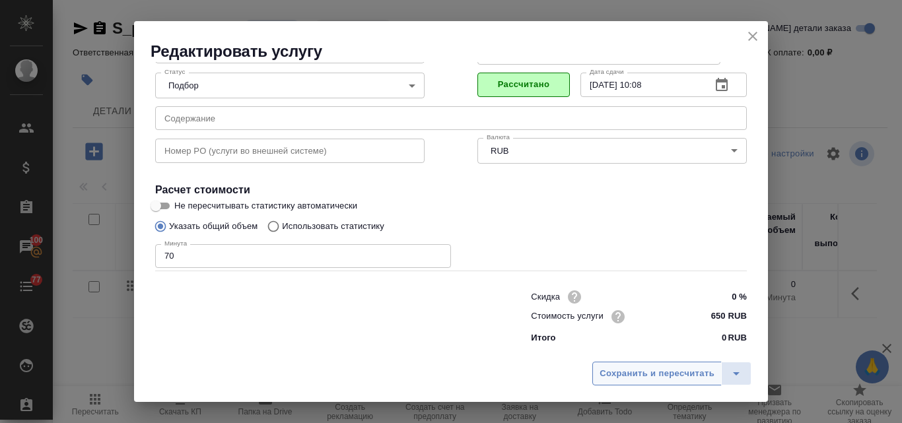
click at [627, 378] on span "Сохранить и пересчитать" at bounding box center [657, 373] width 115 height 15
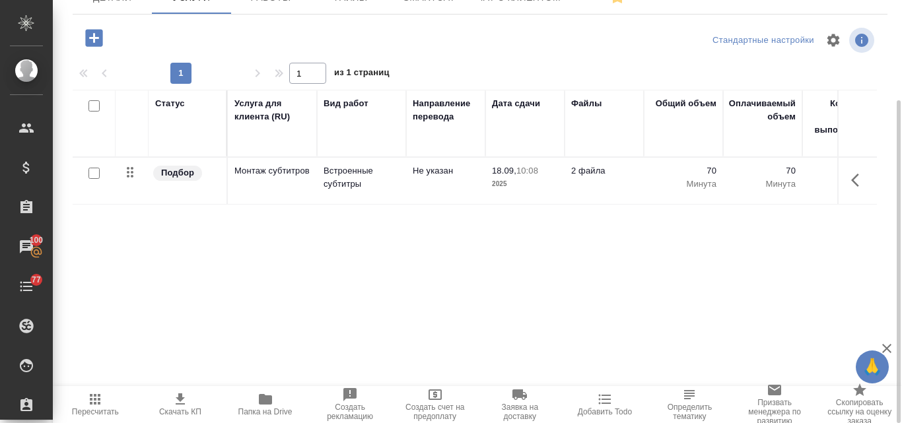
scroll to position [0, 0]
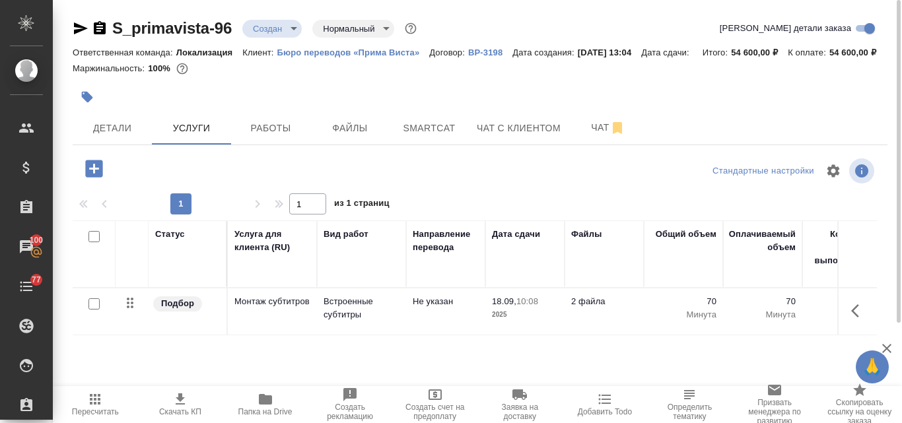
click at [88, 405] on icon "button" at bounding box center [95, 400] width 16 height 16
click at [127, 137] on span "Детали" at bounding box center [112, 128] width 63 height 17
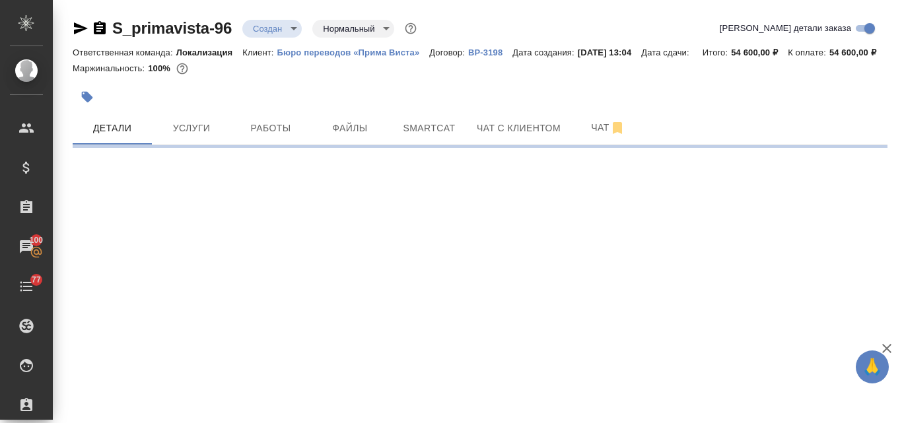
select select "RU"
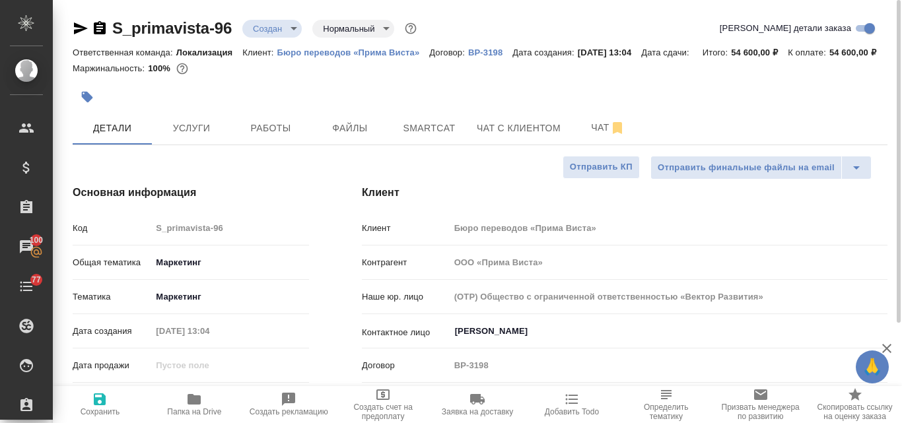
type textarea "x"
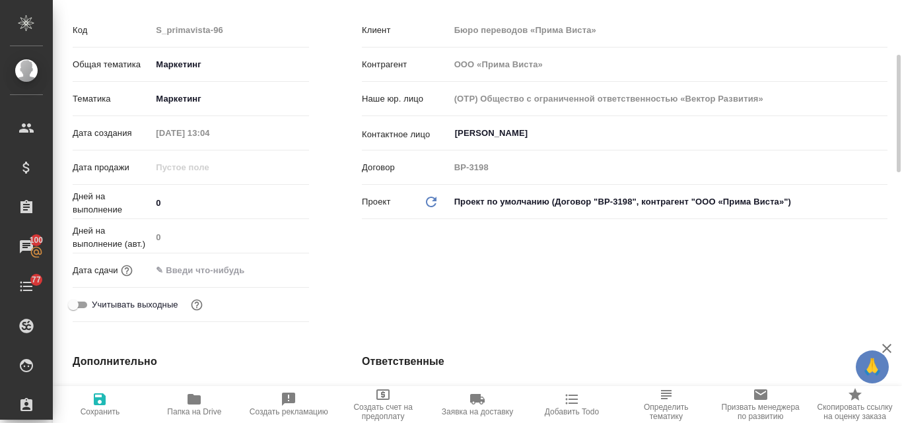
click at [92, 400] on icon "button" at bounding box center [100, 400] width 16 height 16
type textarea "x"
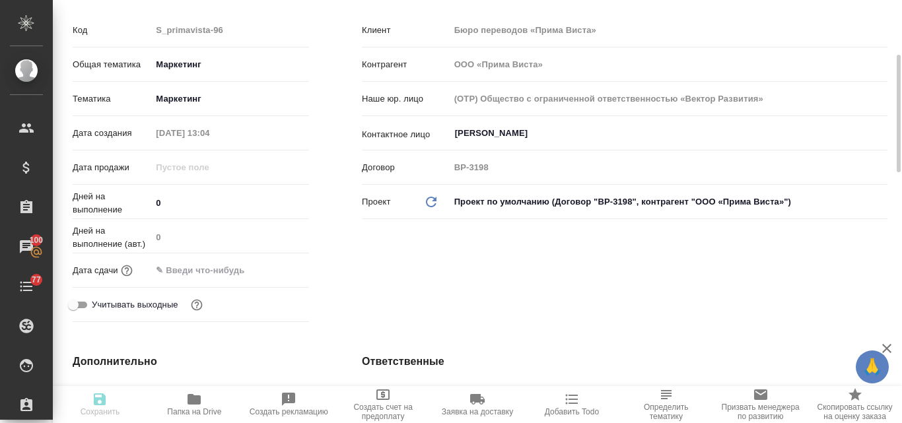
type textarea "x"
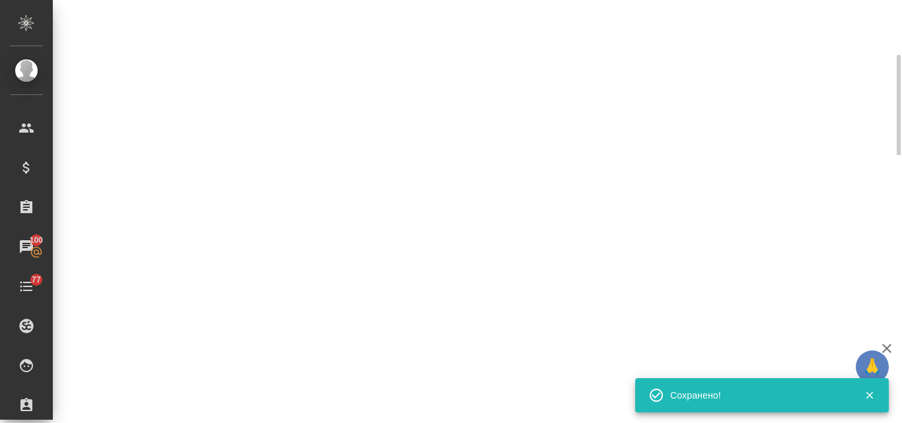
select select "RU"
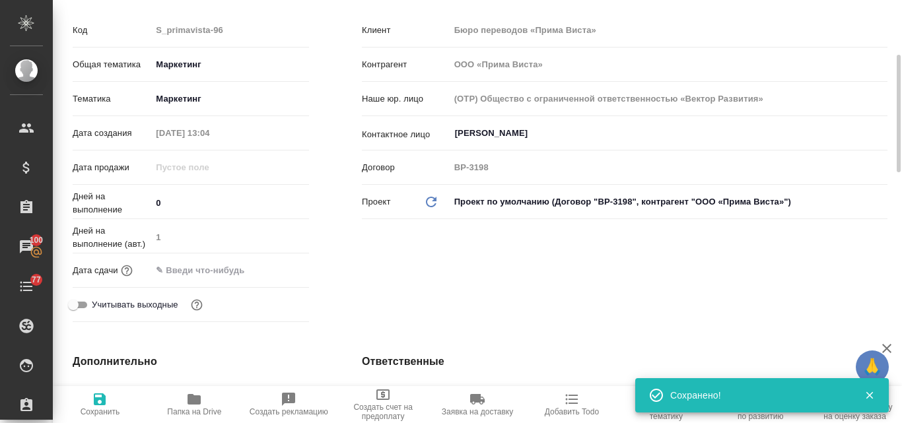
type textarea "x"
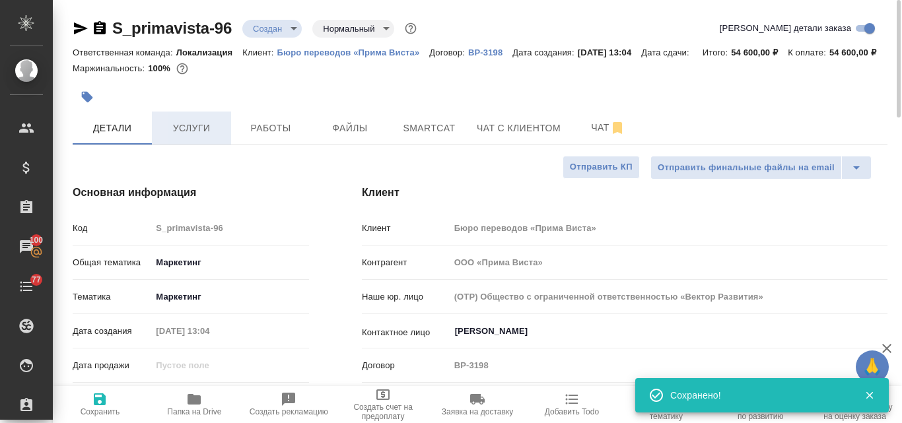
click at [180, 137] on span "Услуги" at bounding box center [191, 128] width 63 height 17
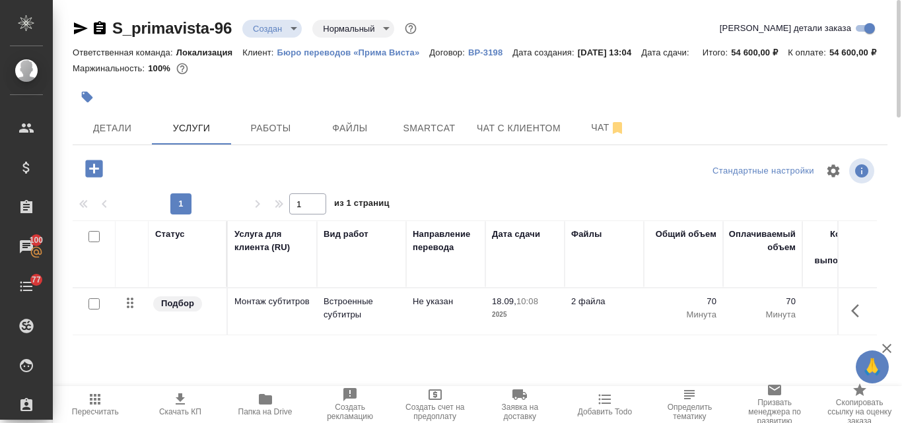
click at [179, 398] on icon "button" at bounding box center [180, 399] width 9 height 11
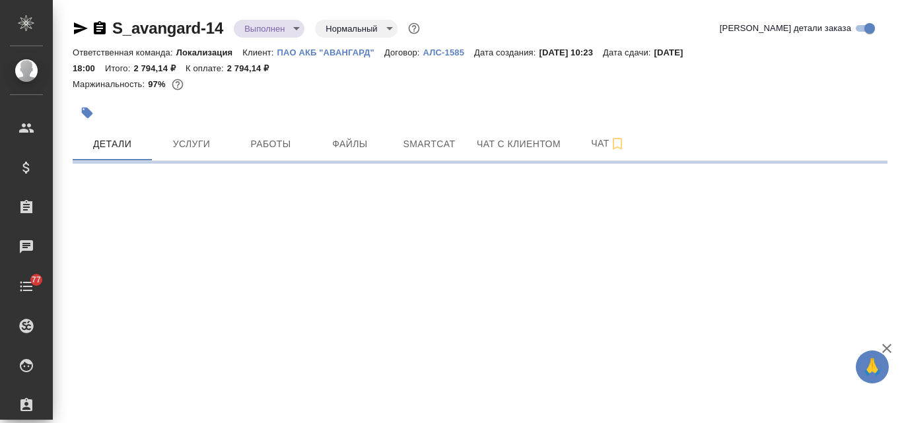
select select "RU"
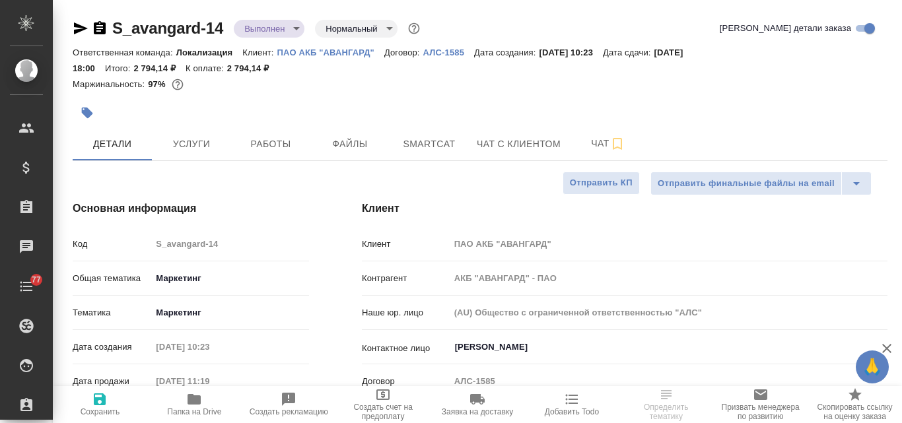
type textarea "x"
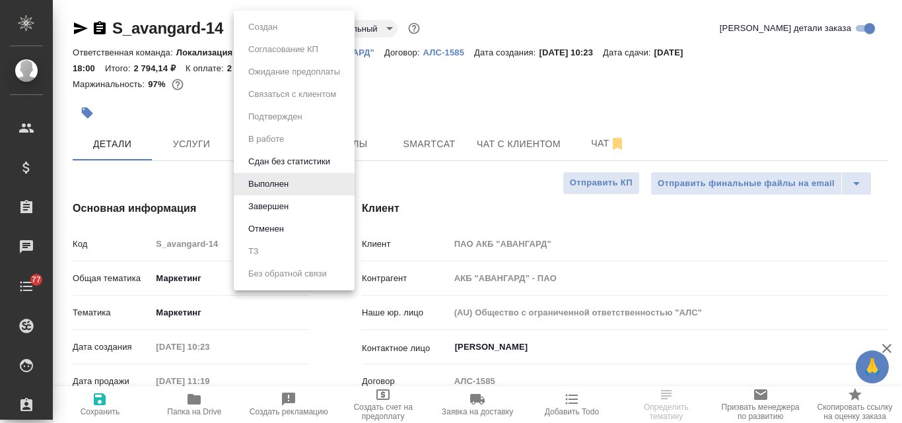
click at [295, 26] on body "🙏 .cls-1 fill:#fff; AWATERA Valyaeva [PERSON_NAME] Спецификации Заказы Чаты 77 …" at bounding box center [451, 211] width 902 height 423
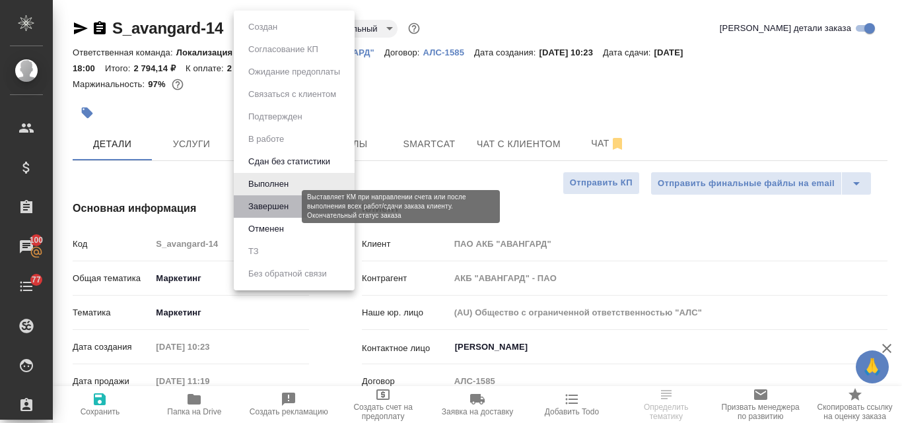
click at [269, 206] on button "Завершен" at bounding box center [268, 206] width 48 height 15
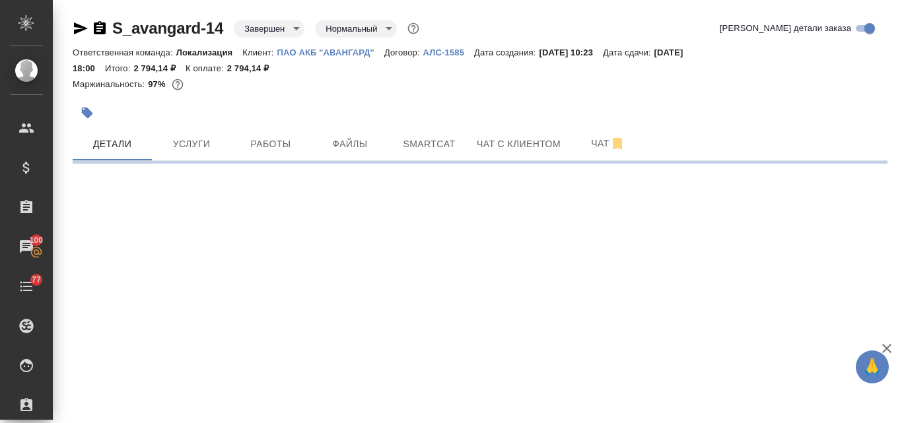
select select "RU"
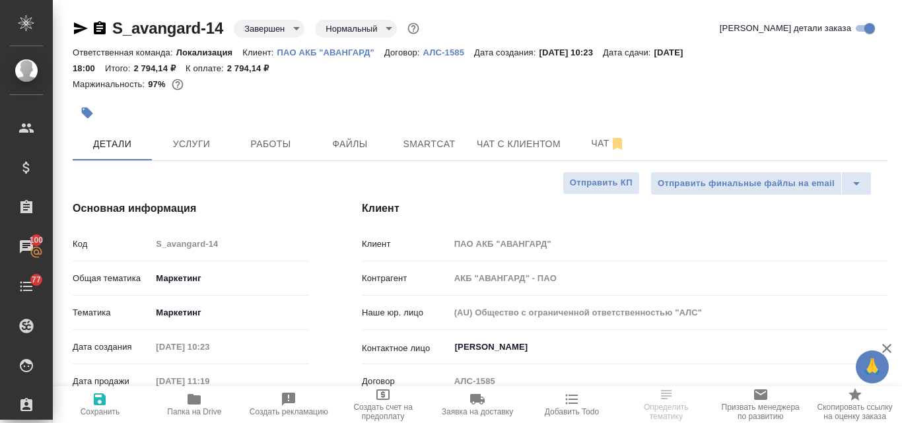
type textarea "x"
select select "RU"
type textarea "x"
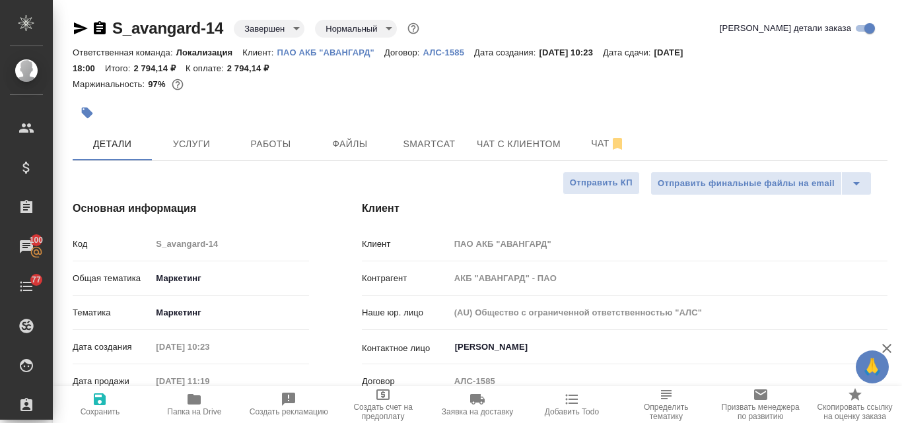
type textarea "x"
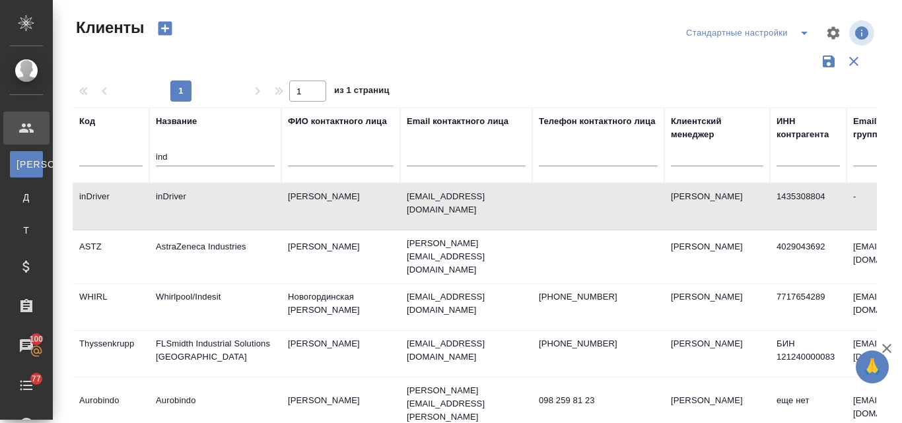
select select "RU"
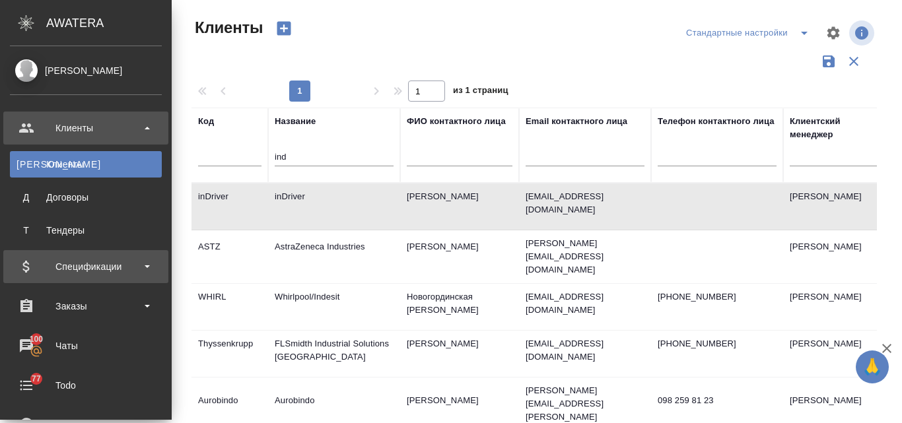
click at [84, 267] on div "Спецификации" at bounding box center [86, 267] width 152 height 20
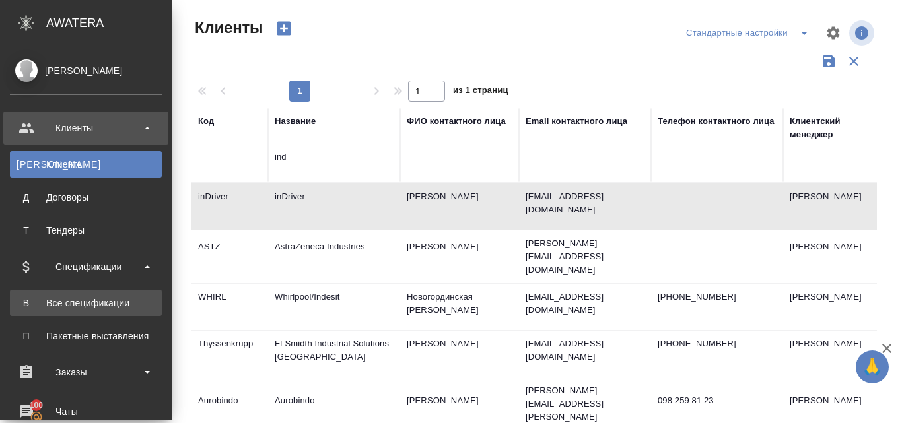
click at [79, 312] on link "В Все спецификации" at bounding box center [86, 303] width 152 height 26
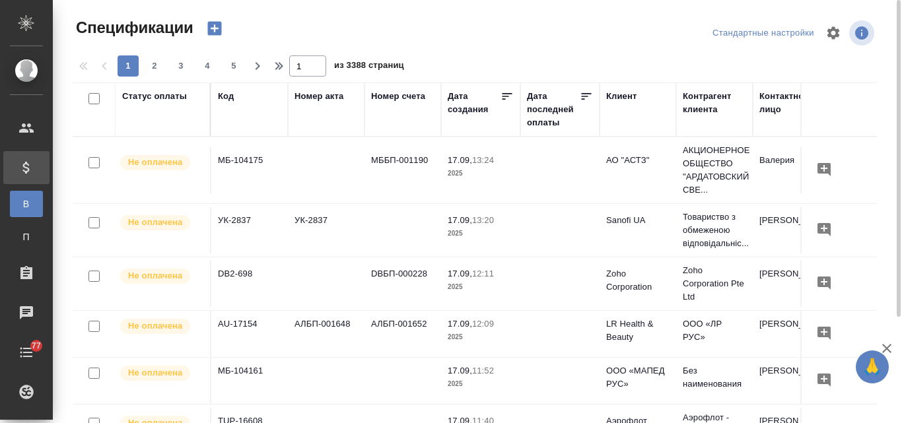
click at [215, 30] on icon "button" at bounding box center [214, 29] width 14 height 14
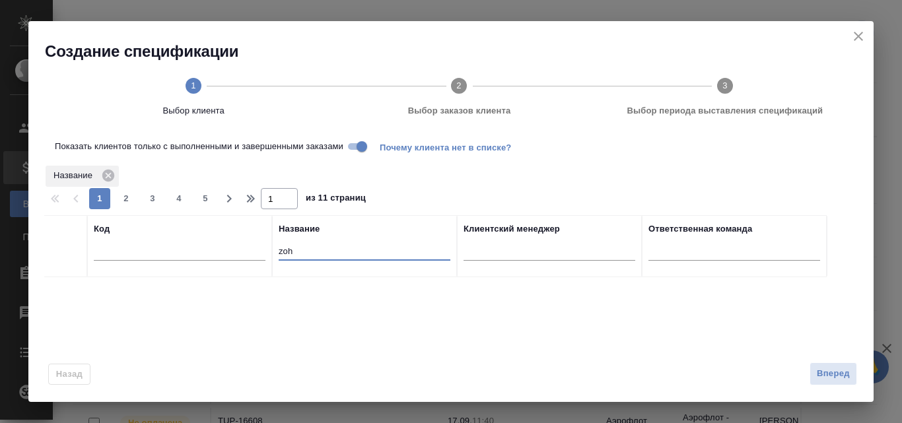
drag, startPoint x: 295, startPoint y: 249, endPoint x: 273, endPoint y: 249, distance: 21.8
click at [273, 249] on th "Название zoh" at bounding box center [364, 246] width 185 height 62
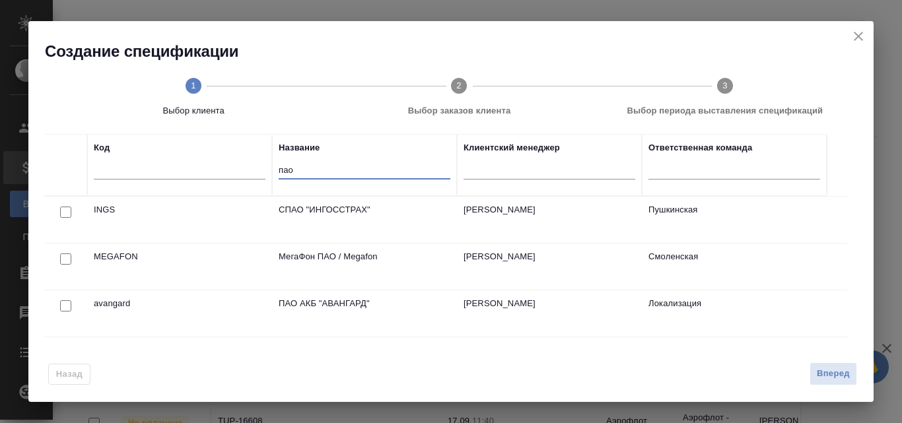
scroll to position [132, 0]
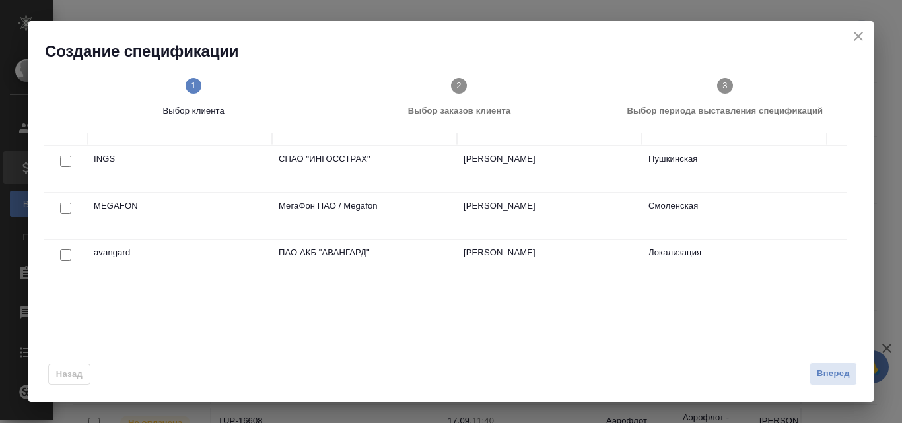
type input "пао"
click at [330, 259] on p "ПАО АКБ "АВАНГАРД"" at bounding box center [365, 252] width 172 height 13
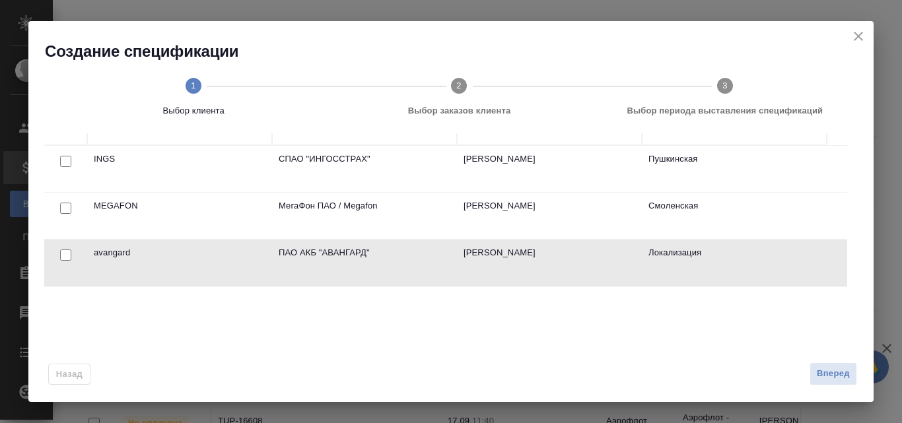
click at [63, 254] on input "checkbox" at bounding box center [65, 255] width 11 height 11
checkbox input "true"
click at [834, 373] on span "Вперед" at bounding box center [833, 373] width 33 height 15
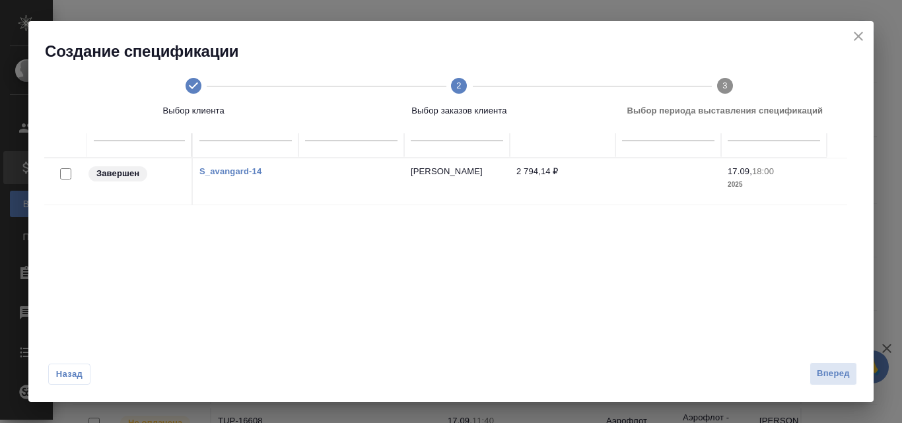
scroll to position [76, 0]
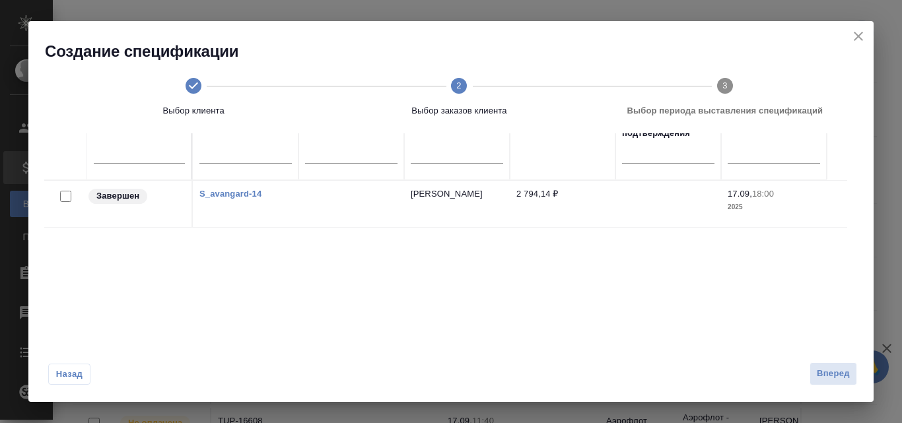
click at [68, 197] on input "checkbox" at bounding box center [65, 196] width 11 height 11
checkbox input "true"
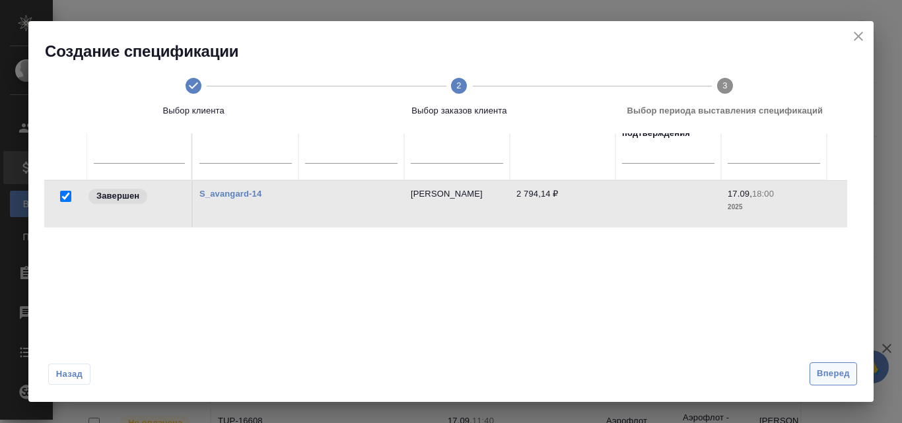
click at [829, 378] on span "Вперед" at bounding box center [833, 373] width 33 height 15
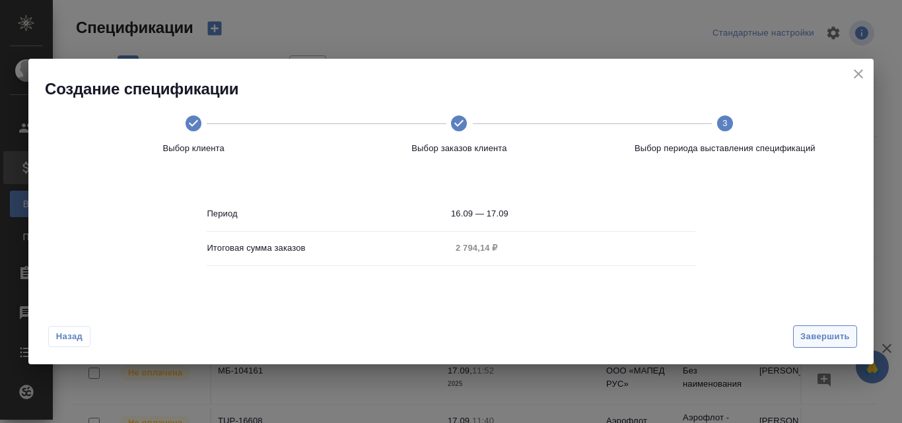
scroll to position [0, 0]
click at [824, 335] on span "Завершить" at bounding box center [825, 337] width 50 height 15
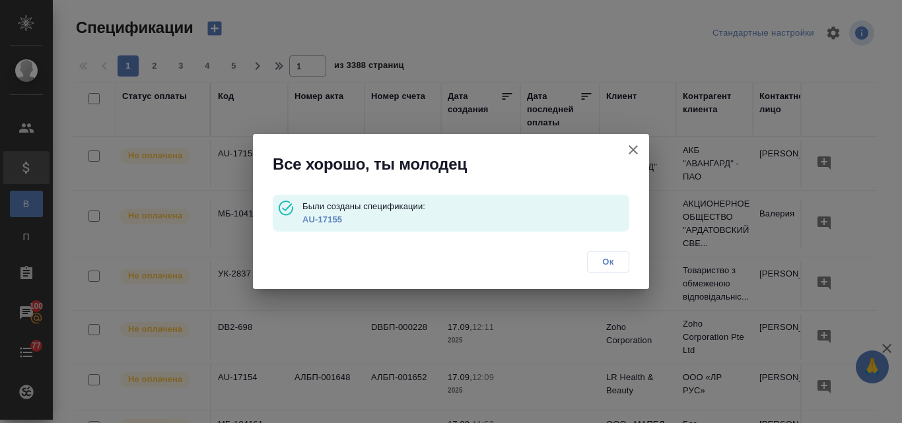
click at [312, 218] on link "AU-17155" at bounding box center [322, 220] width 40 height 10
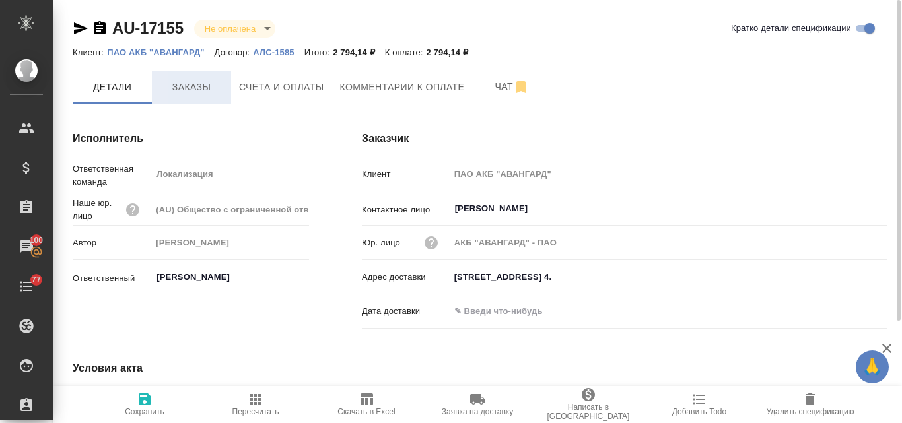
click at [201, 85] on span "Заказы" at bounding box center [191, 87] width 63 height 17
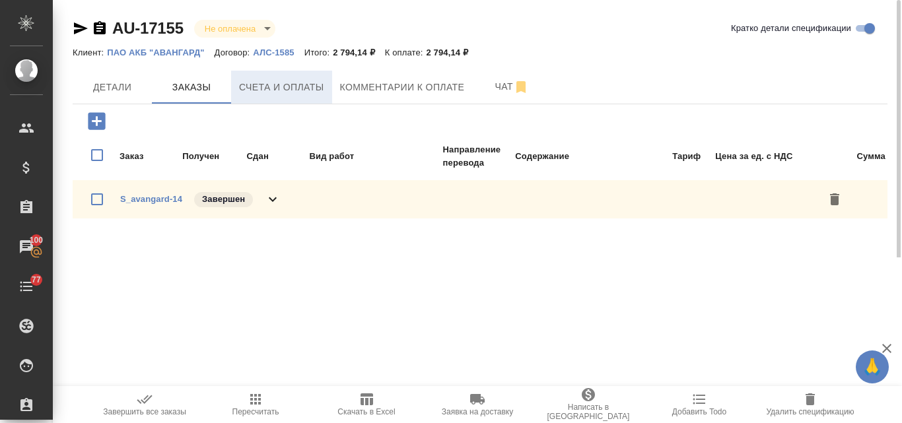
click at [284, 92] on span "Счета и оплаты" at bounding box center [281, 87] width 85 height 17
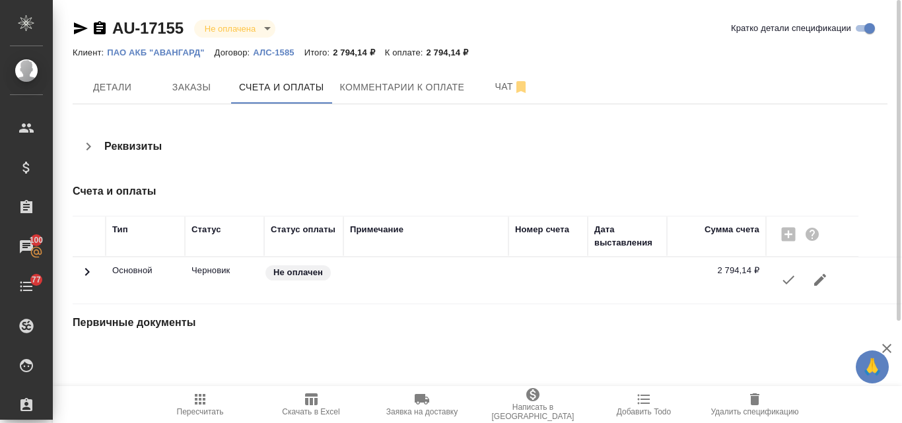
click at [792, 279] on icon "button" at bounding box center [789, 280] width 12 height 9
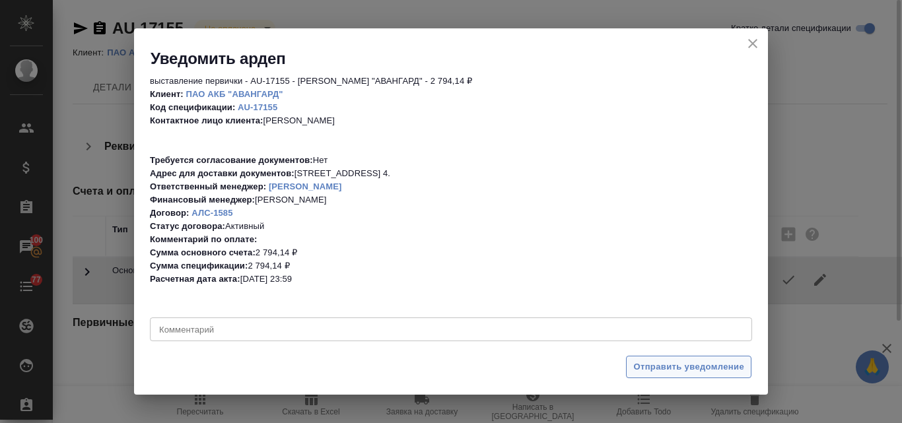
click at [687, 372] on span "Отправить уведомление" at bounding box center [688, 367] width 111 height 15
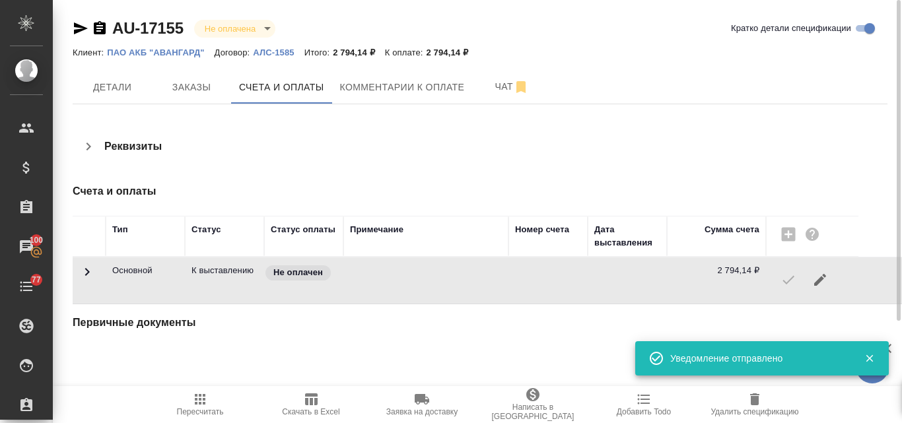
click at [74, 27] on icon "button" at bounding box center [81, 28] width 14 height 12
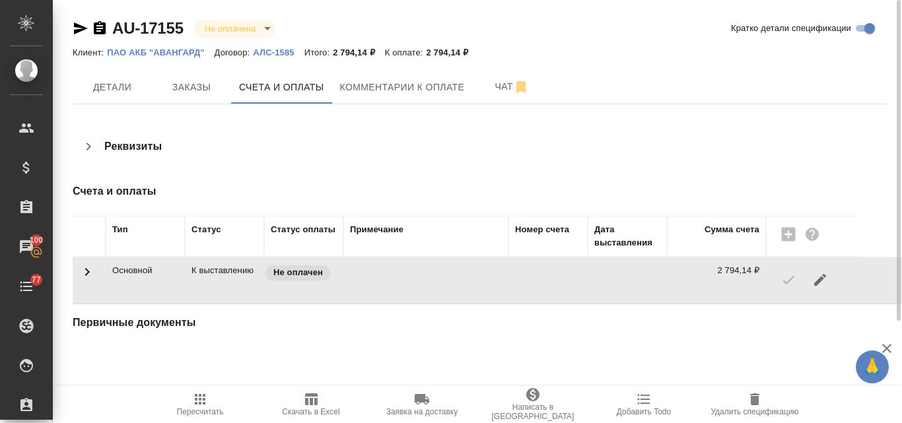
click at [156, 48] on p "ПАО АКБ "АВАНГАРД"" at bounding box center [160, 53] width 107 height 10
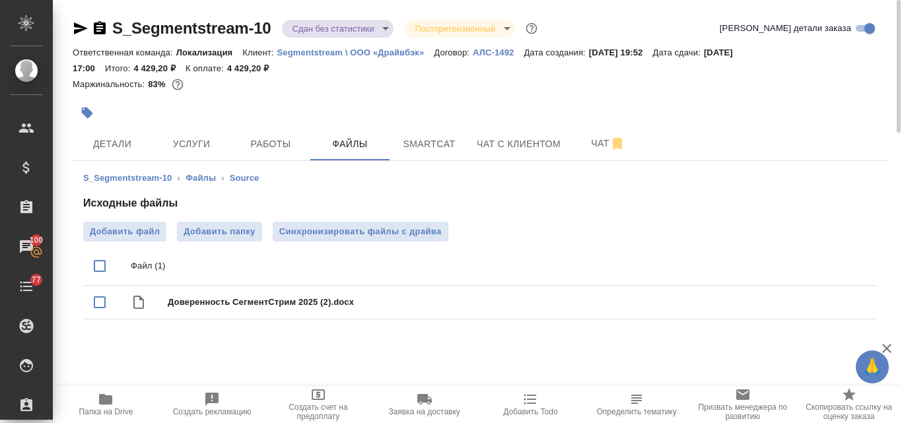
click at [114, 398] on icon "button" at bounding box center [106, 400] width 16 height 16
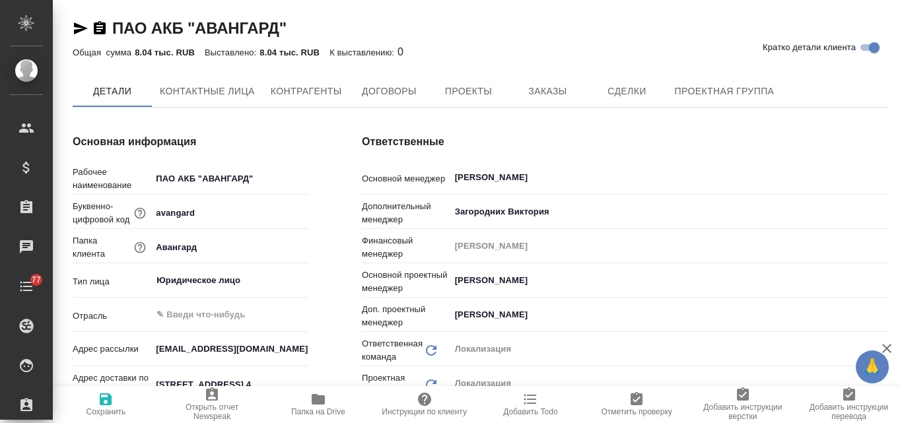
type textarea "x"
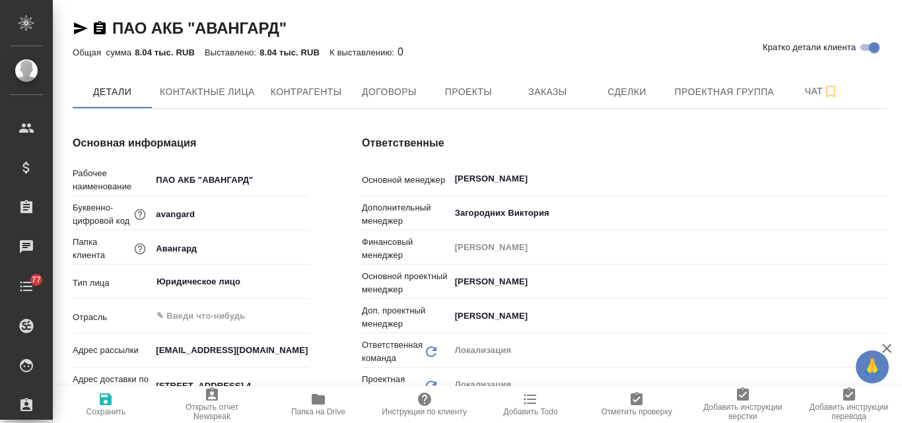
type textarea "x"
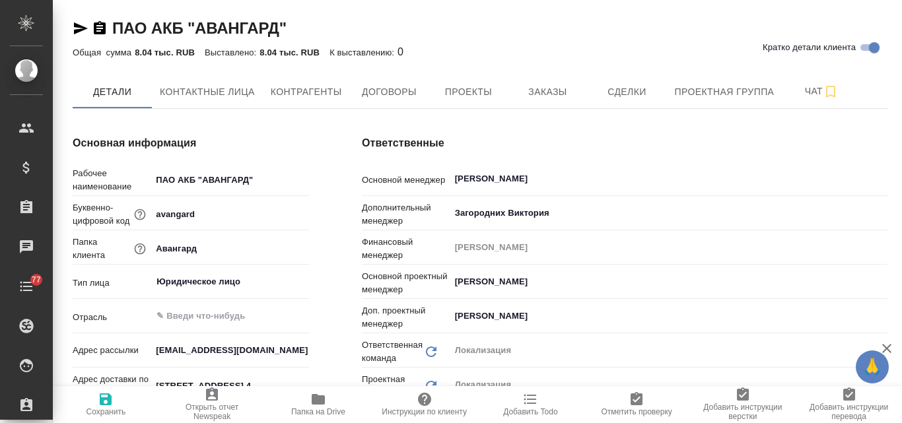
type textarea "x"
click at [314, 405] on icon "button" at bounding box center [318, 399] width 13 height 11
